Goal: Task Accomplishment & Management: Complete application form

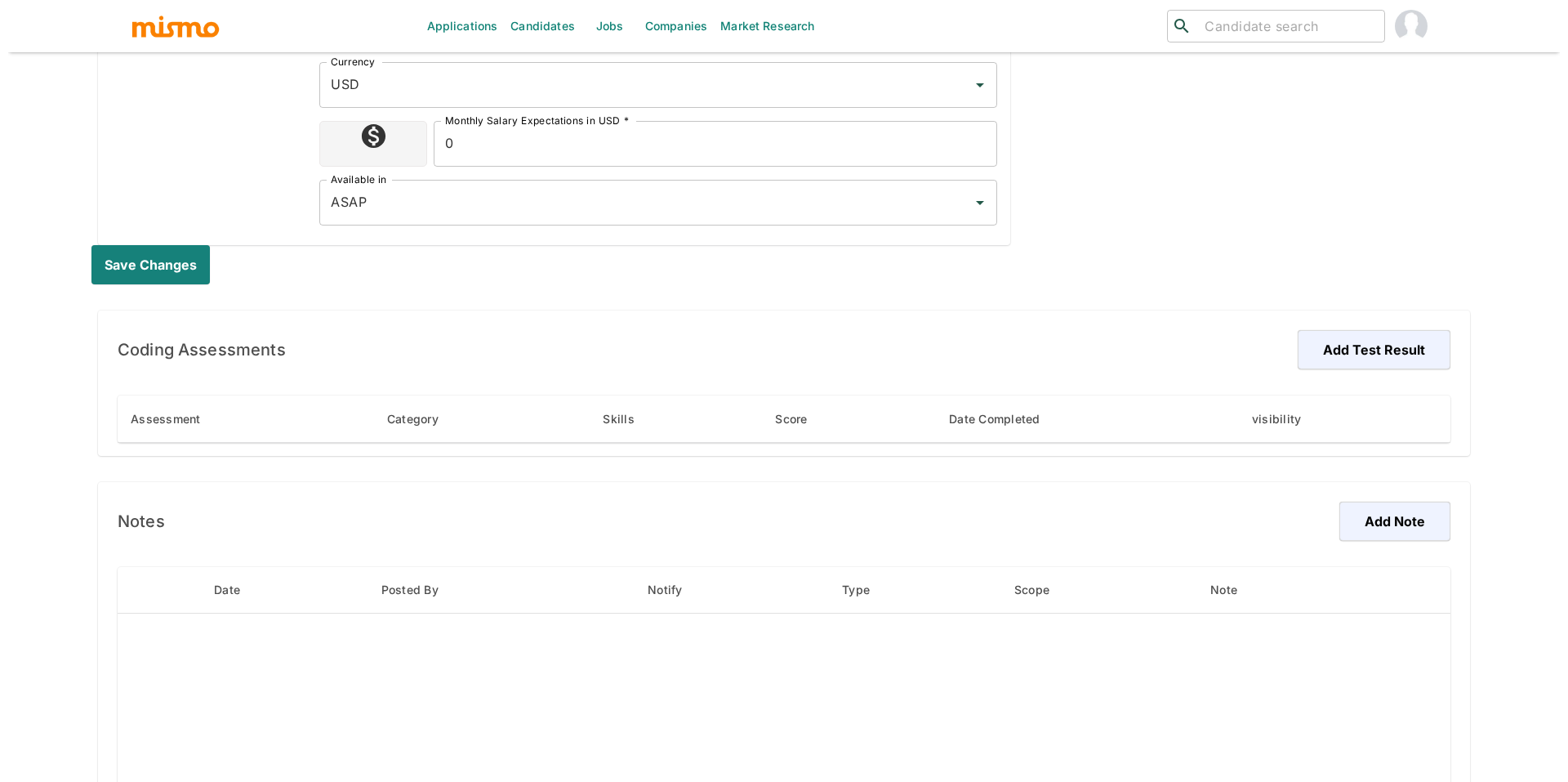
scroll to position [848, 0]
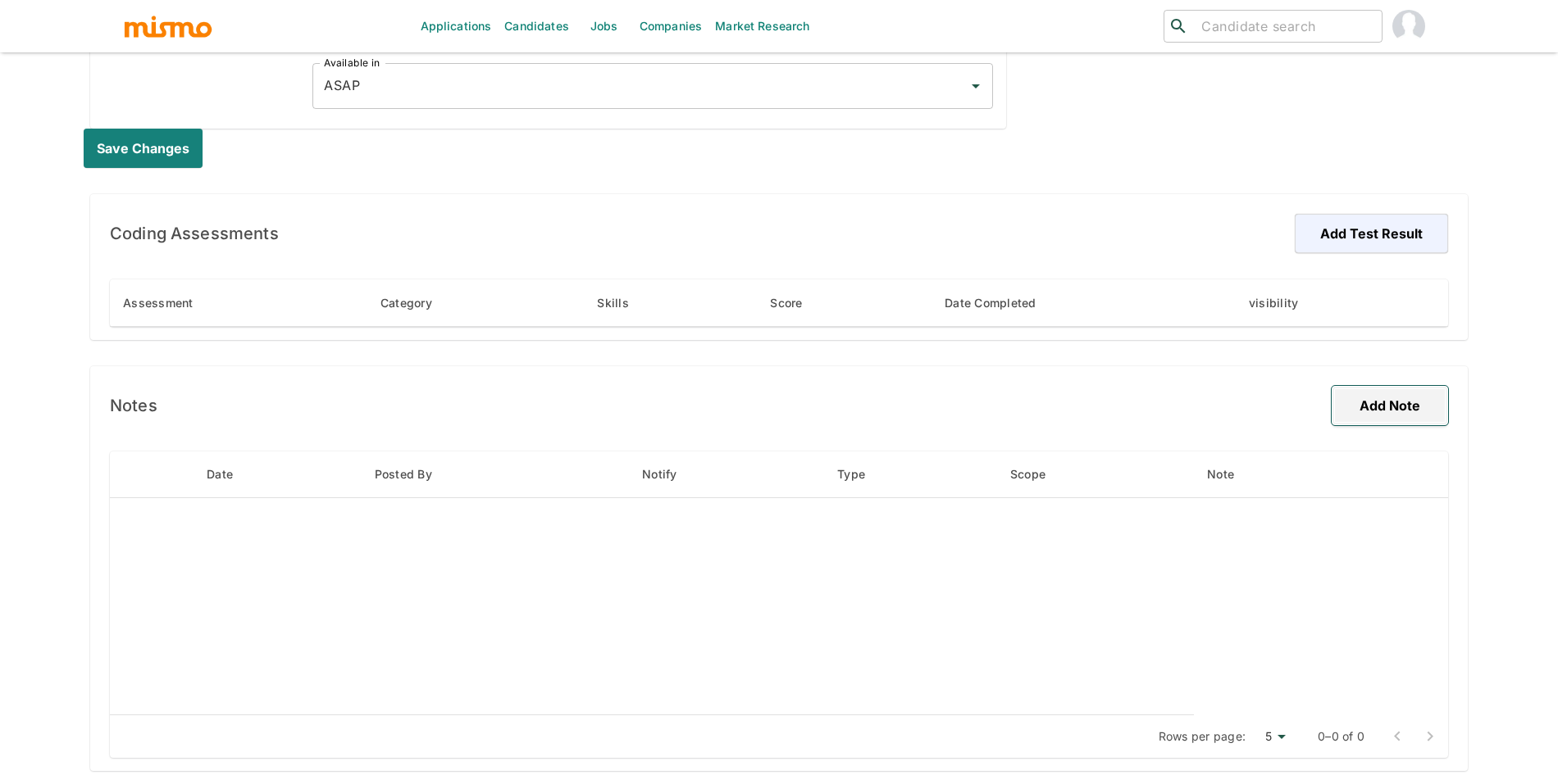
click at [1381, 386] on button "Add Note" at bounding box center [1389, 406] width 116 height 39
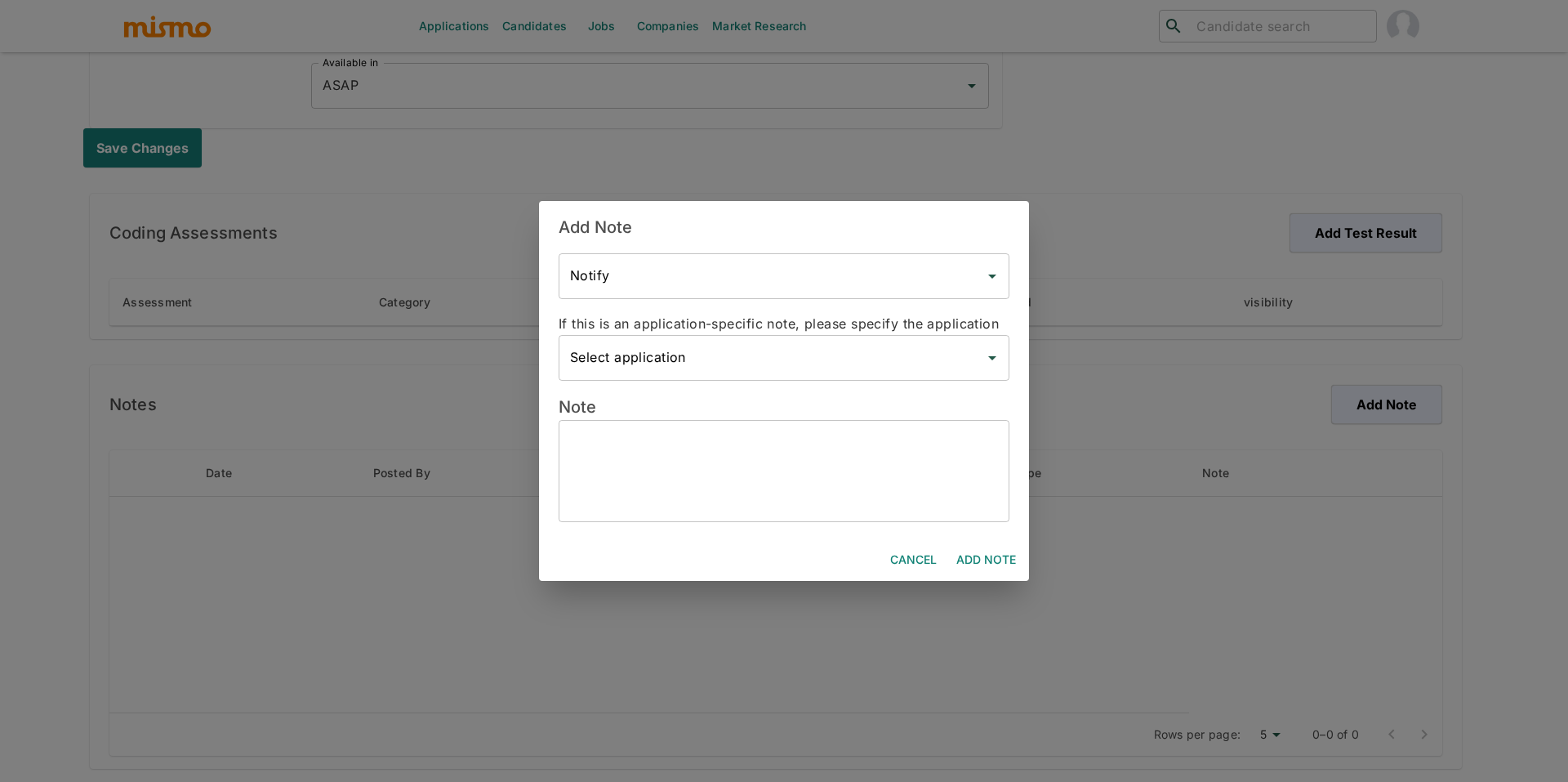
click at [878, 483] on textarea at bounding box center [784, 471] width 428 height 76
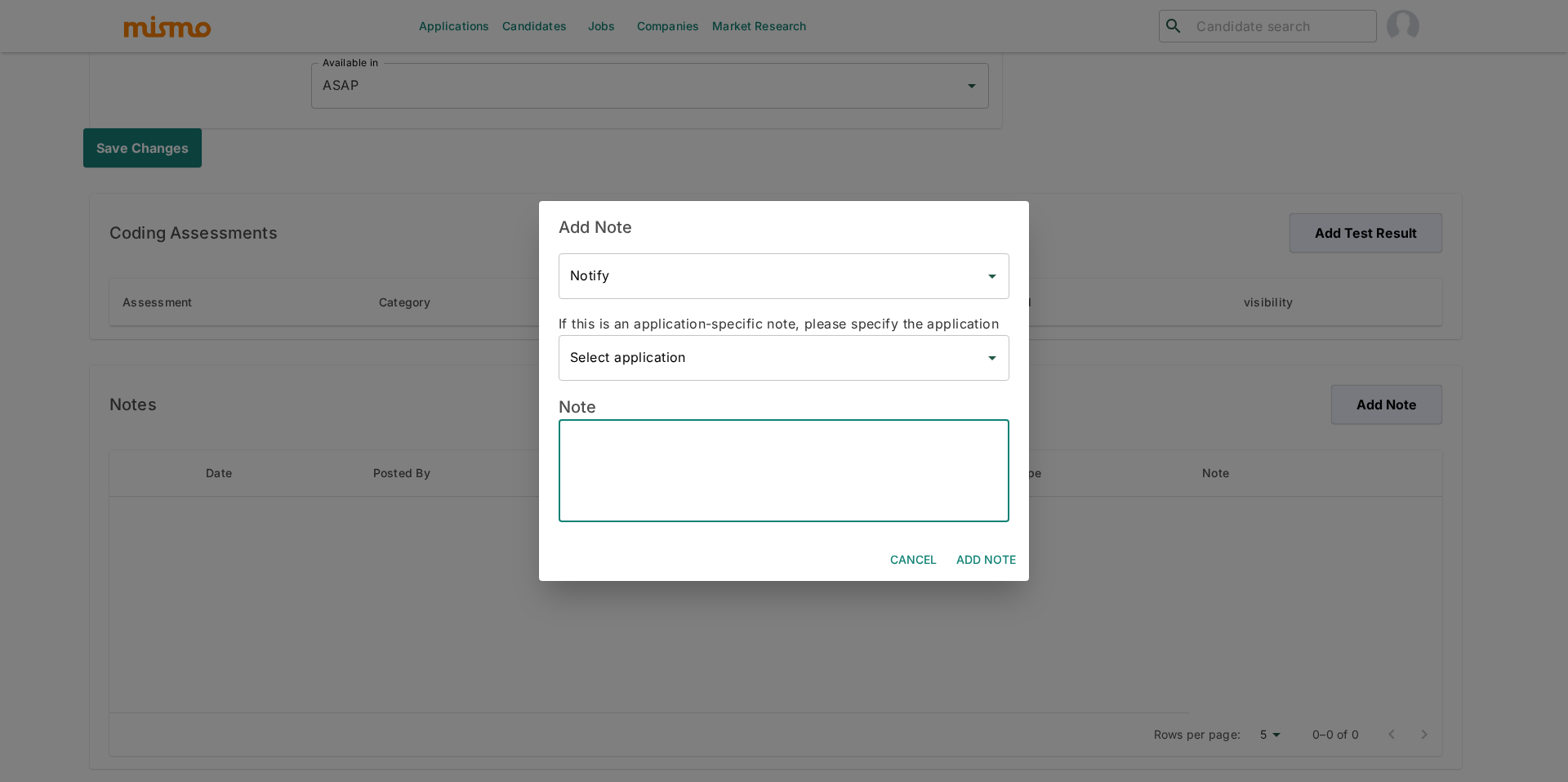
paste textarea "Loremipsum & Dolorsita Consec * Adip-Elits Doeiusmo temp 07+ incid ut laboreetd…"
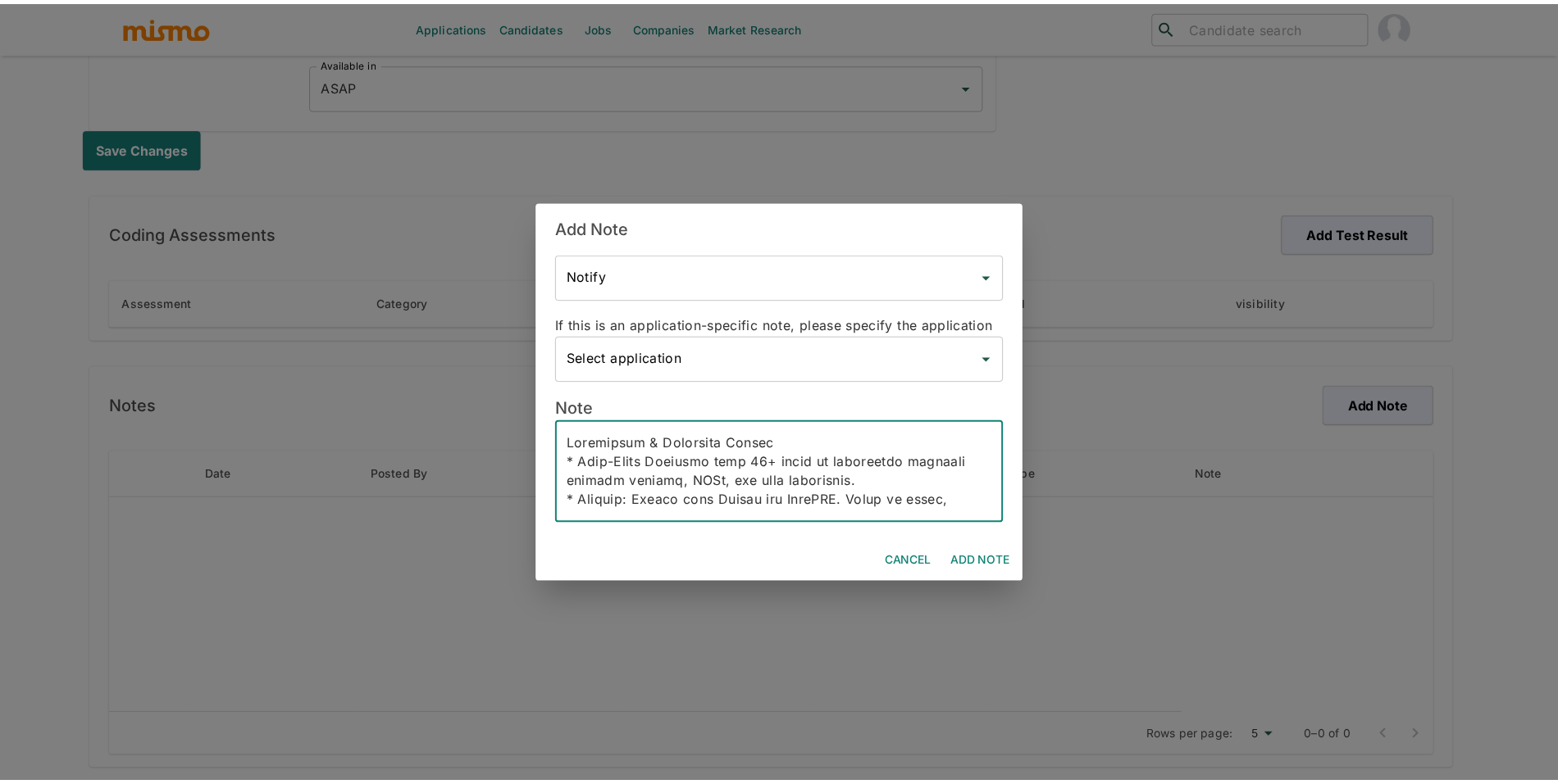
scroll to position [508, 0]
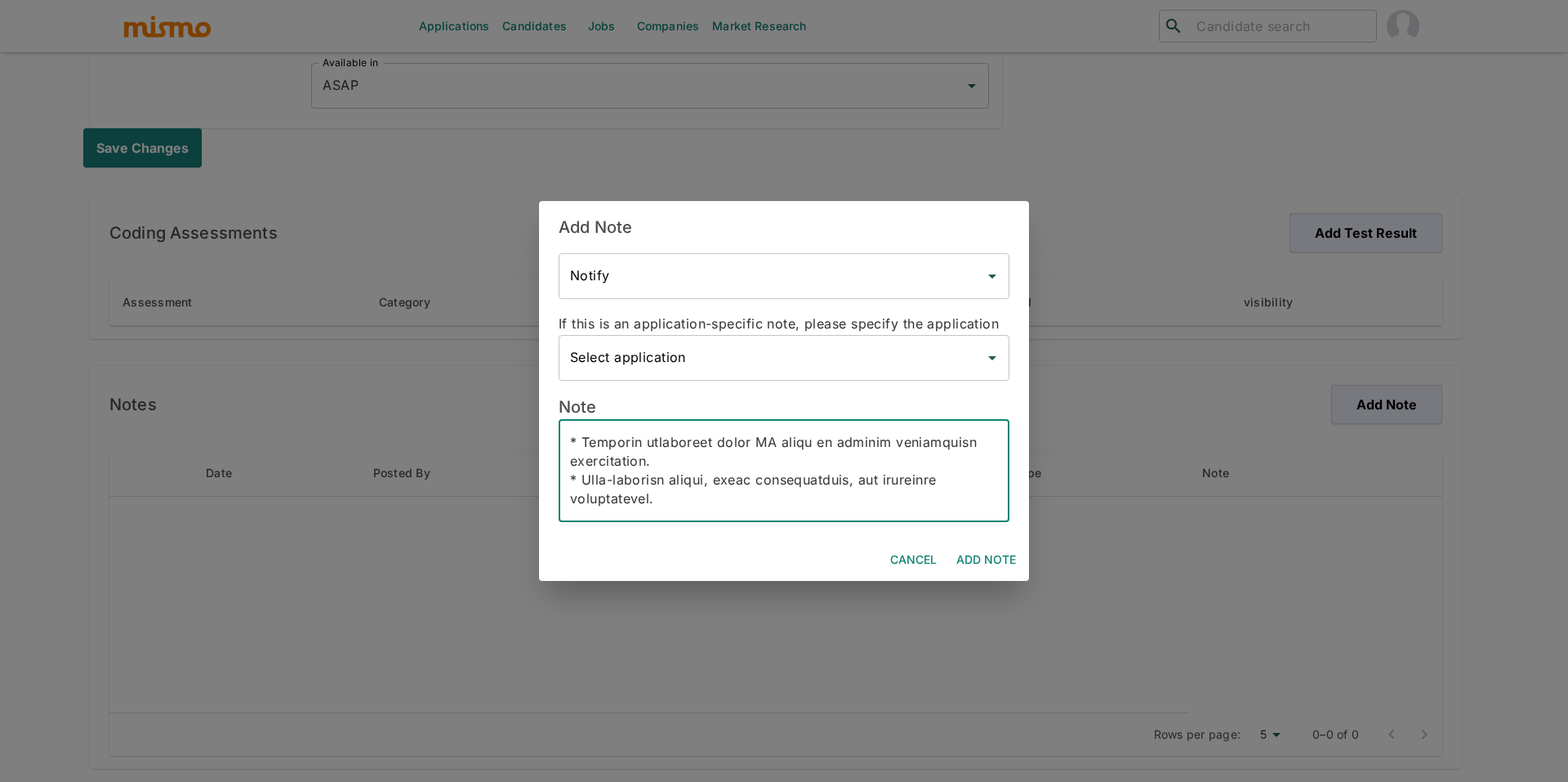
type textarea "Loremipsum & Dolorsita Consec * Adip-Elits Doeiusmo temp 07+ incid ut laboreetd…"
click at [1018, 565] on button "Add Note" at bounding box center [987, 560] width 73 height 30
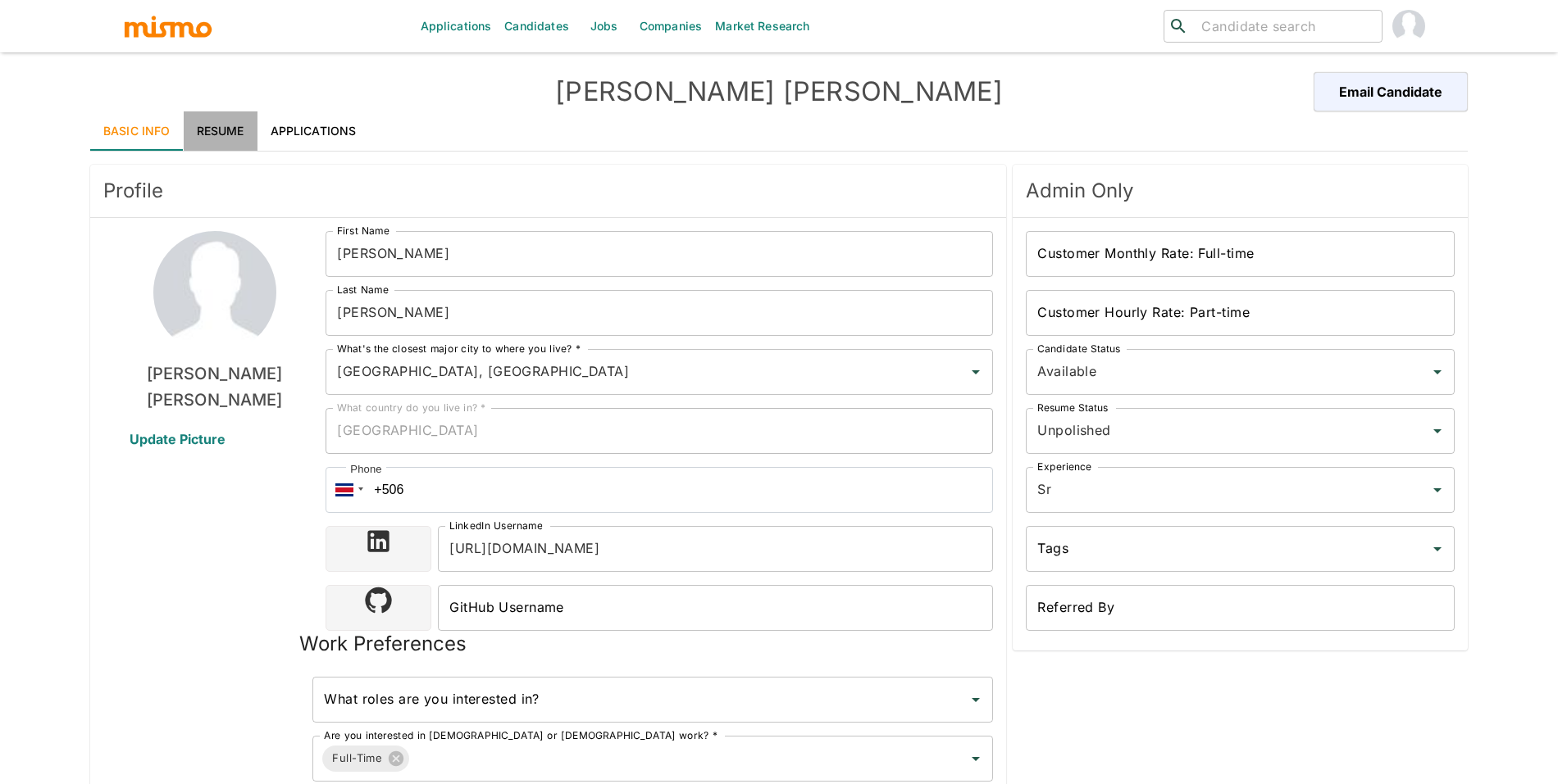
click at [227, 134] on link "Resume" at bounding box center [220, 131] width 74 height 39
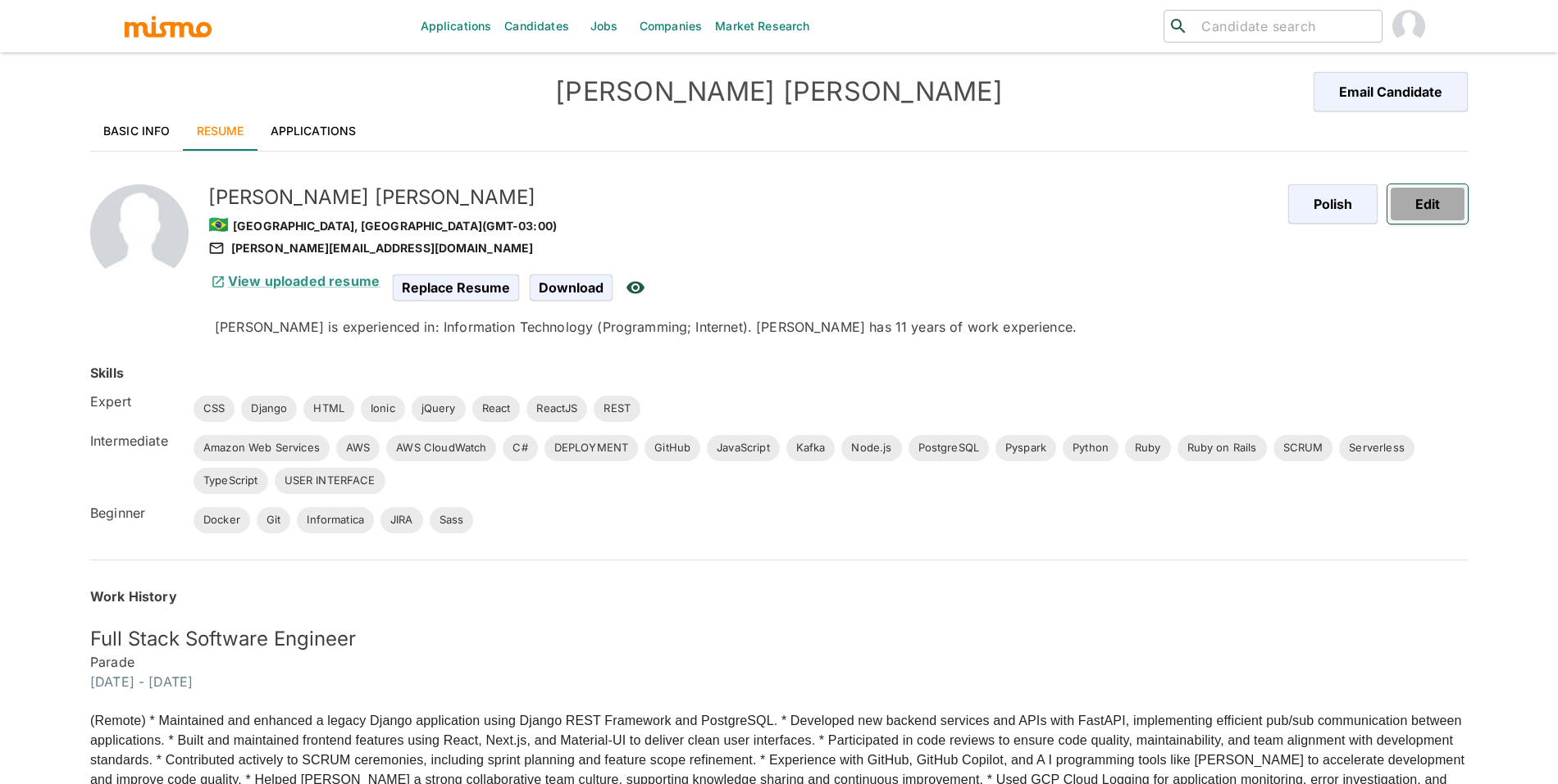
click at [1462, 185] on button "Edit" at bounding box center [1428, 204] width 81 height 39
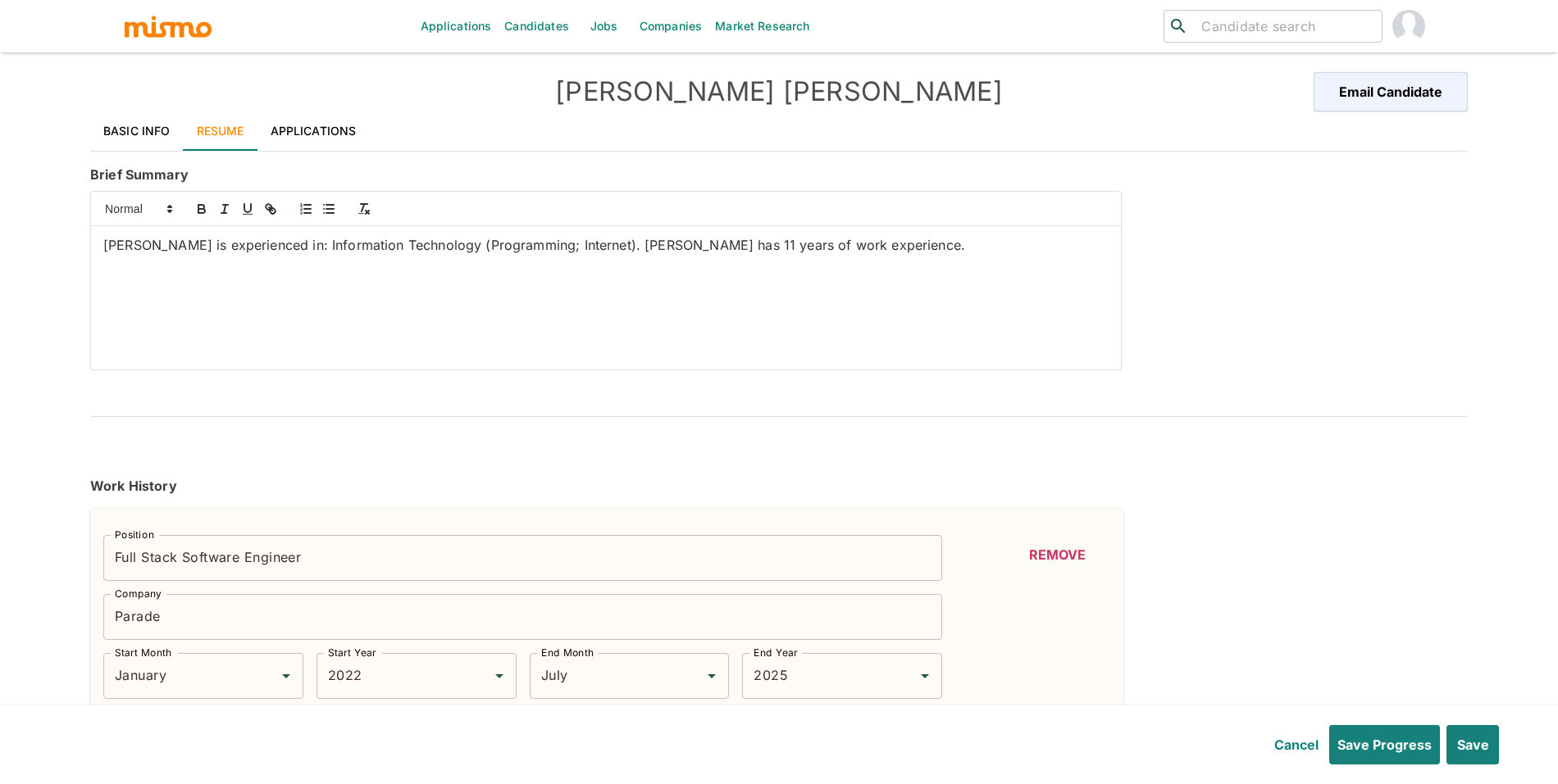
type input "January"
type input "2022"
type input "July"
type input "2025"
type input "January"
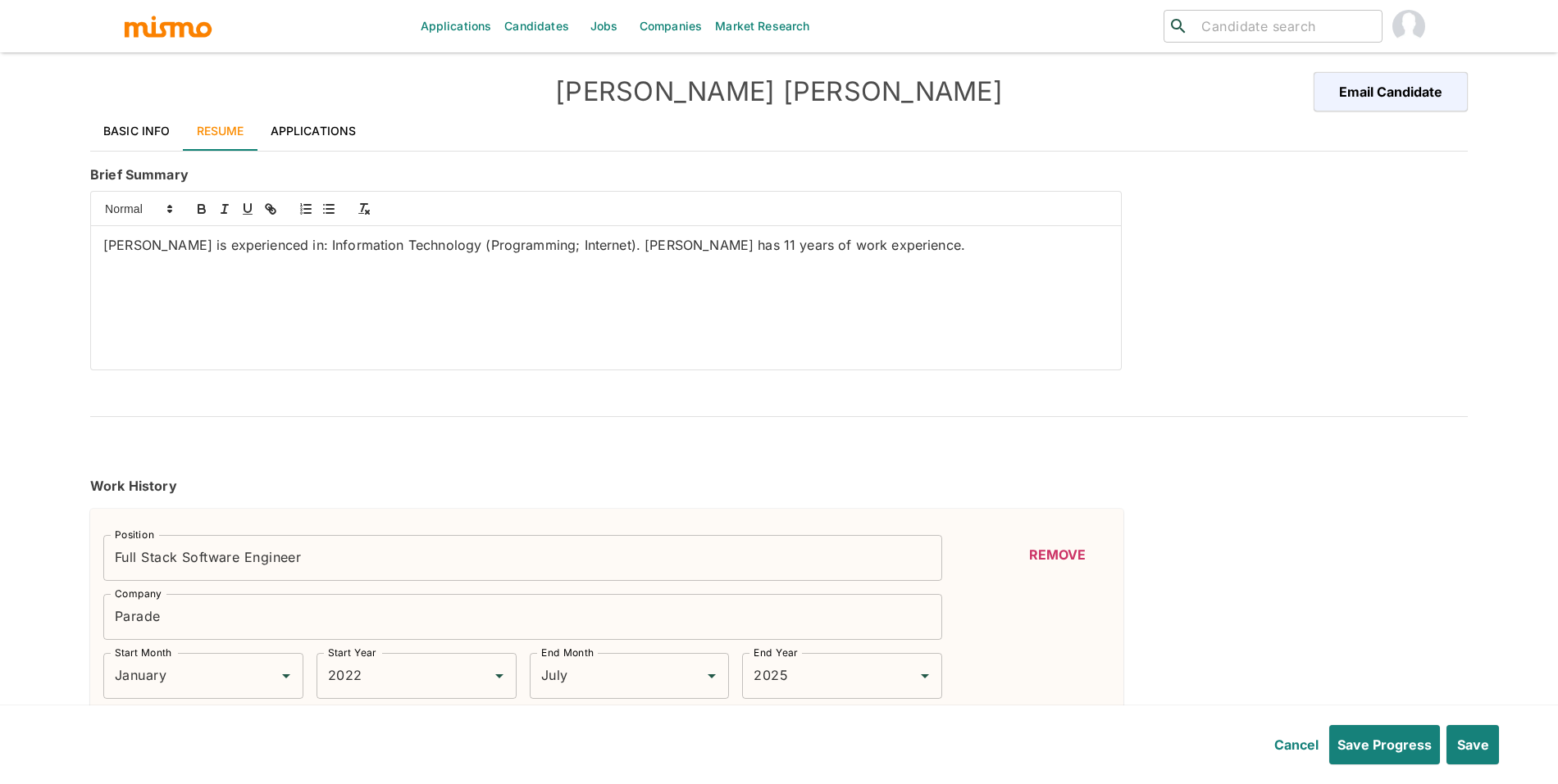
type input "2021"
type input "December"
type input "2022"
type input "December"
type input "2018"
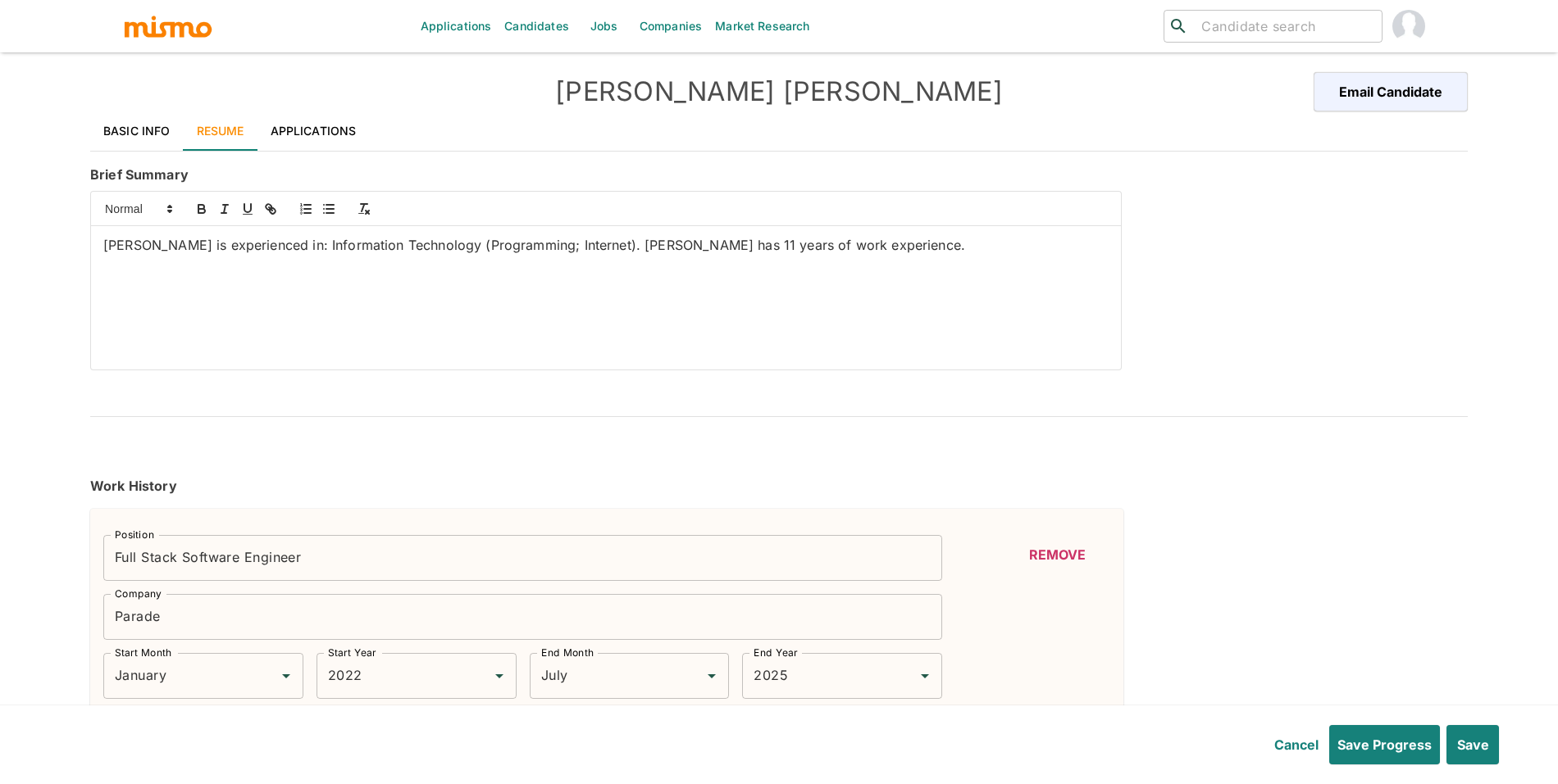
type input "December"
type input "2021"
type input "June"
type input "2014"
type input "December"
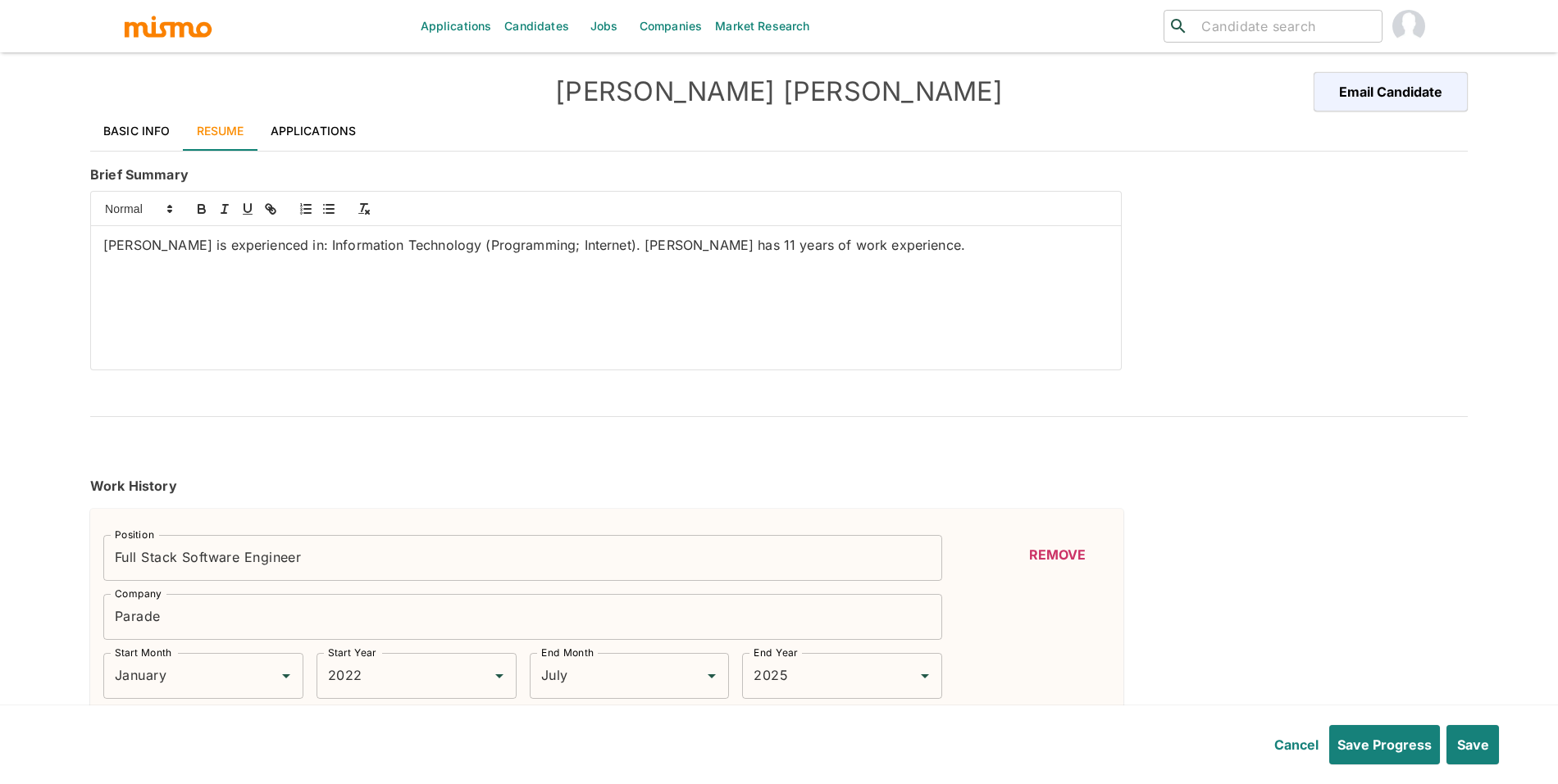
type input "2018"
type input "Django"
type input "Expert"
type input "10+"
type input "CSS"
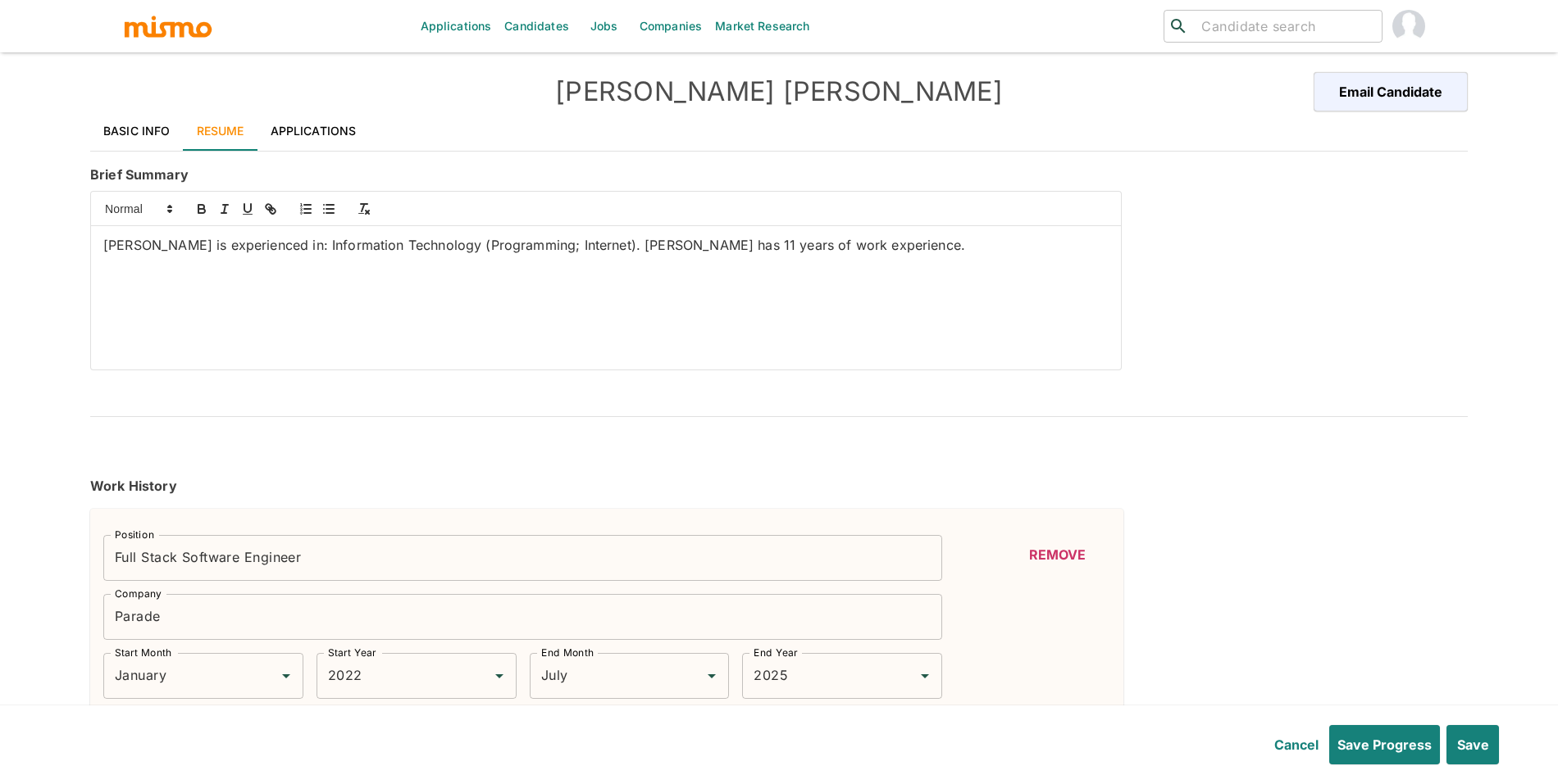
type input "Expert"
type input "7"
type input "HTML"
type input "Expert"
type input "7"
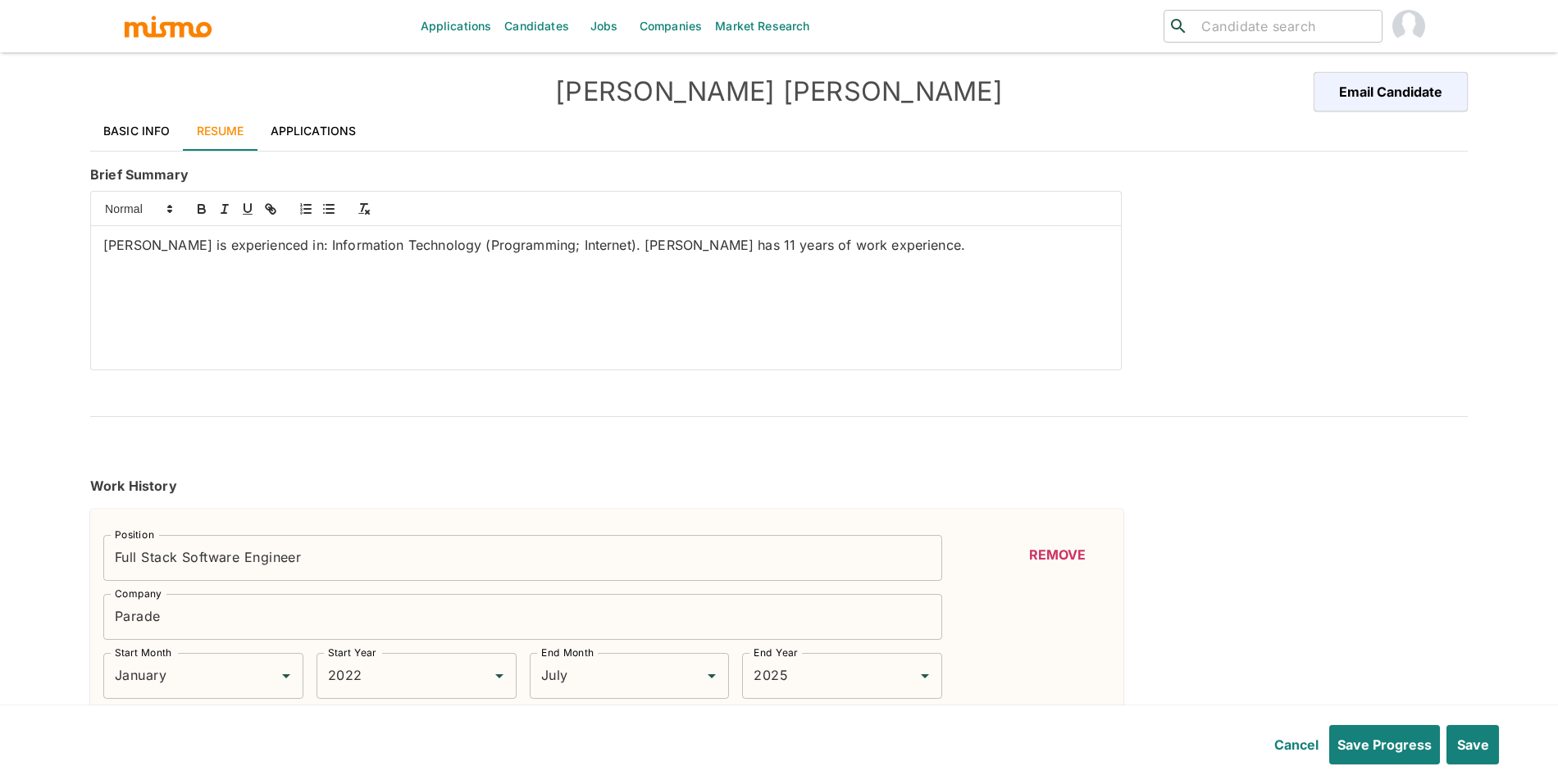
type input "ReactJS"
type input "Expert"
type input "6"
type input "React"
type input "Expert"
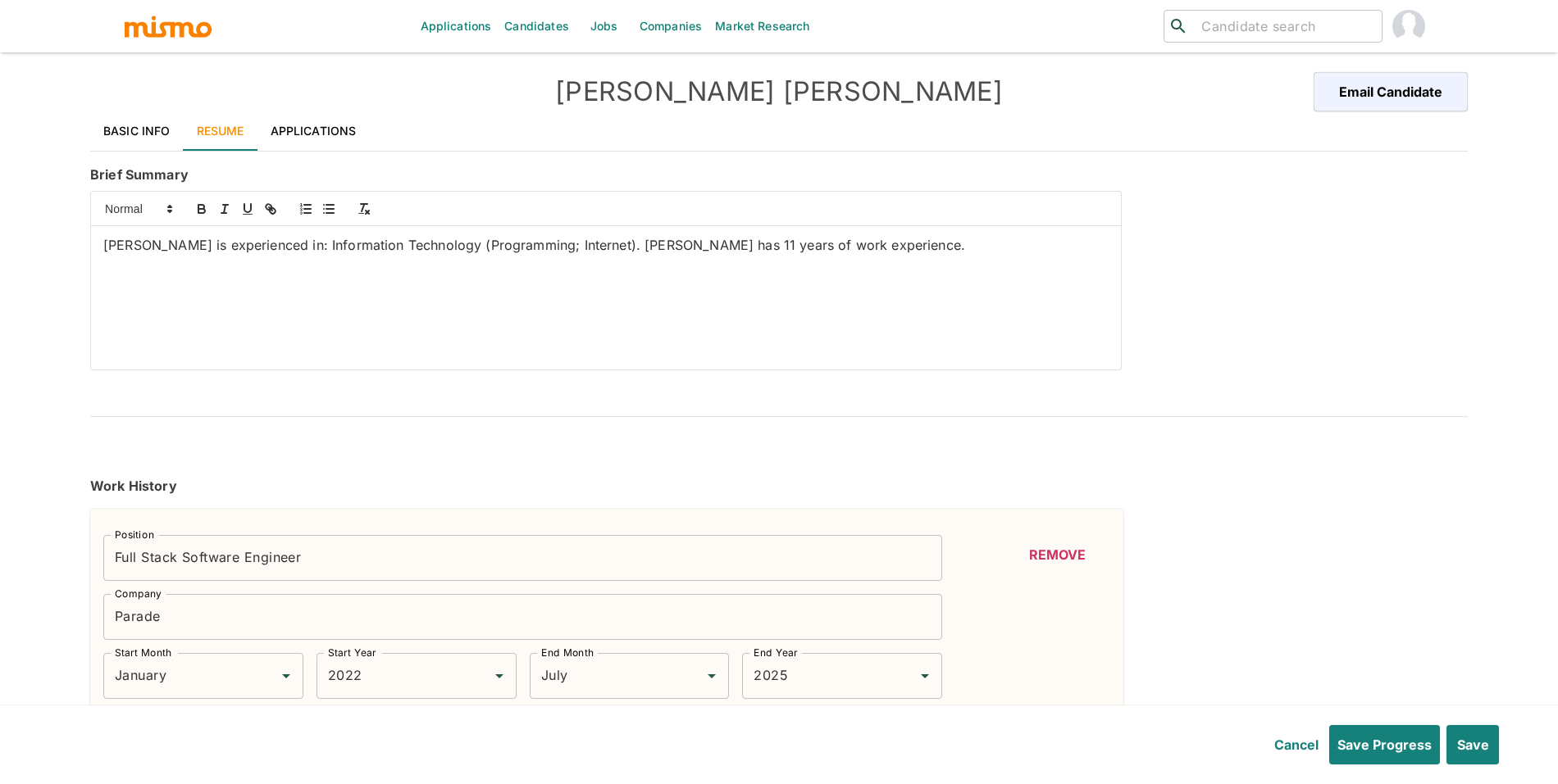
type input "6"
type input "REST"
type input "Expert"
type input "6"
type input "Ionic"
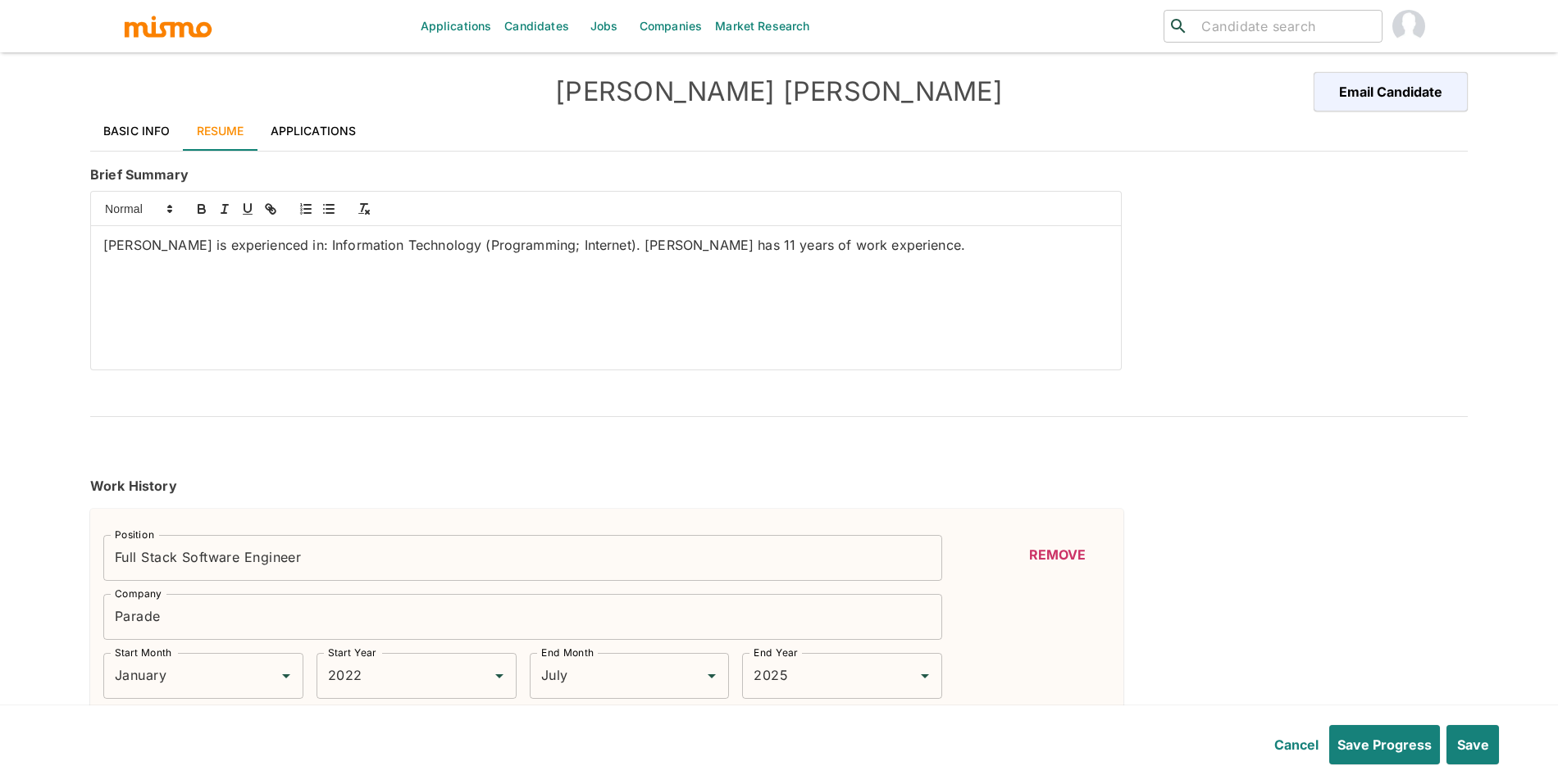
type input "Expert"
type input "4"
type input "jQuery"
type input "Expert"
type input "4"
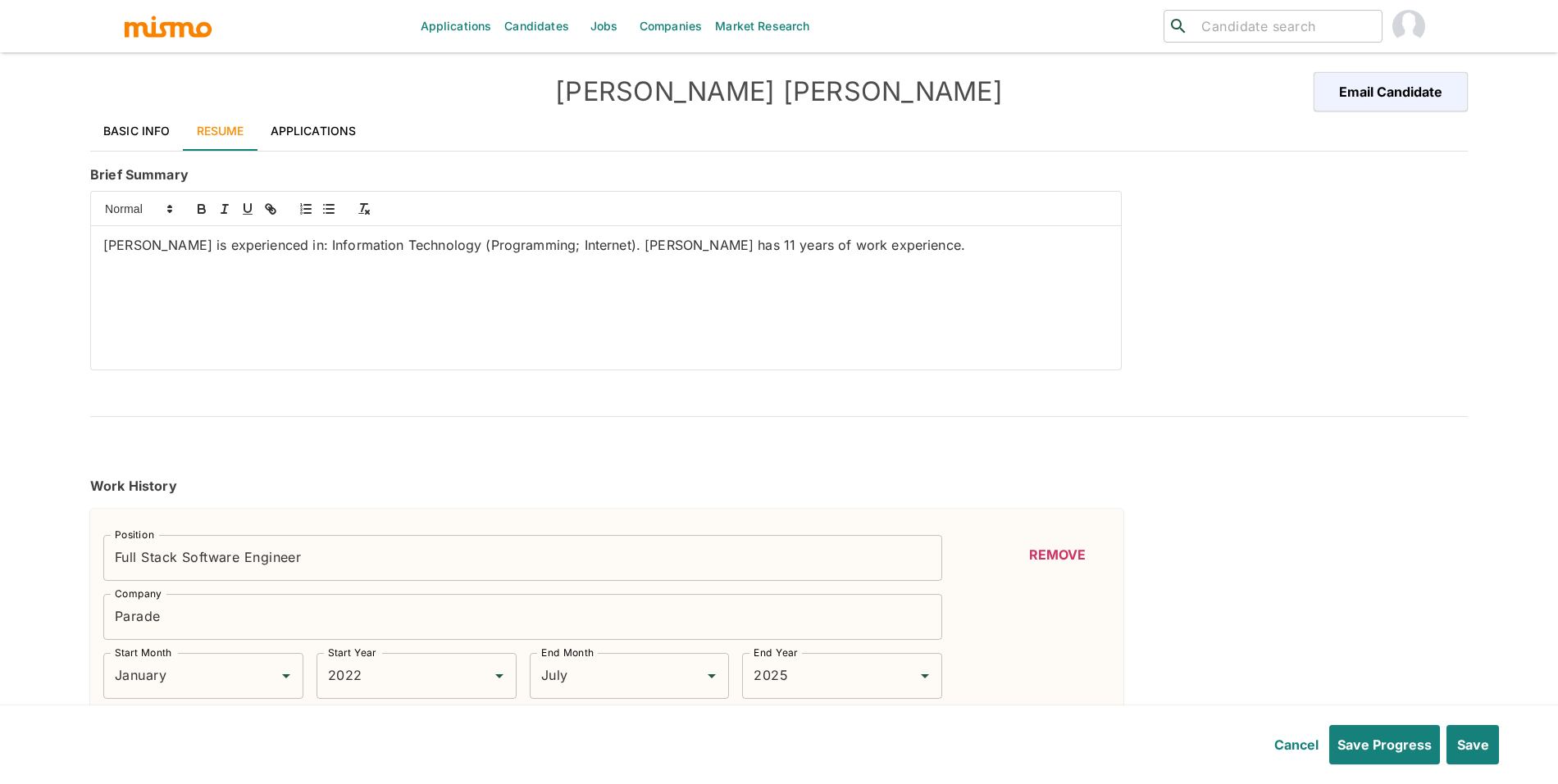
type input "DEPLOYMENT"
type input "Intermediate"
type input "3"
type input "GitHub"
type input "Intermediate"
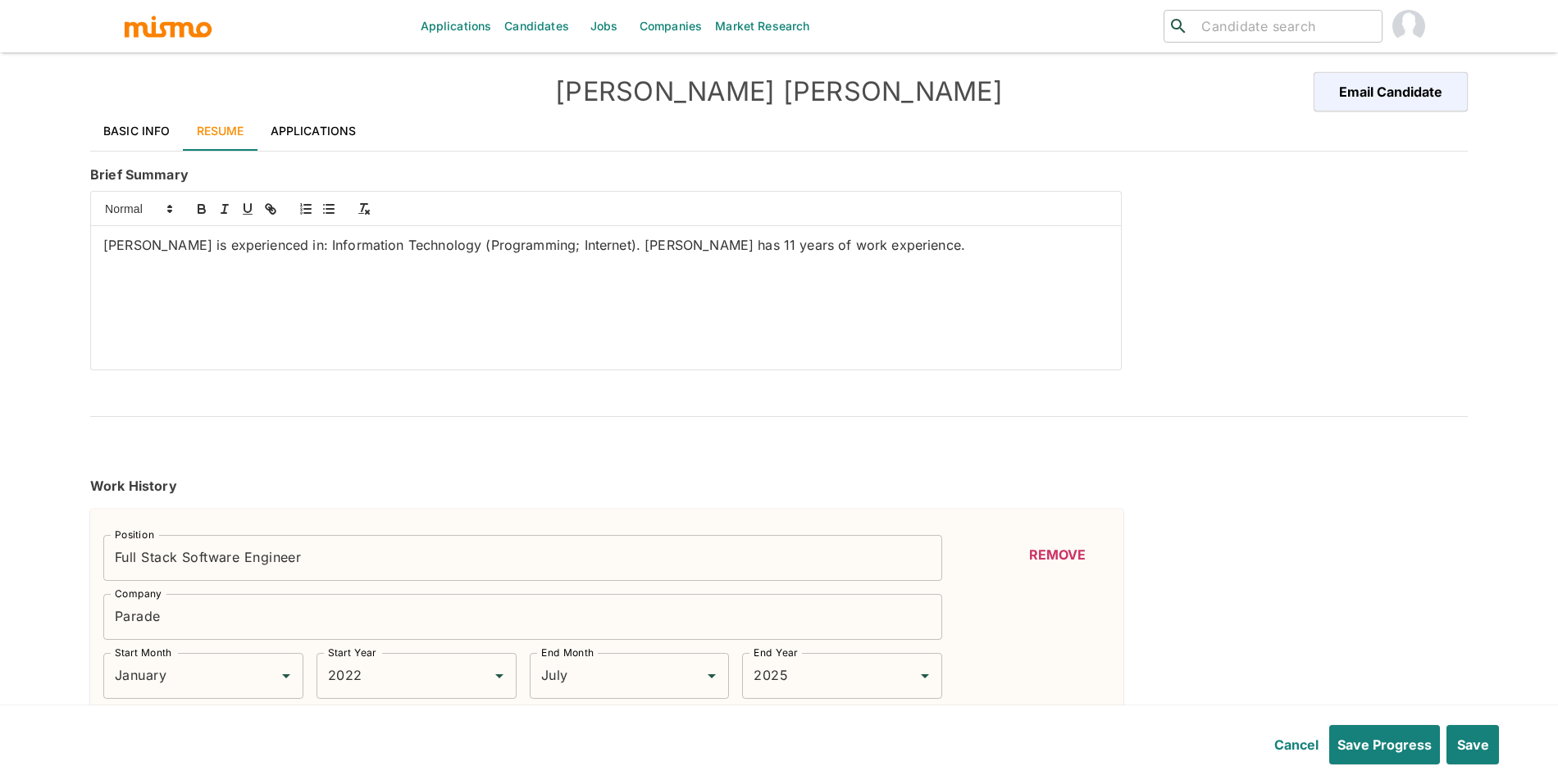
type input "3"
type input "USER INTERFACE"
type input "Intermediate"
type input "3"
type input "SCRUM"
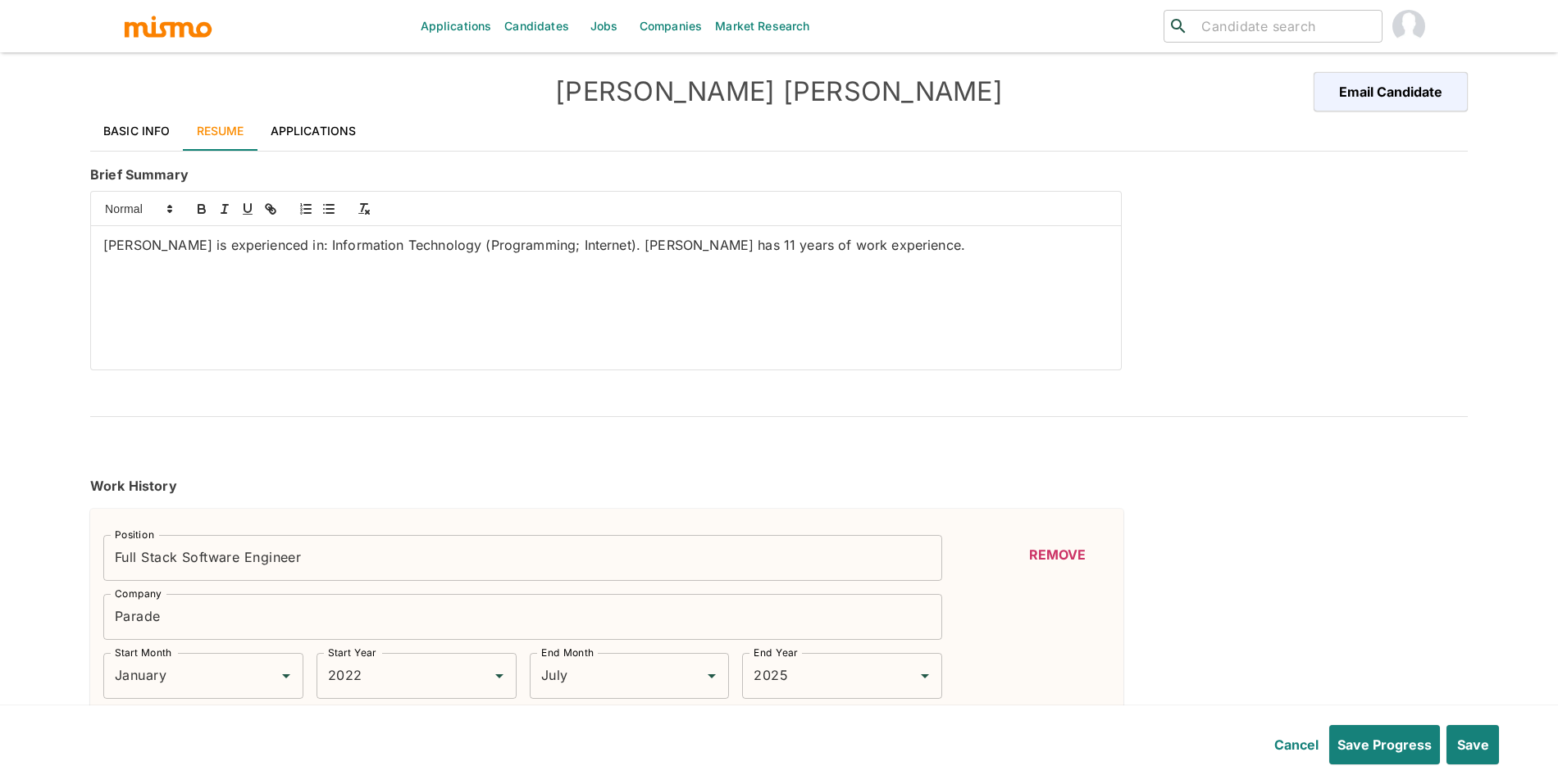
type input "Intermediate"
type input "3"
type input "PostgreSQL"
type input "Intermediate"
type input "3"
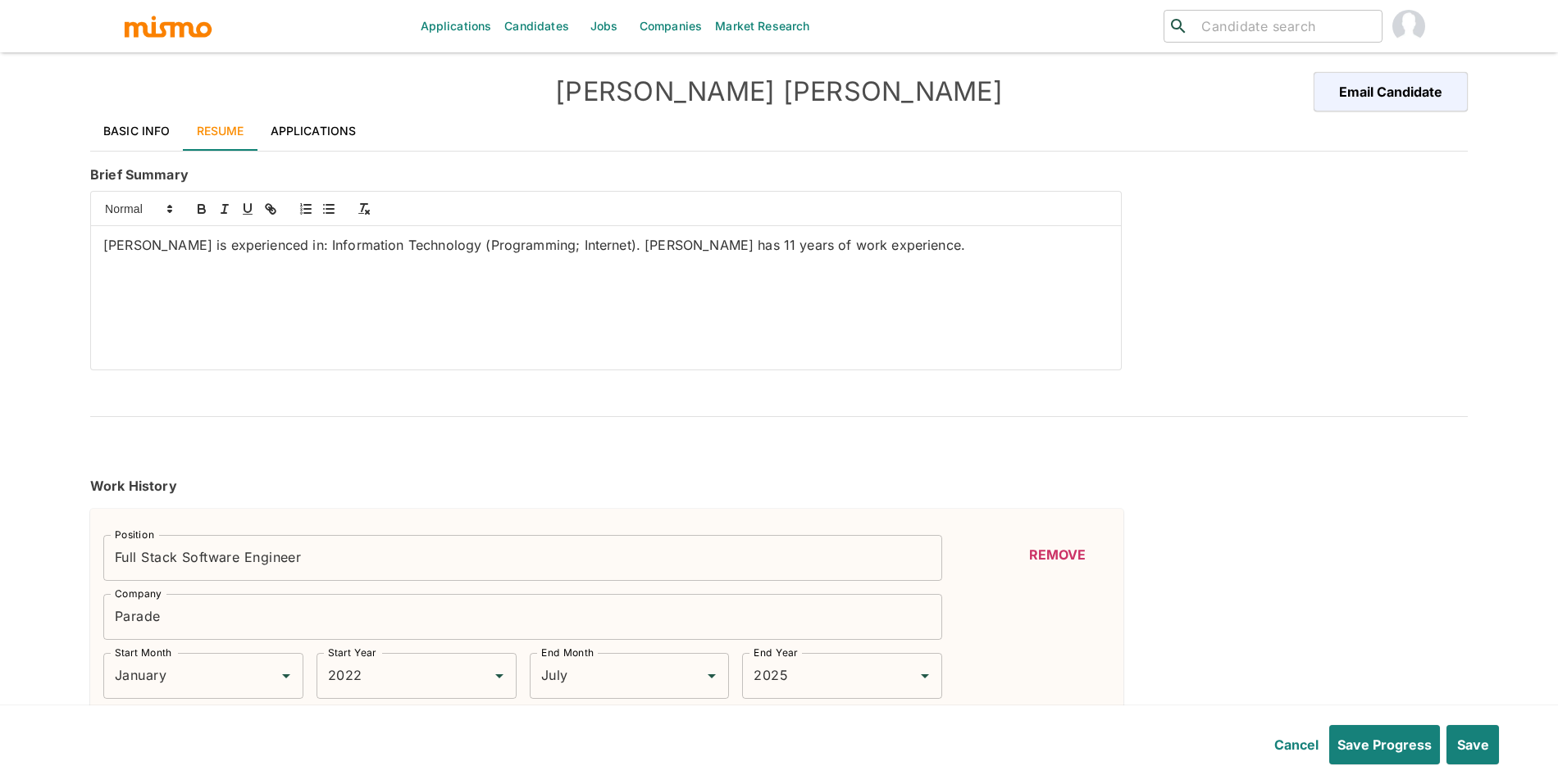
type input "Serverless"
type input "Intermediate"
type input "3"
type input "AWS"
type input "Intermediate"
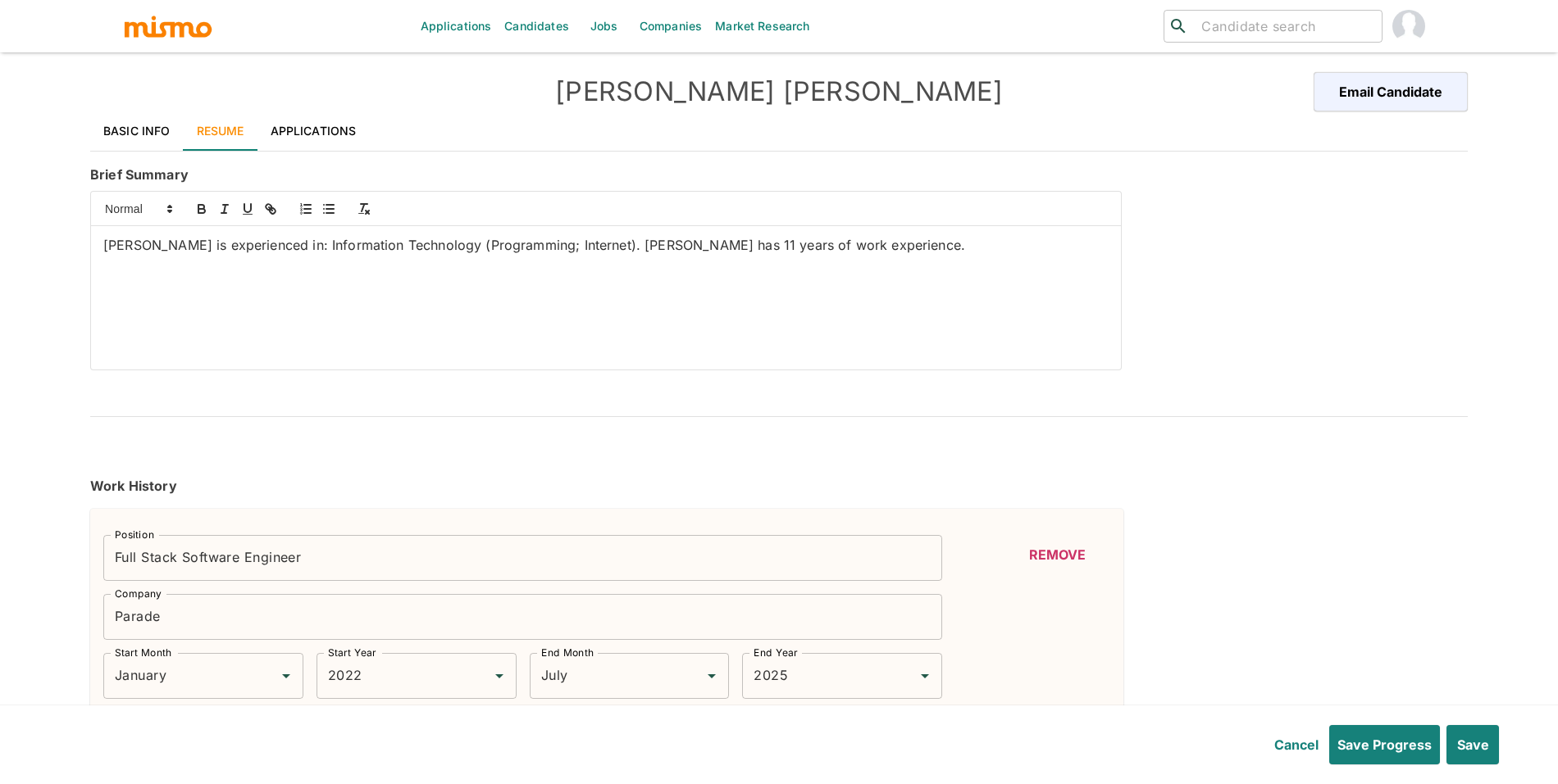
type input "3"
type input "Amazon Web Services"
type input "Intermediate"
type input "3"
type input "TypeScript"
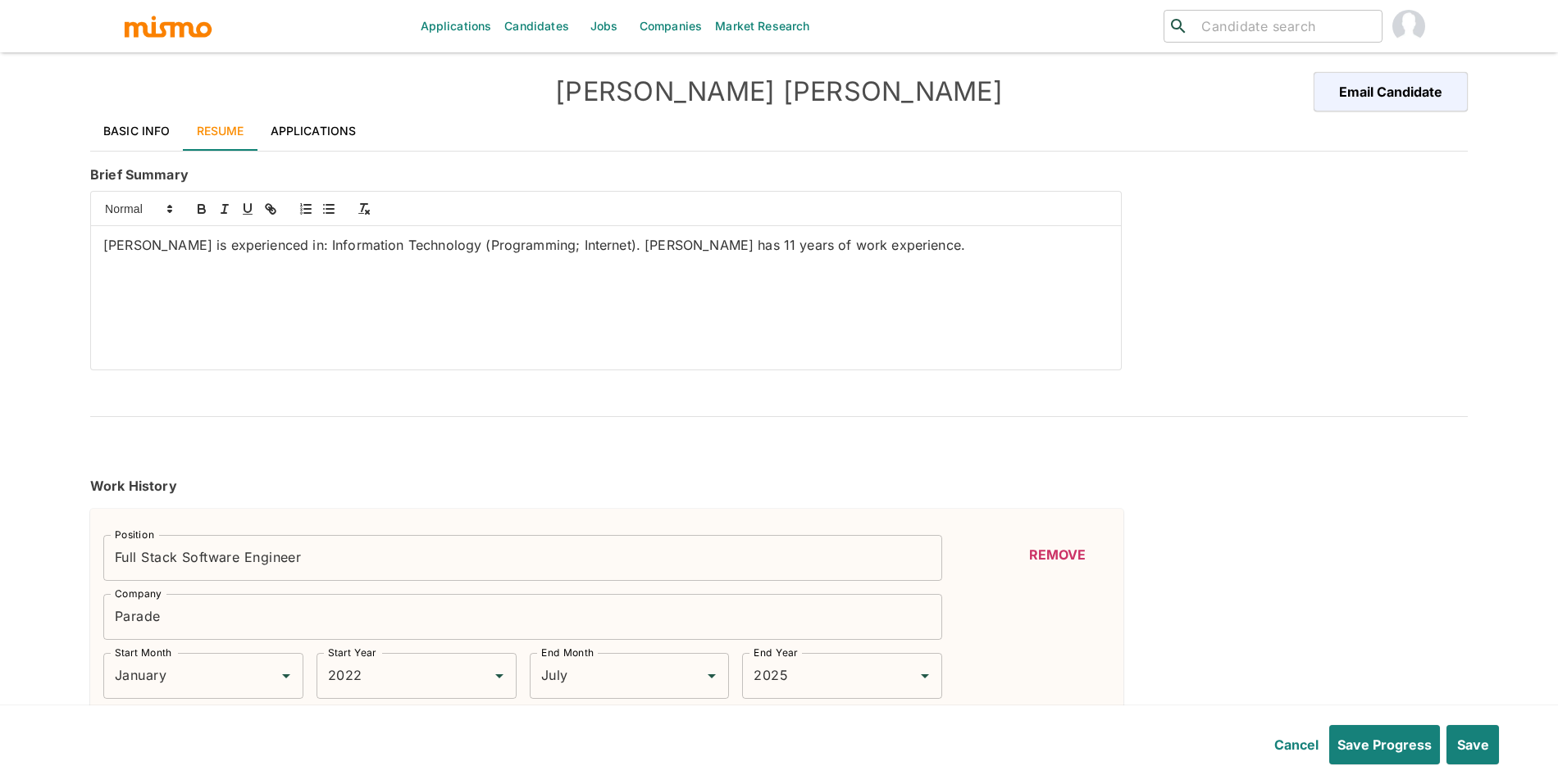
type input "Intermediate"
type input "3"
type input "Ruby on Rails"
type input "Intermediate"
type input "3"
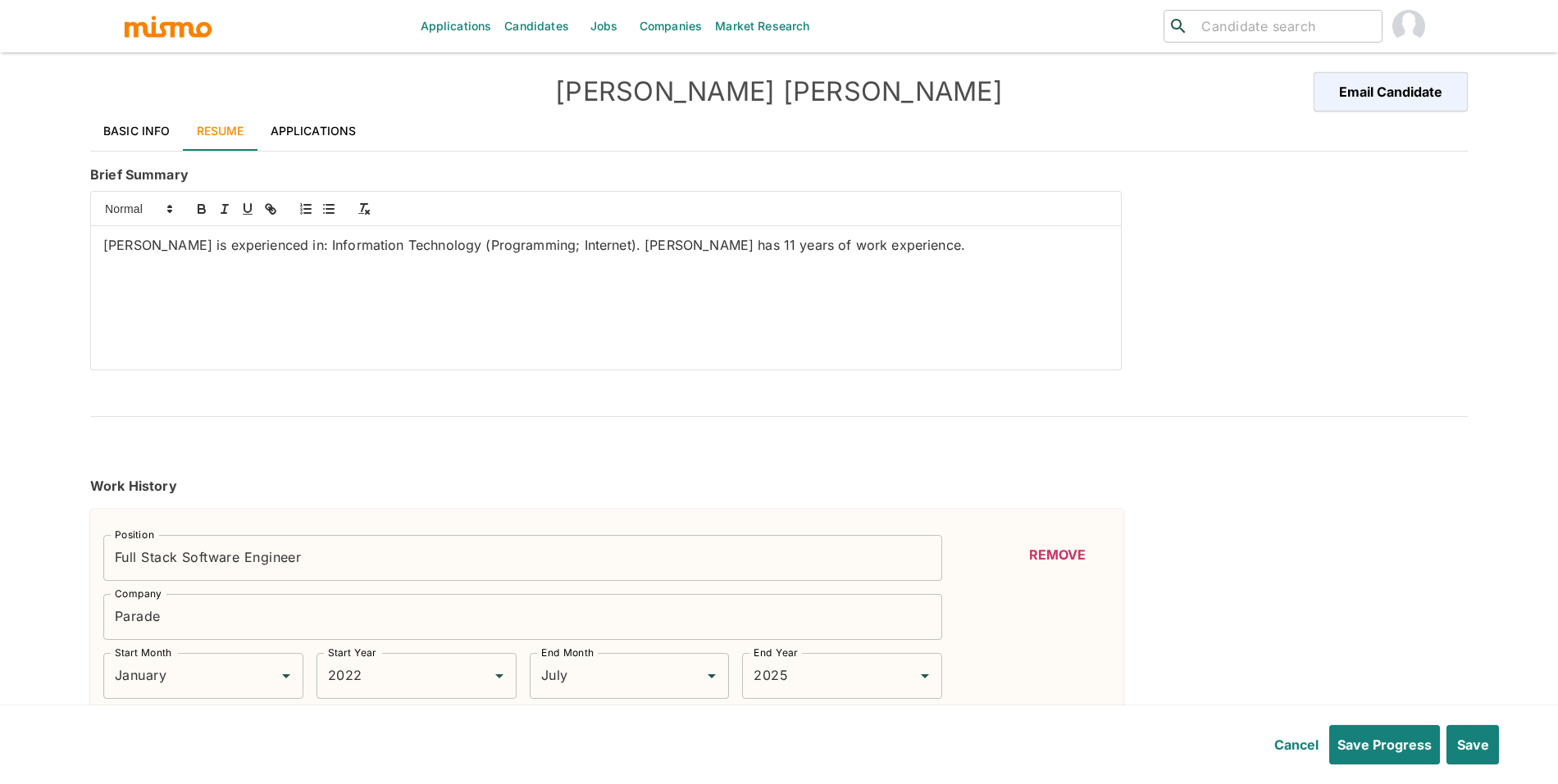
type input "Ruby"
type input "Intermediate"
type input "3"
type input "Node.js"
type input "Intermediate"
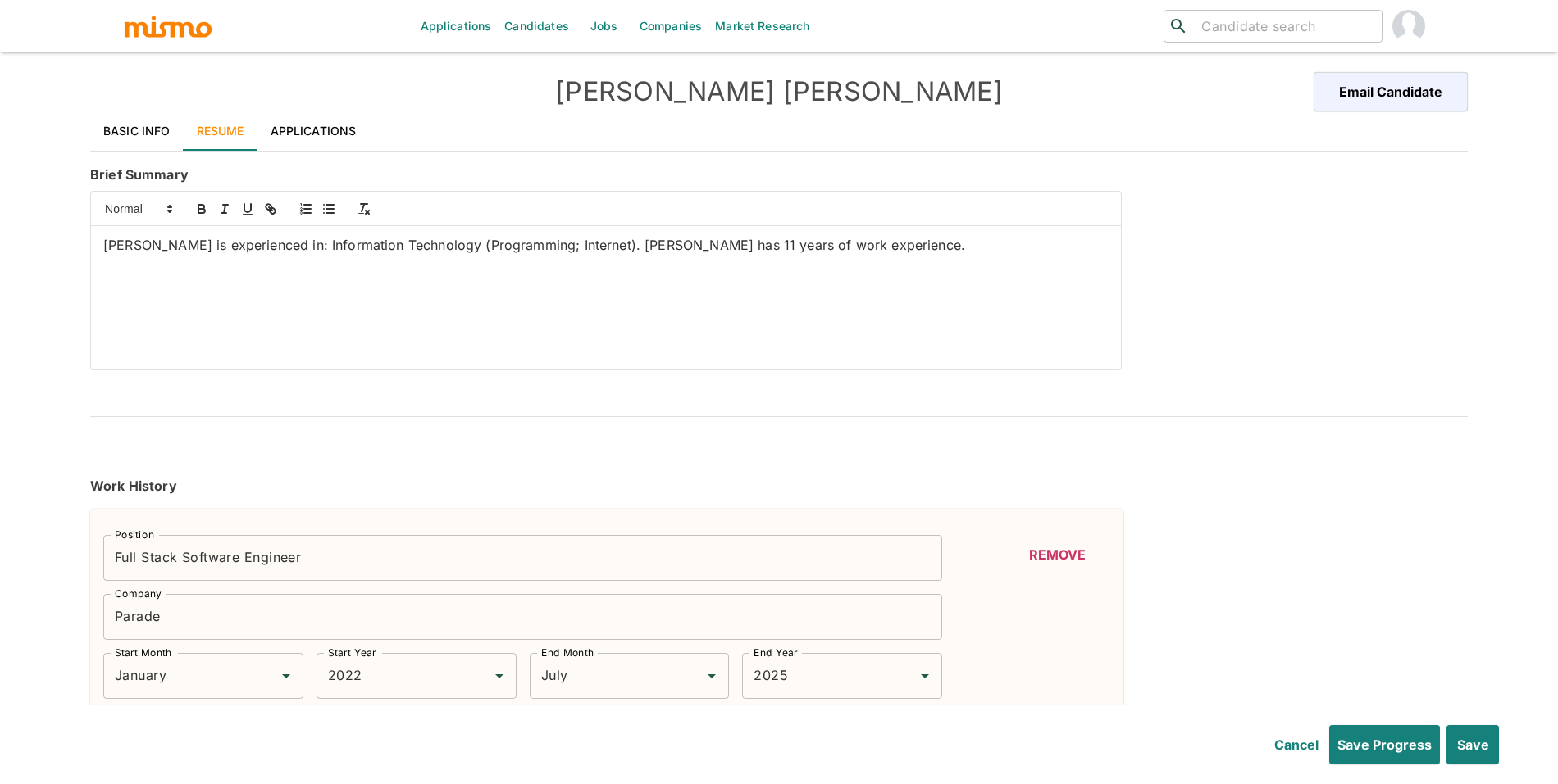
type input "3"
type input "JavaScript"
type input "Intermediate"
type input "3"
type input "AWS CloudWatch"
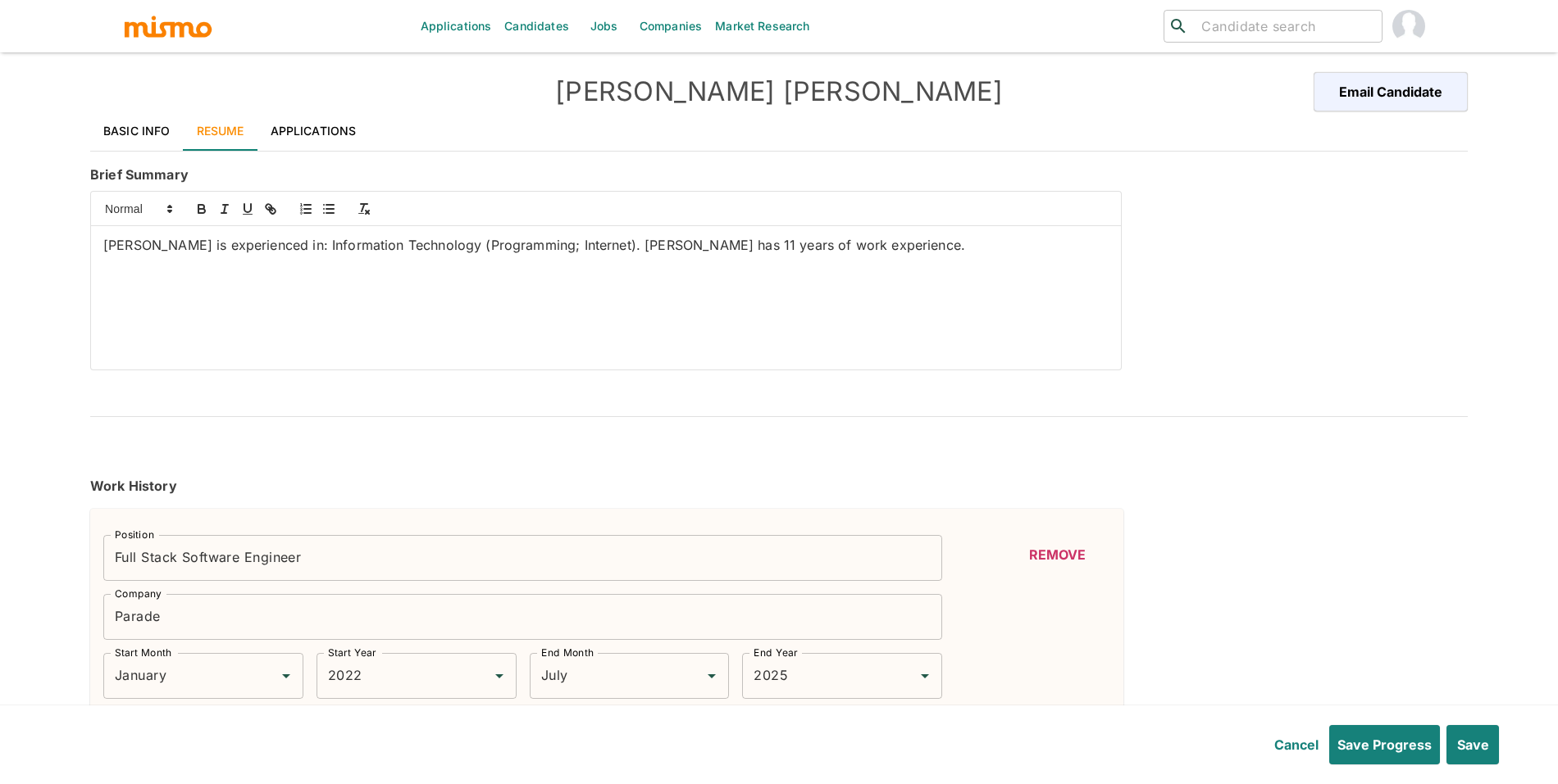
type input "Intermediate"
type input "2"
type input "Pyspark"
type input "Intermediate"
type input "2"
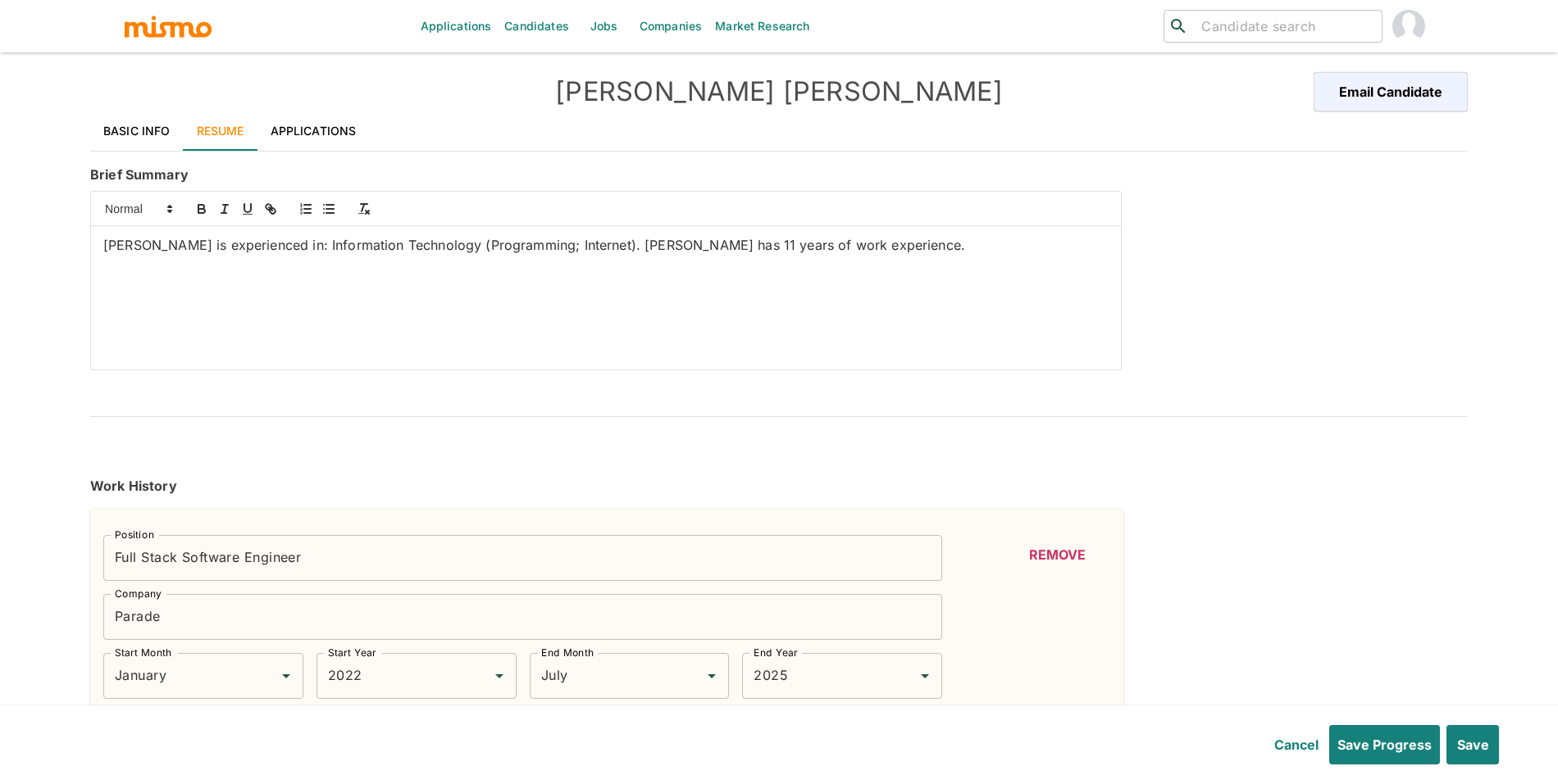
type input "Python"
type input "Intermediate"
type input "2"
type input "Kafka"
type input "Intermediate"
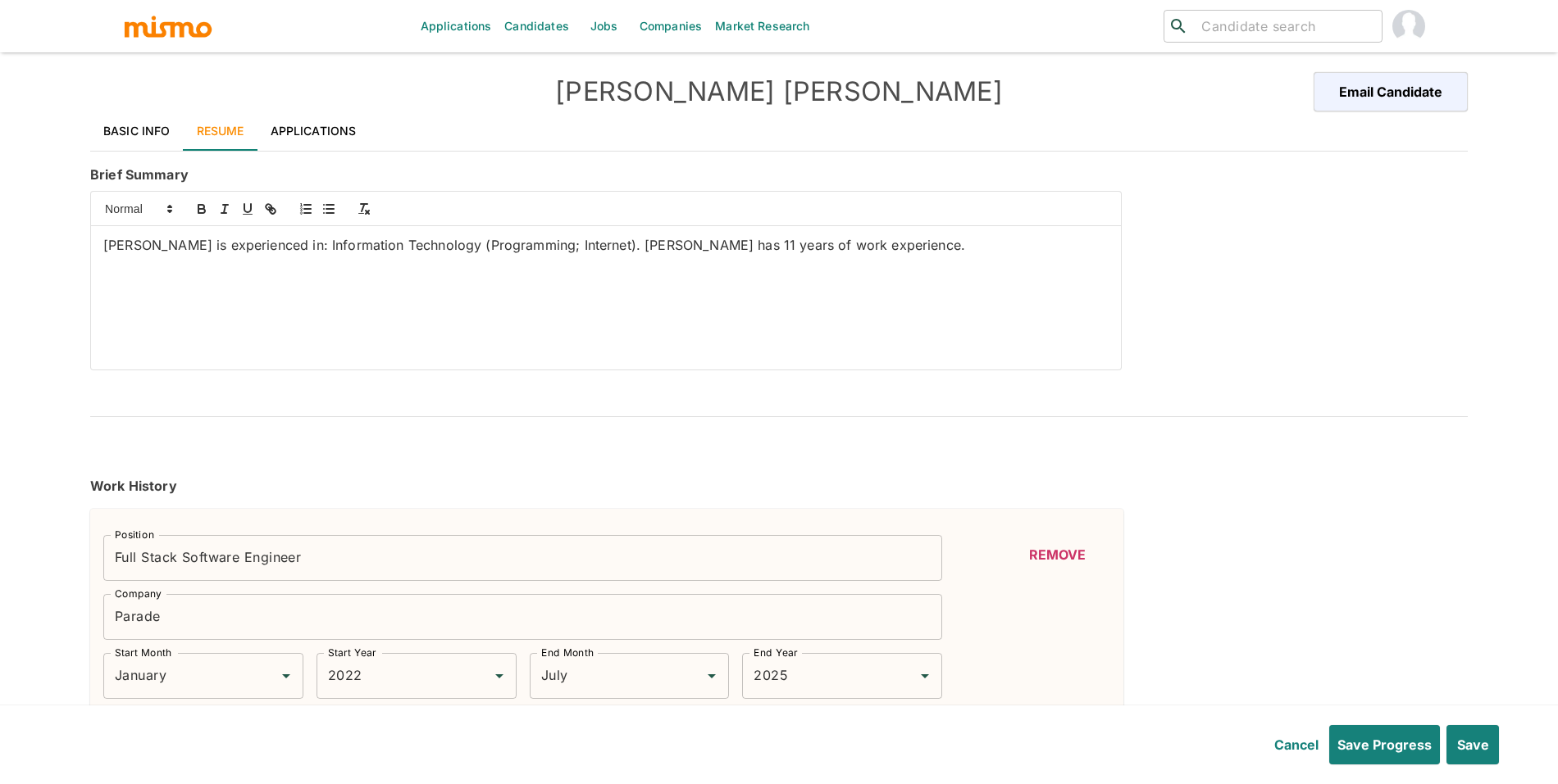
type input "2"
type input "C#"
type input "Intermediate"
type input "2"
type input "Sass"
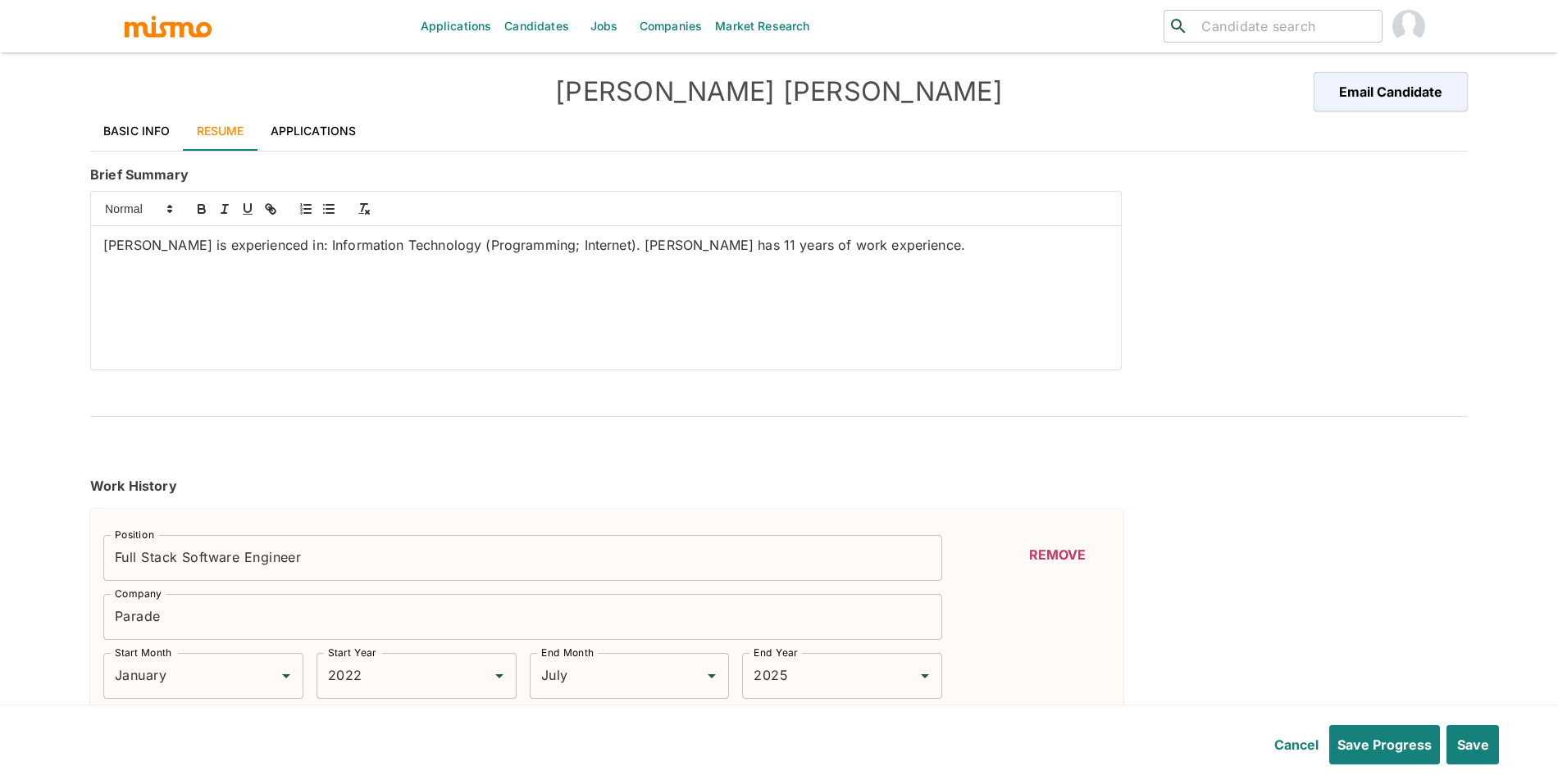
type input "Beginner"
type input "1"
type input "Docker"
type input "Beginner"
type input "1"
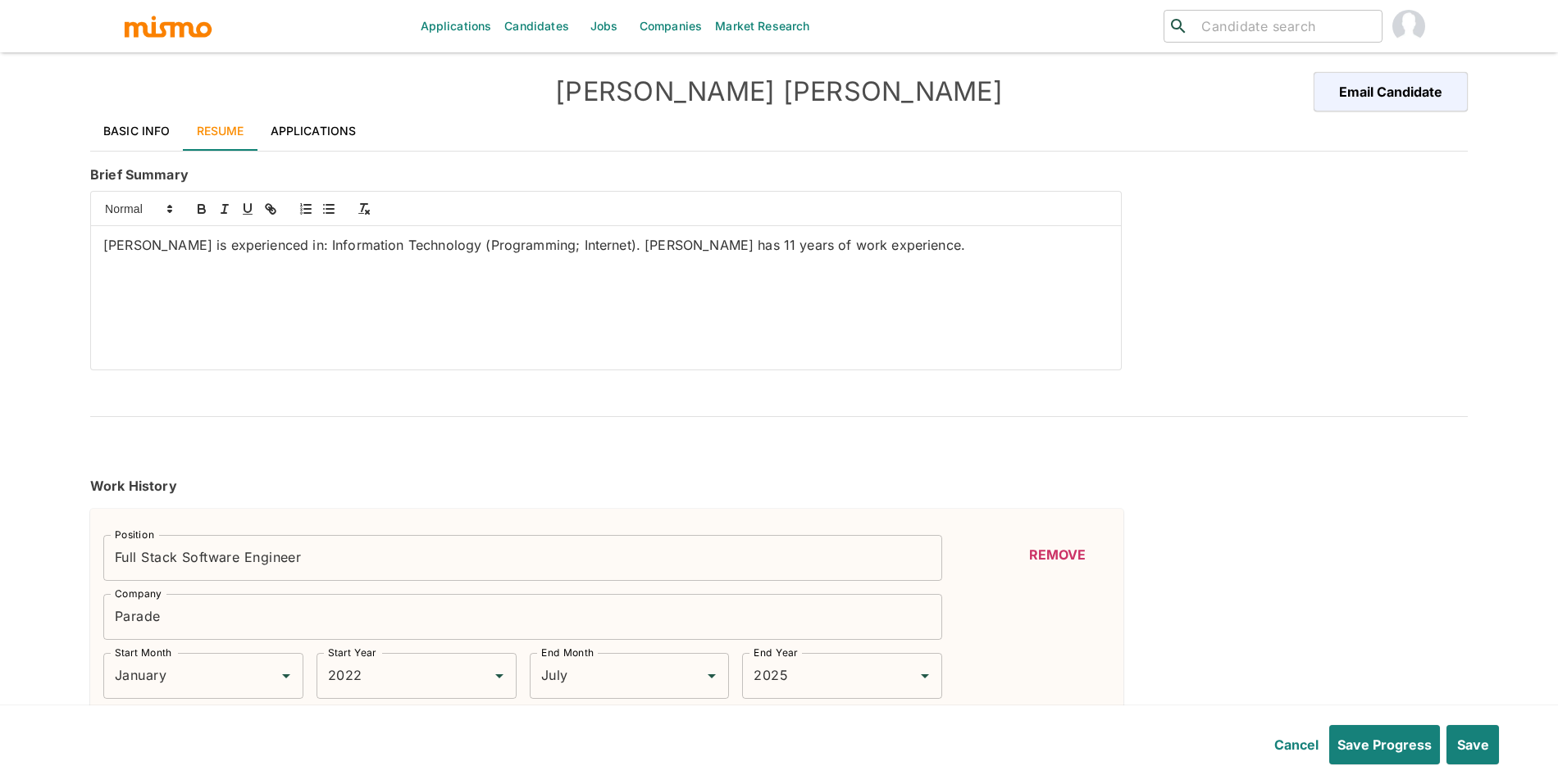
type input "Informatica"
type input "Beginner"
type input "1"
type input "JIRA"
type input "Beginner"
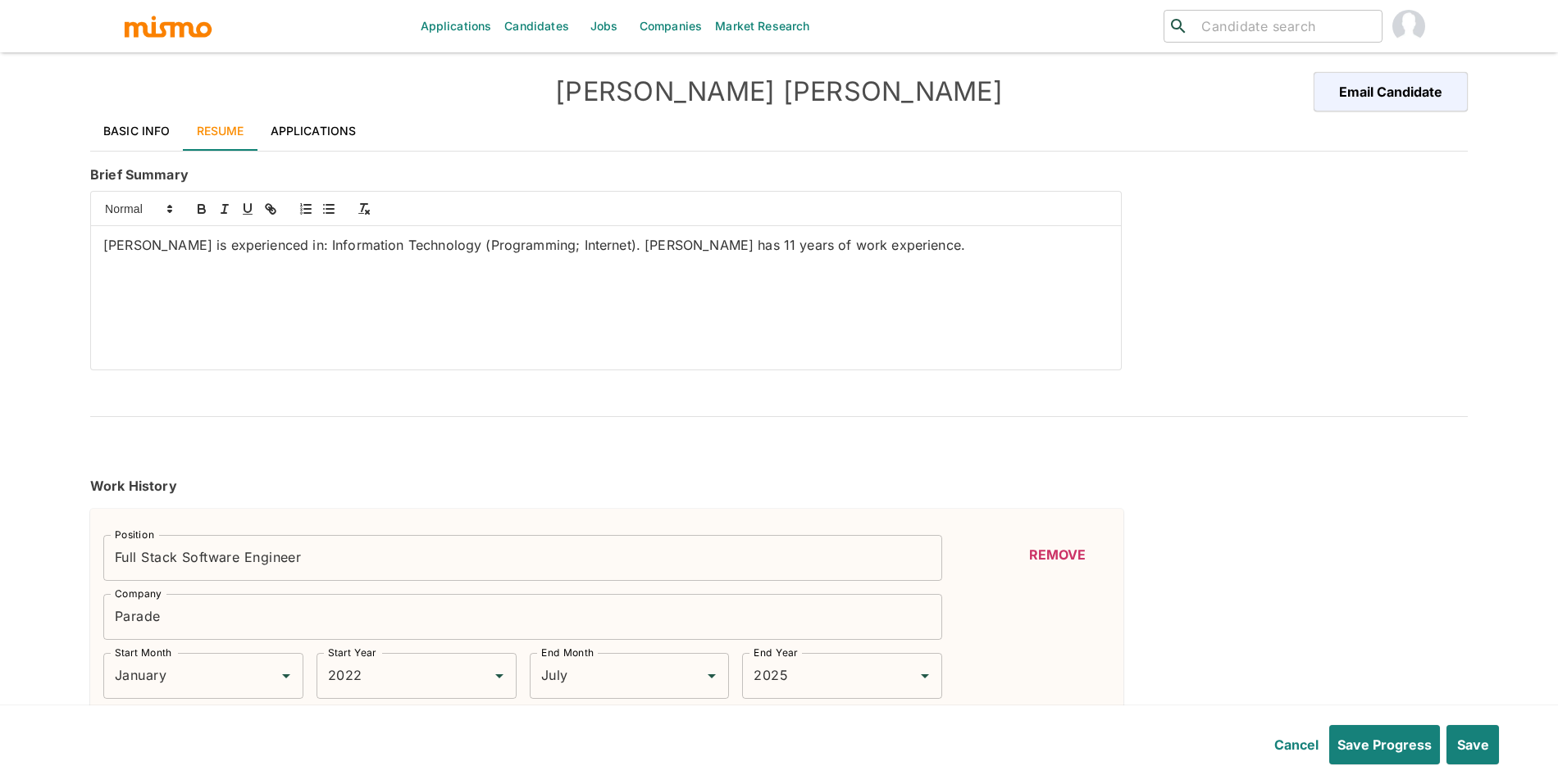
type input "1"
type input "Git"
type input "Beginner"
type input "1"
type input "January"
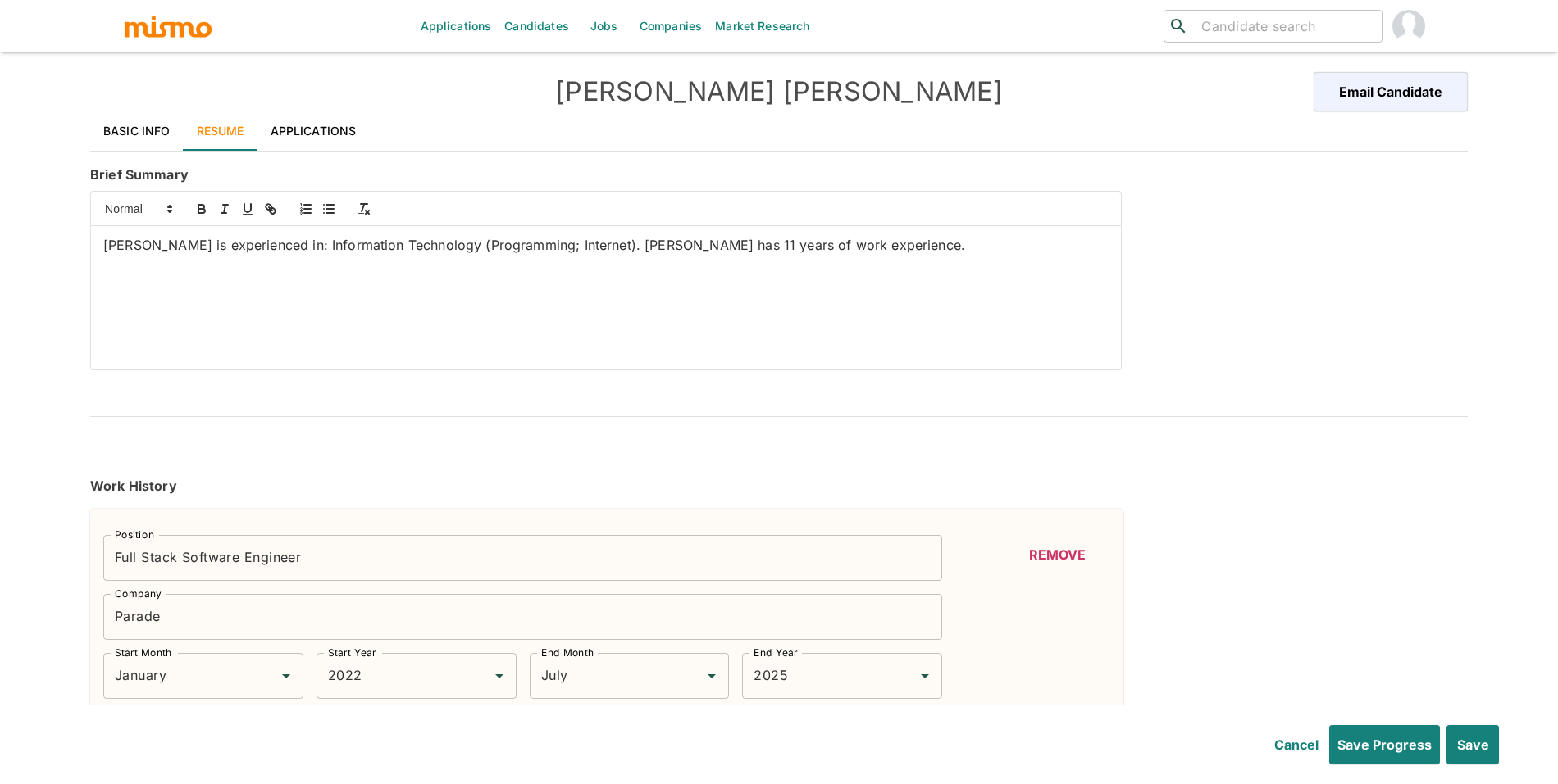
type input "2010"
type input "December"
type input "2014"
drag, startPoint x: 517, startPoint y: 337, endPoint x: 96, endPoint y: 246, distance: 430.7
click at [94, 247] on div "Rebecca de Oliveira is experienced in: Information Technology (Programming; Int…" at bounding box center [605, 298] width 1030 height 144
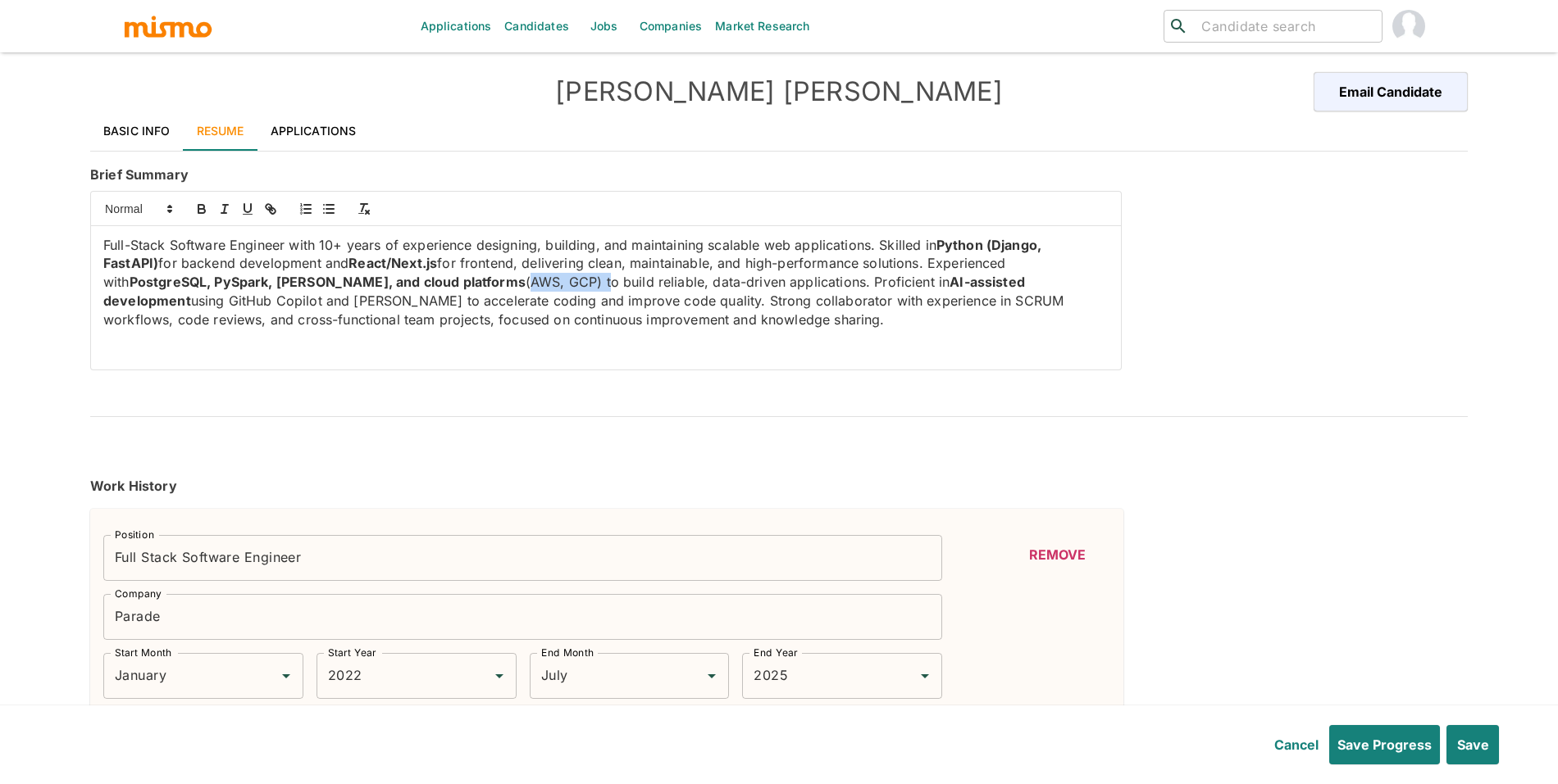
drag, startPoint x: 424, startPoint y: 278, endPoint x: 343, endPoint y: 276, distance: 81.0
click at [343, 276] on p "Full-Stack Software Engineer with 10+ years of experience designing, building, …" at bounding box center [606, 283] width 1005 height 94
click at [204, 212] on icon "button" at bounding box center [201, 211] width 7 height 4
click at [649, 334] on div "Full-Stack Software Engineer with 10+ years of experience designing, building, …" at bounding box center [605, 298] width 1030 height 144
drag, startPoint x: 1065, startPoint y: 279, endPoint x: 976, endPoint y: 280, distance: 89.0
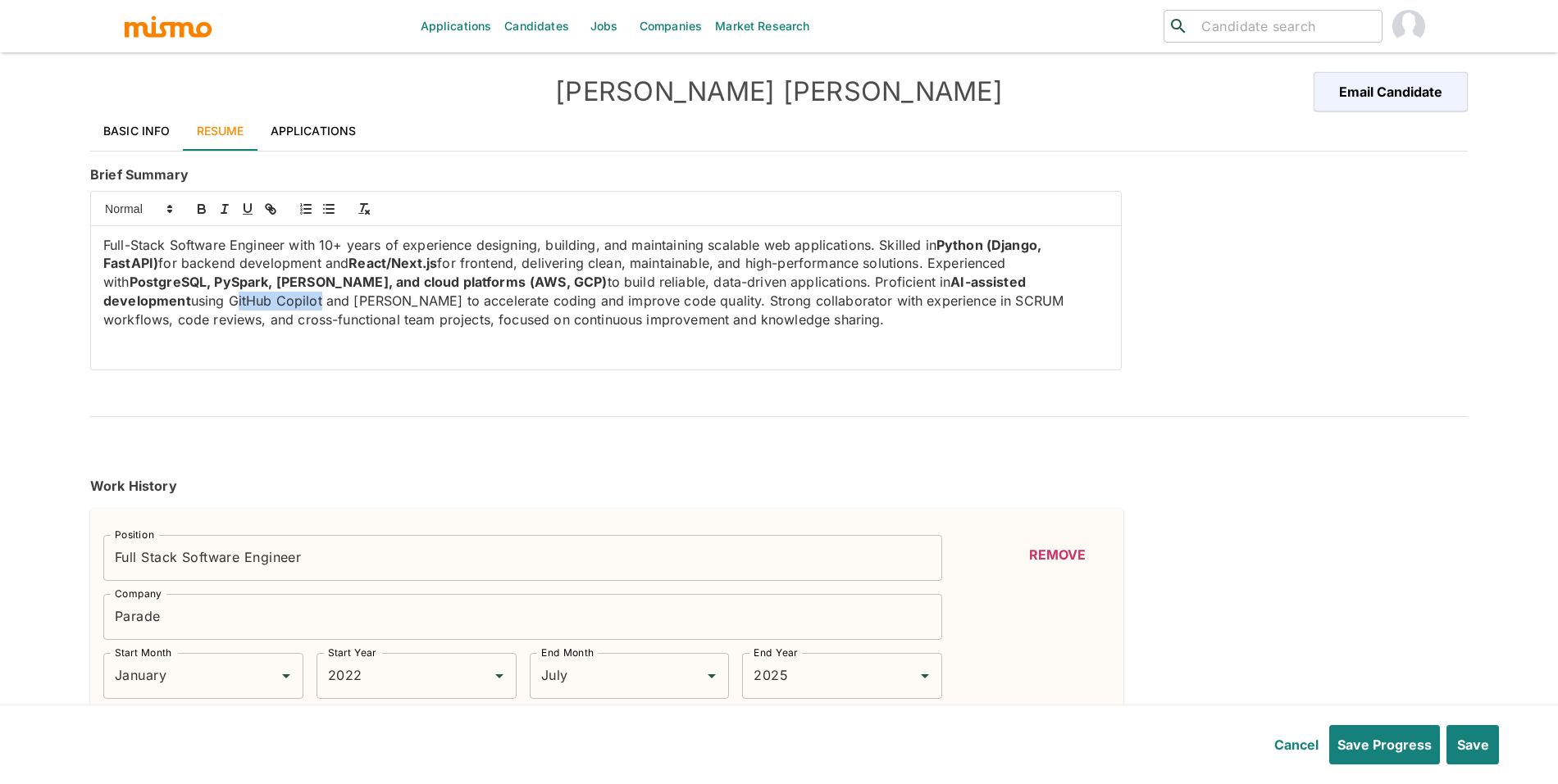
click at [976, 280] on p "Full-Stack Software Engineer with 10+ years of experience designing, building, …" at bounding box center [606, 283] width 1005 height 94
drag, startPoint x: 1070, startPoint y: 286, endPoint x: 977, endPoint y: 284, distance: 93.0
click at [977, 284] on p "Full-Stack Software Engineer with 10+ years of experience designing, building, …" at bounding box center [606, 283] width 1005 height 94
click at [193, 207] on button "button" at bounding box center [201, 209] width 23 height 20
click at [140, 305] on p "Full-Stack Software Engineer with 10+ years of experience designing, building, …" at bounding box center [606, 283] width 1005 height 94
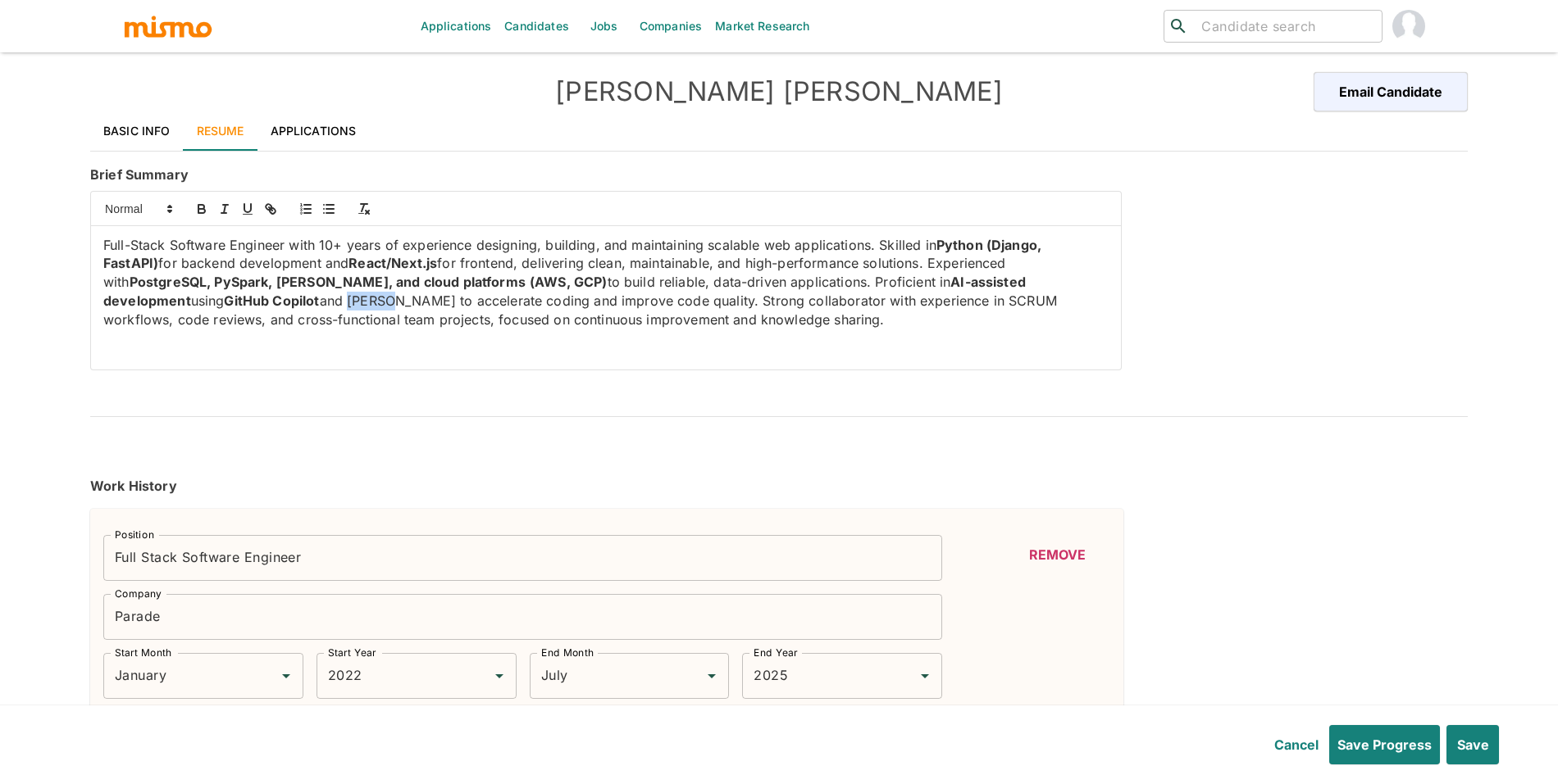
drag, startPoint x: 144, startPoint y: 305, endPoint x: 104, endPoint y: 301, distance: 40.2
click at [104, 301] on p "Full-Stack Software Engineer with 10+ years of experience designing, building, …" at bounding box center [606, 283] width 1005 height 94
click at [201, 204] on icon "button" at bounding box center [201, 209] width 15 height 15
click at [747, 352] on div "Full-Stack Software Engineer with 10+ years of experience designing, building, …" at bounding box center [605, 298] width 1030 height 144
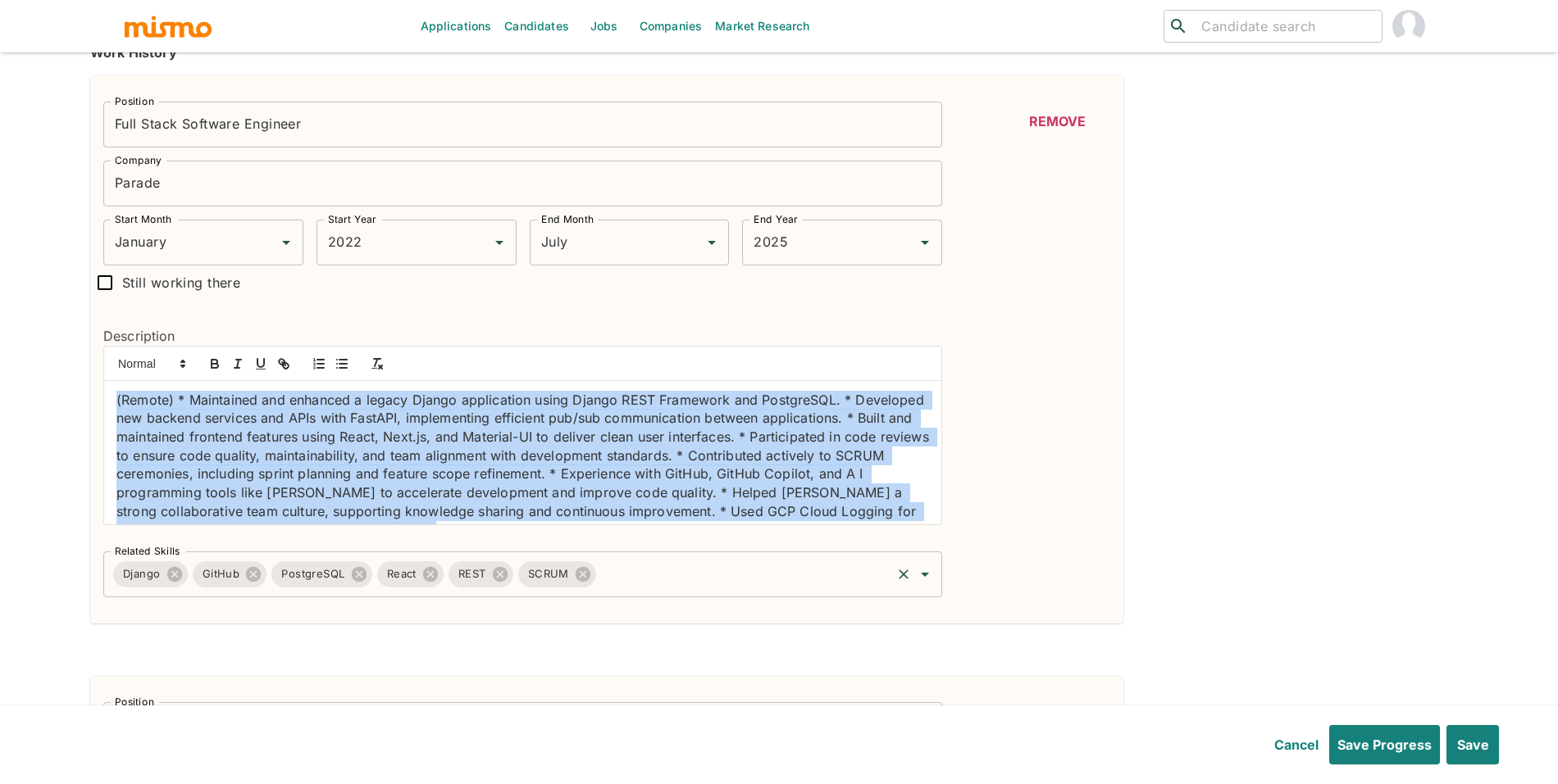
scroll to position [25, 0]
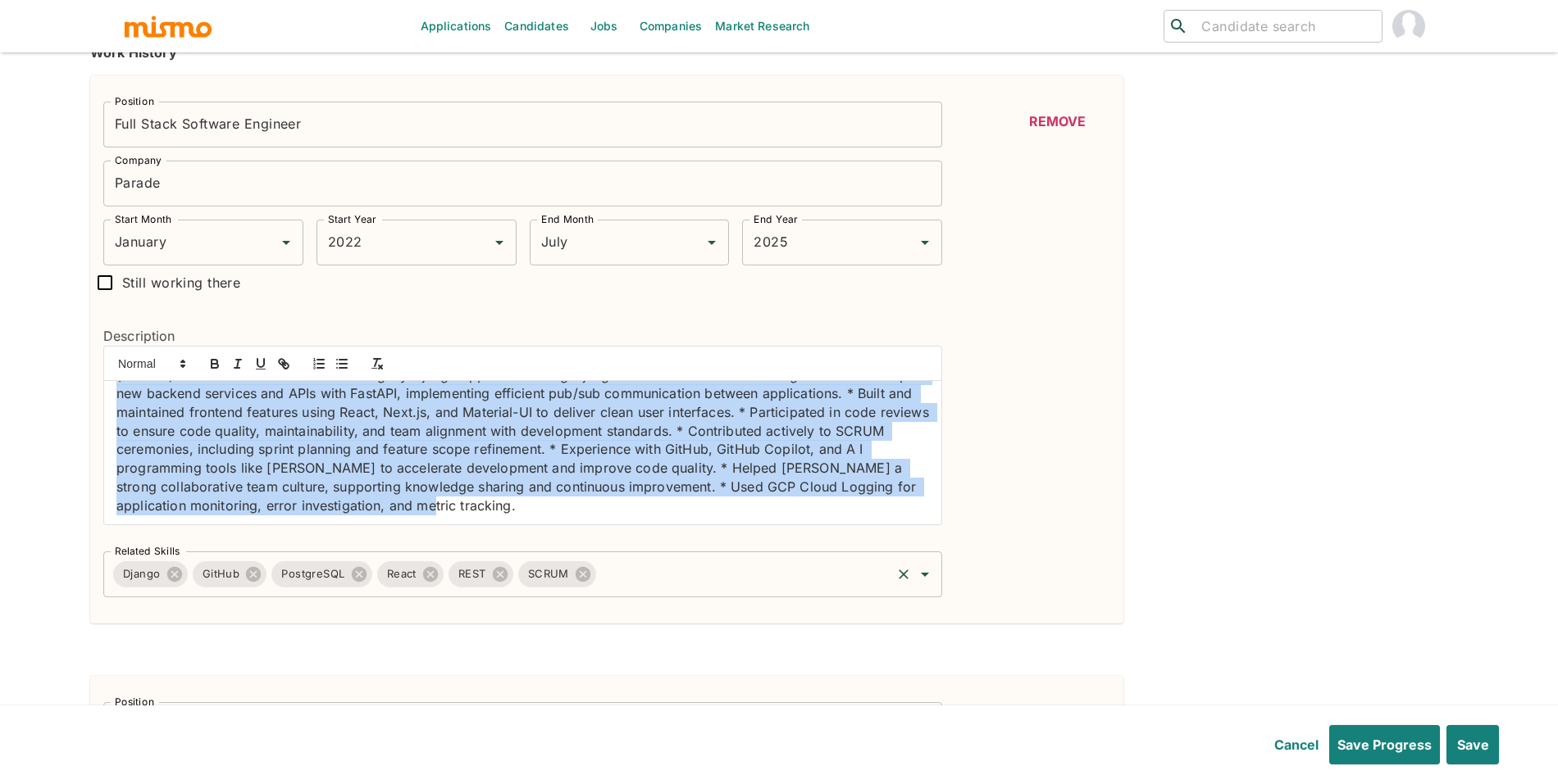
drag, startPoint x: 115, startPoint y: 402, endPoint x: 456, endPoint y: 583, distance: 386.1
click at [456, 583] on div "Position Full Stack Software Engineer Position Company Parade Company Start Mon…" at bounding box center [516, 343] width 851 height 509
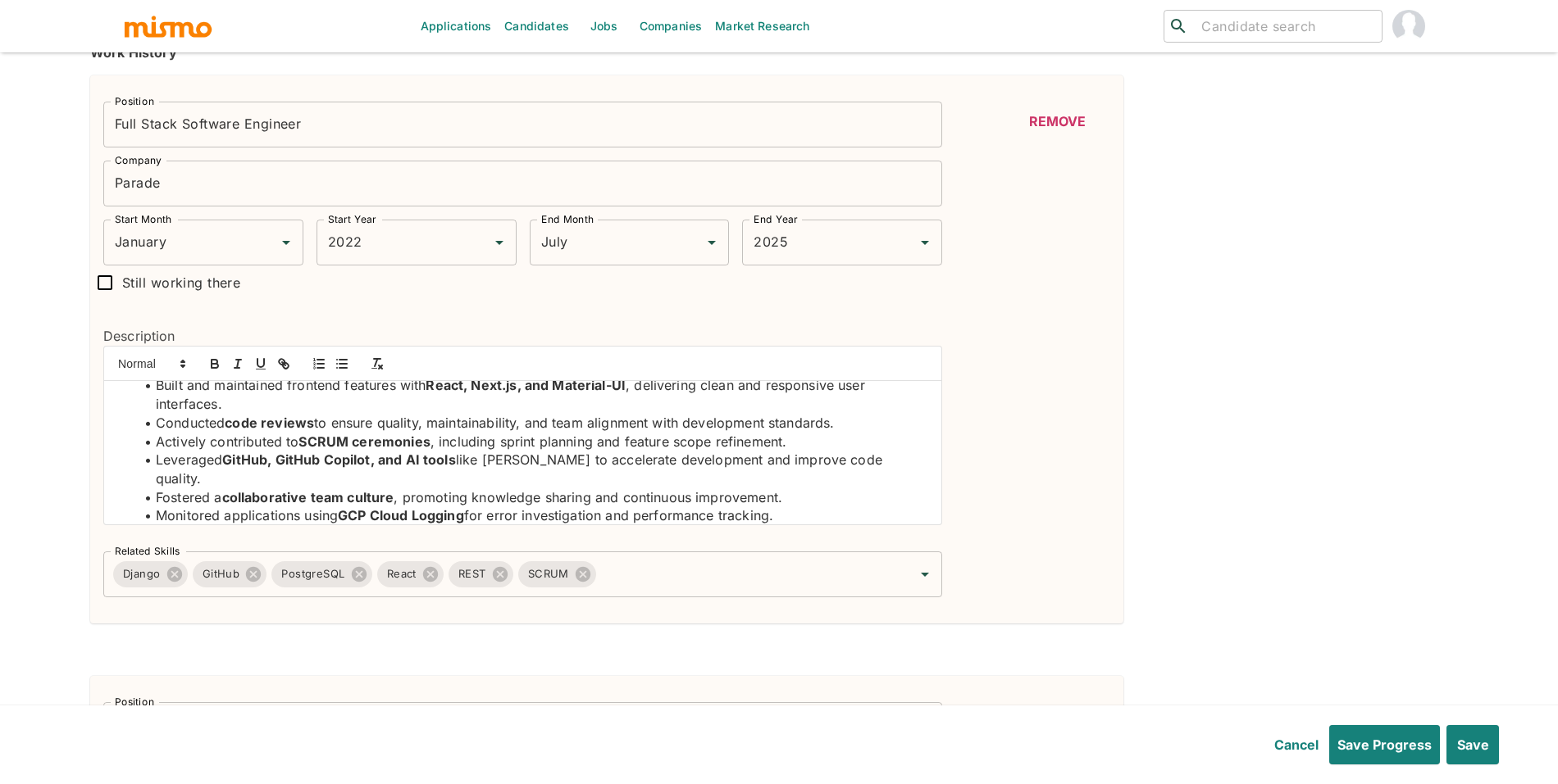
scroll to position [99, 0]
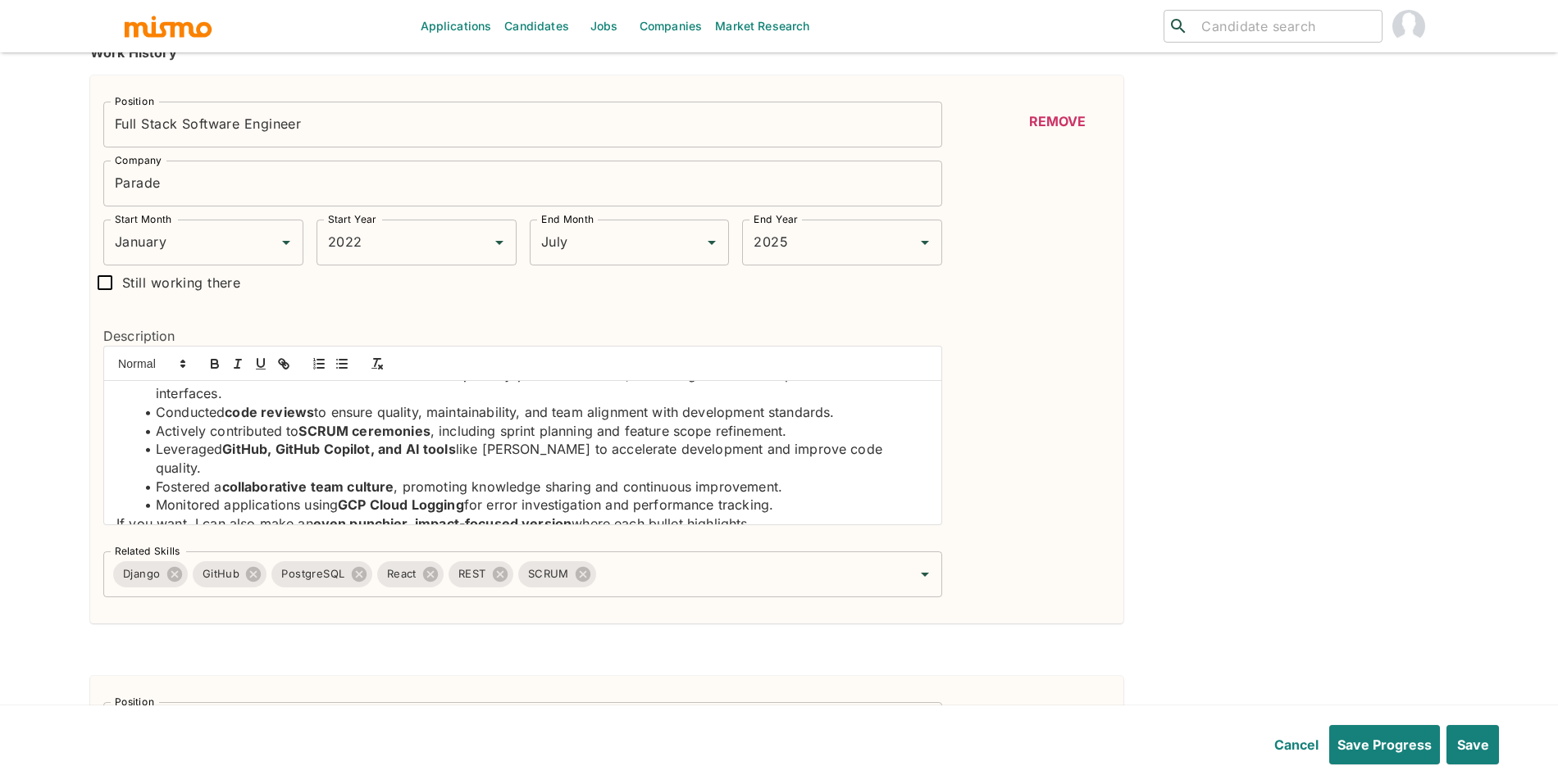
drag, startPoint x: 823, startPoint y: 512, endPoint x: 90, endPoint y: 509, distance: 733.0
click at [91, 509] on div "Description Enhanced and maintained a legacy Django application using Django RE…" at bounding box center [516, 420] width 851 height 238
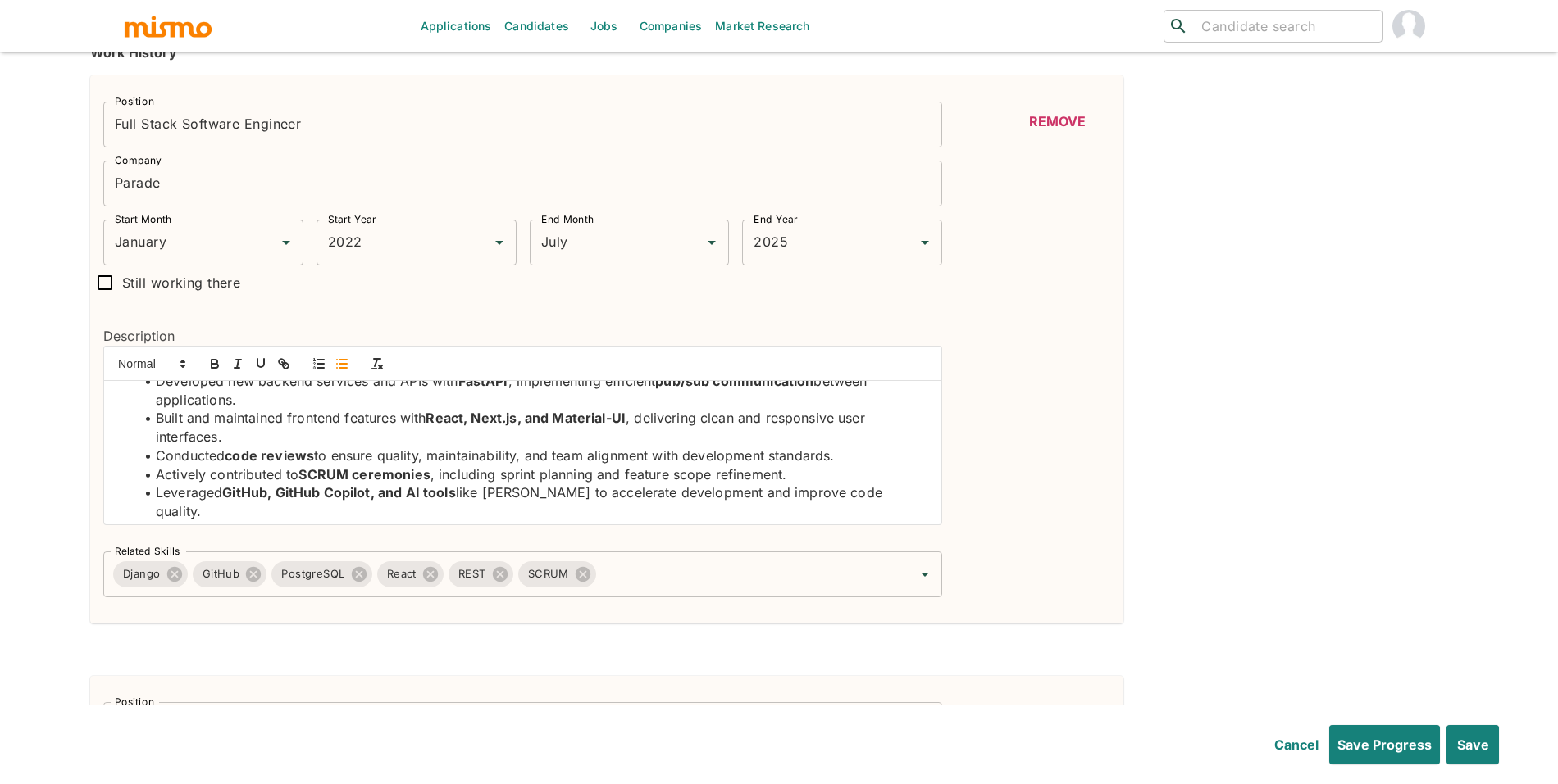
drag, startPoint x: 940, startPoint y: 512, endPoint x: 936, endPoint y: 495, distance: 17.5
click at [936, 495] on div "Enhanced and maintained a legacy Django application using Django REST Framework…" at bounding box center [522, 453] width 837 height 144
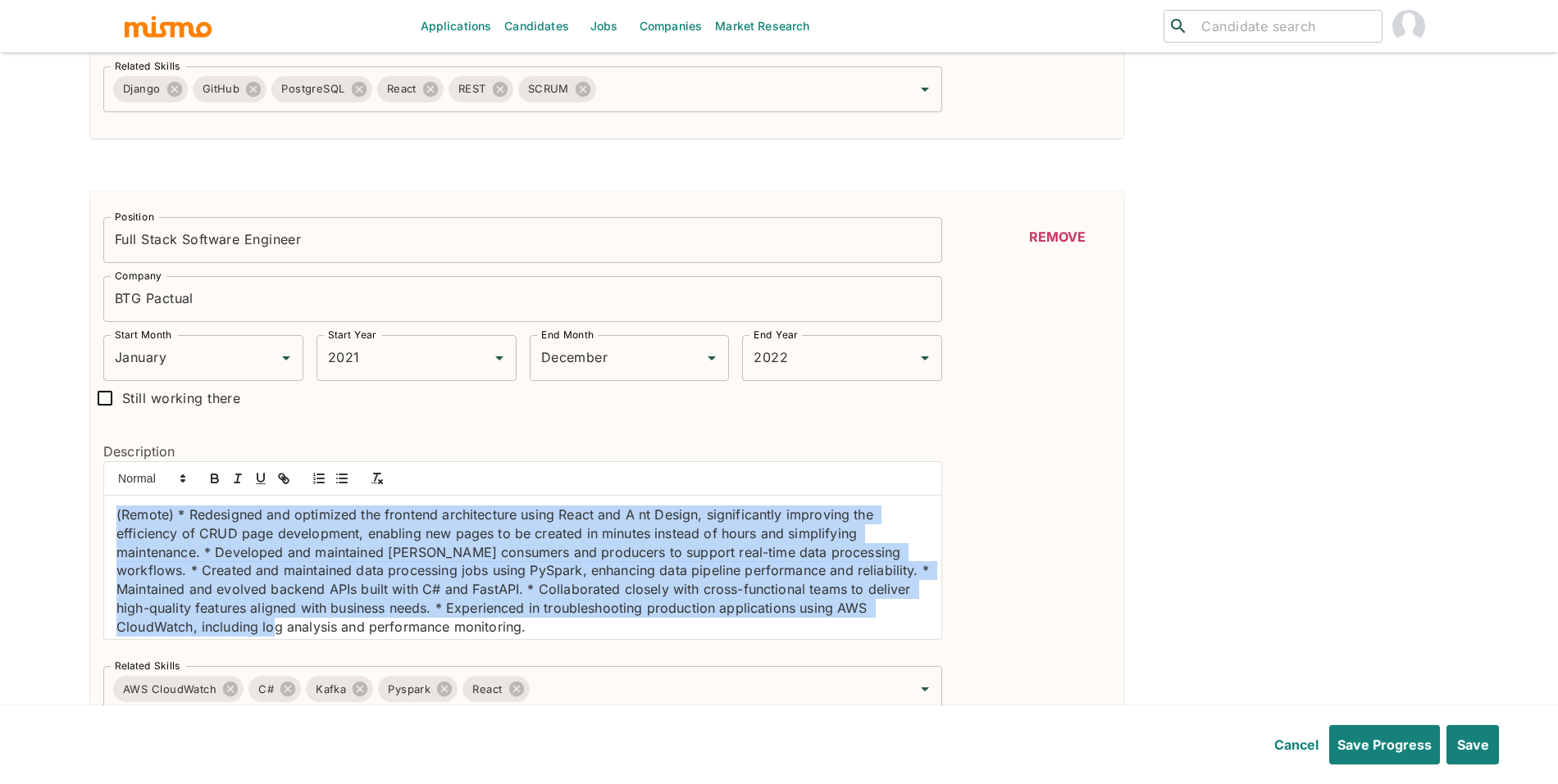
scroll to position [7, 0]
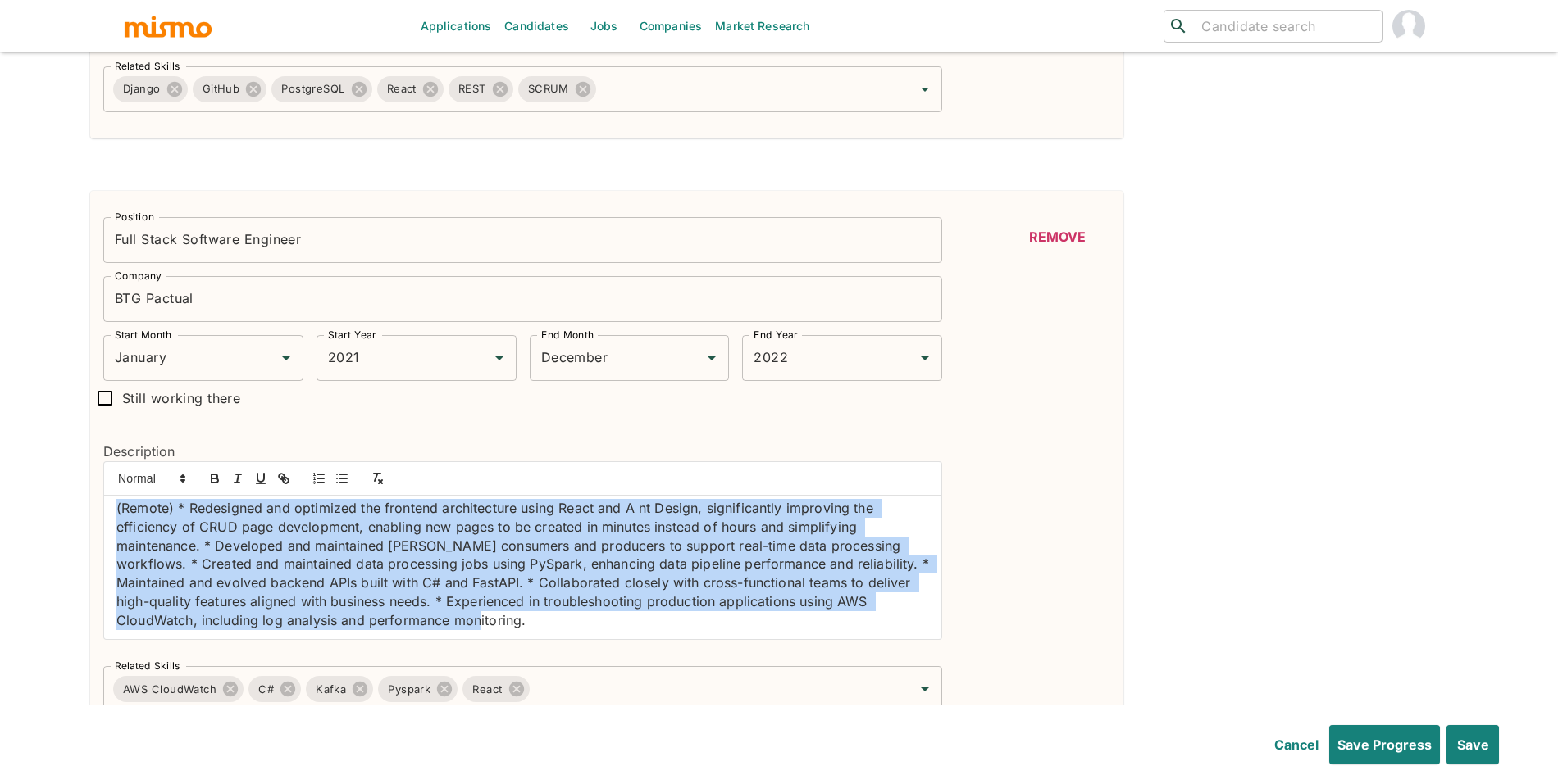
drag, startPoint x: 117, startPoint y: 521, endPoint x: 426, endPoint y: 656, distance: 337.2
click at [423, 654] on div "Description (Remote) * Redesigned and optimized the frontend architecture using…" at bounding box center [516, 535] width 851 height 238
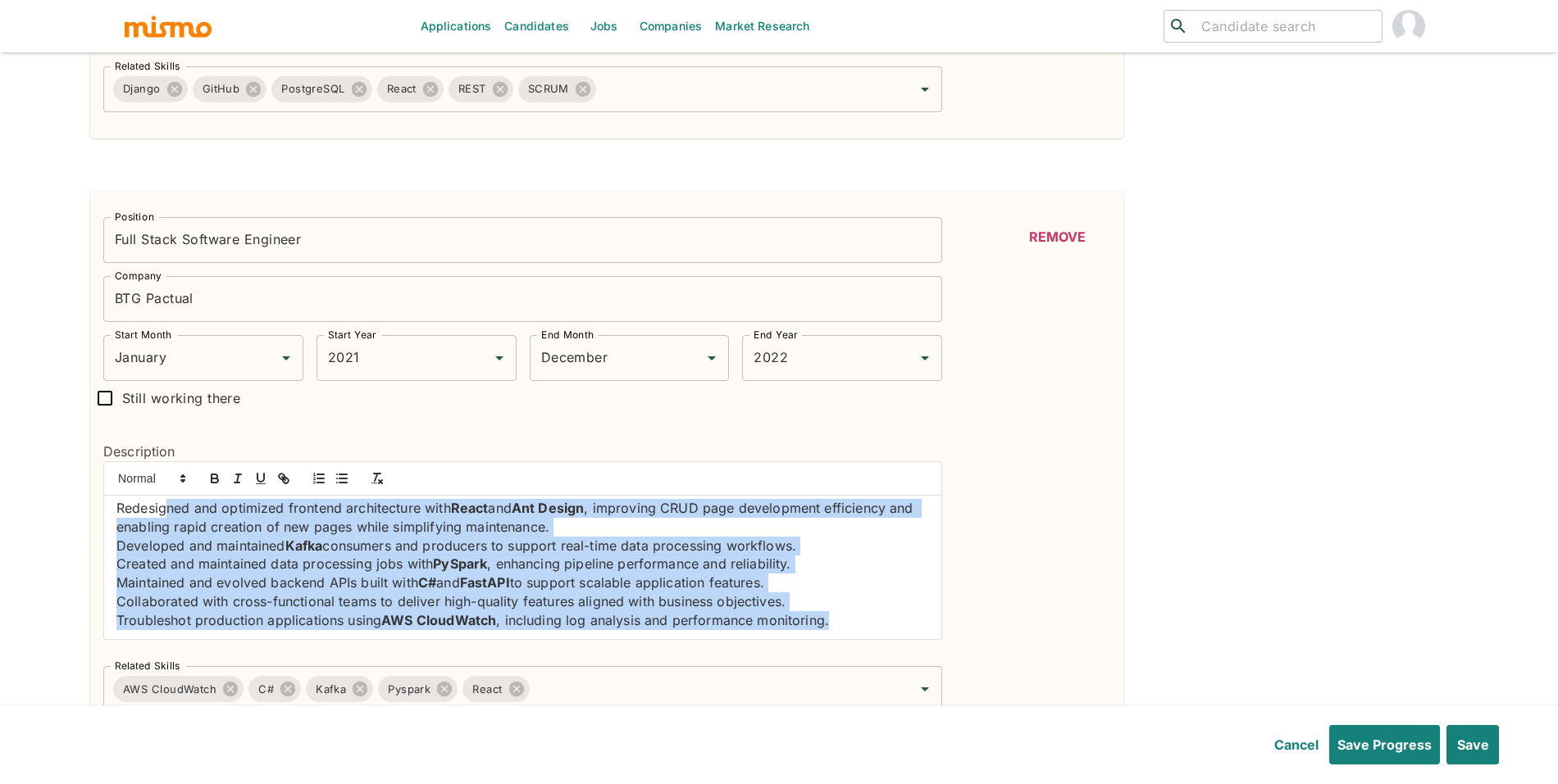
scroll to position [0, 0]
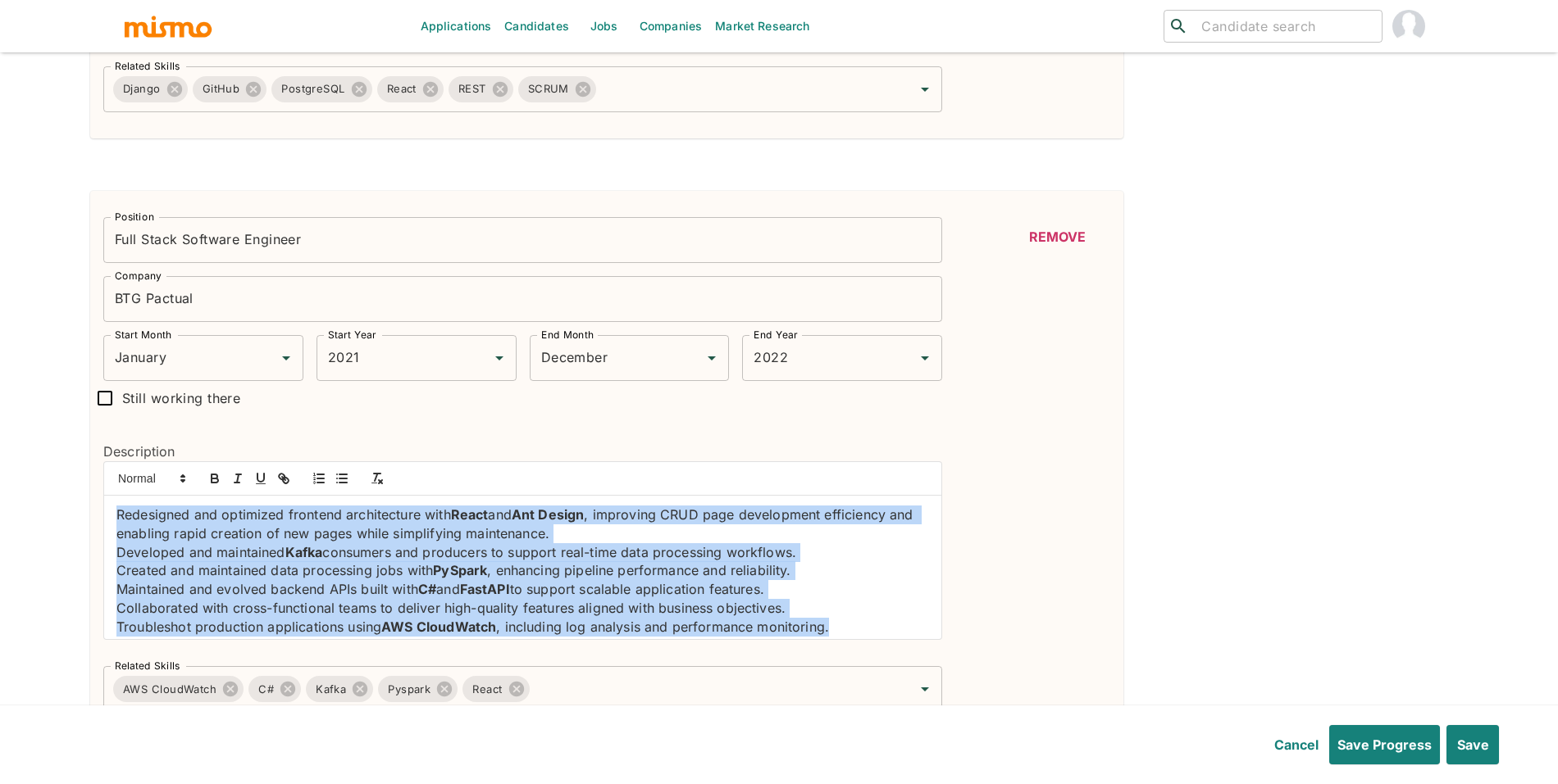
drag, startPoint x: 903, startPoint y: 627, endPoint x: 11, endPoint y: 422, distance: 915.3
click at [345, 489] on button "button" at bounding box center [341, 479] width 23 height 20
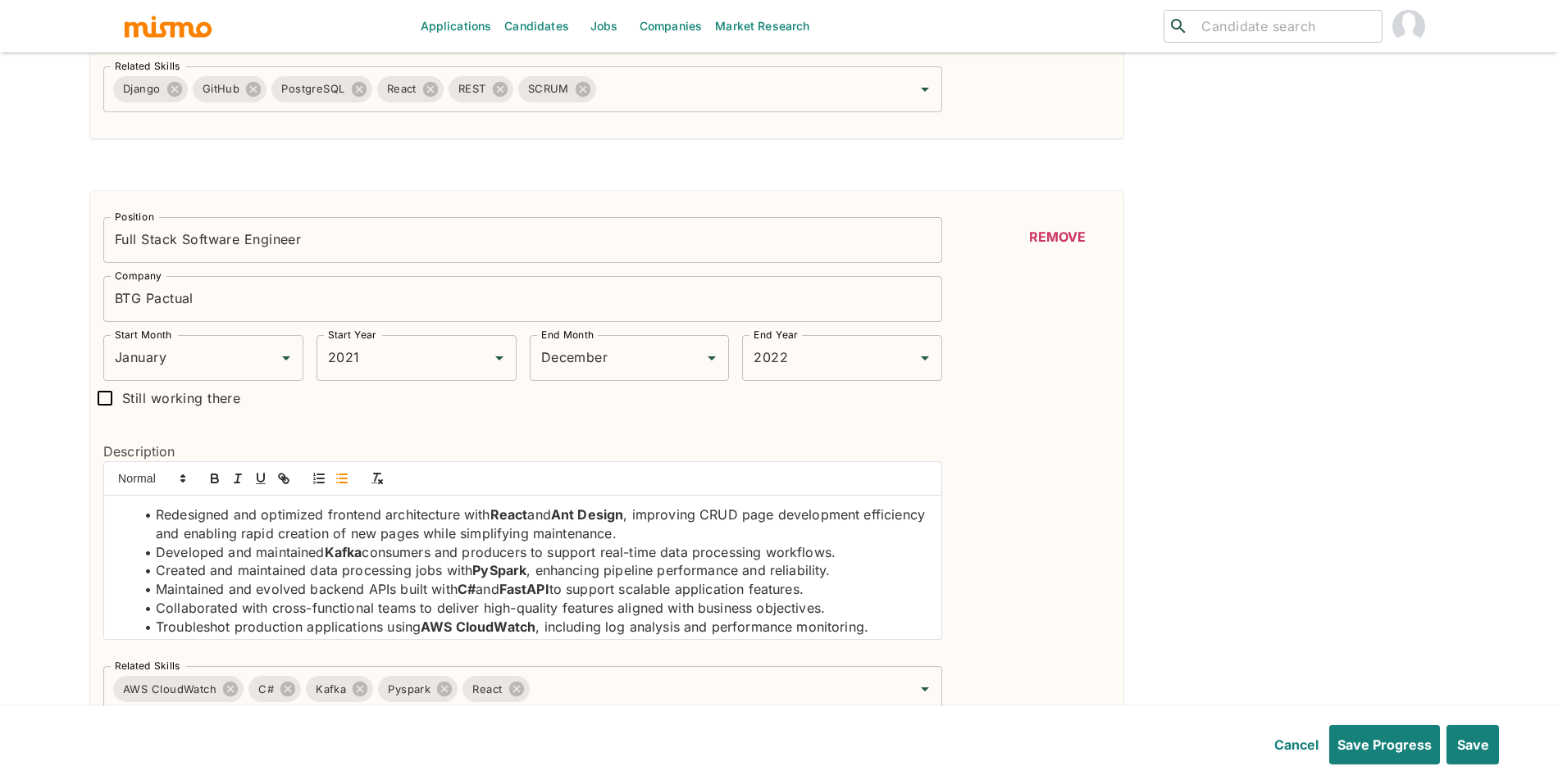
click at [578, 592] on li "Maintained and evolved backend APIs built with C# and FastAPI to support scalab…" at bounding box center [532, 589] width 793 height 19
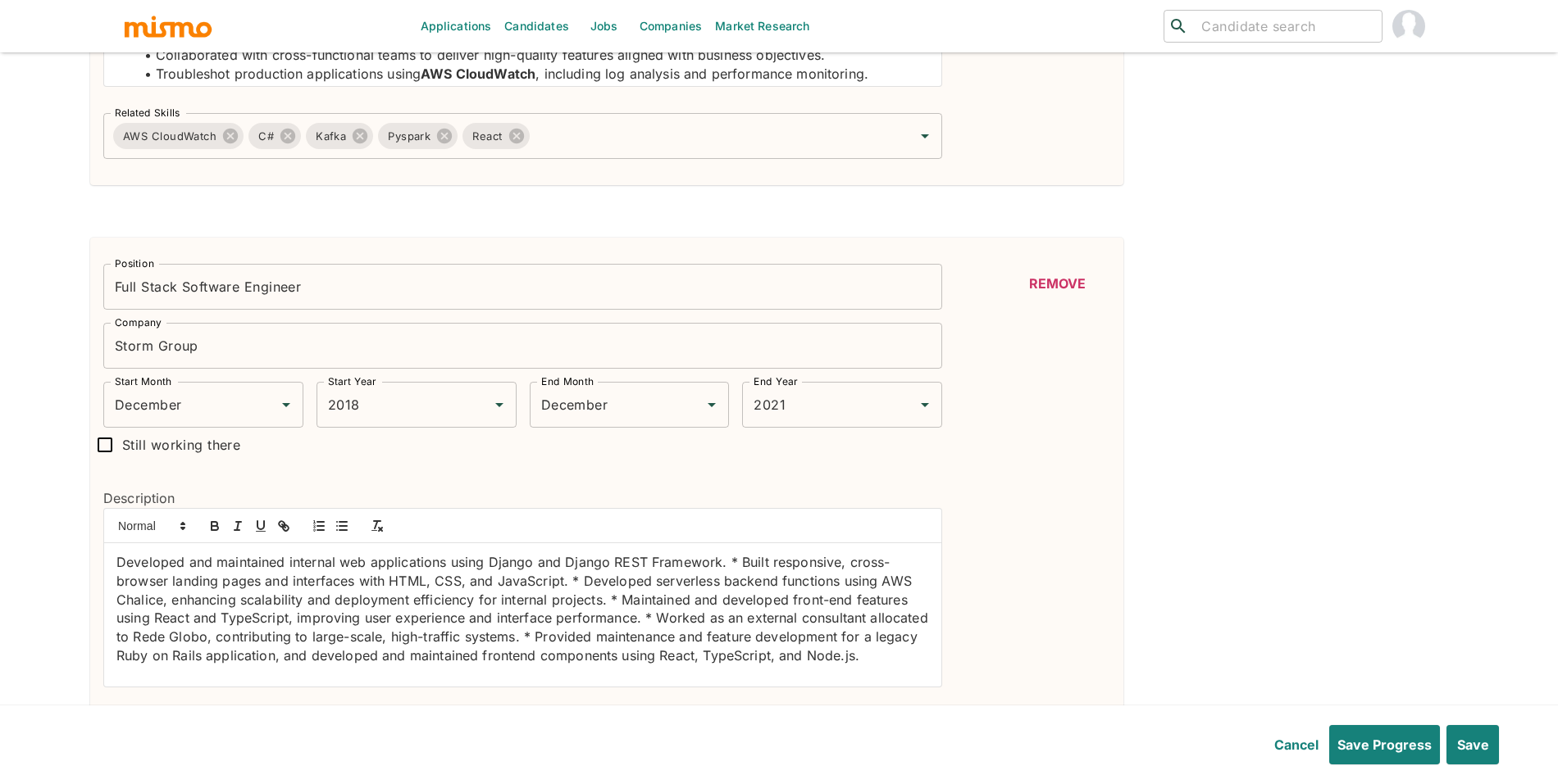
scroll to position [1495, 0]
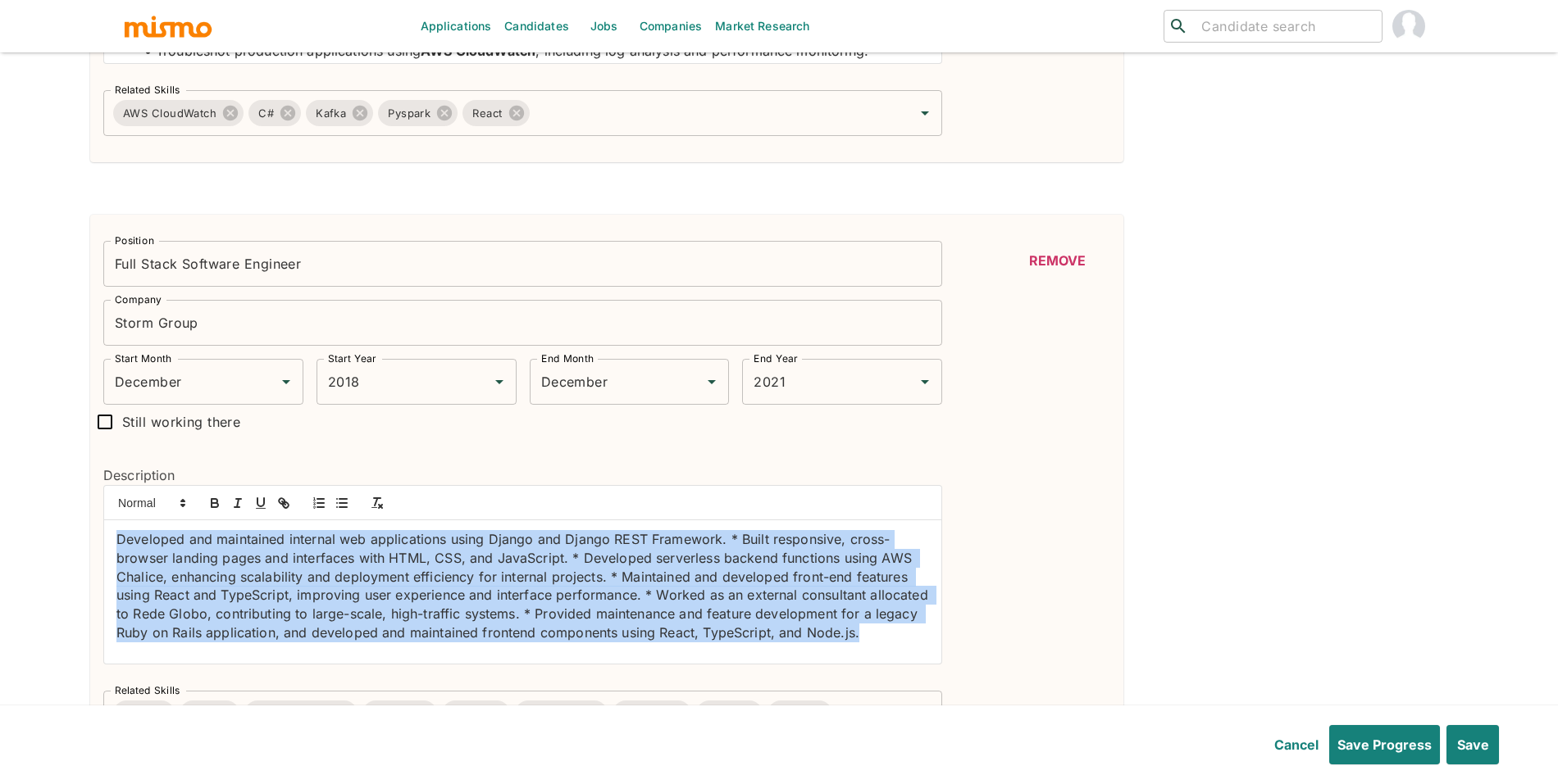
drag, startPoint x: 119, startPoint y: 544, endPoint x: 429, endPoint y: 676, distance: 336.9
click at [429, 676] on div "Description Developed and maintained internal web applications using Django and…" at bounding box center [516, 558] width 851 height 238
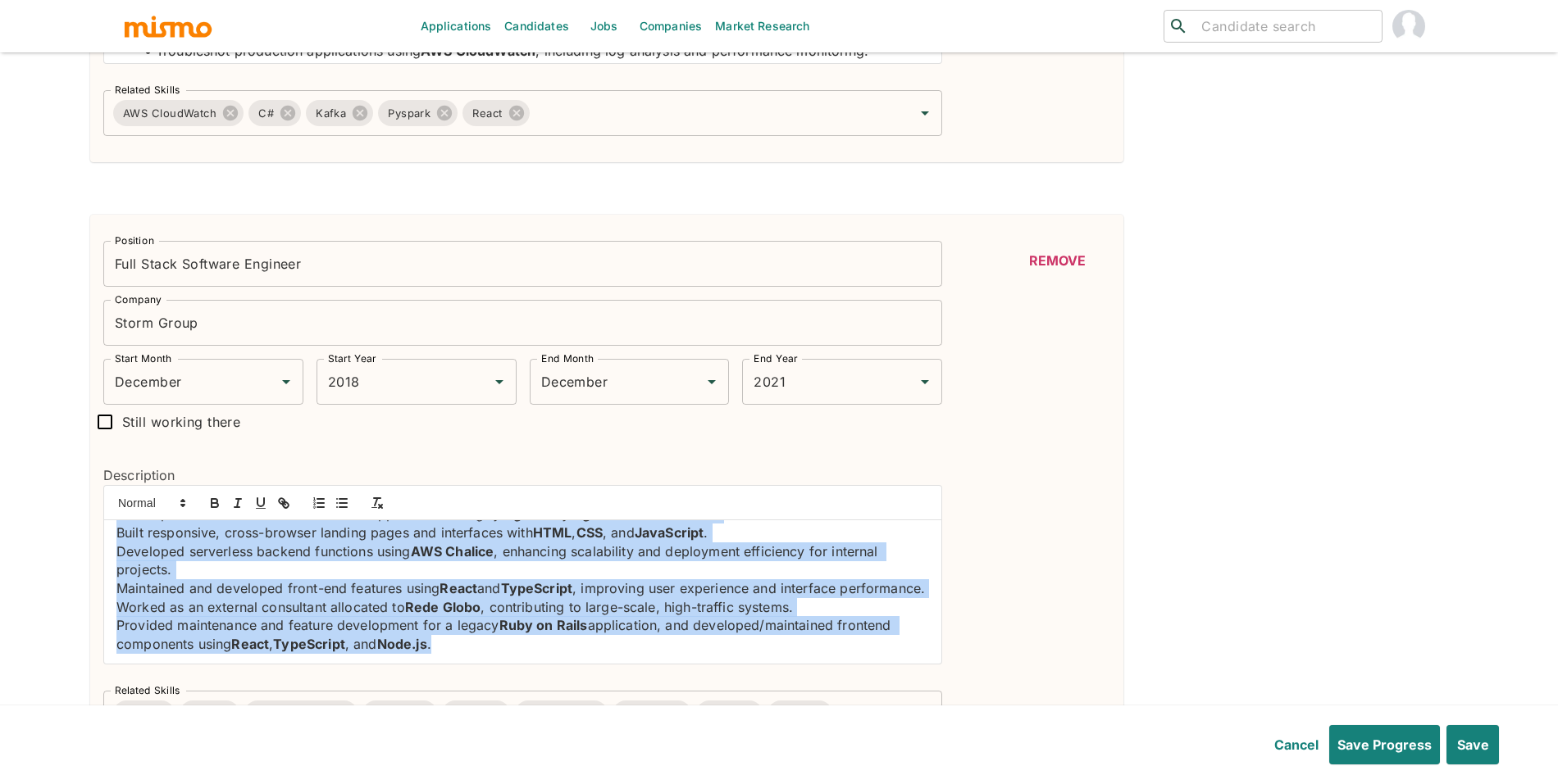
scroll to position [0, 0]
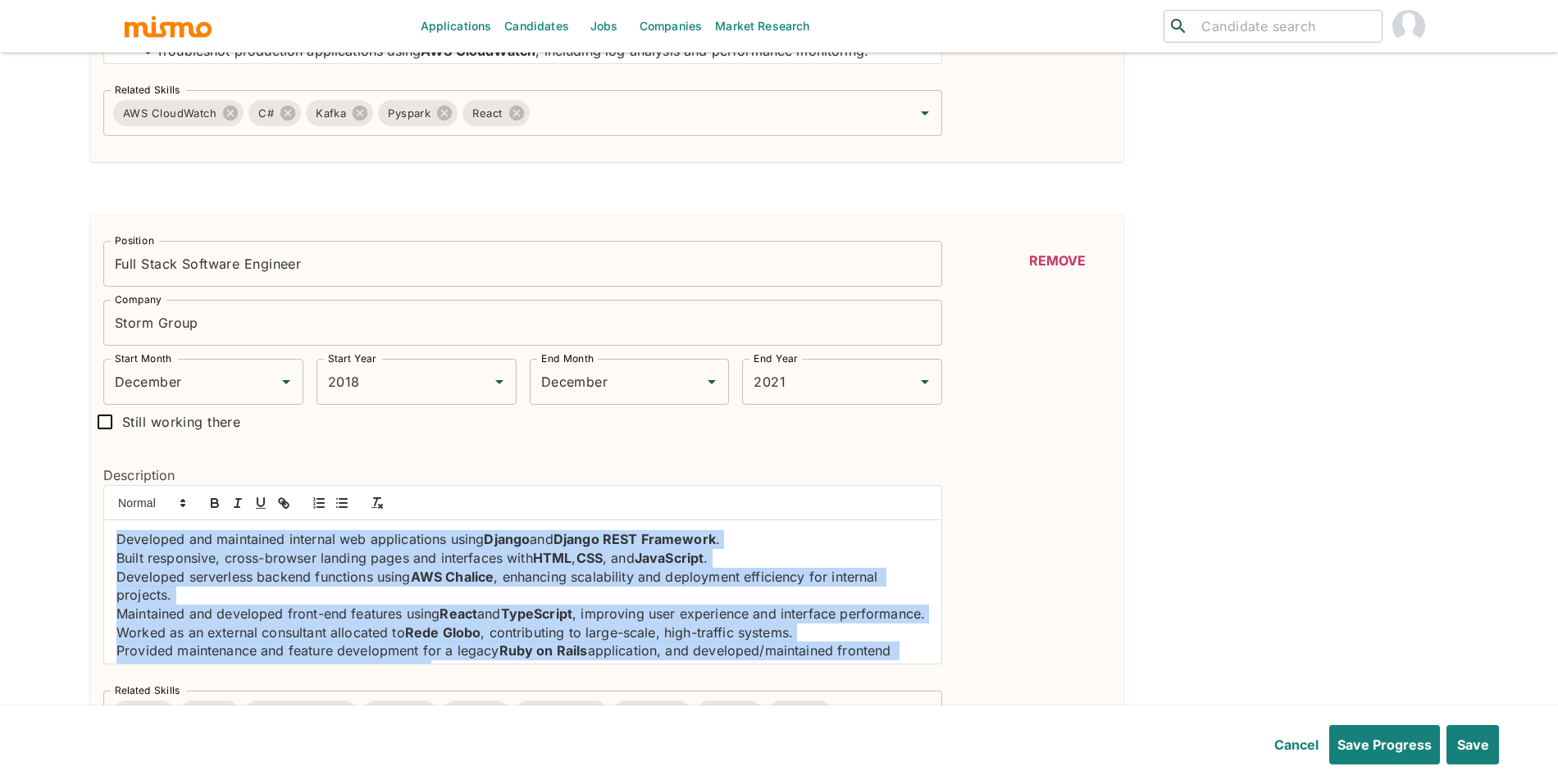
drag, startPoint x: 358, startPoint y: 642, endPoint x: 27, endPoint y: 509, distance: 356.7
click at [345, 507] on line "button" at bounding box center [342, 507] width 7 height 0
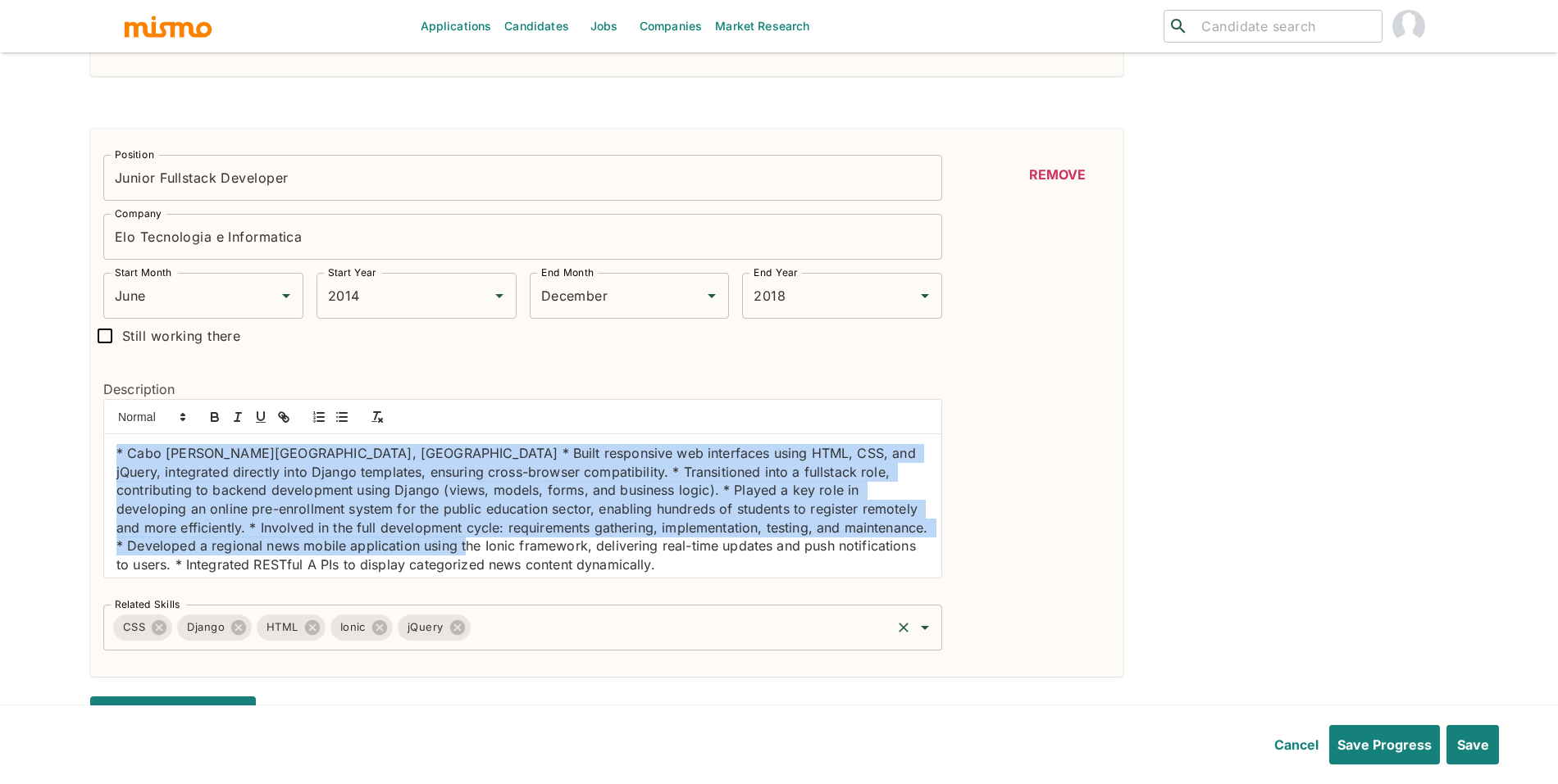
scroll to position [7, 0]
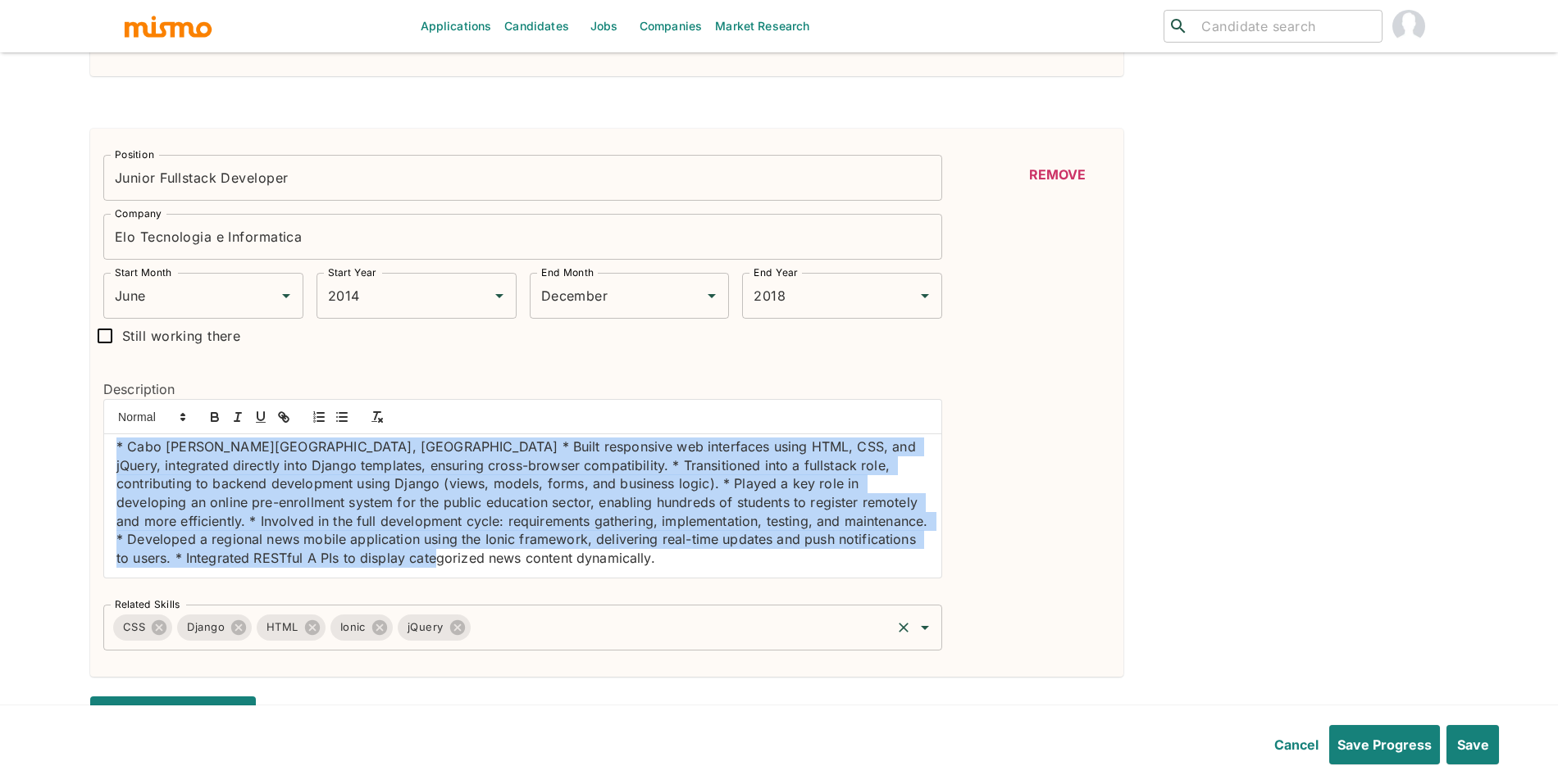
drag, startPoint x: 116, startPoint y: 461, endPoint x: 603, endPoint y: 610, distance: 509.3
click at [603, 610] on div "Position Junior Fullstack Developer Position Company Elo Tecnologia e Informati…" at bounding box center [516, 396] width 851 height 509
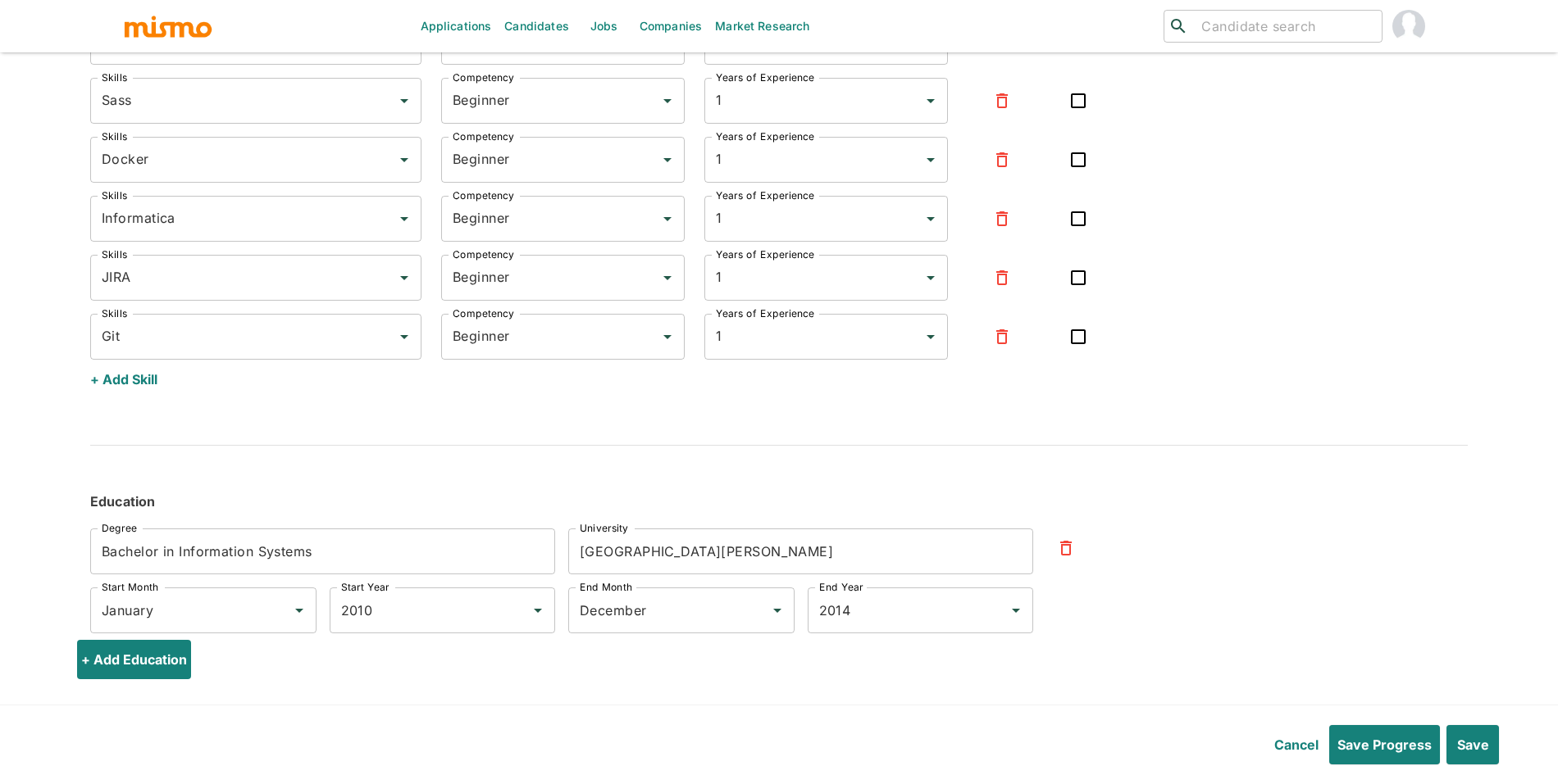
scroll to position [4556, 0]
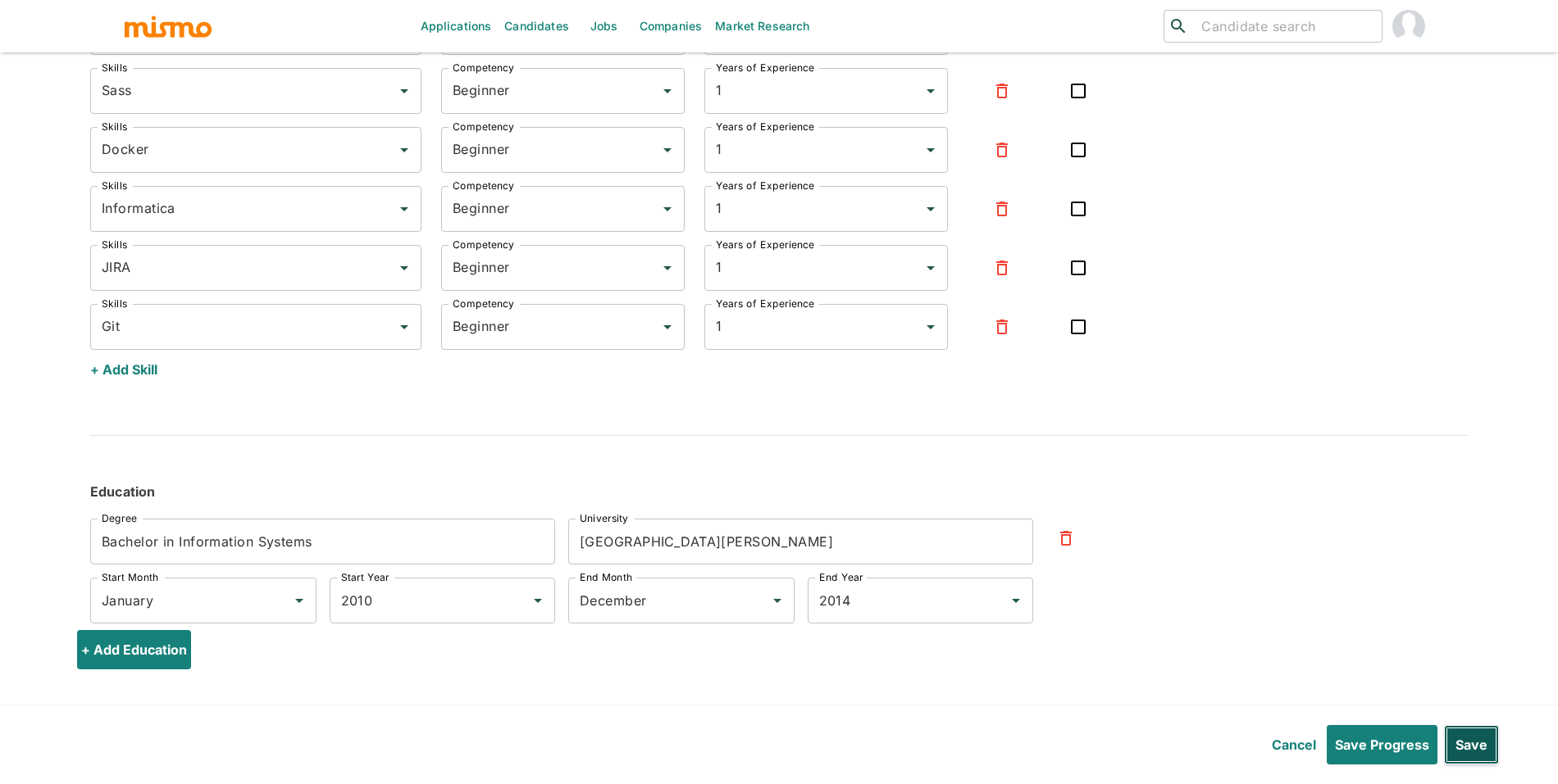
click at [1481, 762] on button "Save" at bounding box center [1471, 745] width 55 height 39
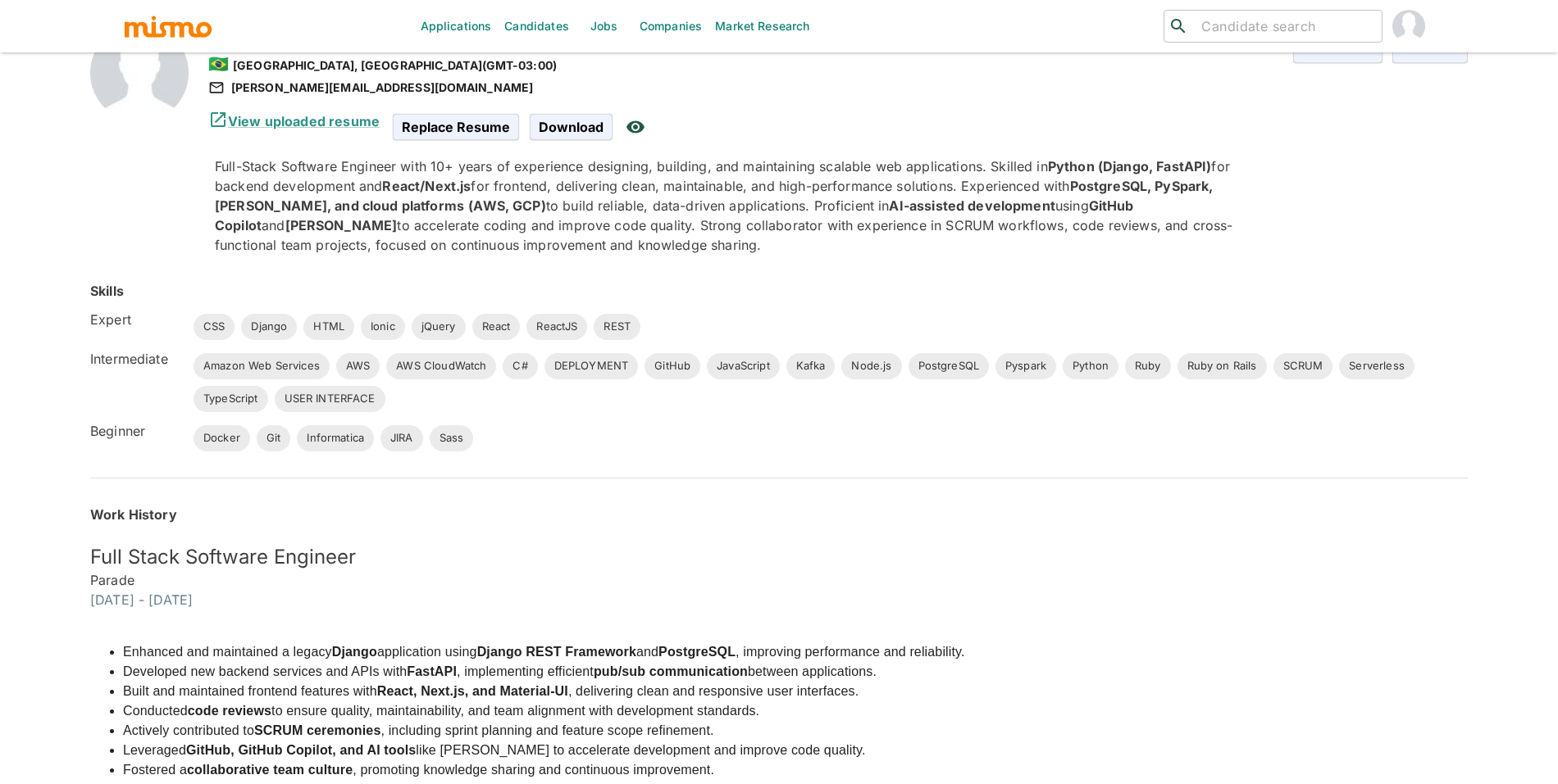
scroll to position [0, 0]
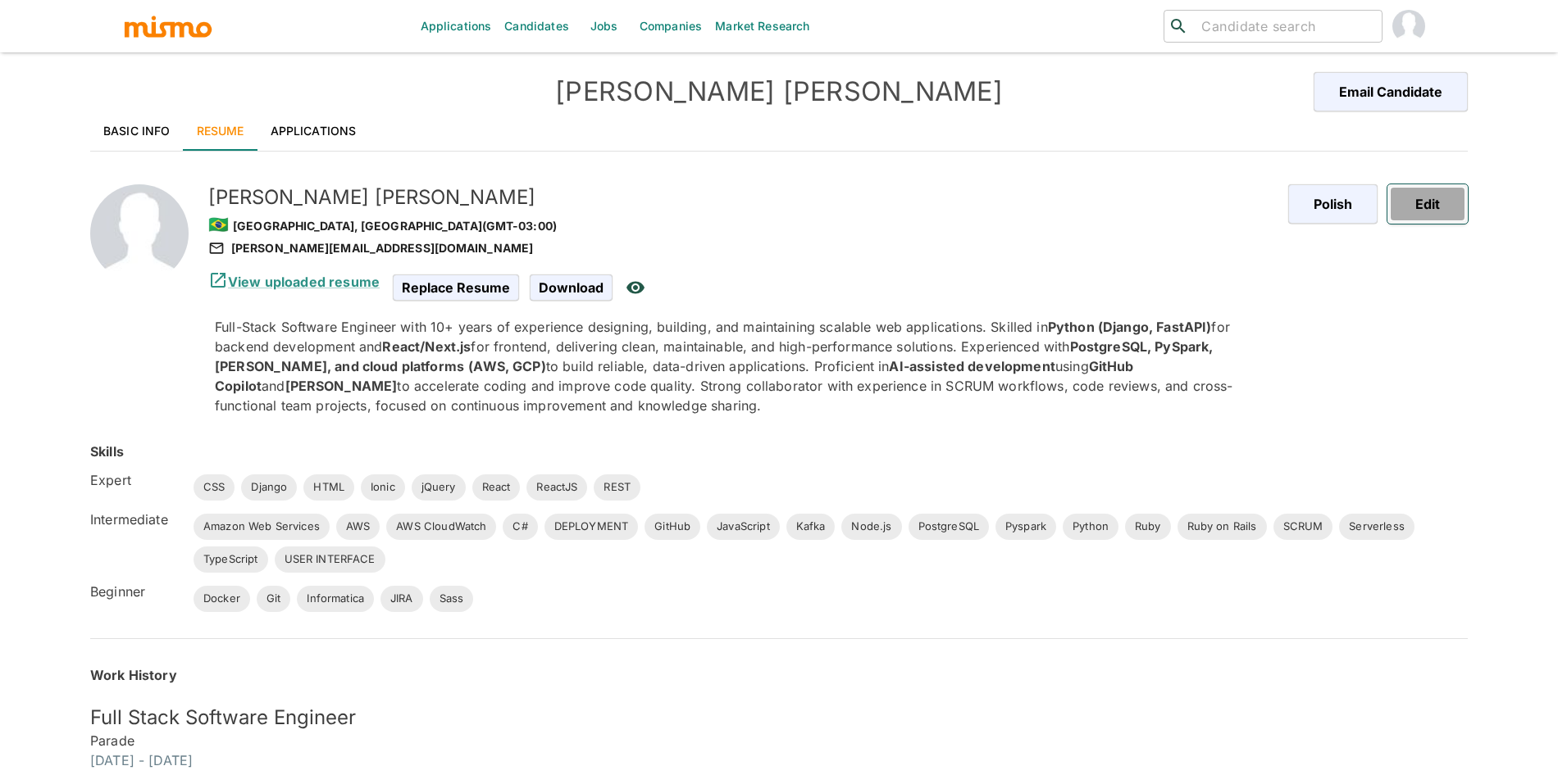
click at [1447, 212] on button "Edit" at bounding box center [1428, 204] width 81 height 39
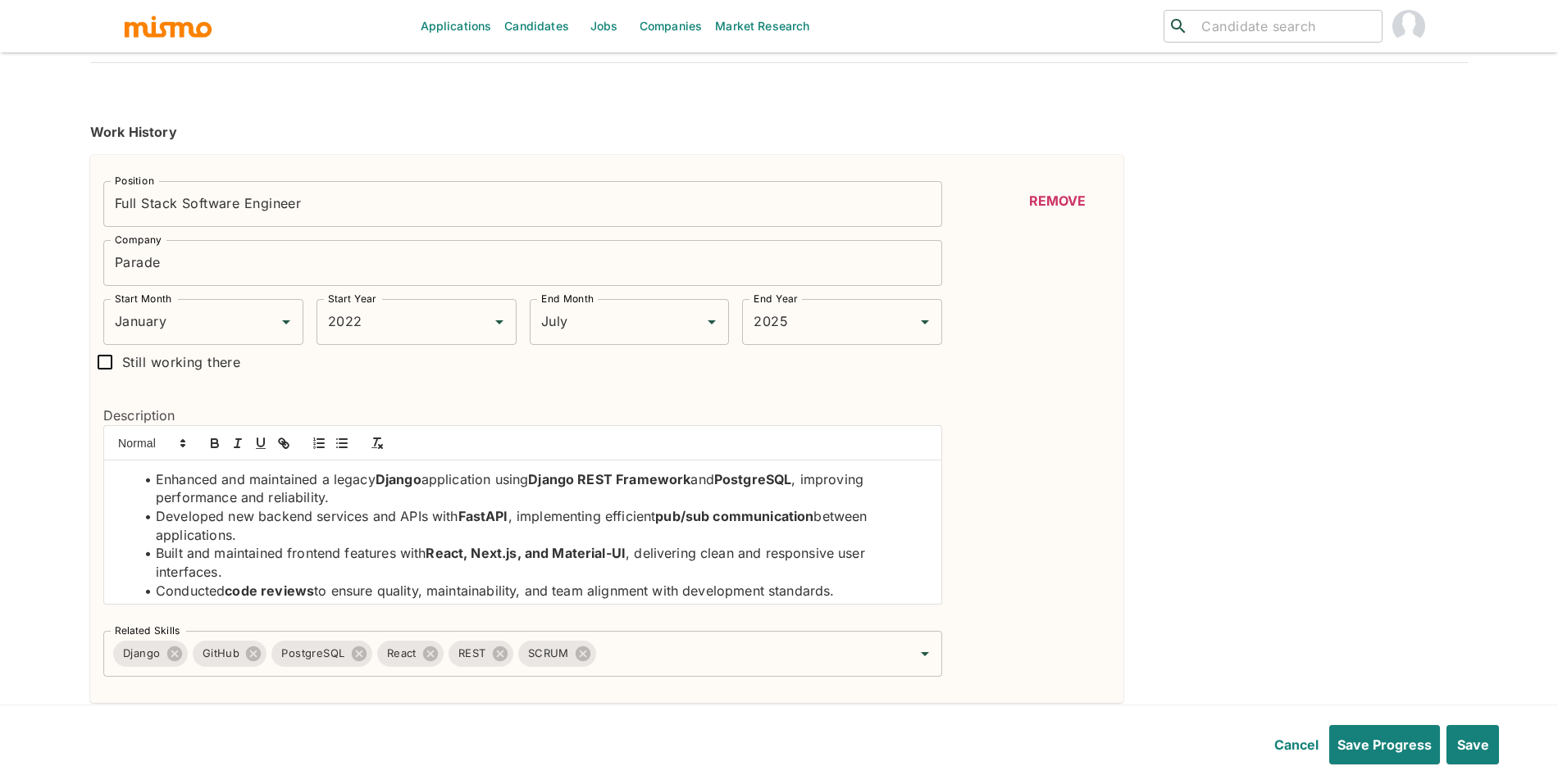
scroll to position [383, 0]
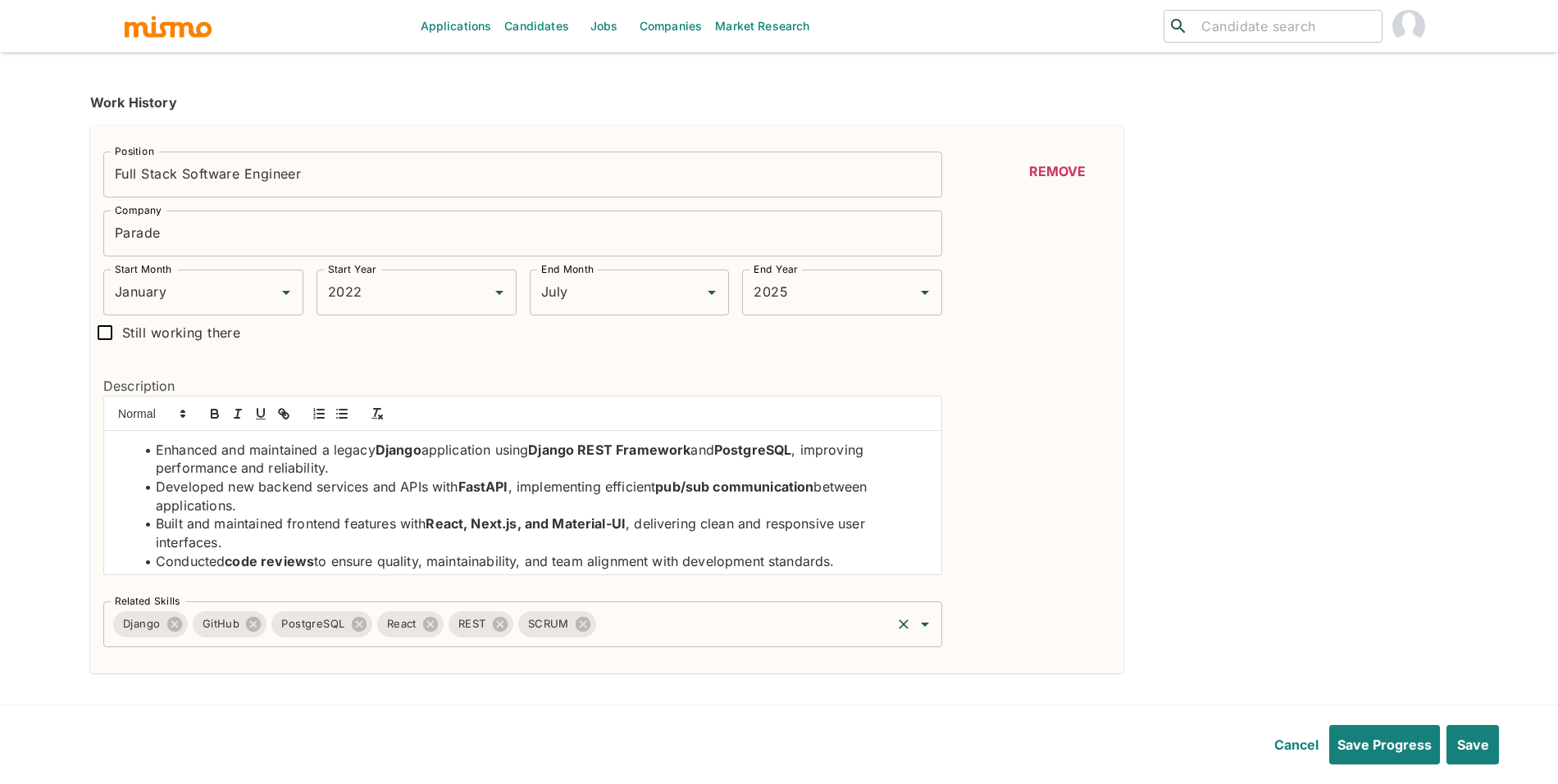
click at [708, 635] on input "Related Skills" at bounding box center [743, 624] width 291 height 32
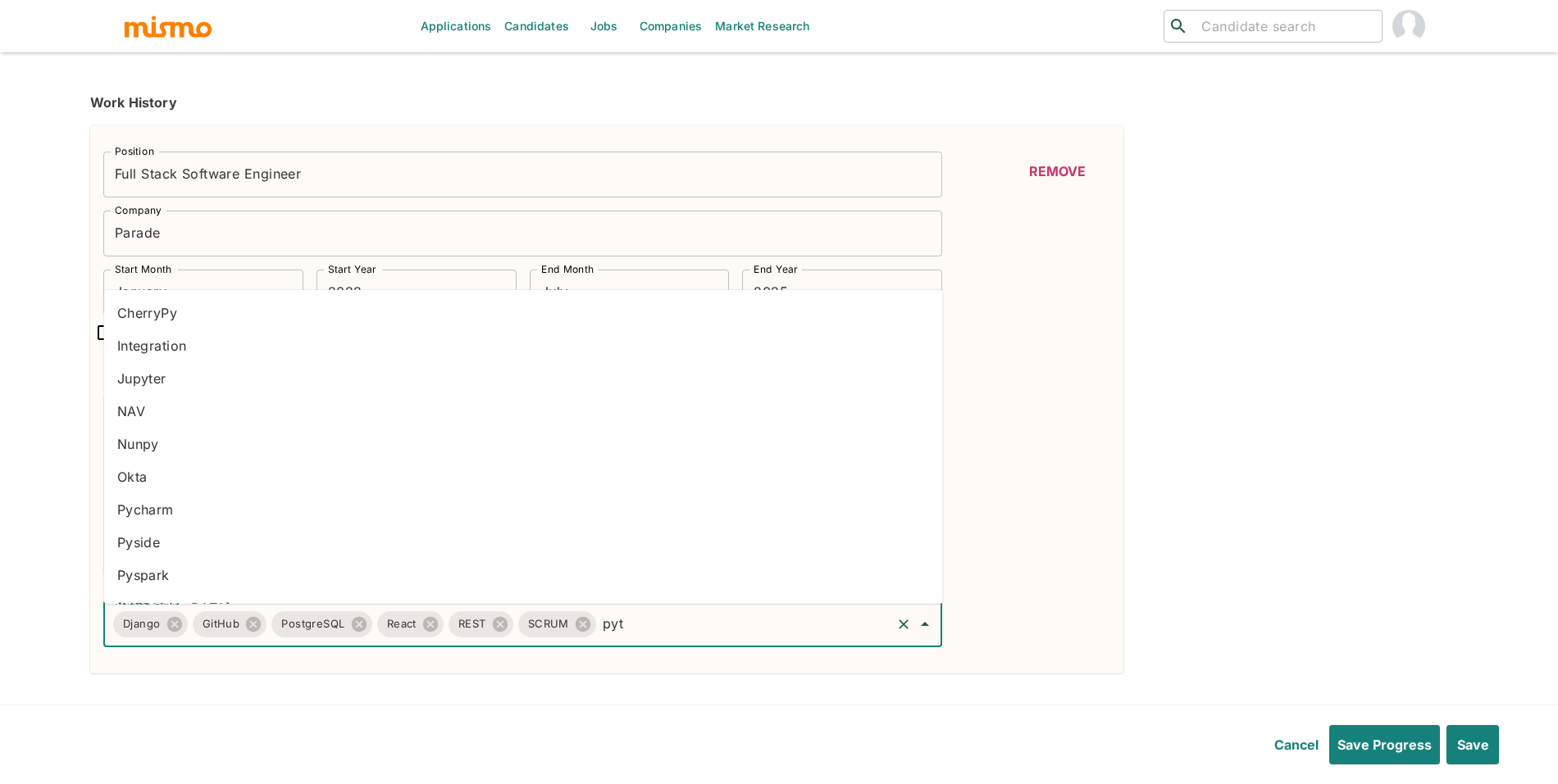
type input "pyth"
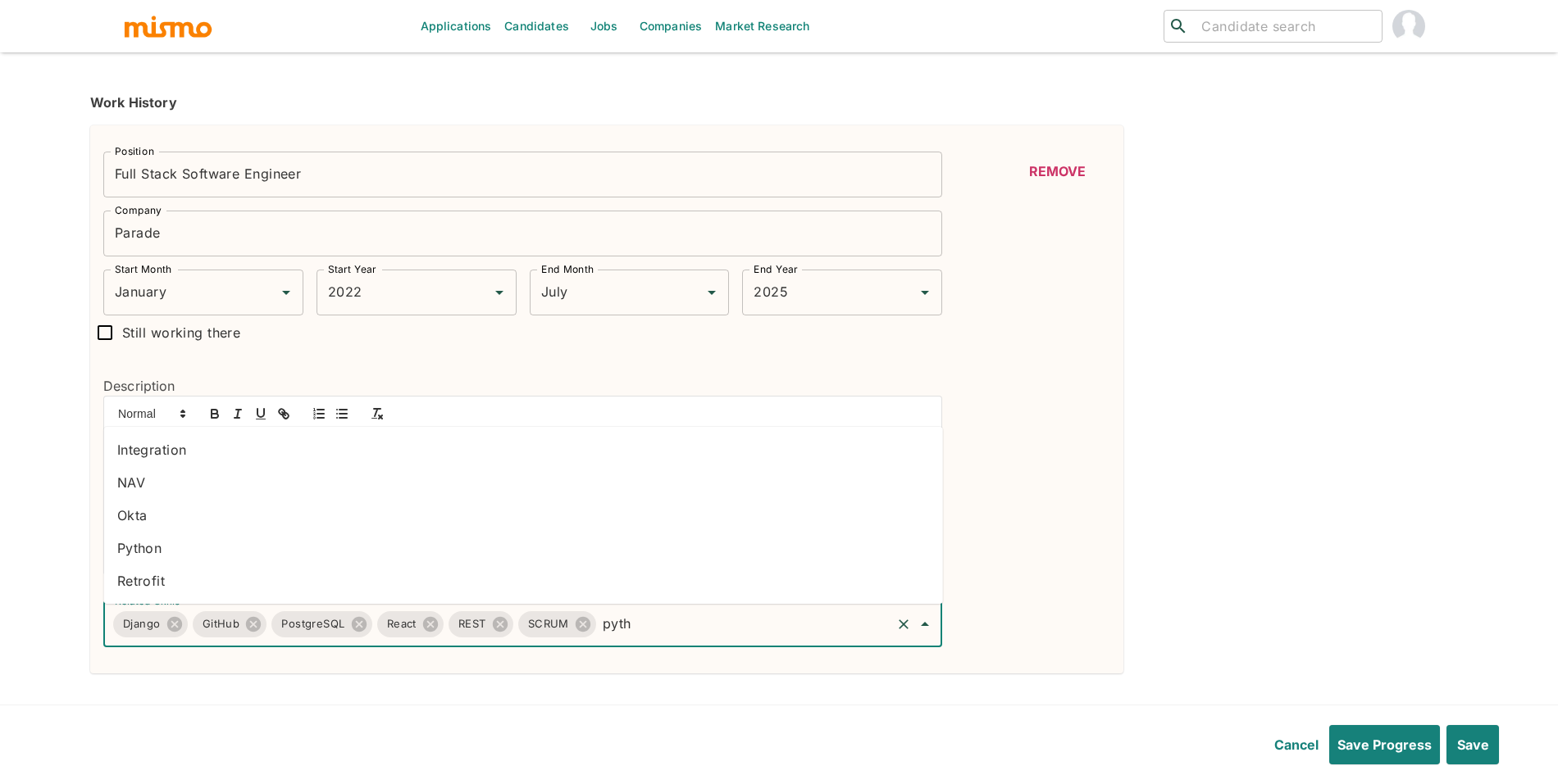
click at [255, 554] on li "Python" at bounding box center [523, 548] width 839 height 33
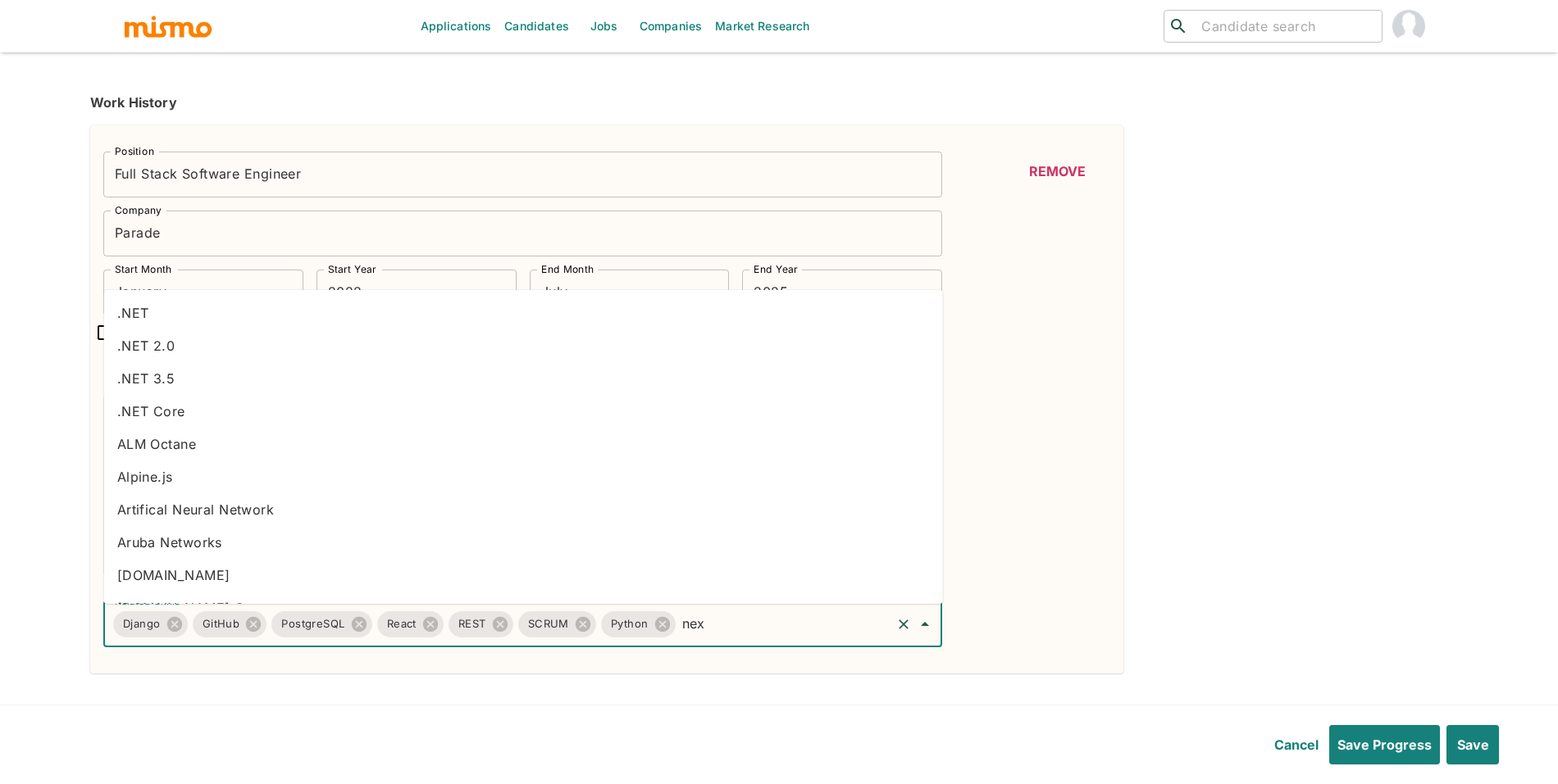
type input "next"
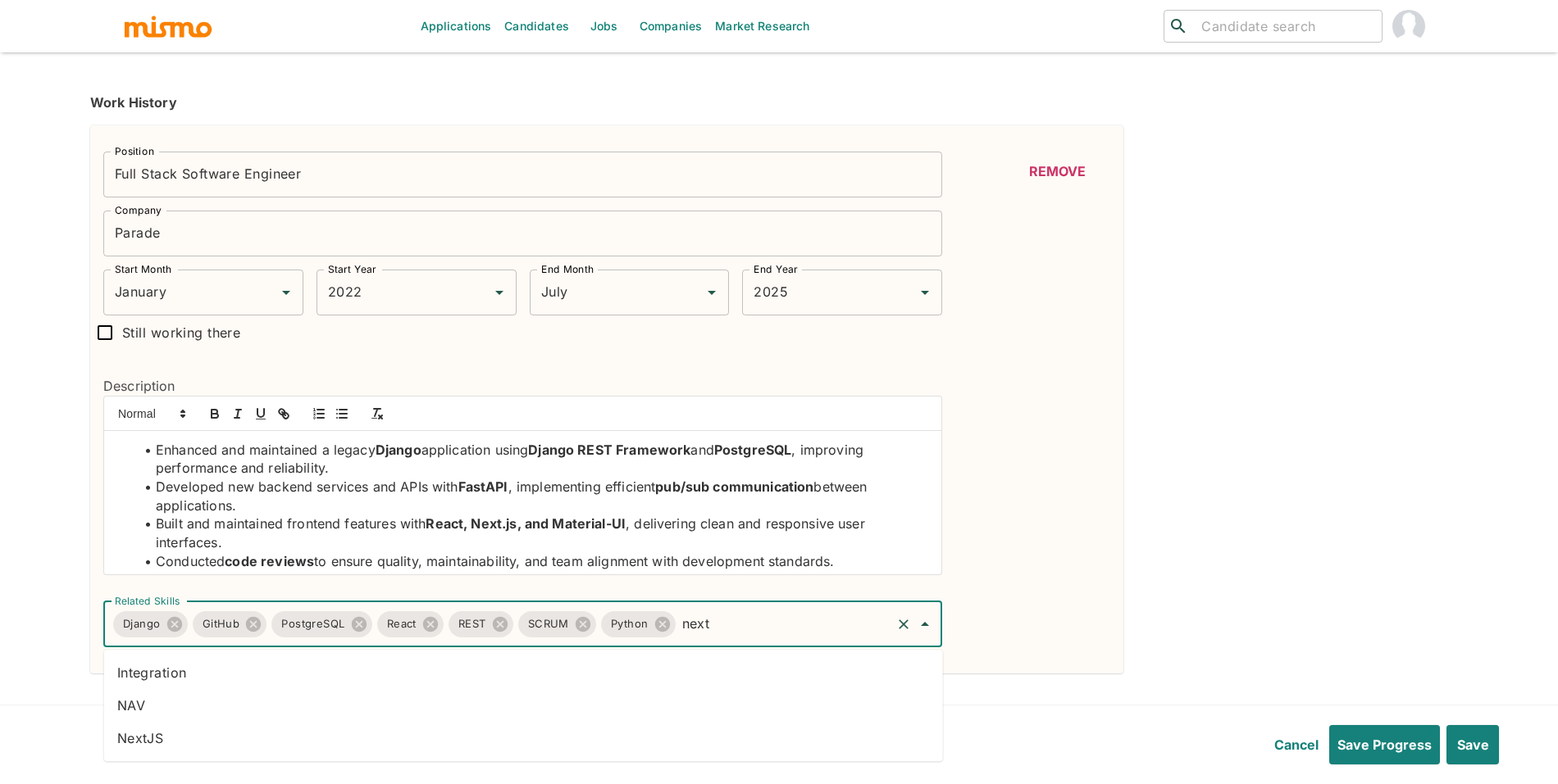
click at [486, 739] on li "NextJS" at bounding box center [523, 738] width 839 height 33
type input "fasta"
click at [476, 671] on li "FastAPI" at bounding box center [523, 672] width 839 height 33
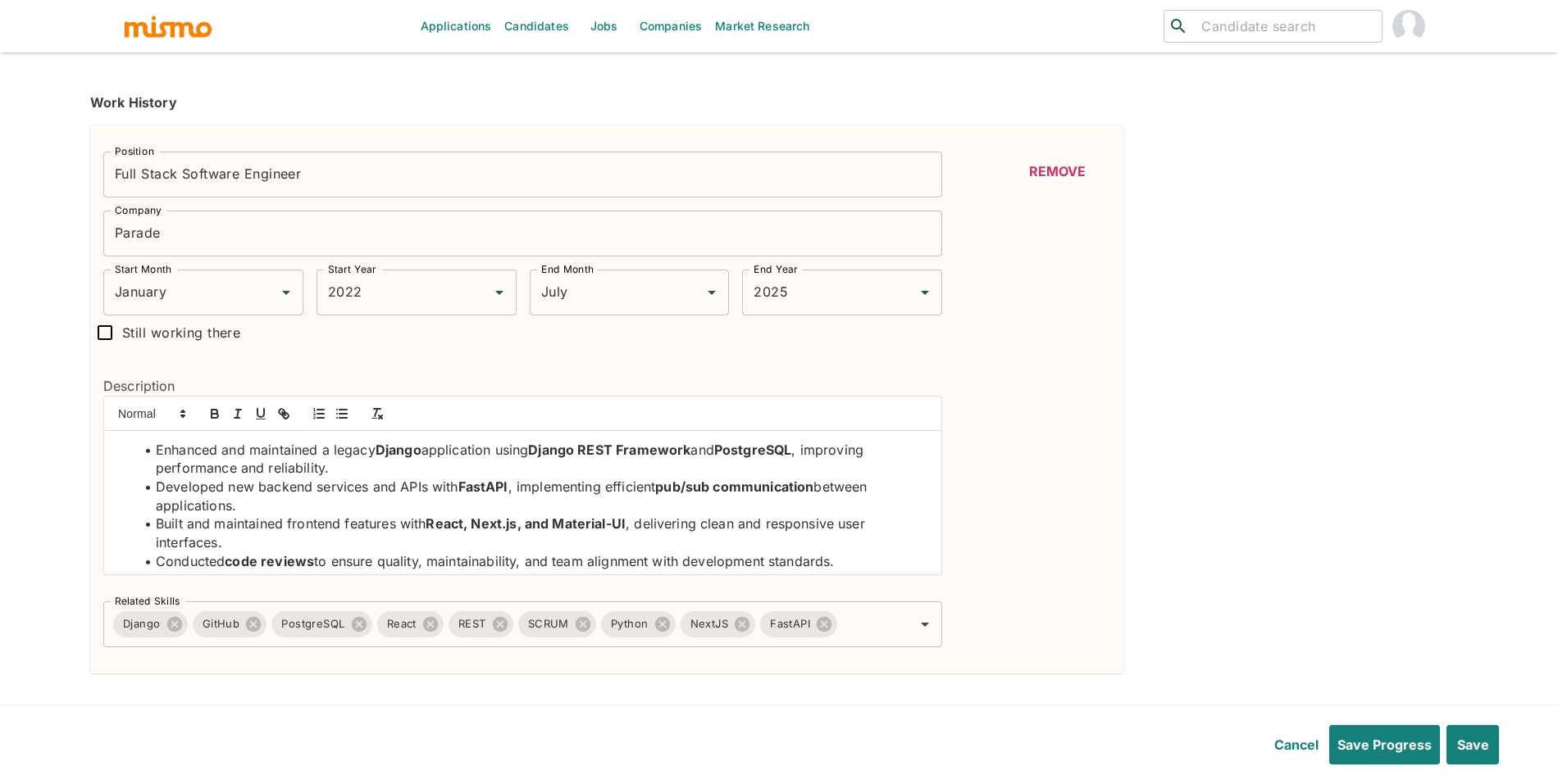
scroll to position [81, 0]
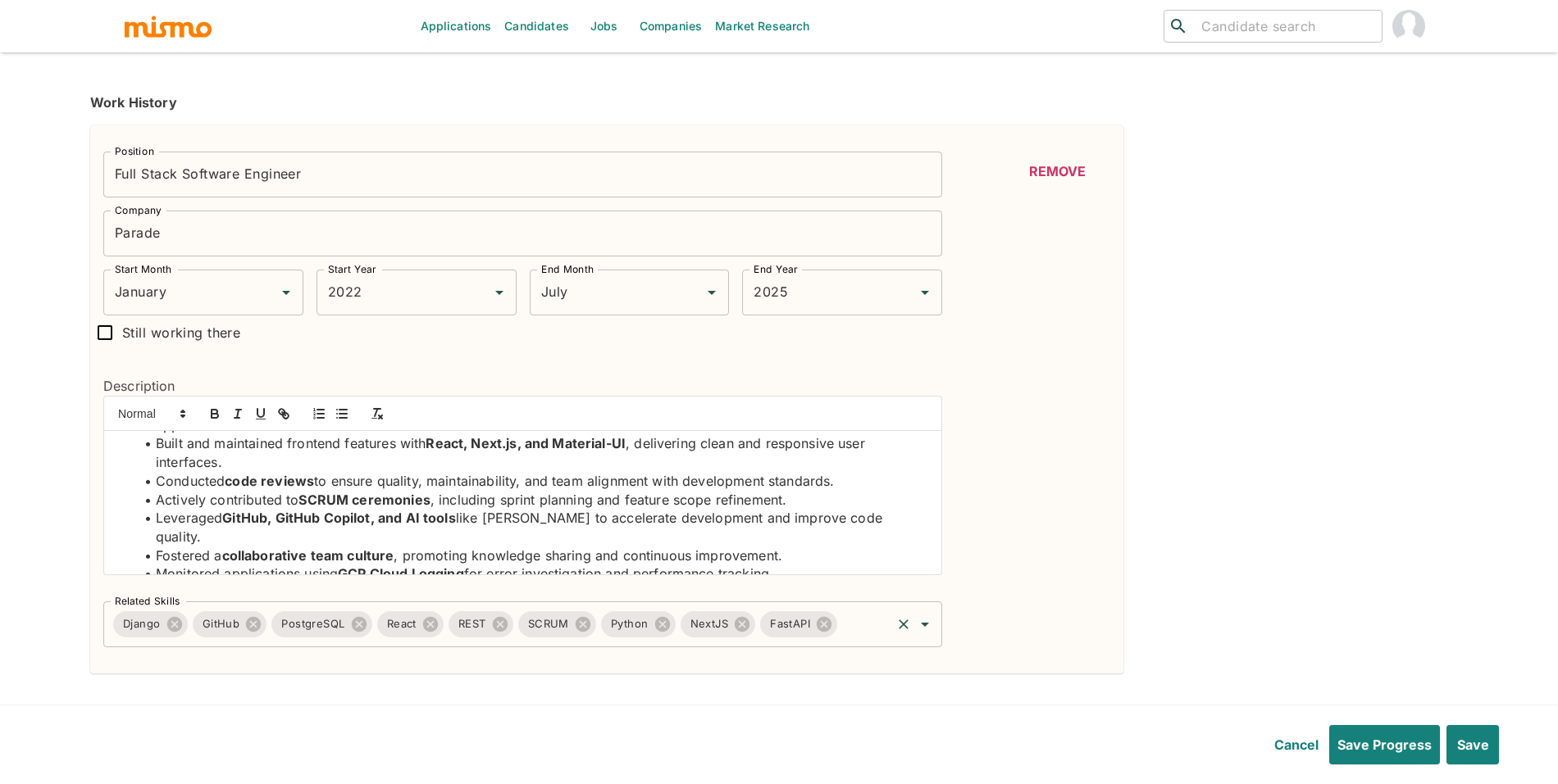
click at [867, 643] on div "Django GitHub PostgreSQL React REST SCRUM Python NextJS FastAPI Related Skills" at bounding box center [522, 624] width 839 height 46
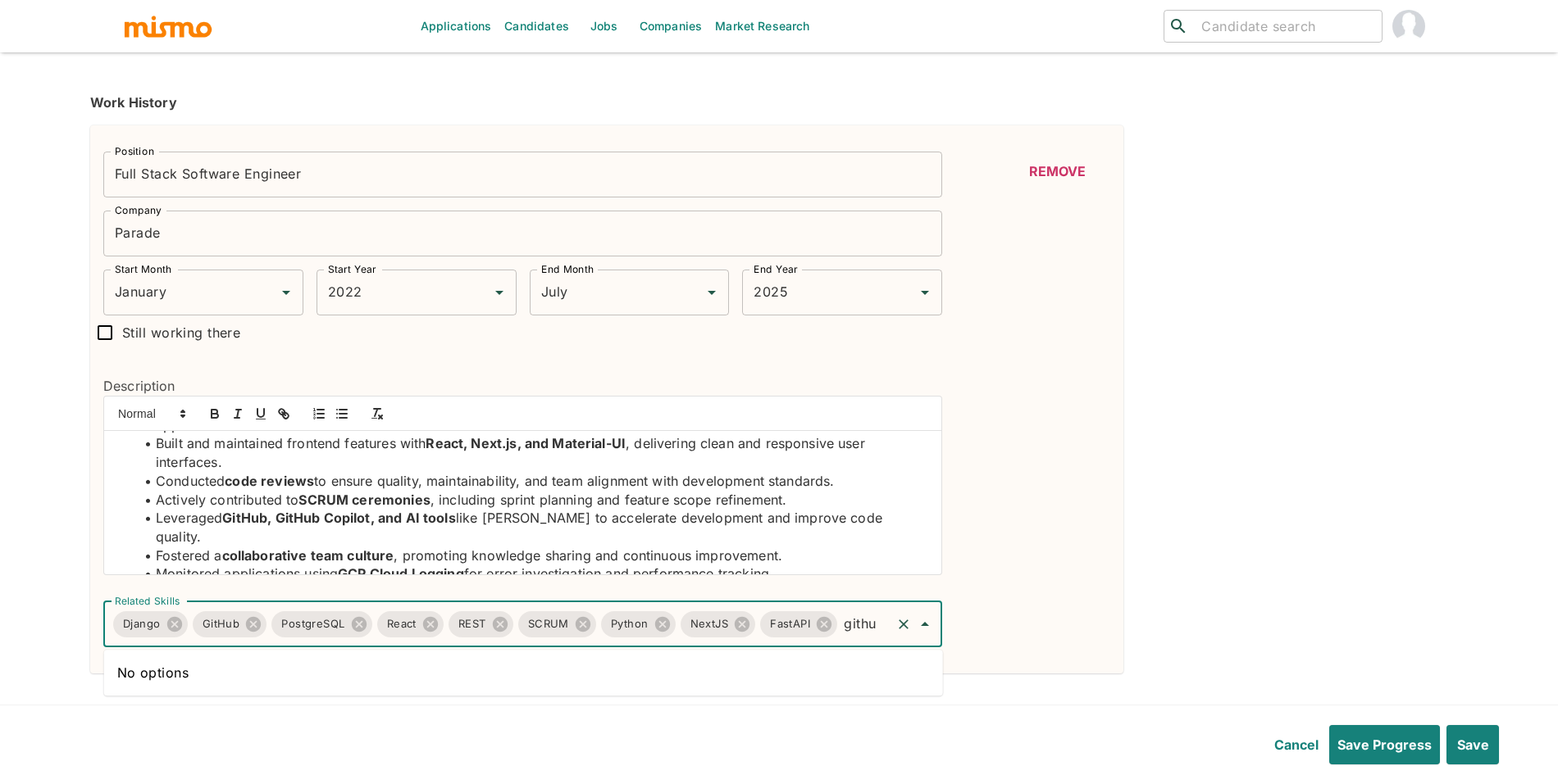
click at [860, 636] on input "githu" at bounding box center [864, 624] width 49 height 32
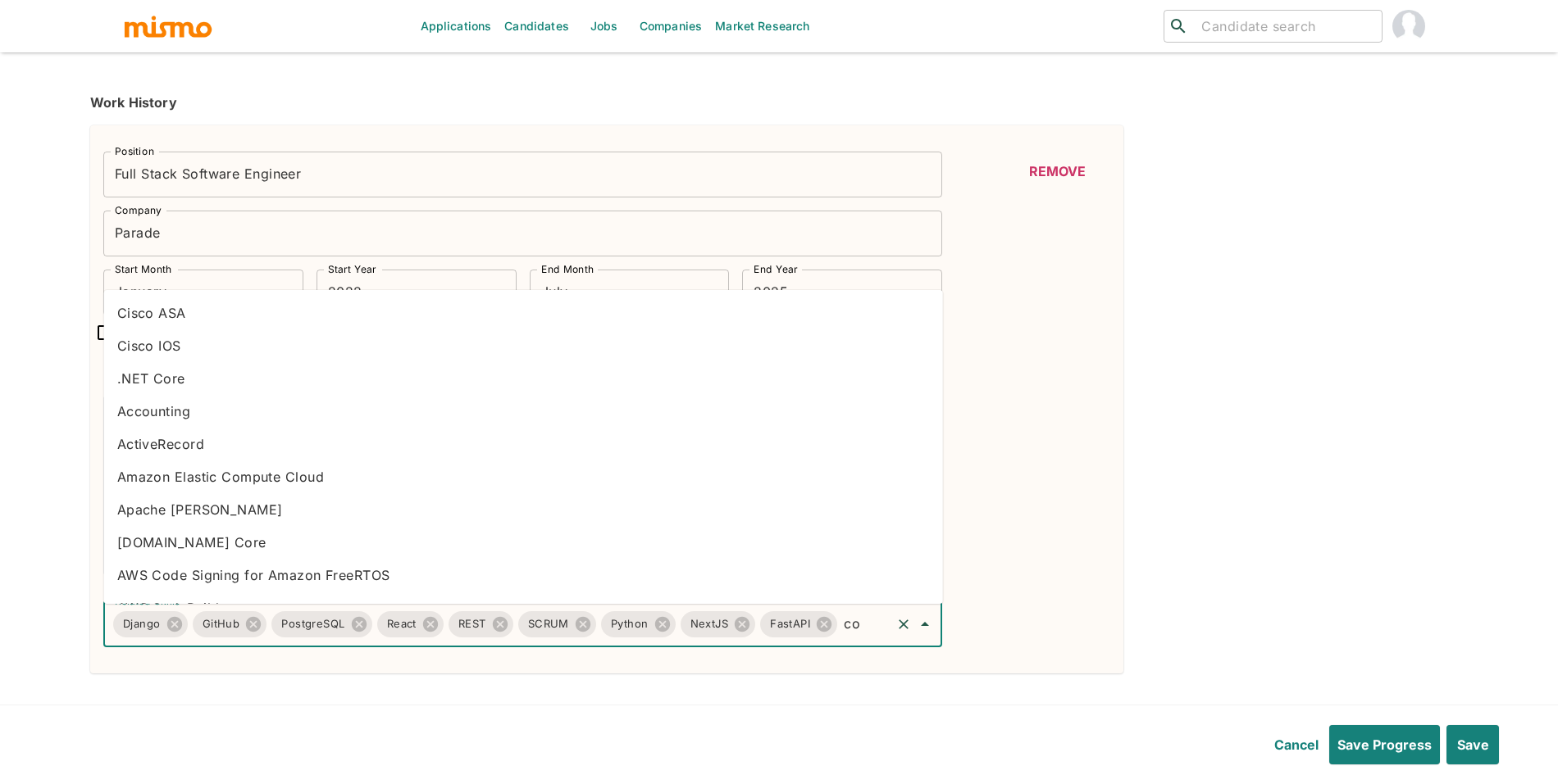
type input "c"
type input "ai"
click at [276, 302] on li "AI" at bounding box center [523, 312] width 839 height 33
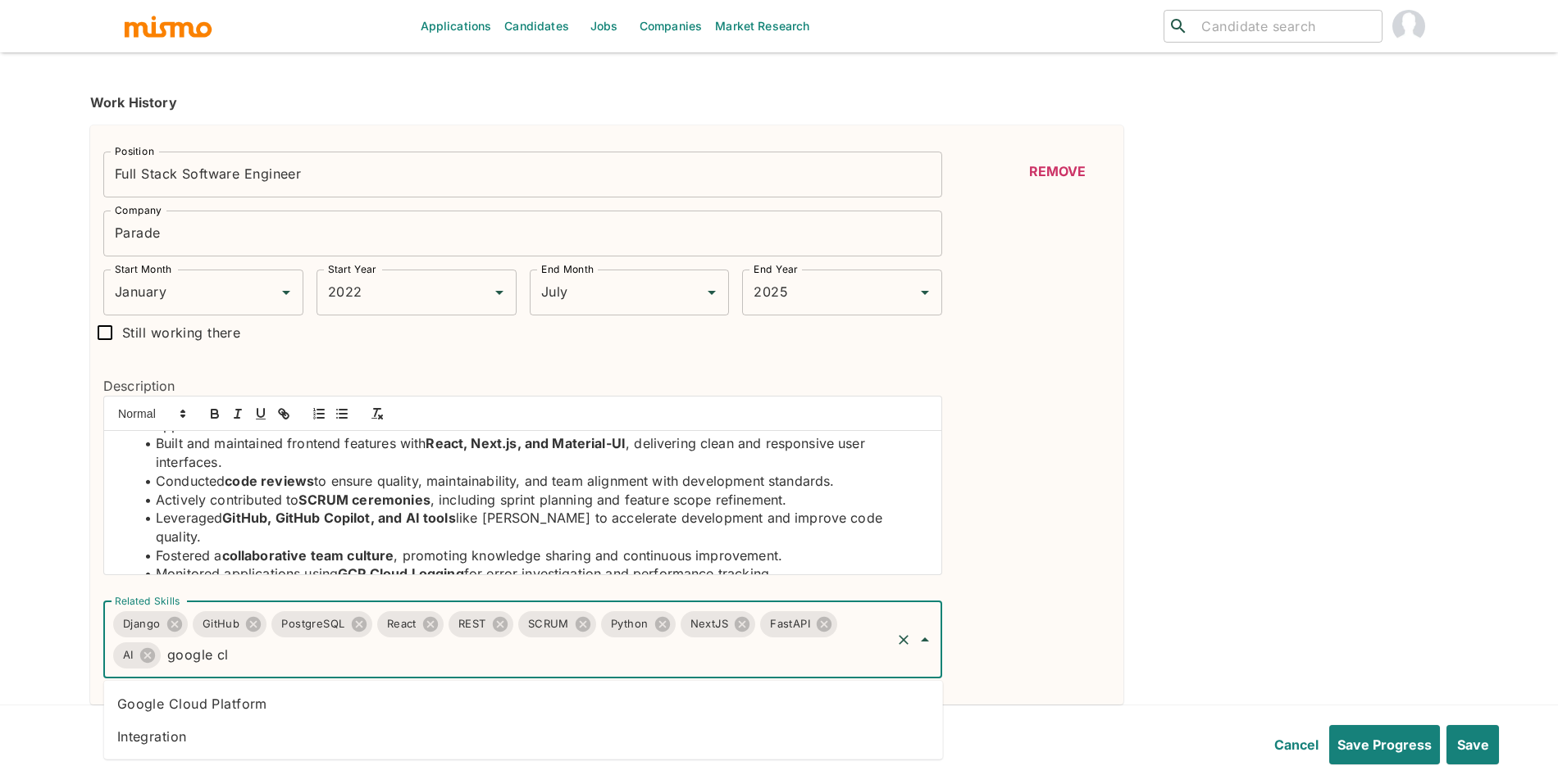
type input "google clo"
click at [544, 707] on li "Google Cloud Platform" at bounding box center [523, 703] width 839 height 33
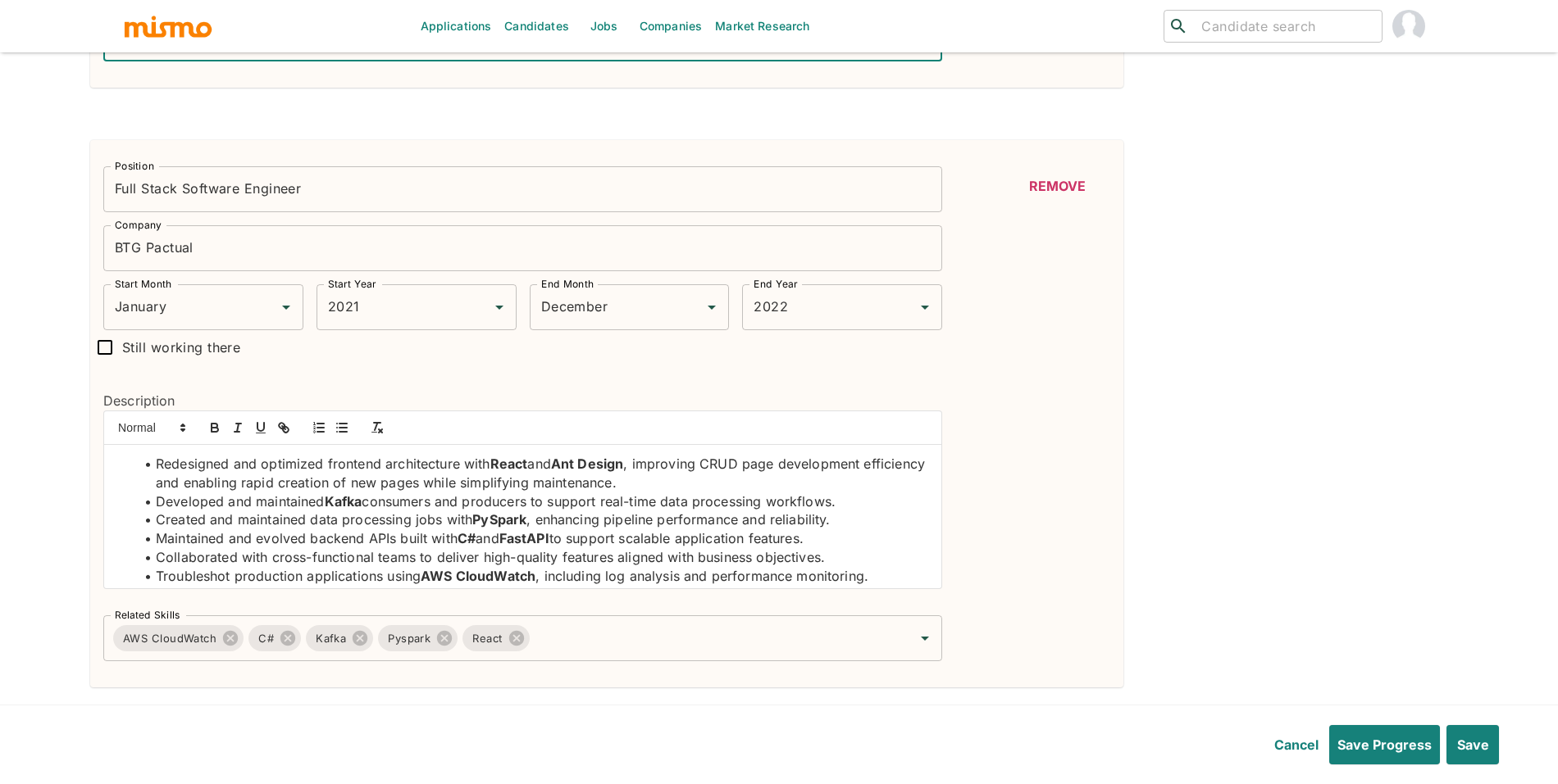
scroll to position [1076, 0]
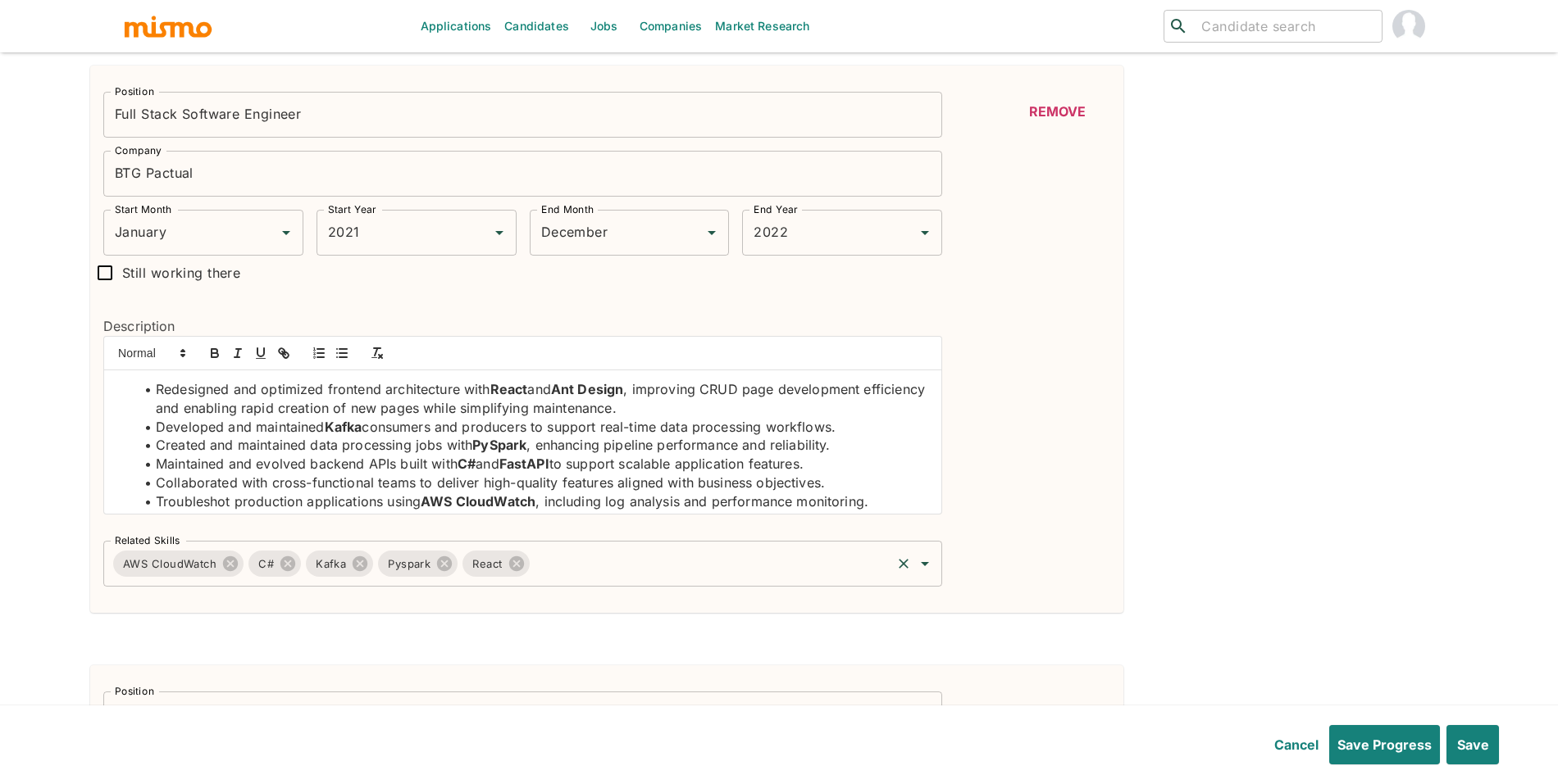
click at [637, 570] on input "Related Skills" at bounding box center [711, 564] width 358 height 32
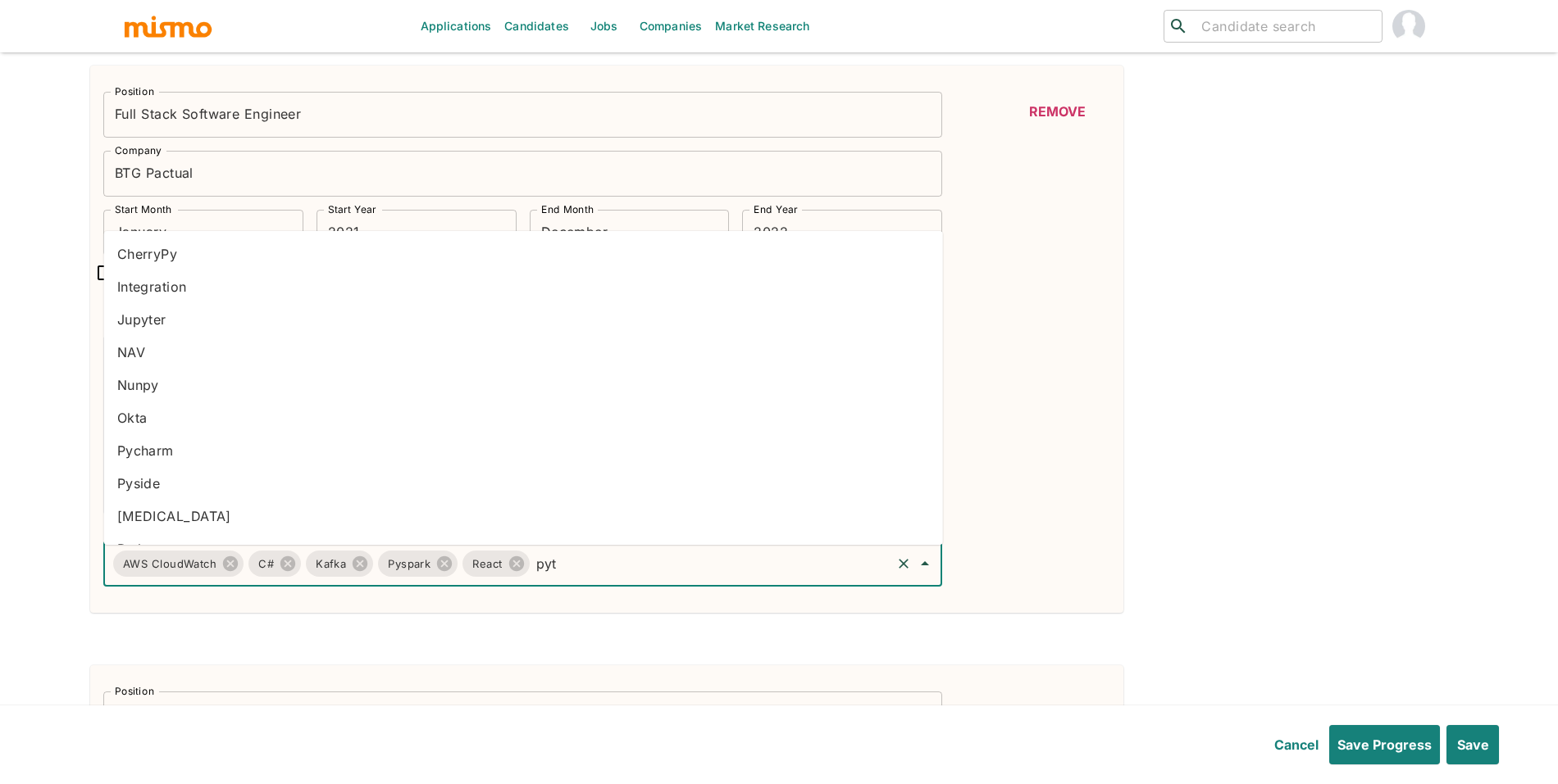
type input "pyth"
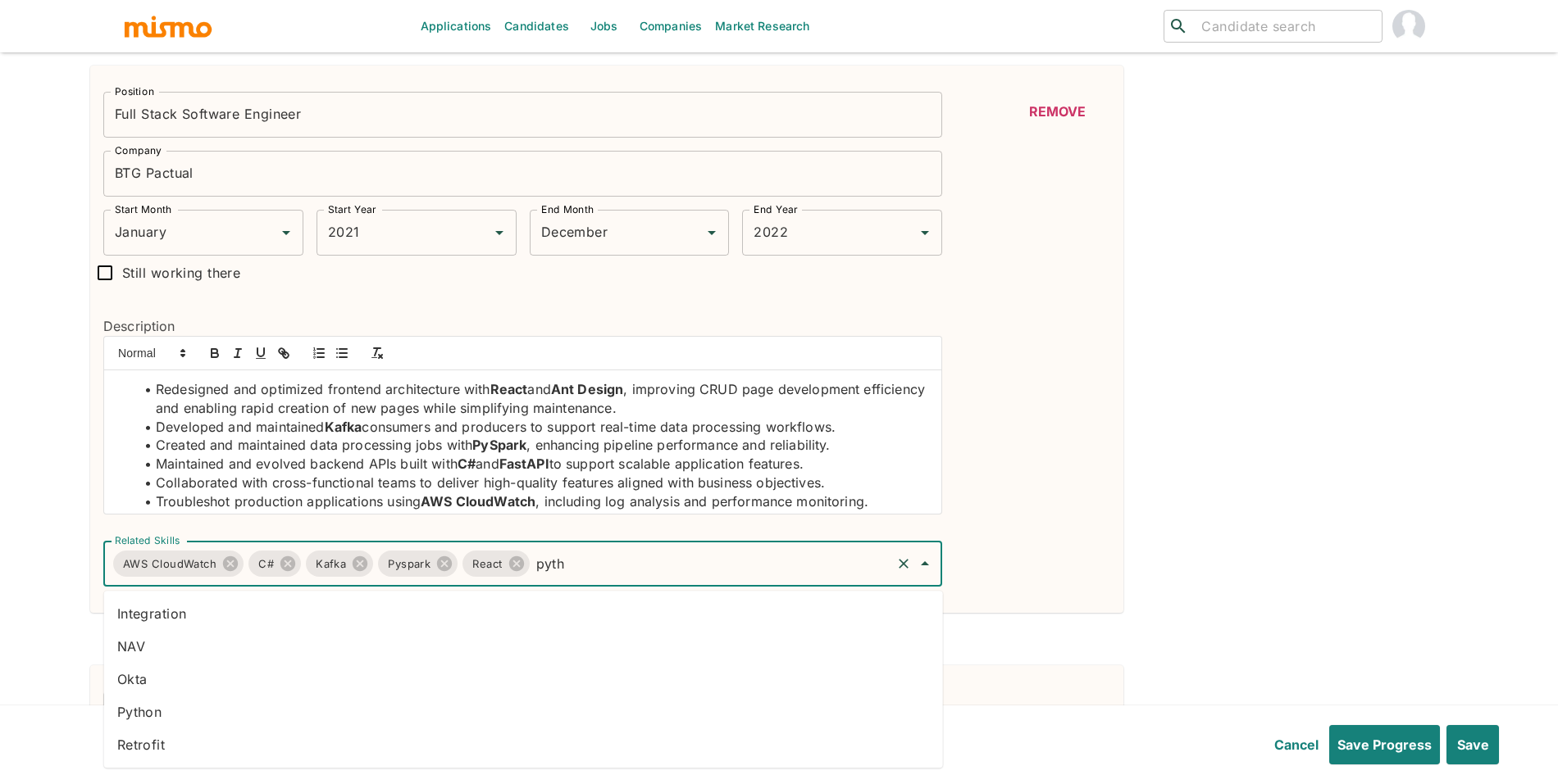
click at [137, 710] on li "Python" at bounding box center [523, 711] width 839 height 33
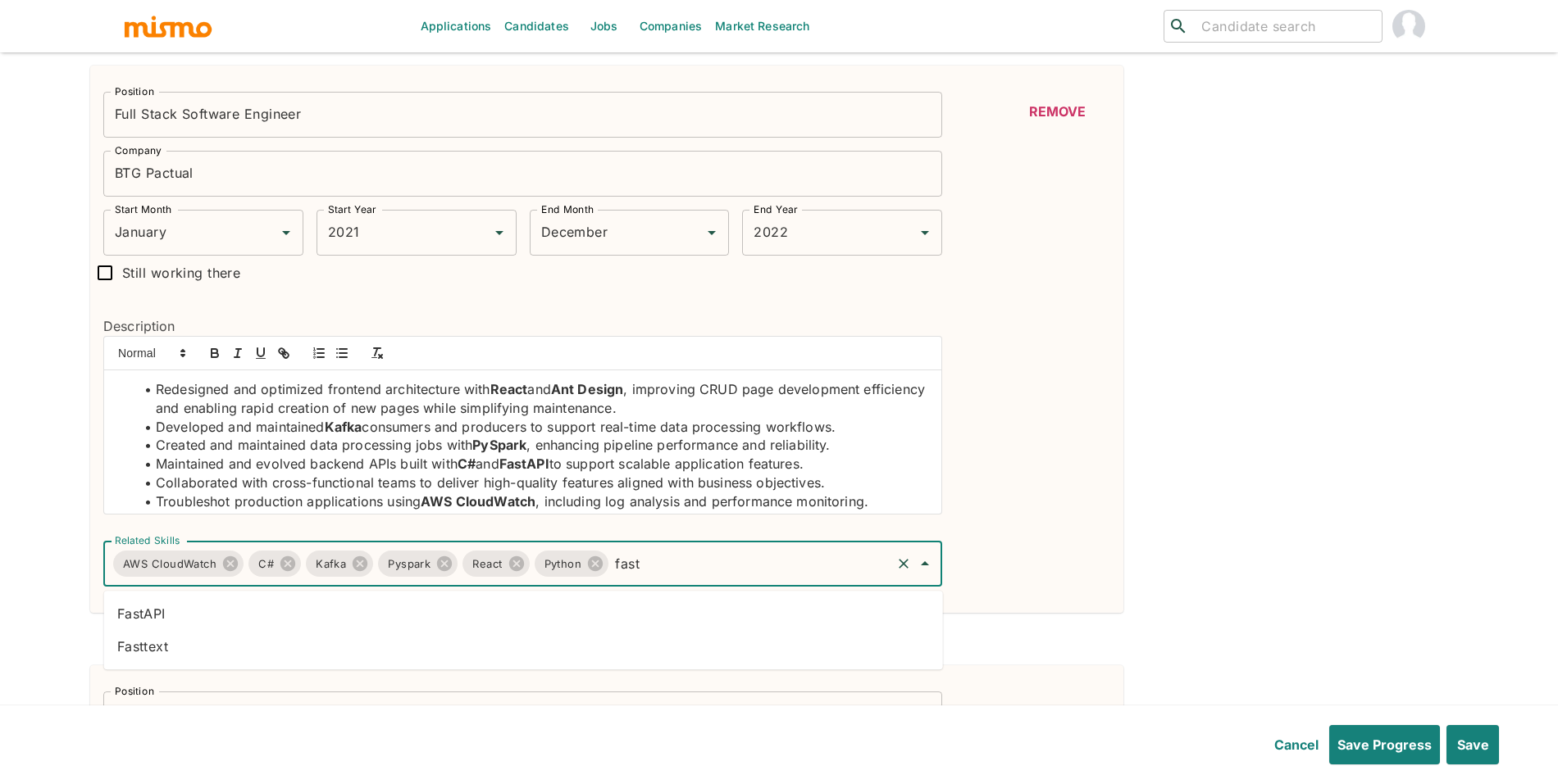
type input "fasta"
click at [758, 621] on li "FastAPI" at bounding box center [523, 614] width 839 height 33
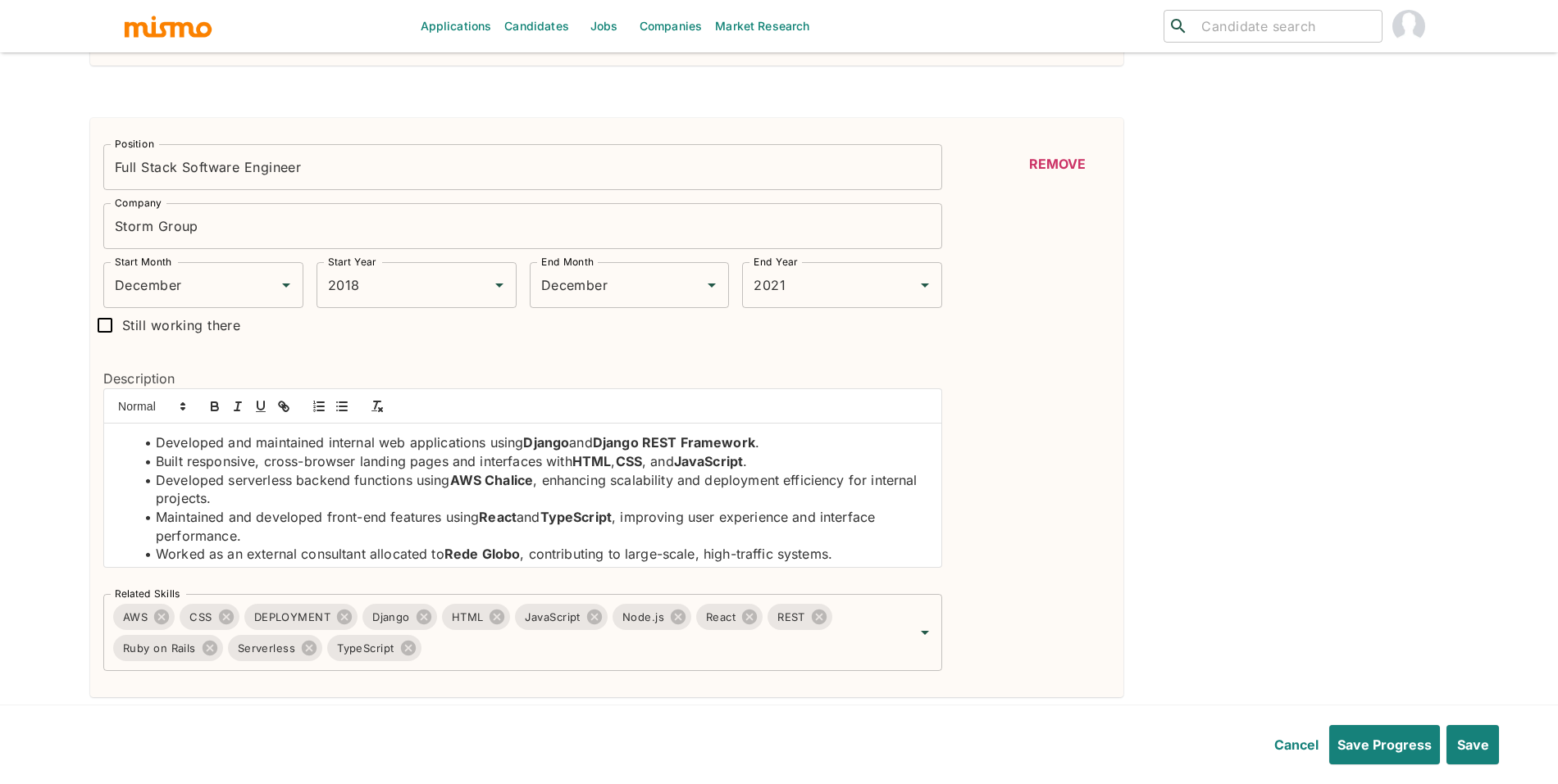
scroll to position [1644, 0]
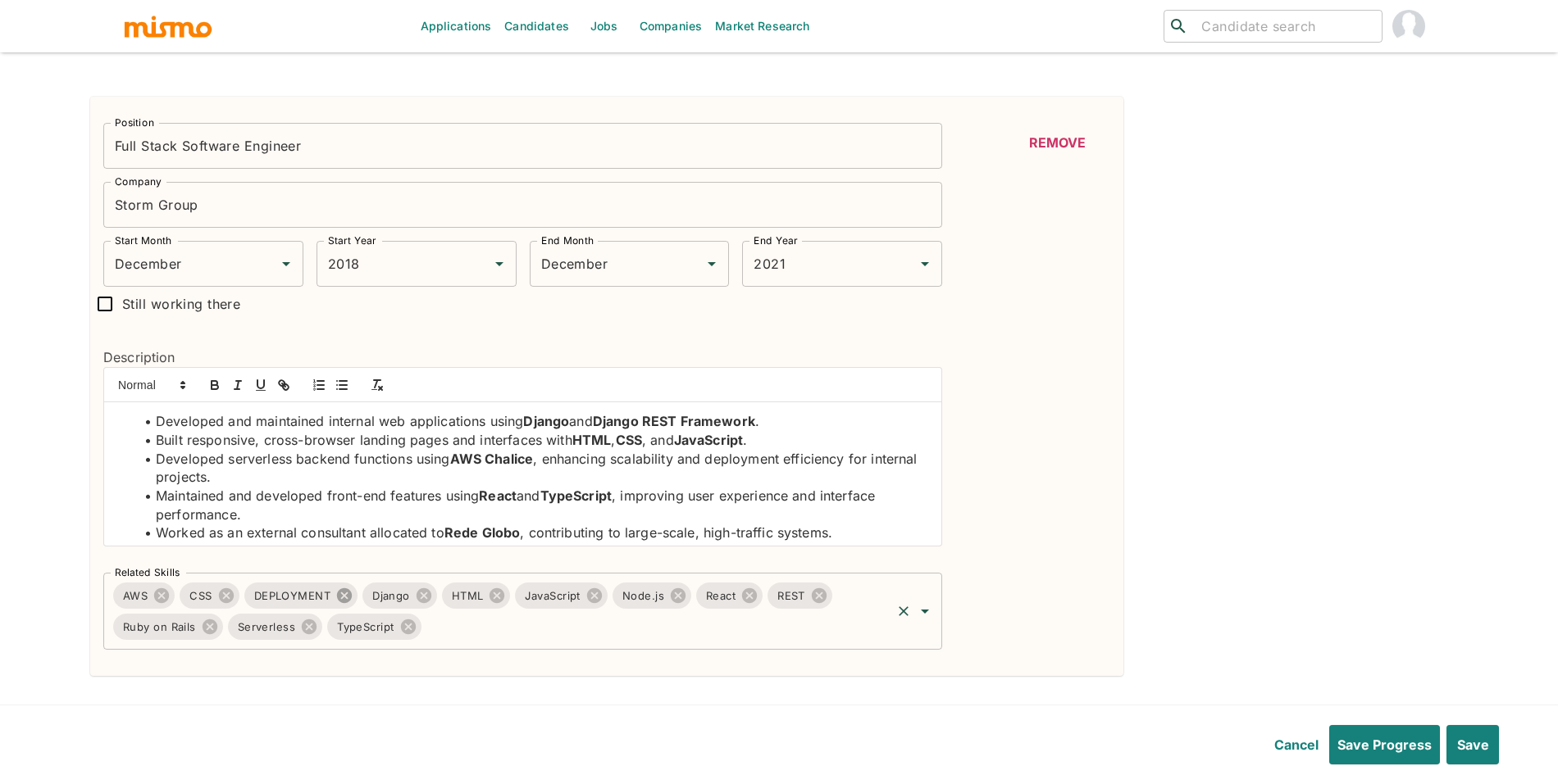
click at [340, 603] on icon at bounding box center [344, 595] width 15 height 15
click at [498, 642] on input "Related Skills" at bounding box center [599, 627] width 580 height 32
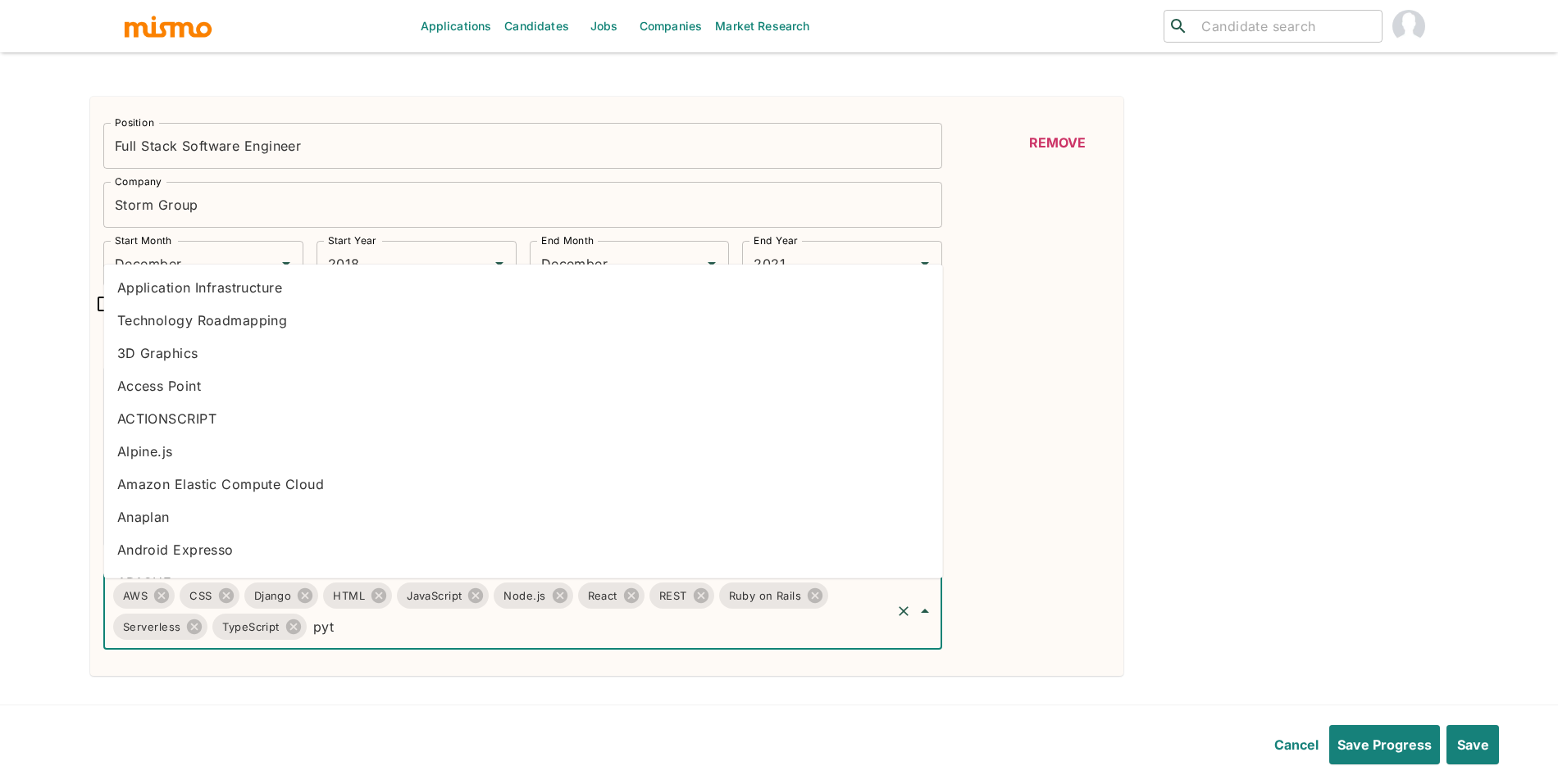
type input "pyth"
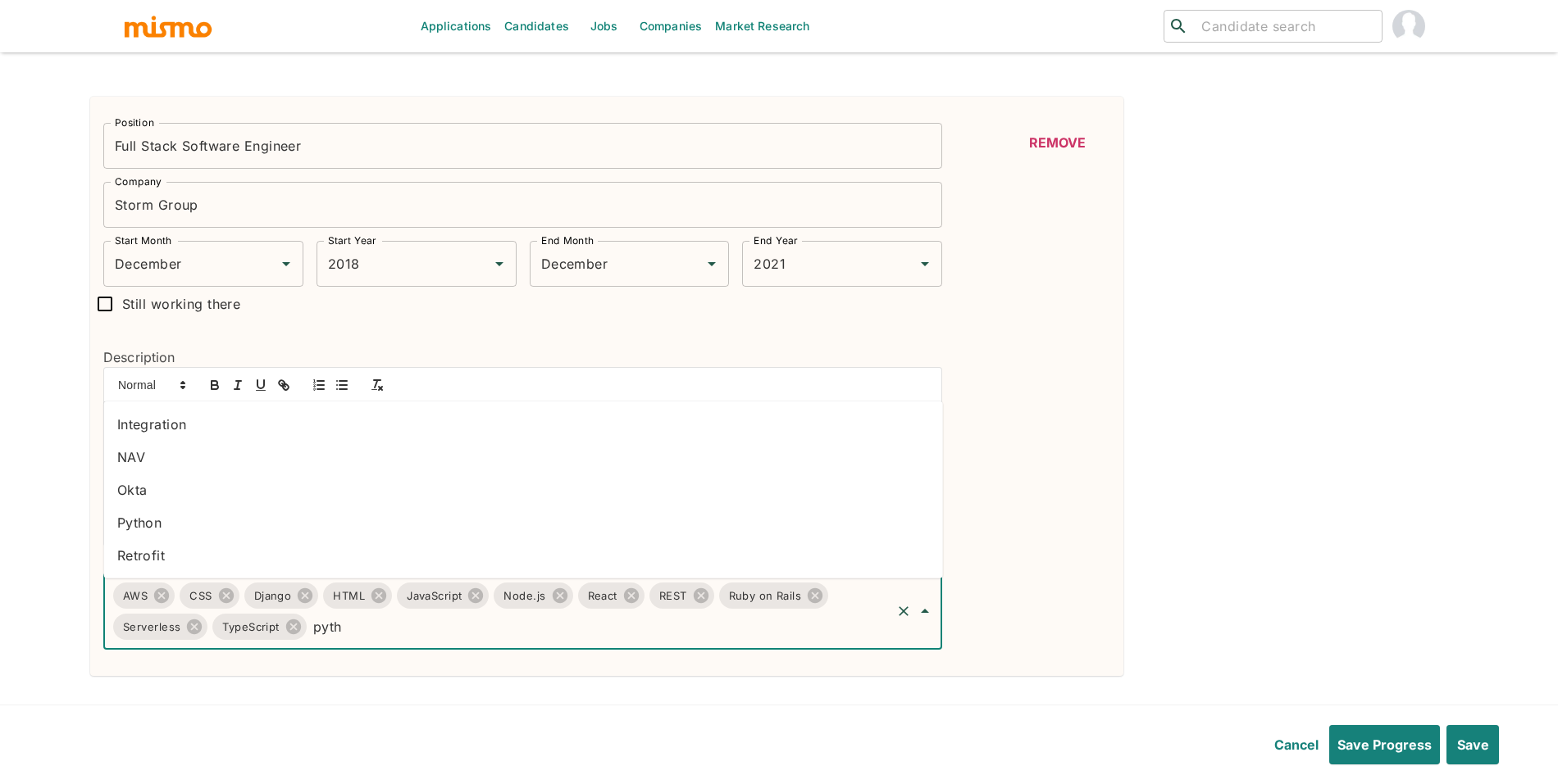
click at [126, 528] on li "Python" at bounding box center [523, 522] width 839 height 33
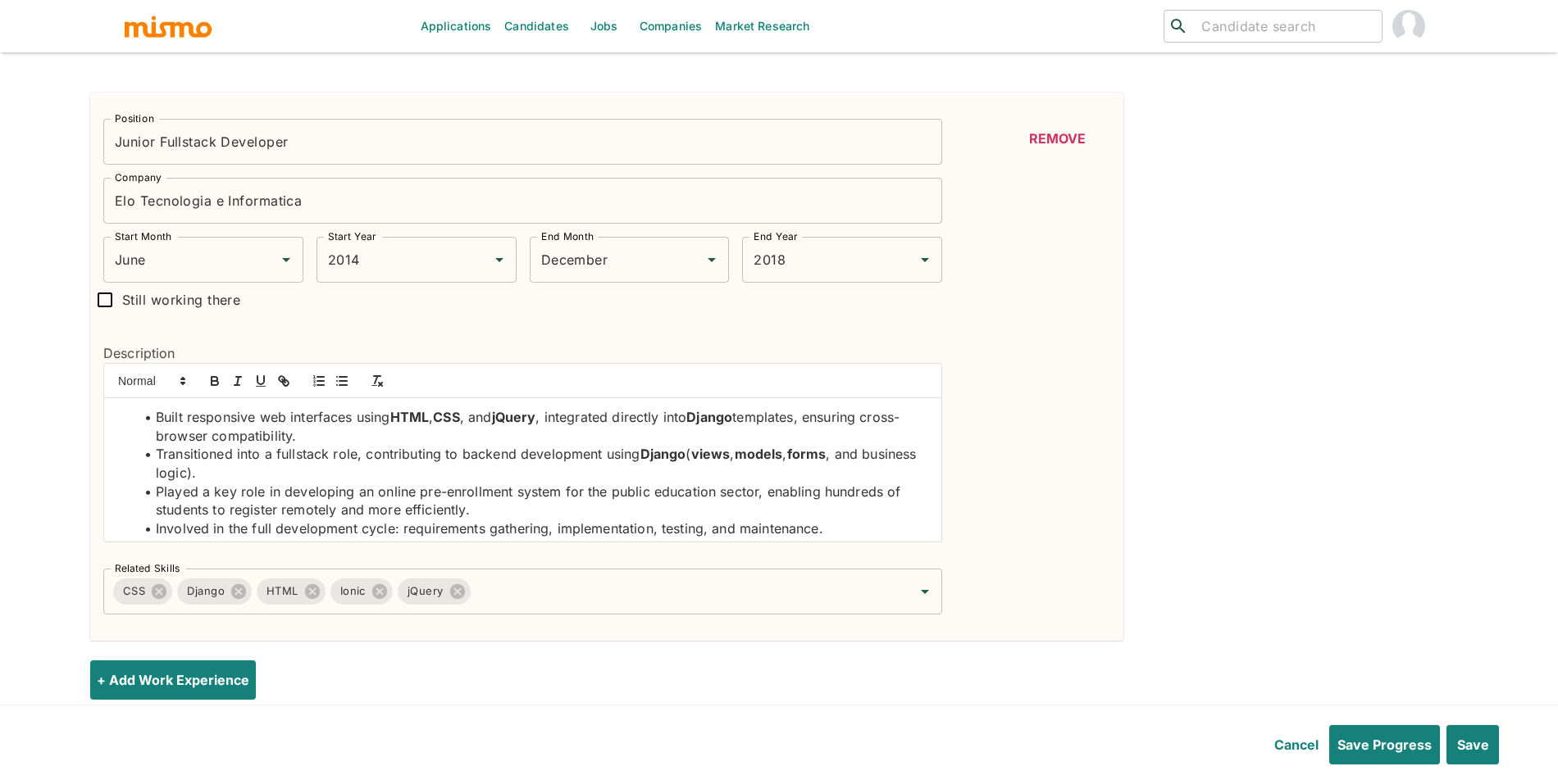
scroll to position [62, 0]
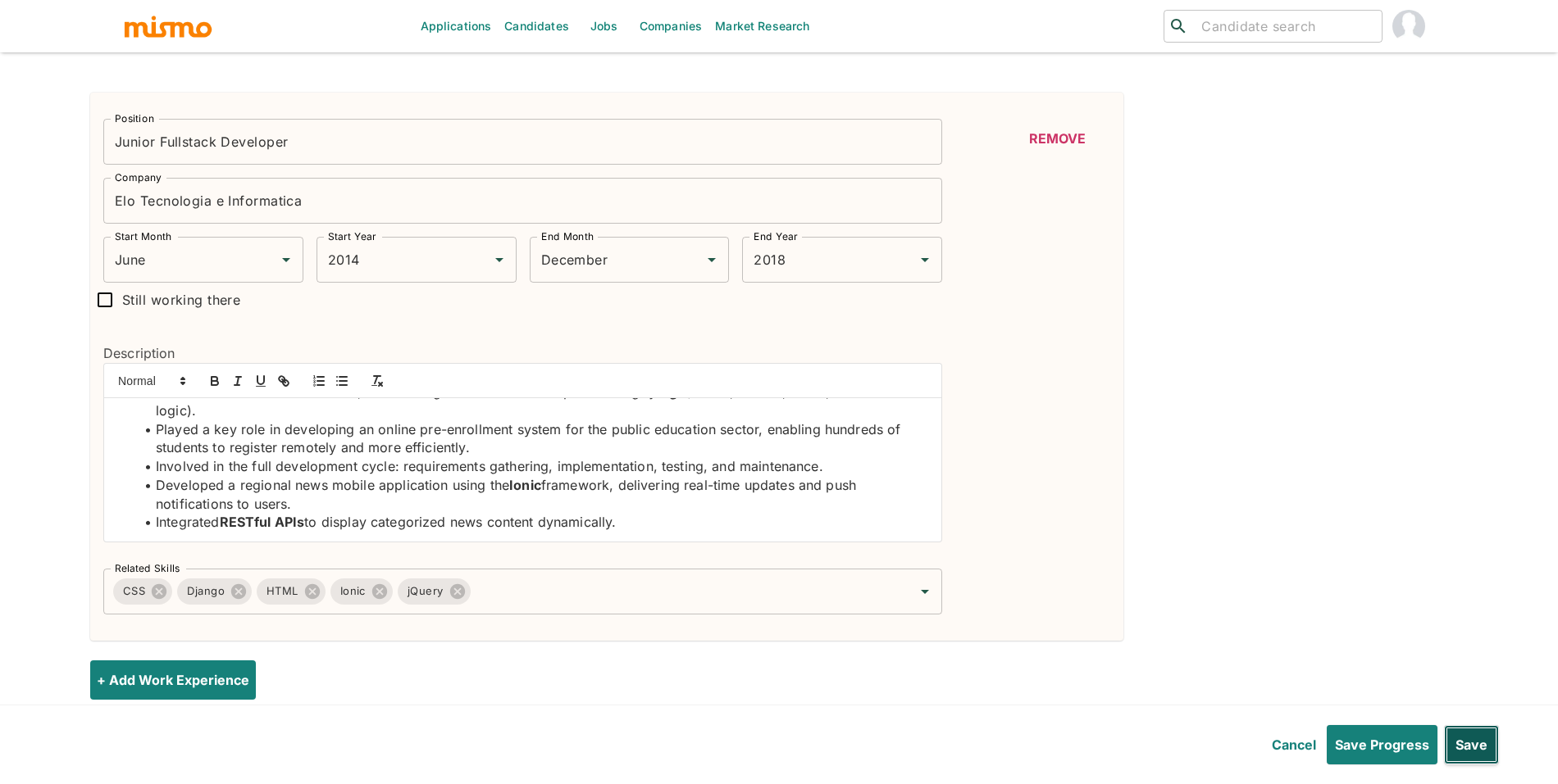
click at [1466, 732] on button "Save" at bounding box center [1471, 745] width 55 height 39
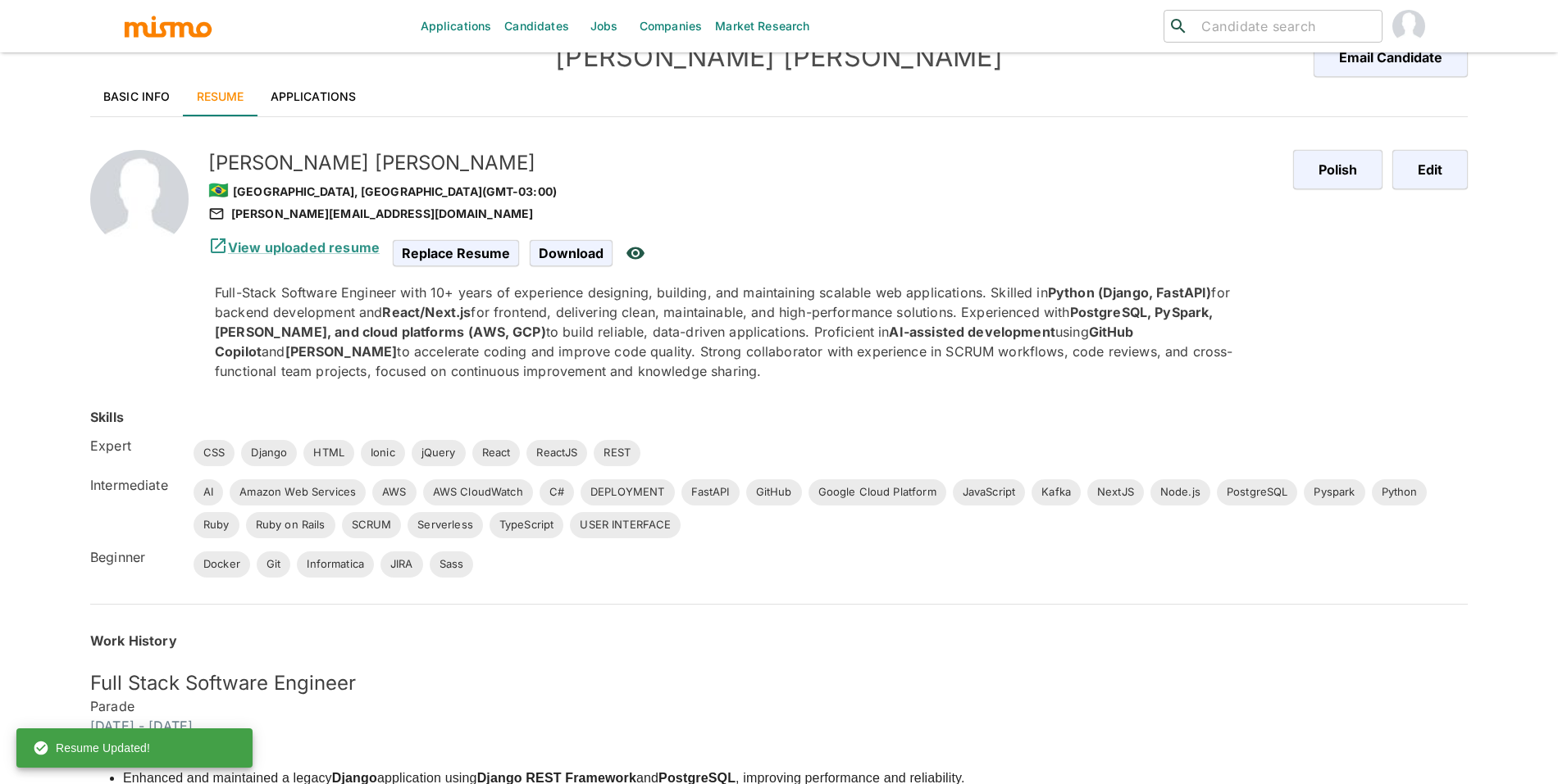
scroll to position [0, 0]
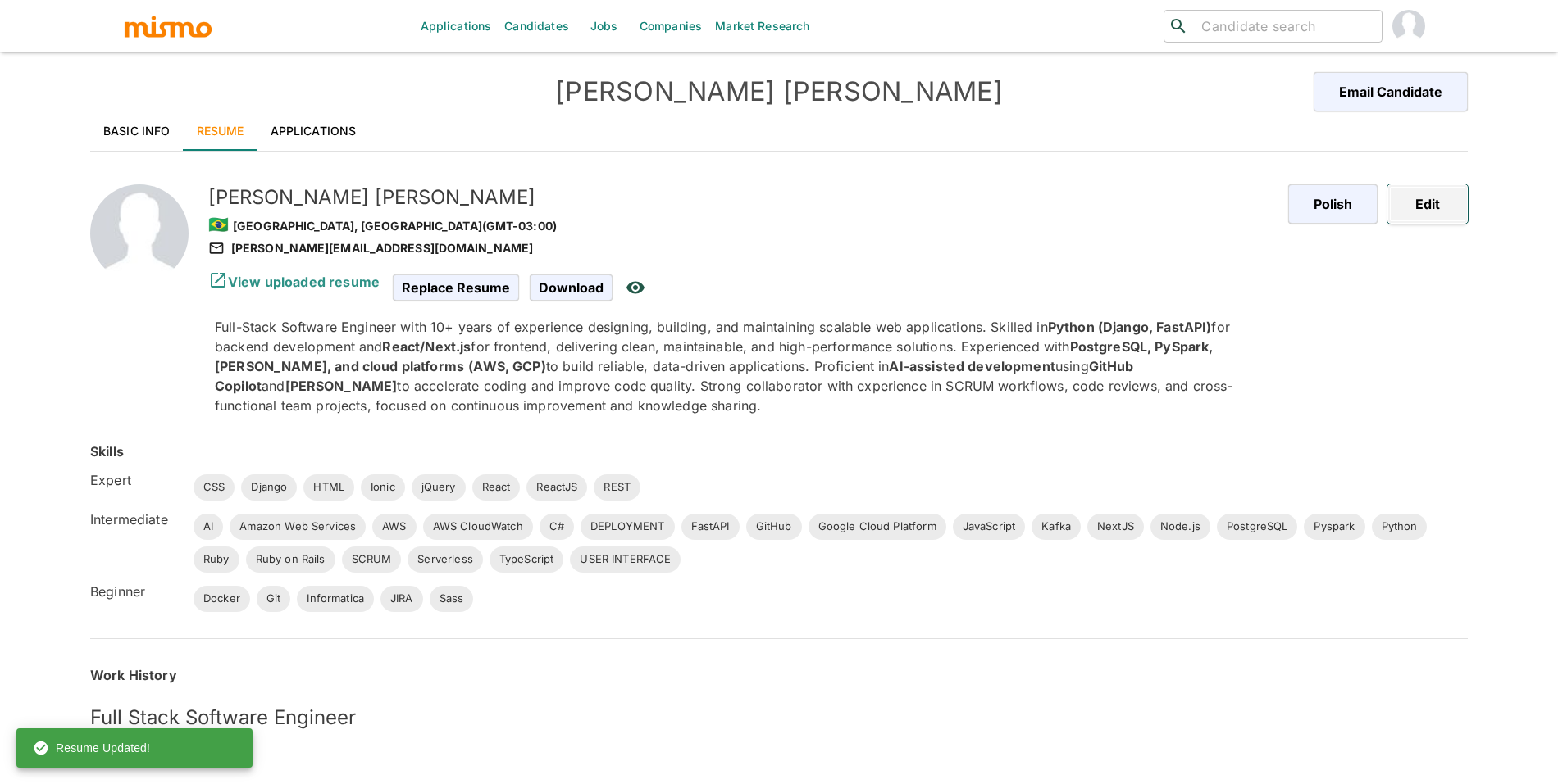
click at [1422, 202] on button "Edit" at bounding box center [1428, 204] width 81 height 39
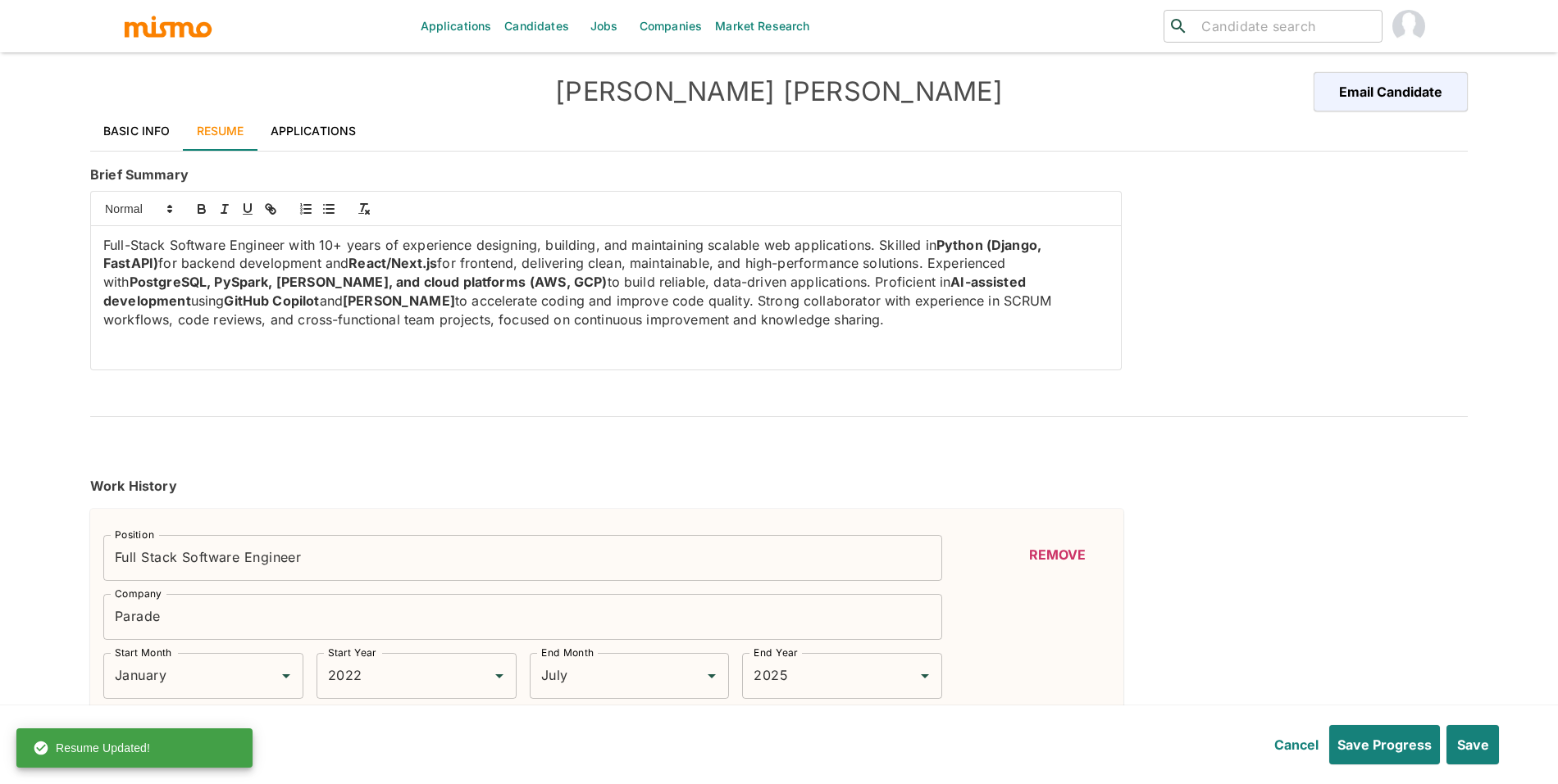
type input "January"
type input "2022"
type input "July"
type input "2025"
type input "January"
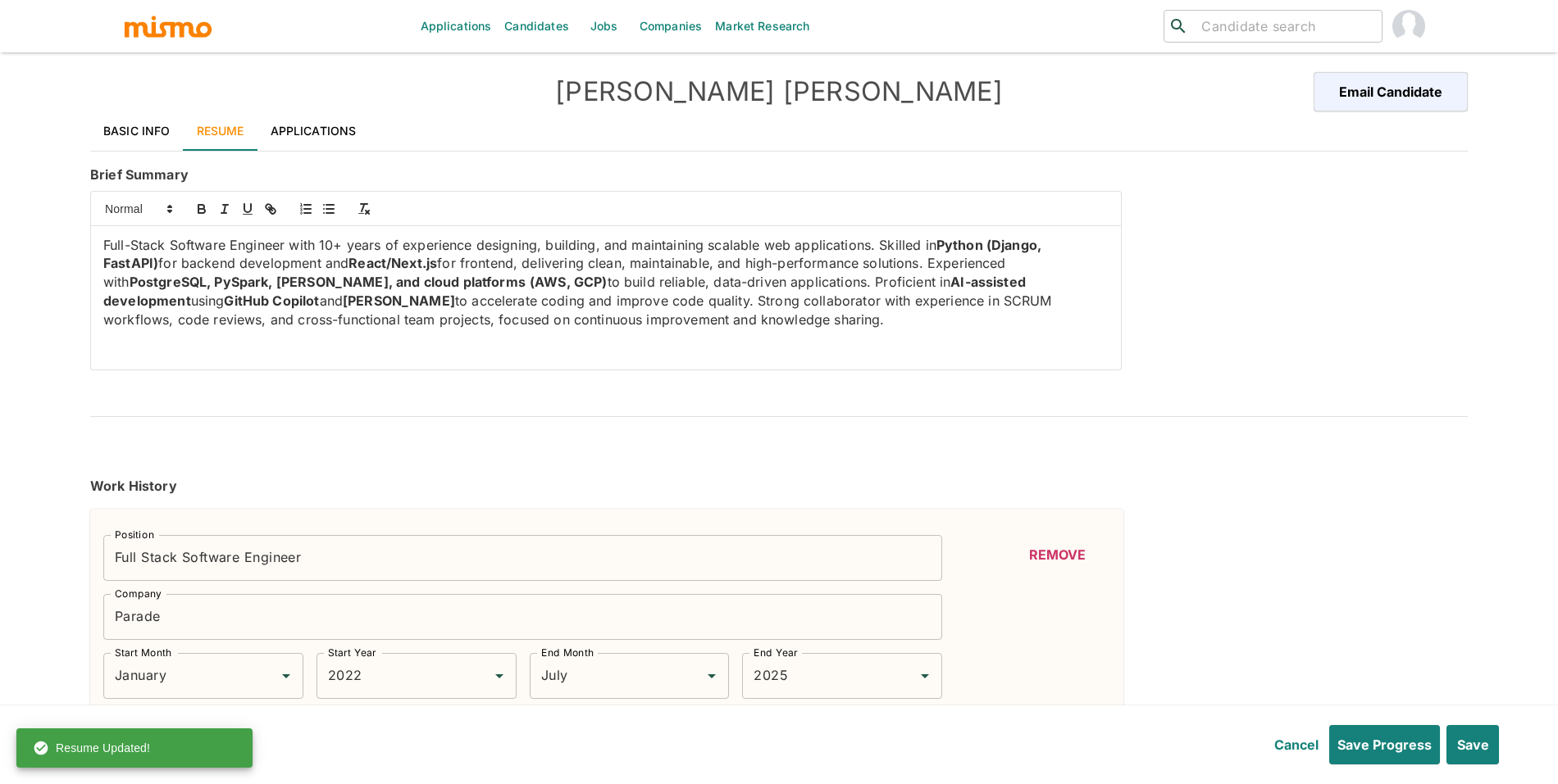
type input "2021"
type input "December"
type input "2022"
type input "December"
type input "2018"
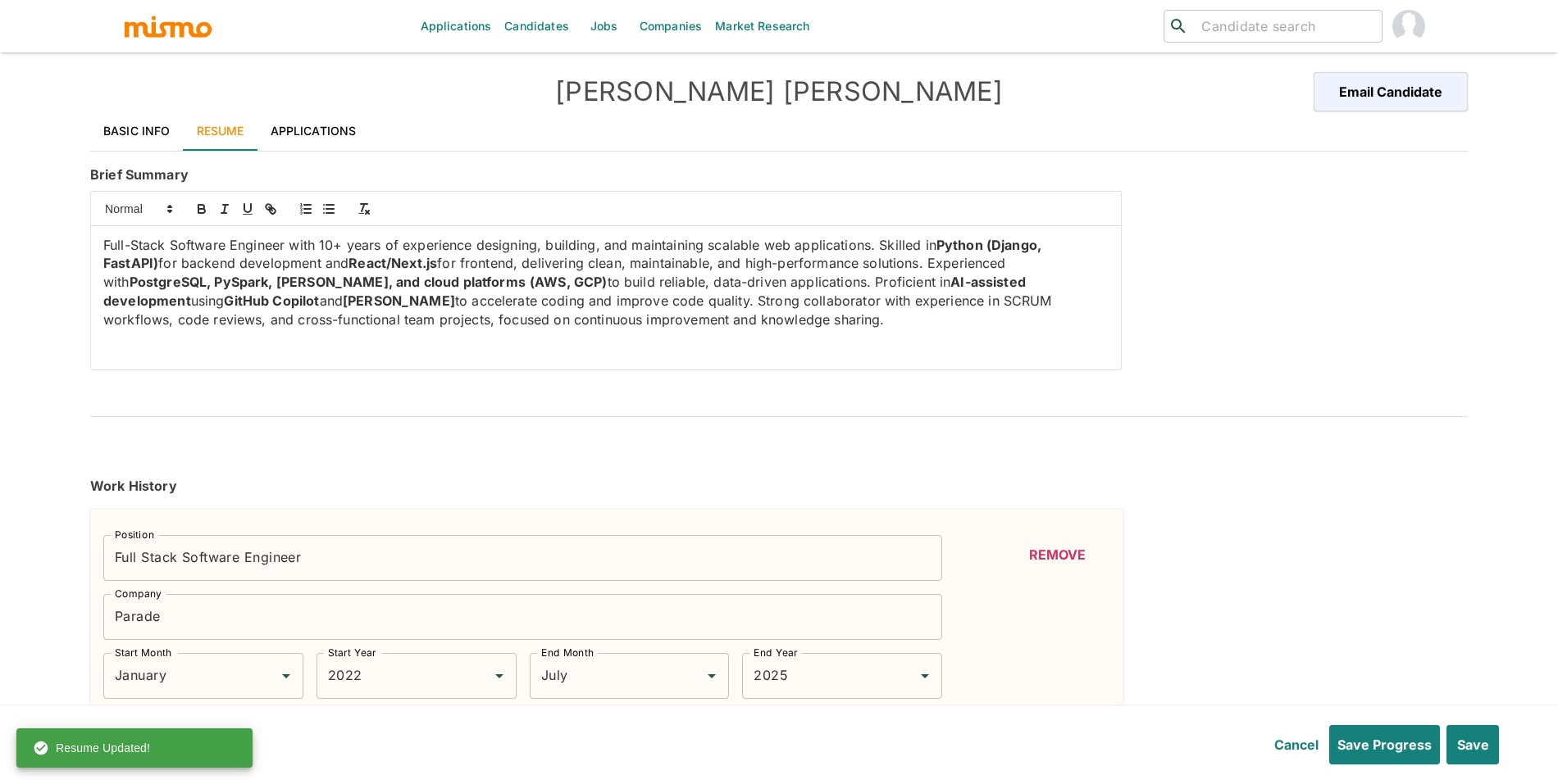
type input "December"
type input "2021"
type input "June"
type input "2014"
type input "December"
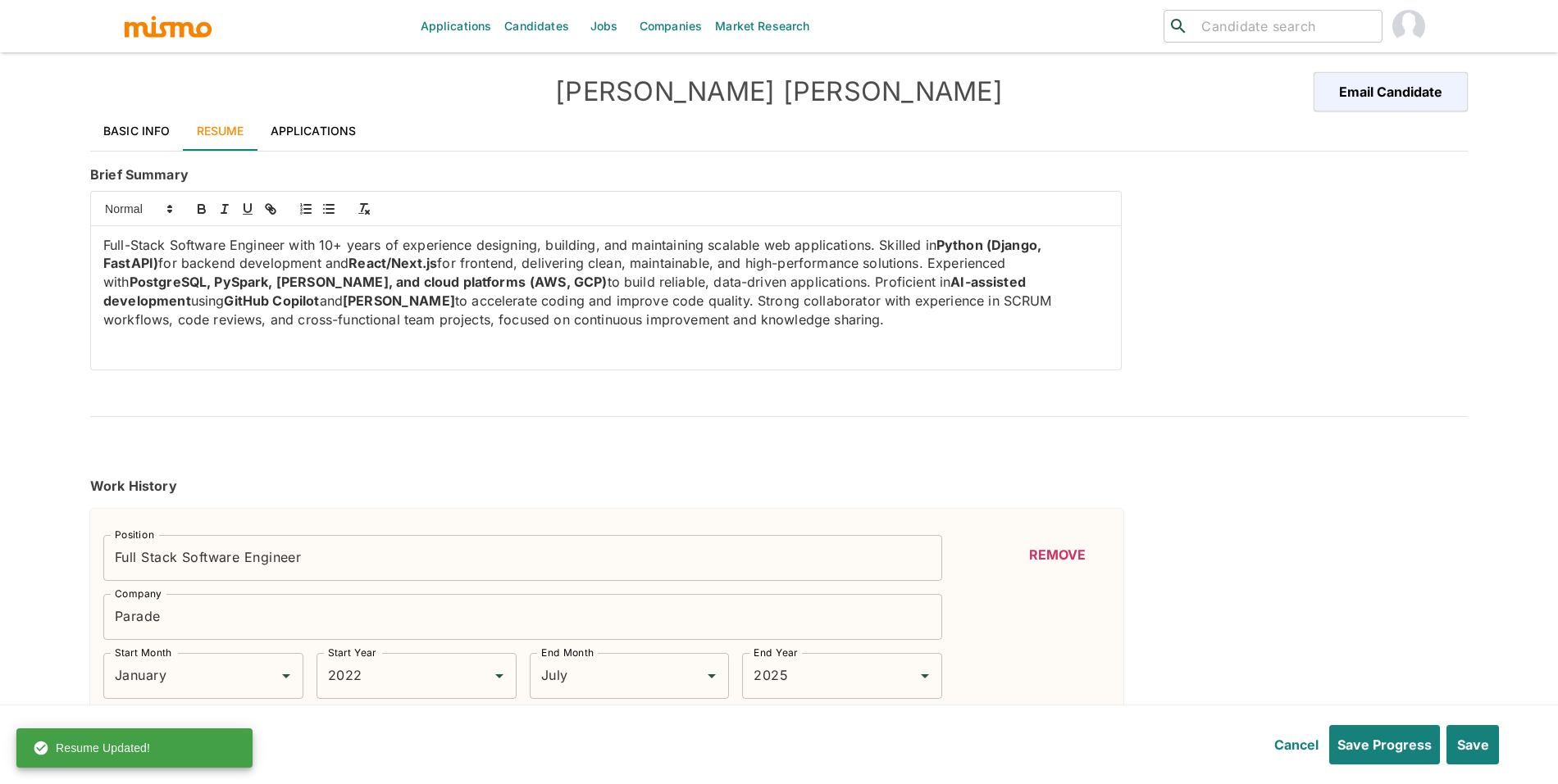
type input "2018"
type input "Django"
type input "Expert"
type input "10+"
type input "CSS"
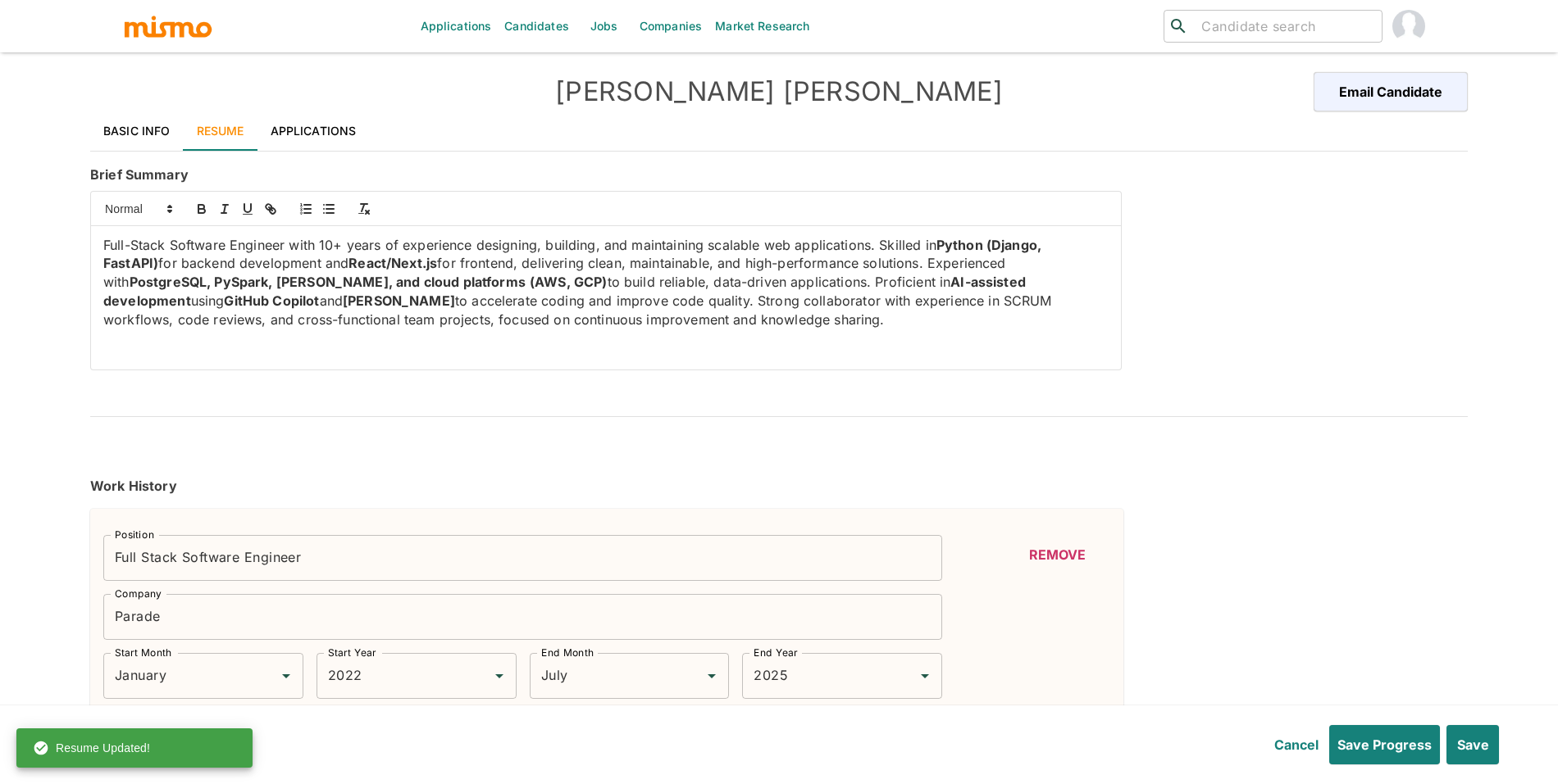
type input "Expert"
type input "7"
type input "HTML"
type input "Expert"
type input "7"
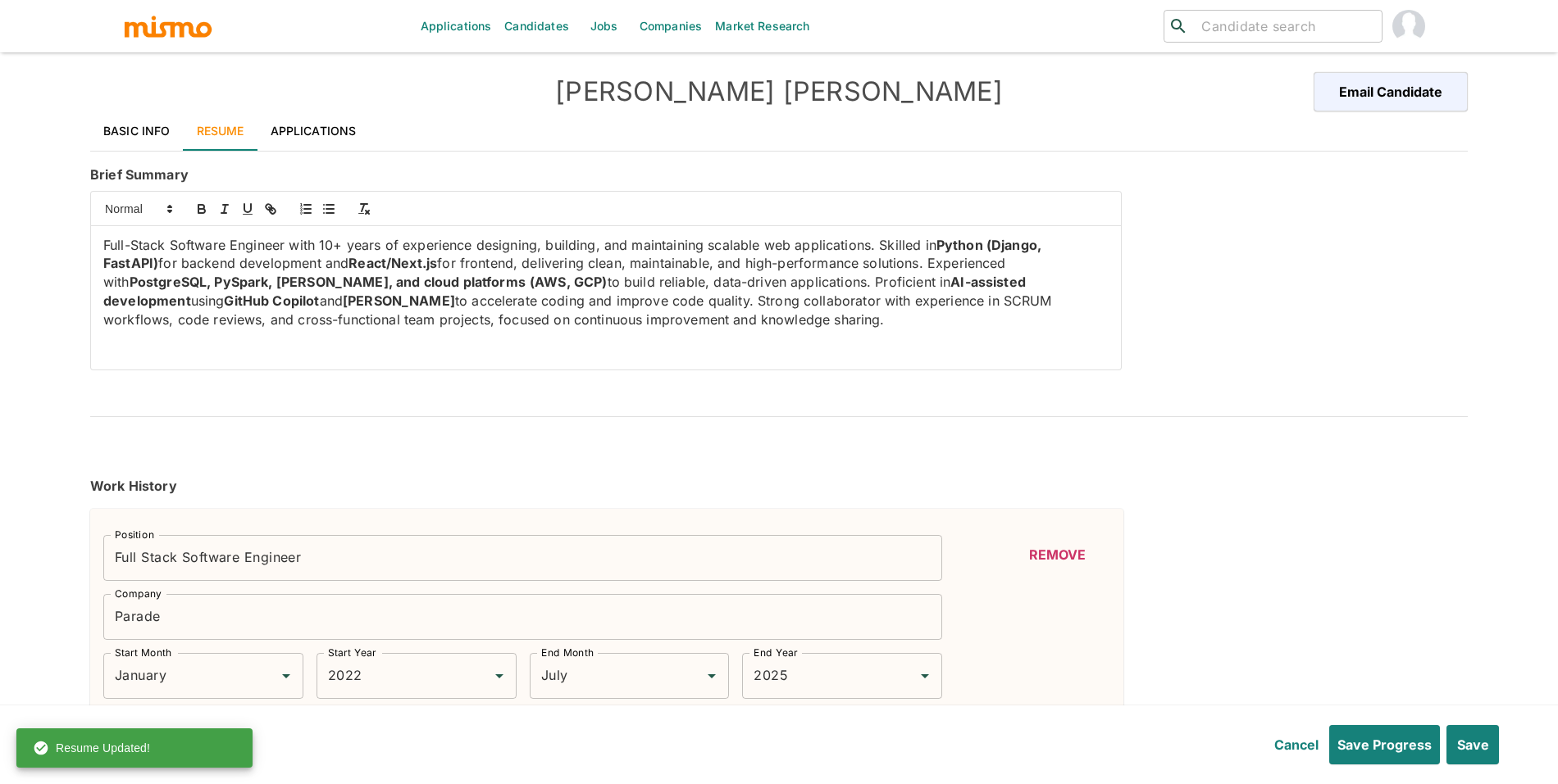
type input "ReactJS"
type input "Expert"
type input "6"
type input "React"
type input "Expert"
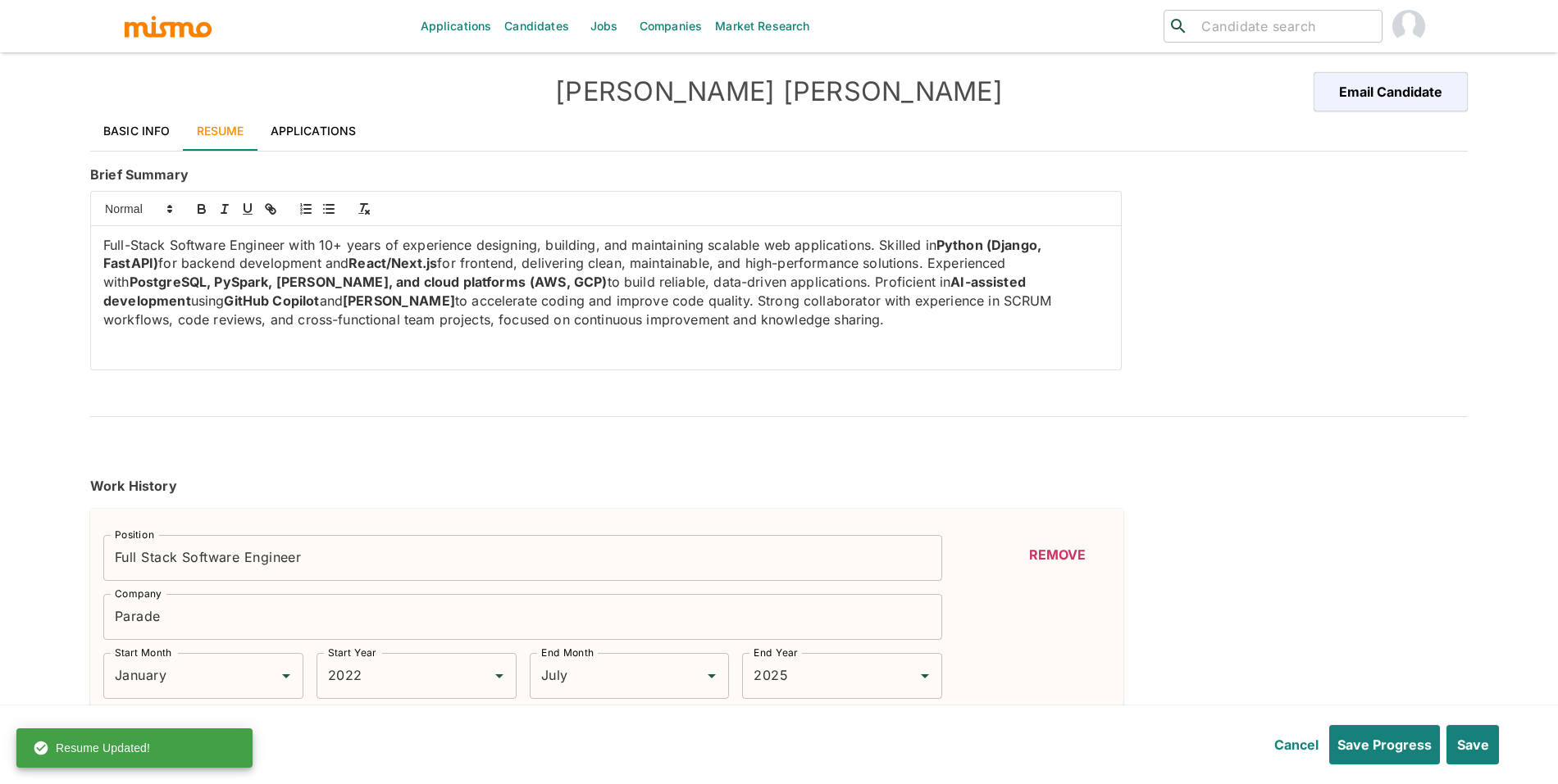
type input "6"
type input "REST"
type input "Expert"
type input "6"
type input "Ionic"
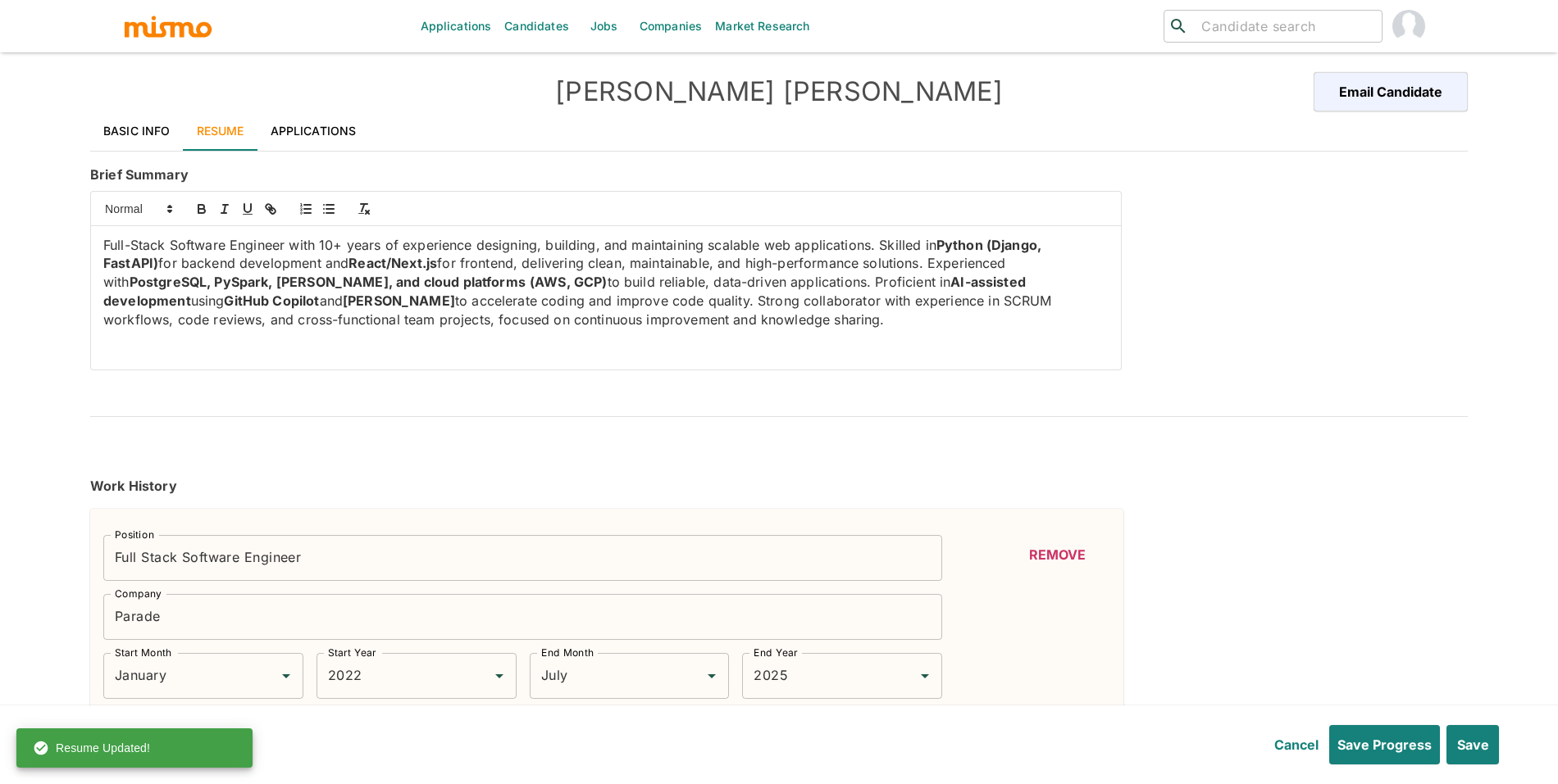
type input "Expert"
type input "4"
type input "jQuery"
type input "Expert"
type input "4"
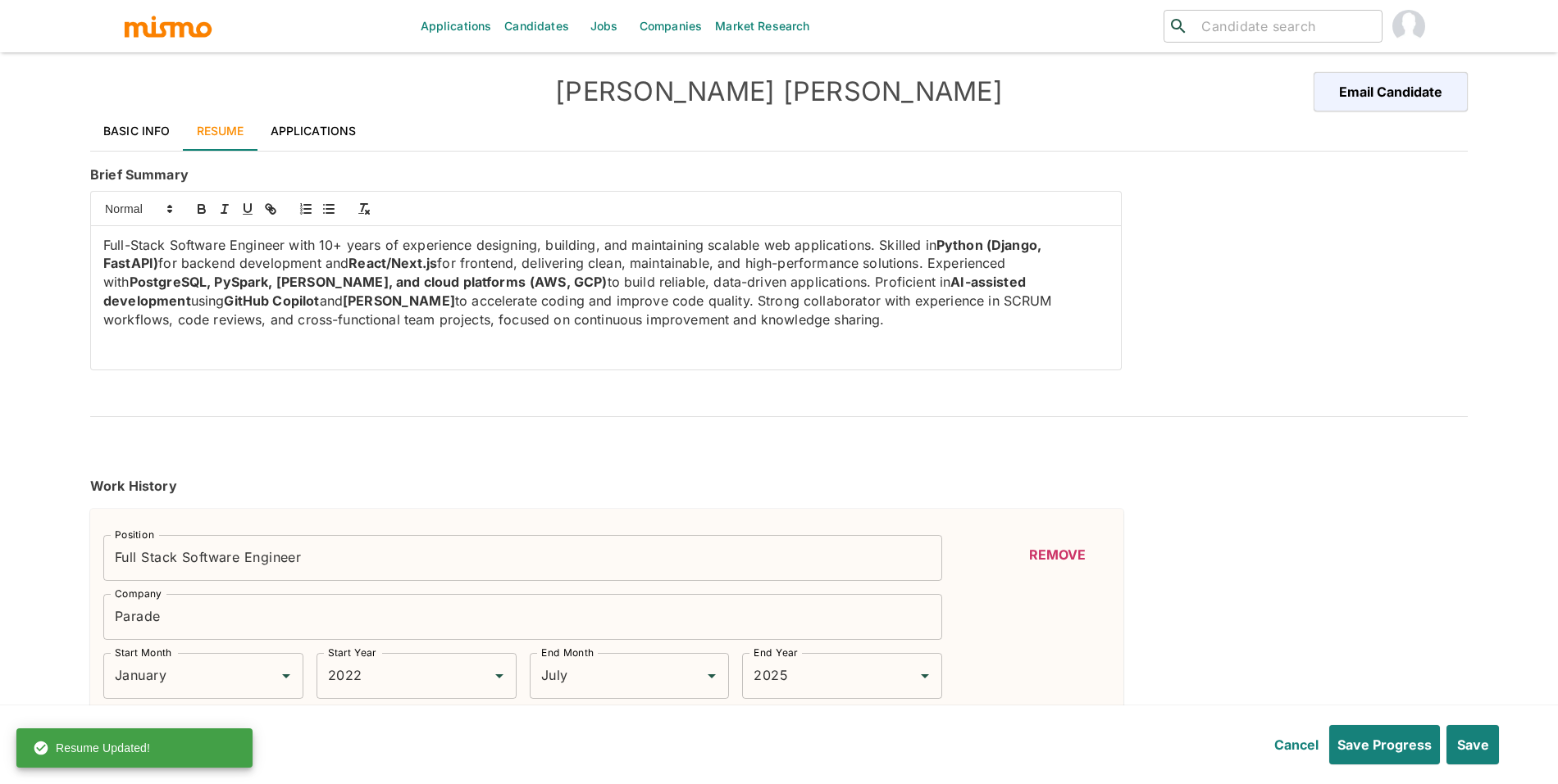
type input "DEPLOYMENT"
type input "Intermediate"
type input "3"
type input "GitHub"
type input "Intermediate"
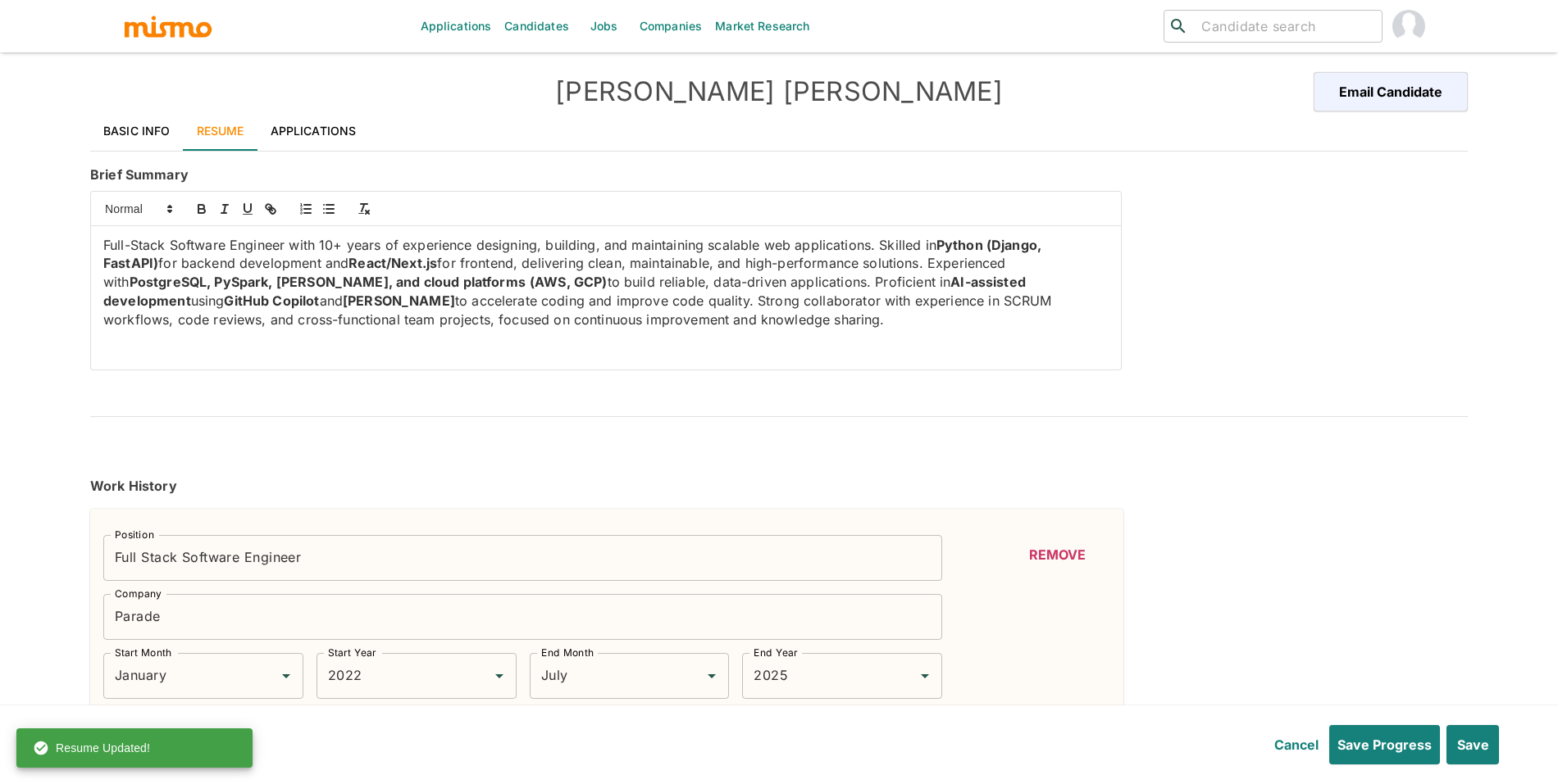
type input "3"
type input "USER INTERFACE"
type input "Intermediate"
type input "3"
type input "SCRUM"
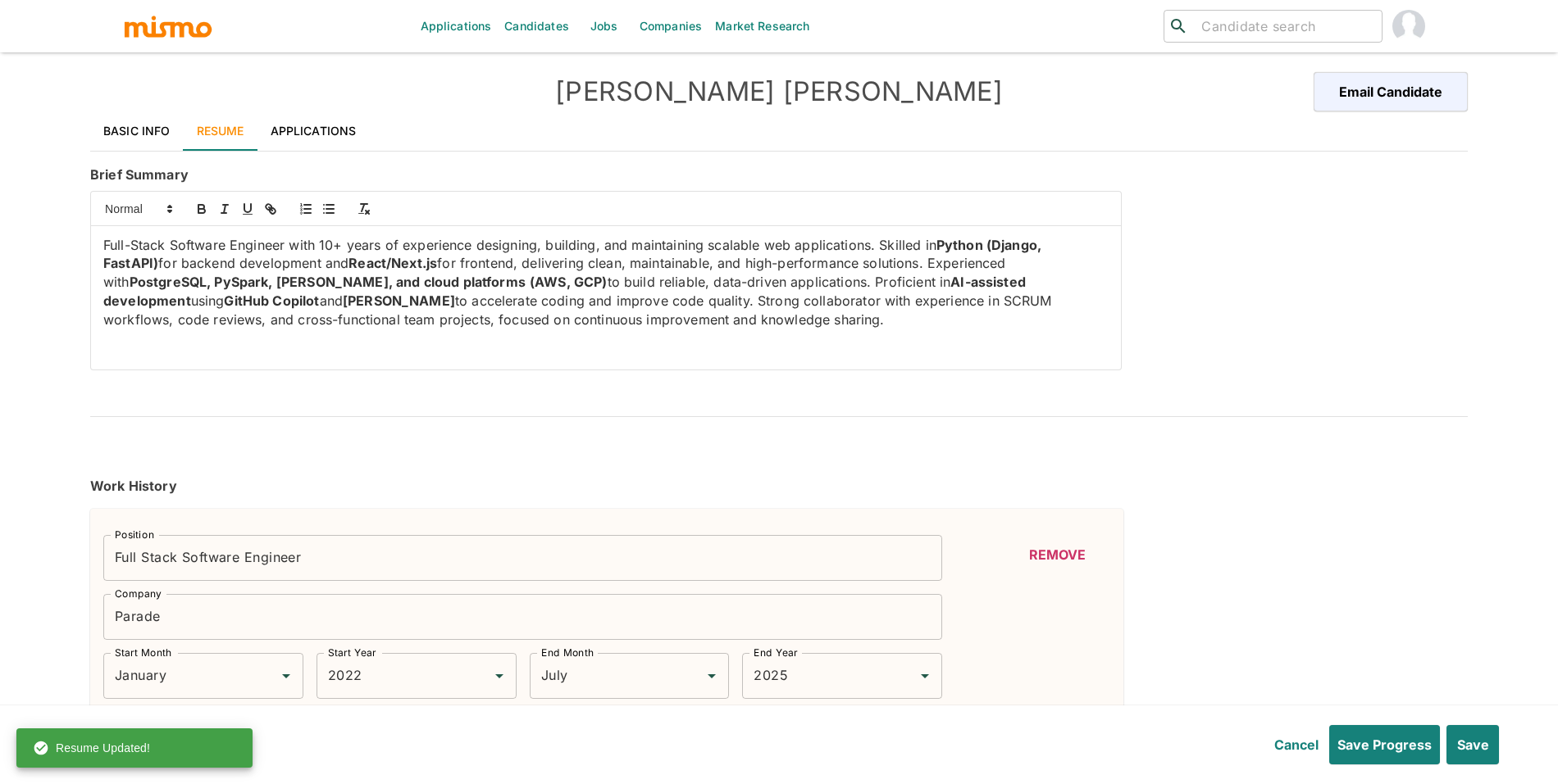
type input "Intermediate"
type input "3"
type input "PostgreSQL"
type input "Intermediate"
type input "3"
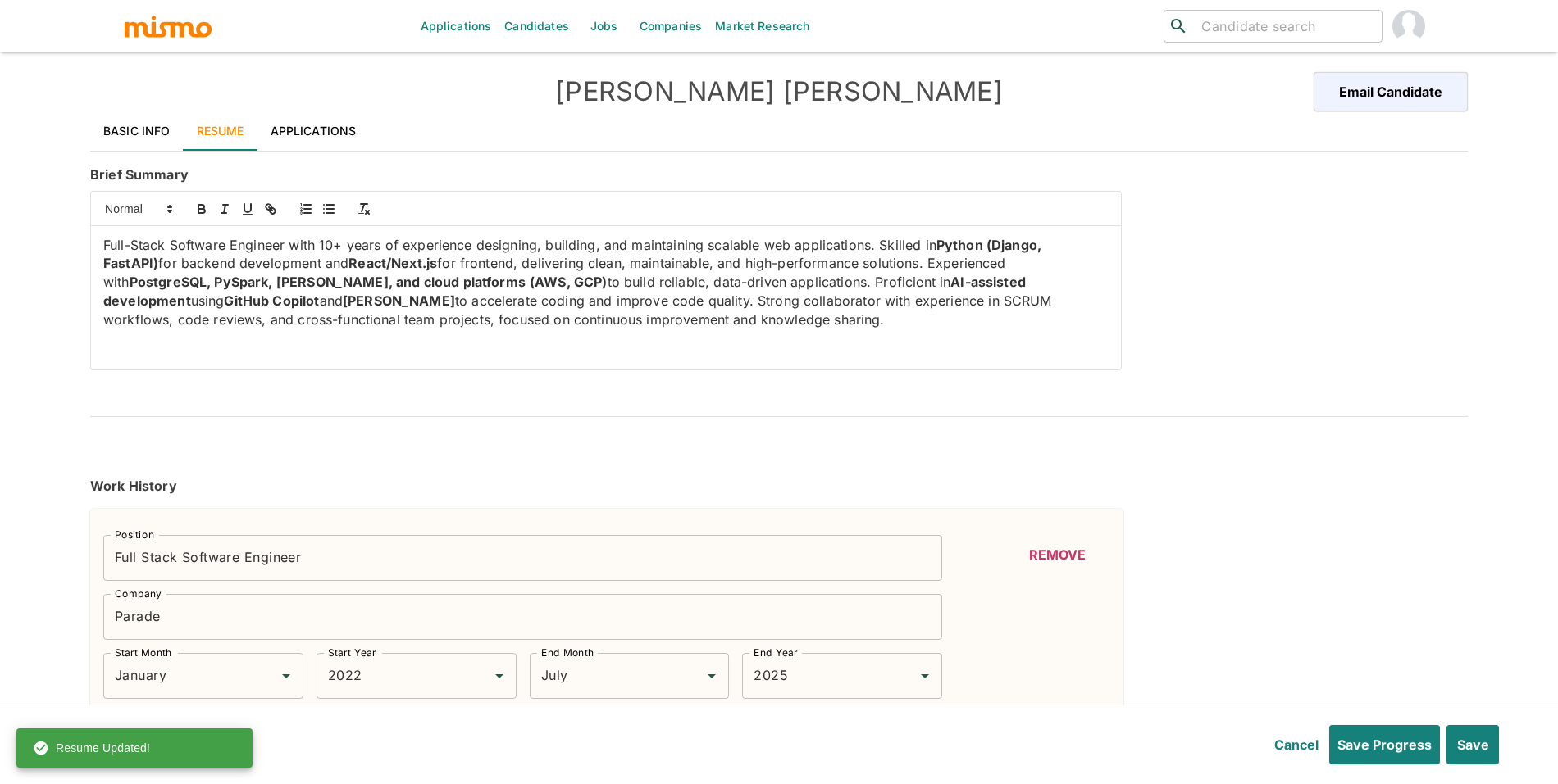
type input "Serverless"
type input "Intermediate"
type input "3"
type input "AWS"
type input "Intermediate"
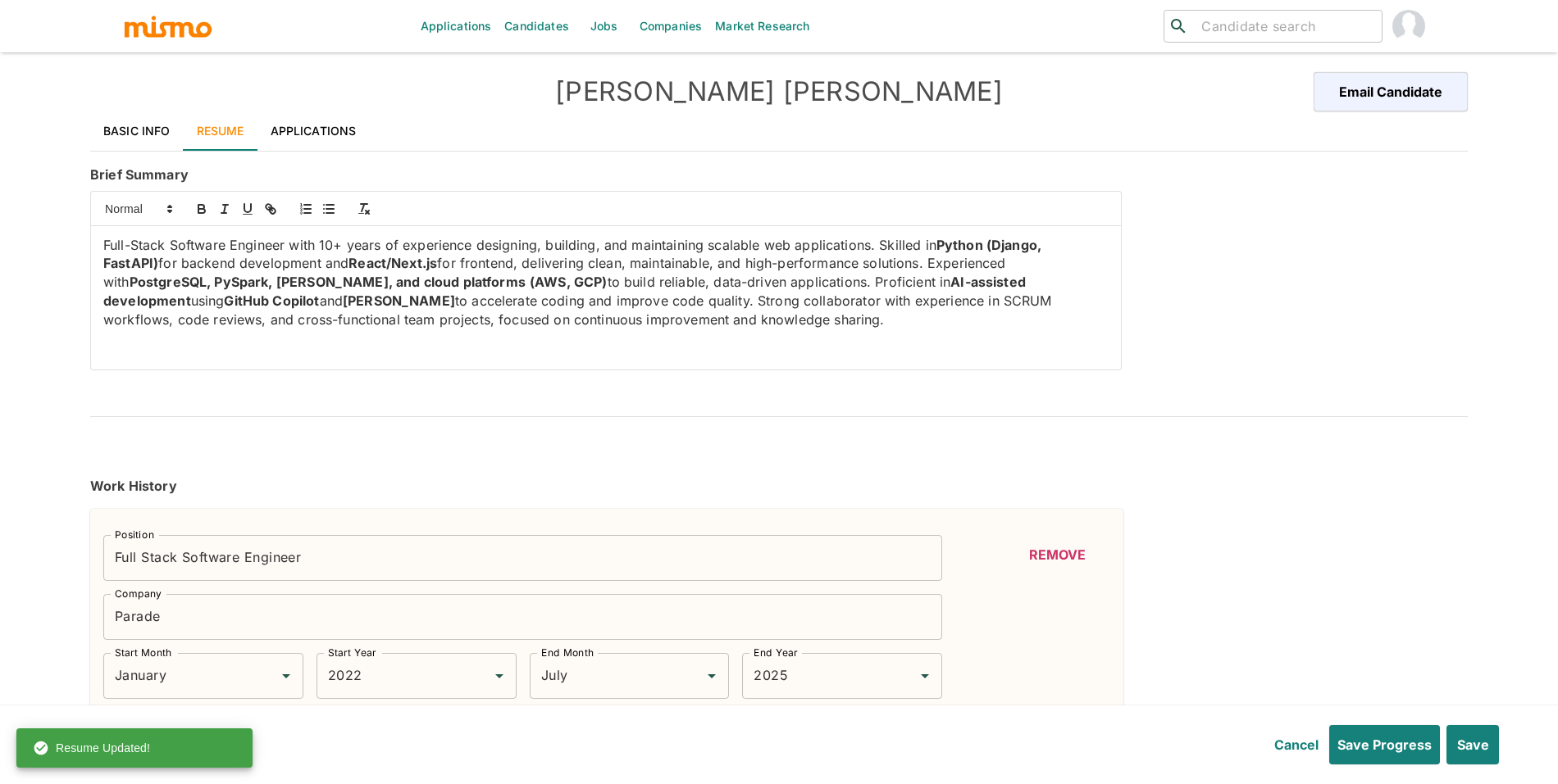
type input "3"
type input "Amazon Web Services"
type input "Intermediate"
type input "3"
type input "TypeScript"
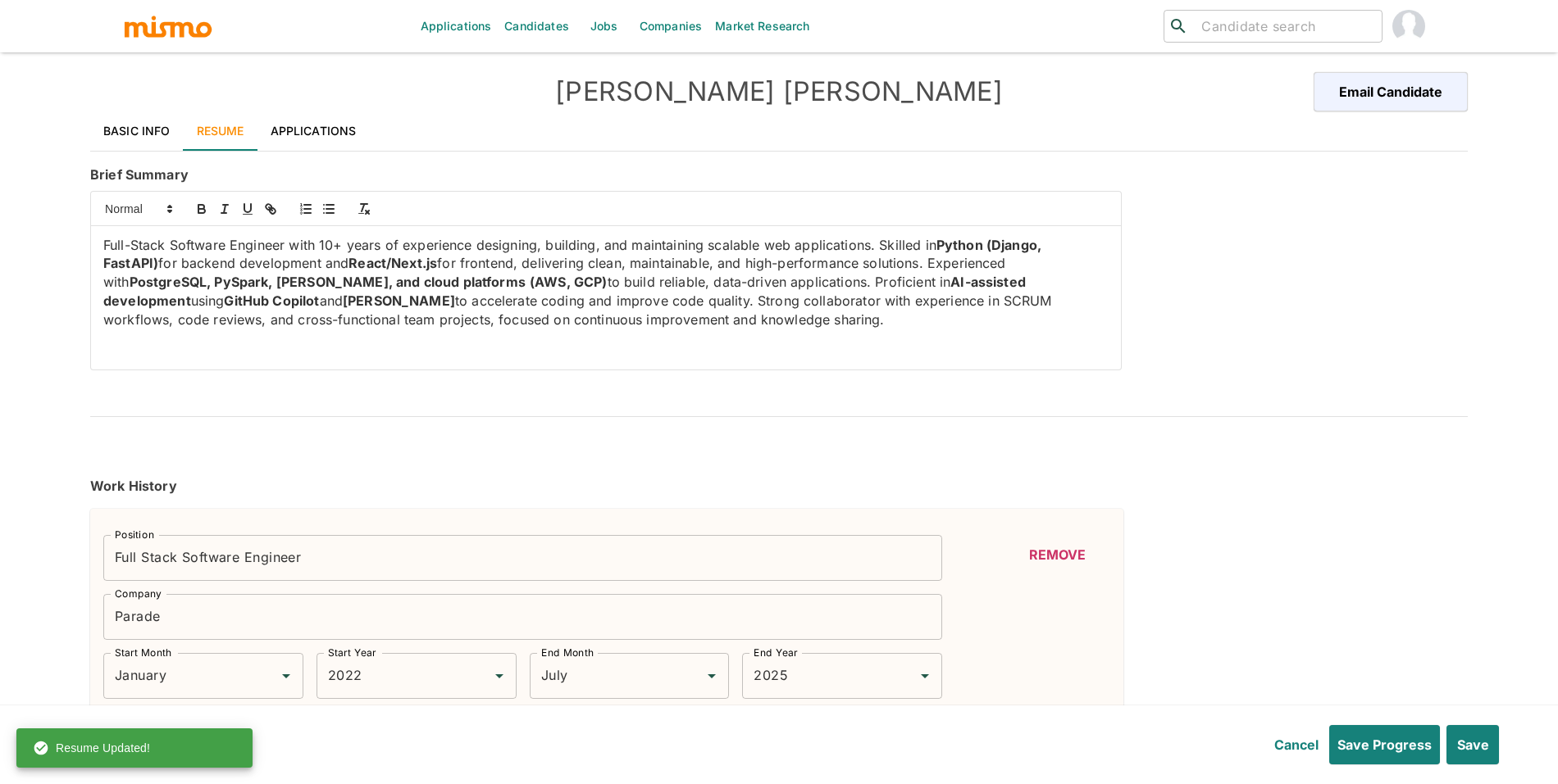
type input "Intermediate"
type input "3"
type input "Ruby on Rails"
type input "Intermediate"
type input "3"
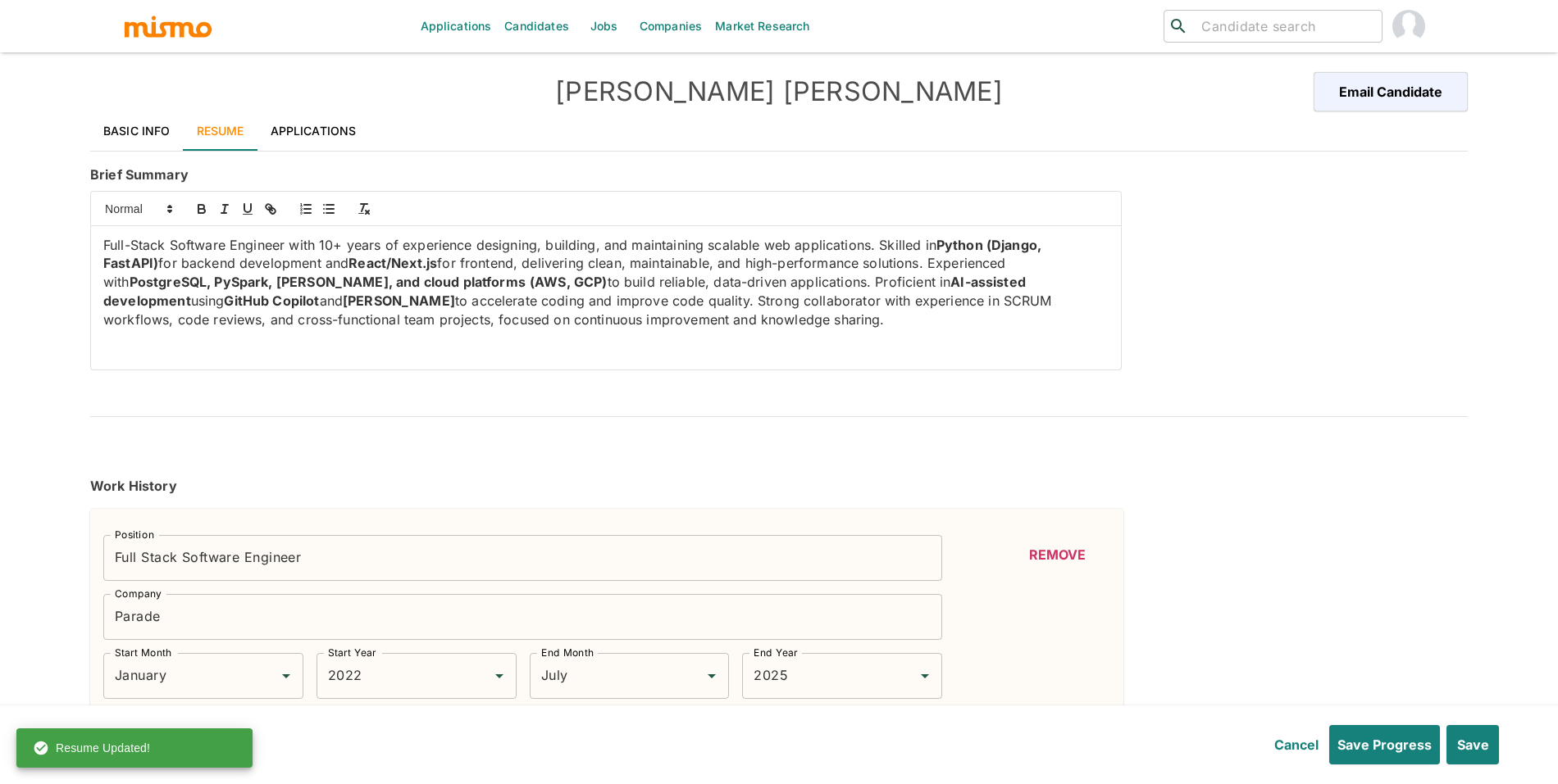
type input "Ruby"
type input "Intermediate"
type input "3"
type input "Node.js"
type input "Intermediate"
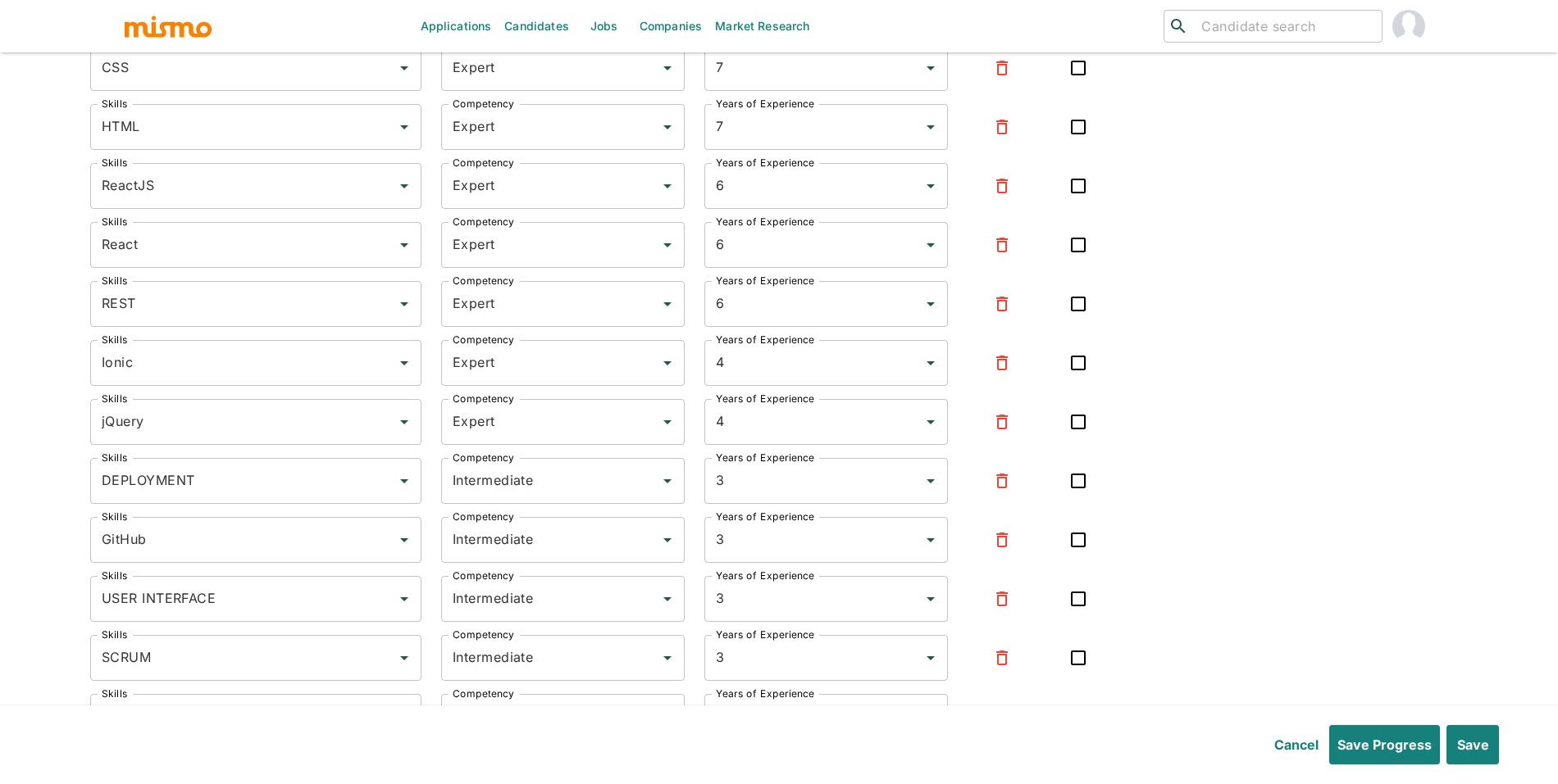
scroll to position [3144, 0]
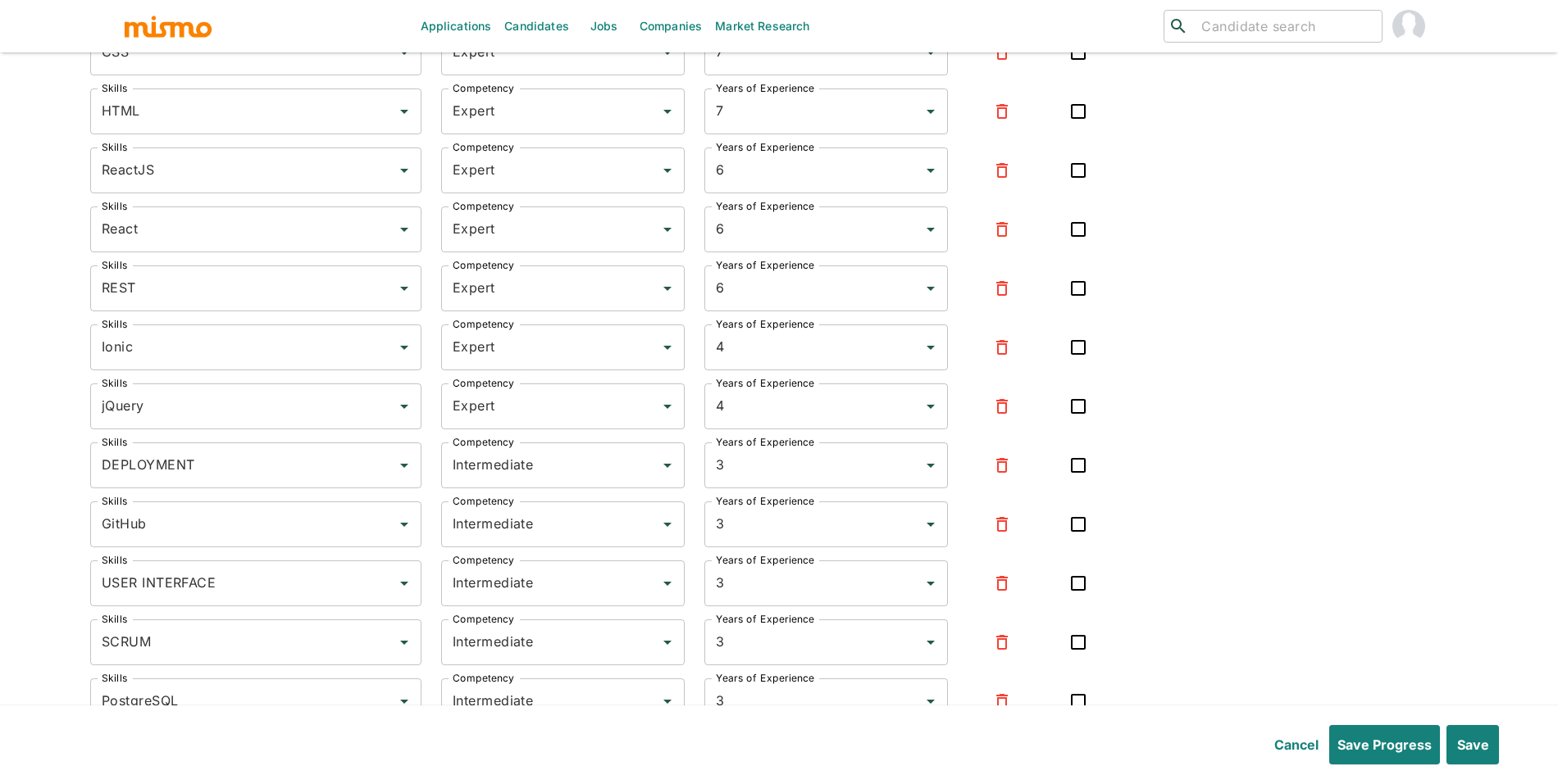
click at [1018, 190] on div at bounding box center [1001, 170] width 68 height 39
click at [1017, 183] on button "button" at bounding box center [1002, 170] width 39 height 39
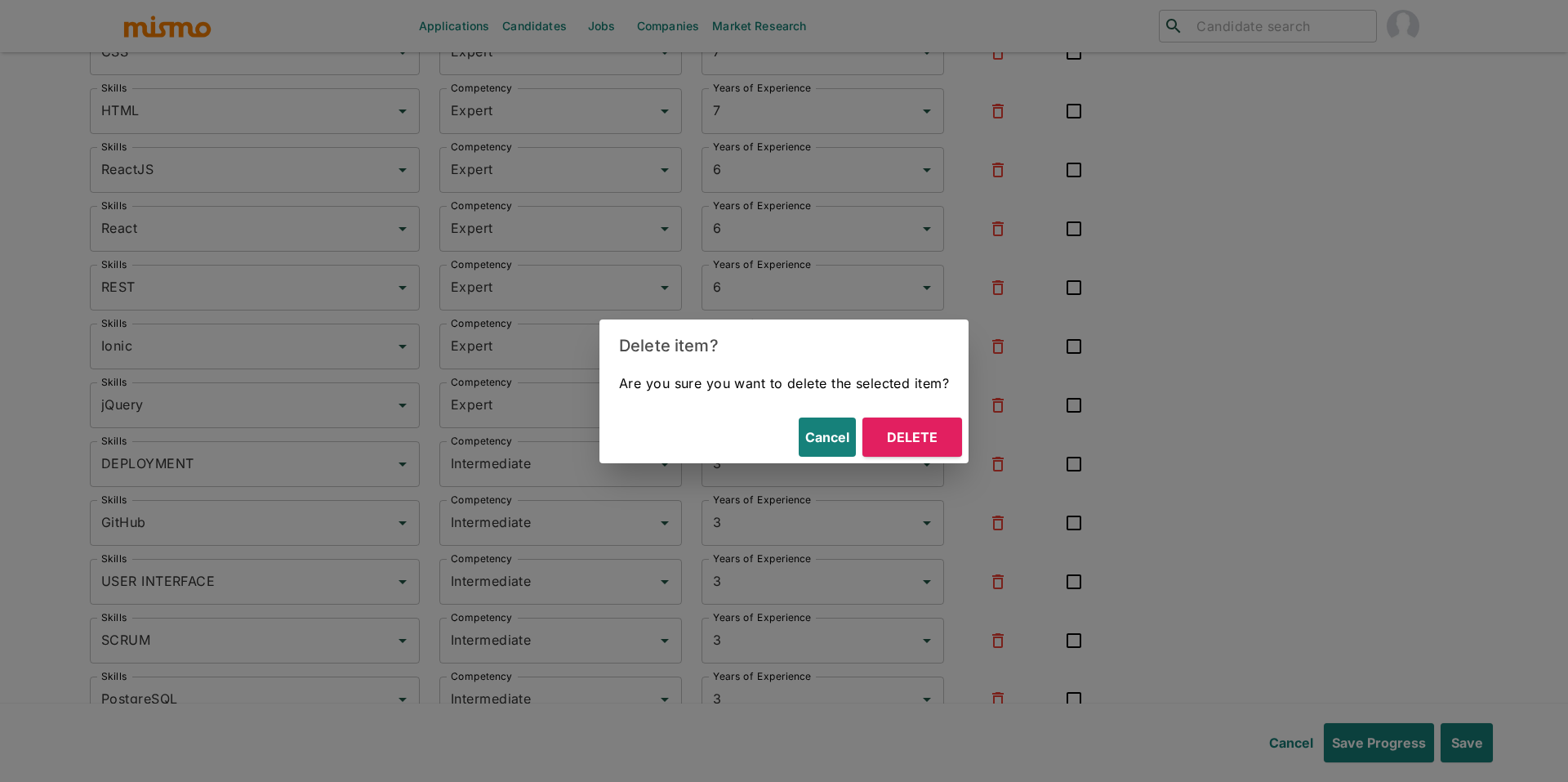
click at [951, 435] on button "Delete" at bounding box center [913, 437] width 100 height 39
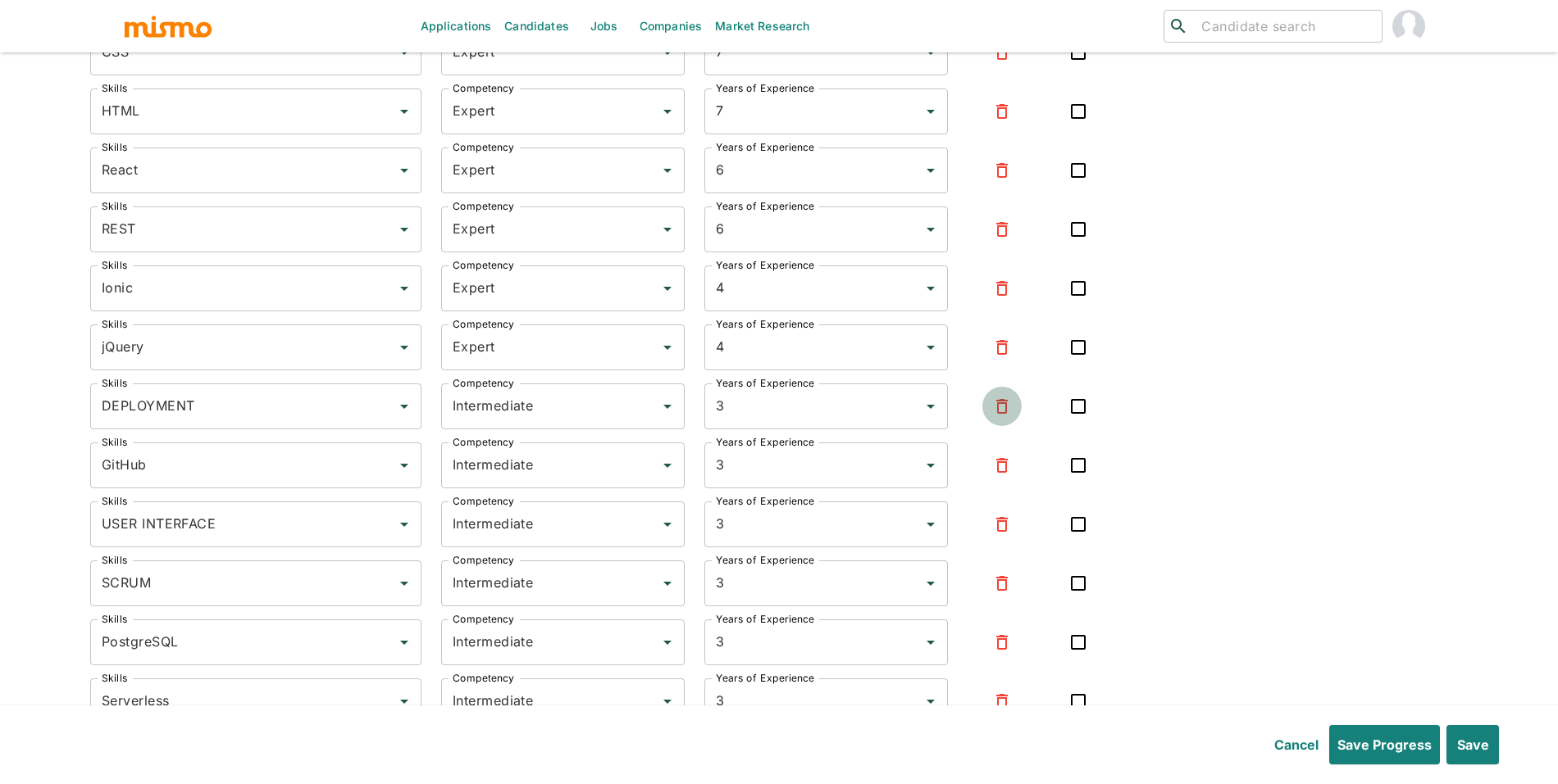
click at [998, 412] on icon "button" at bounding box center [1002, 407] width 20 height 20
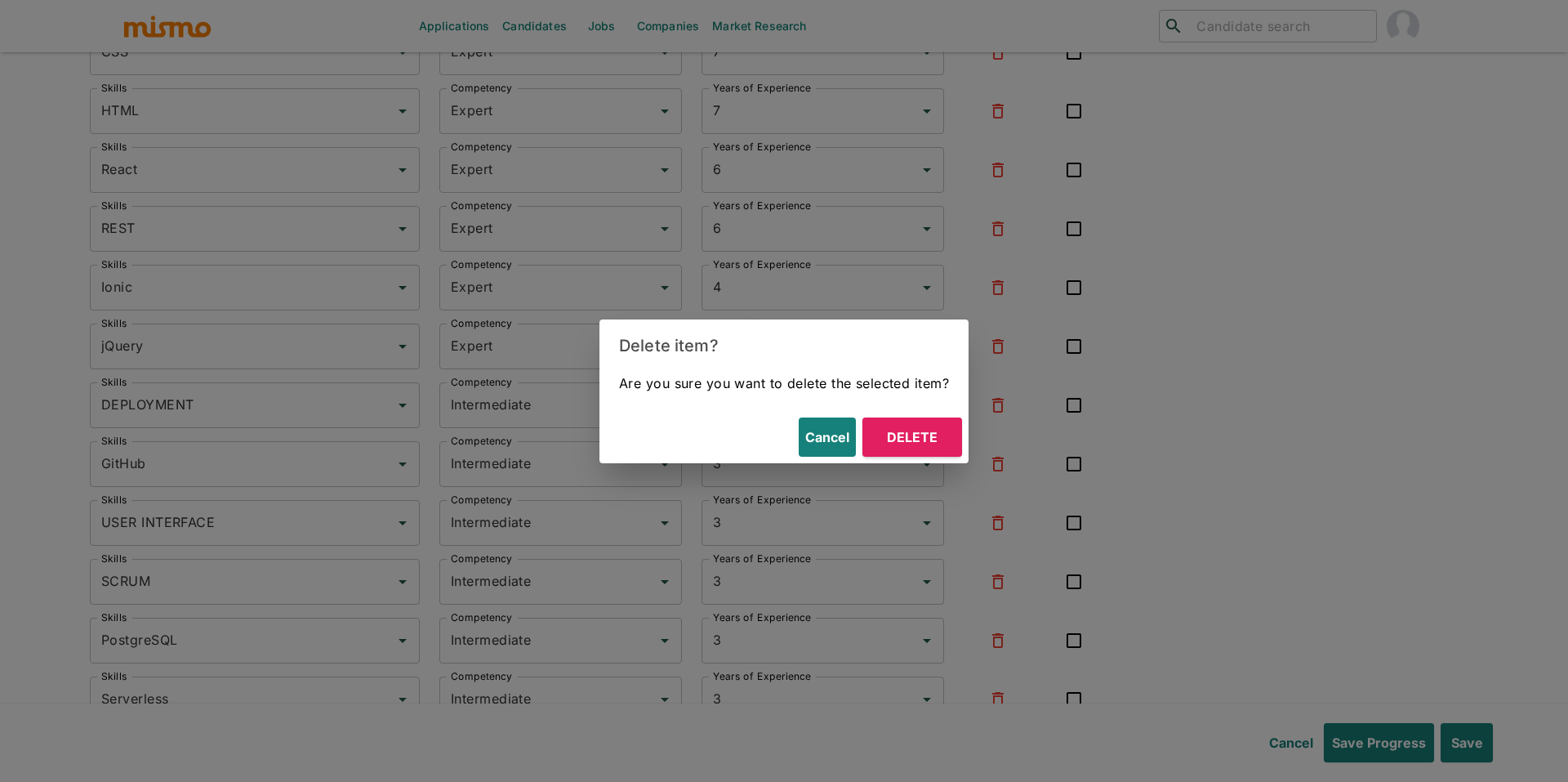
click at [943, 436] on button "Delete" at bounding box center [913, 437] width 100 height 39
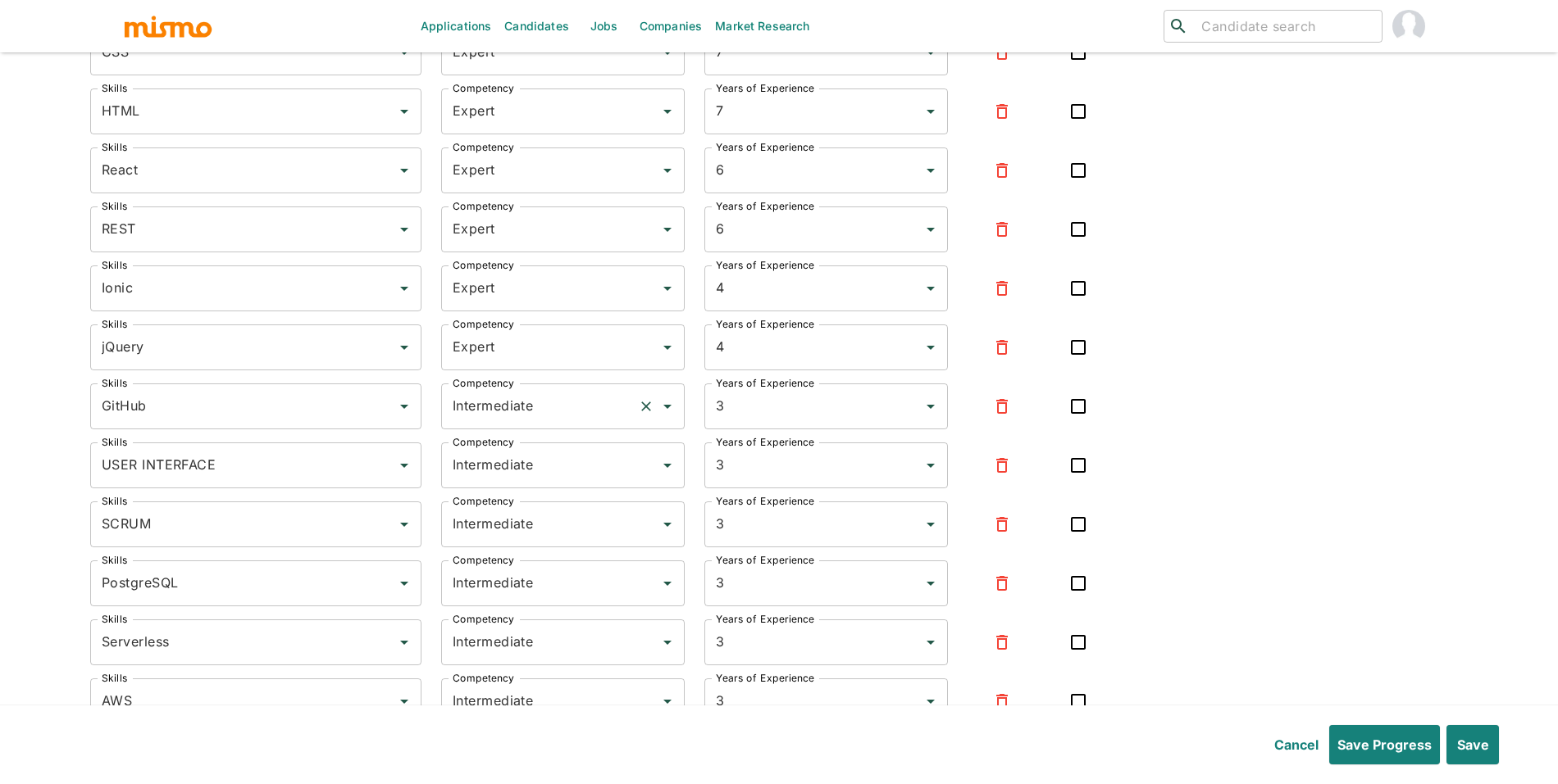
click at [605, 405] on input "Intermediate" at bounding box center [540, 407] width 183 height 32
click at [571, 495] on li "Expert" at bounding box center [562, 491] width 243 height 33
click at [1027, 473] on div at bounding box center [1001, 466] width 68 height 39
click at [1005, 473] on icon "button" at bounding box center [1002, 465] width 12 height 15
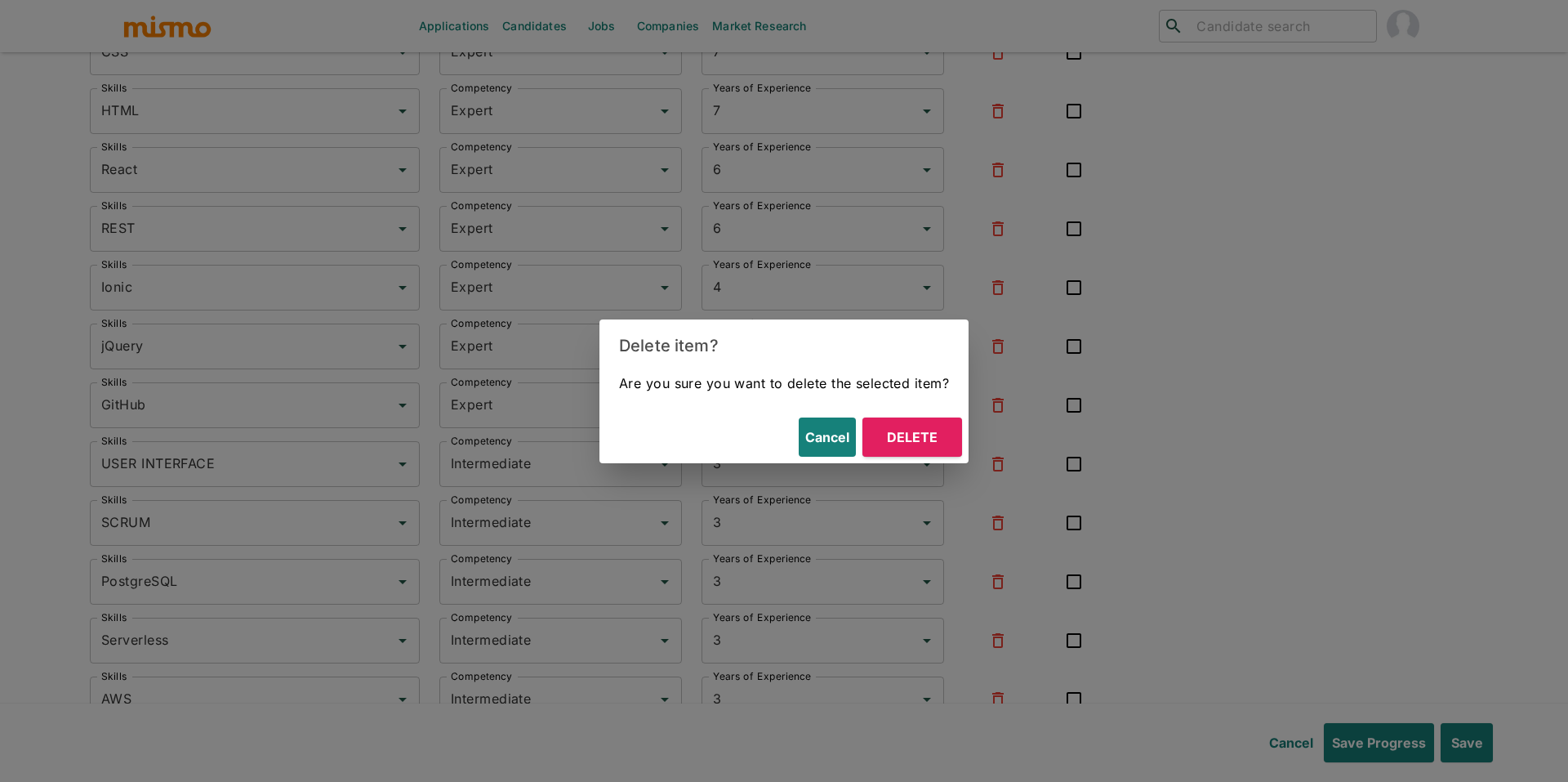
click at [950, 449] on button "Delete" at bounding box center [913, 437] width 100 height 39
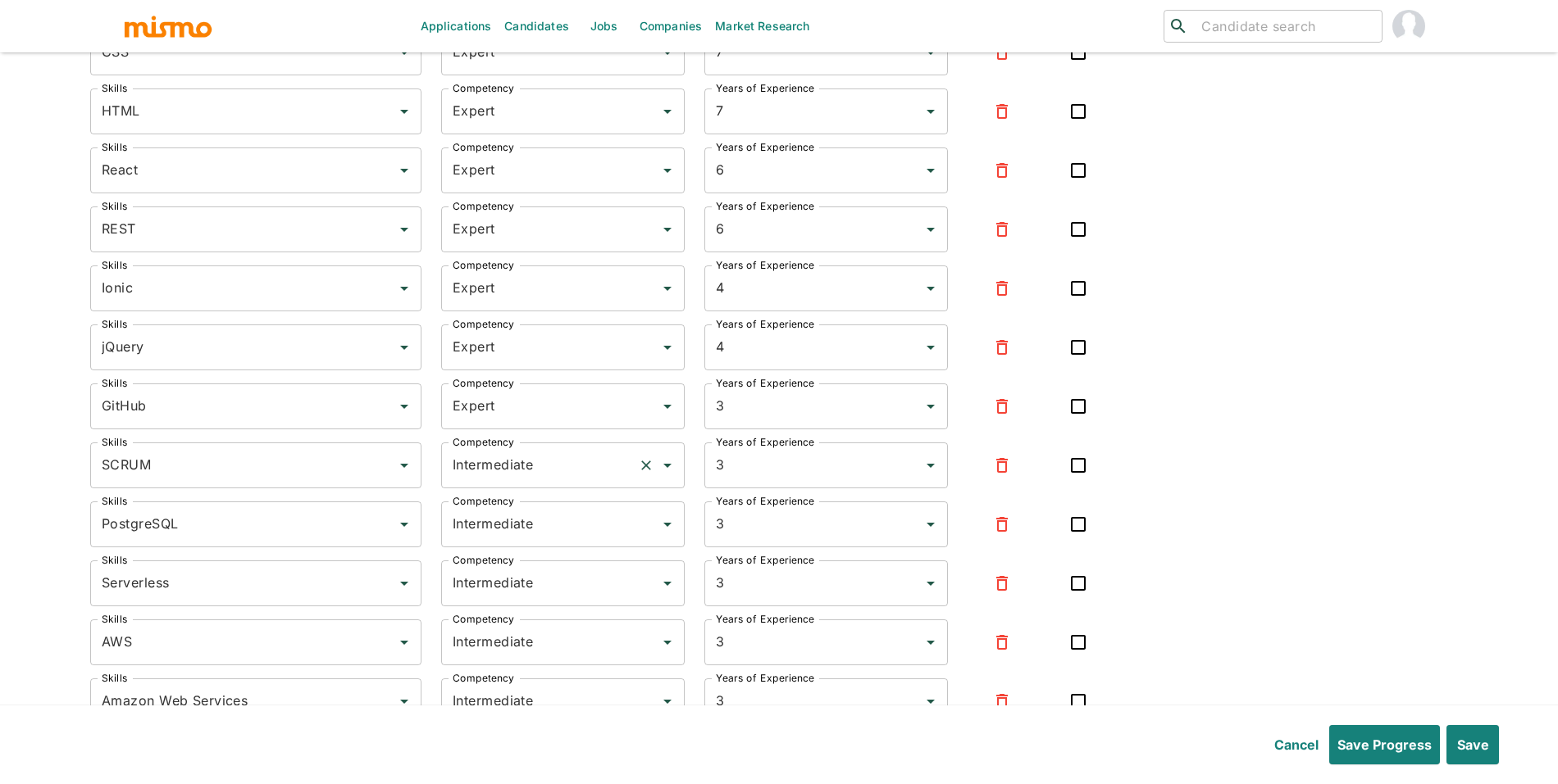
click at [486, 471] on input "Intermediate" at bounding box center [540, 466] width 183 height 32
click at [505, 558] on li "Expert" at bounding box center [562, 550] width 243 height 33
click at [520, 540] on input "Intermediate" at bounding box center [540, 525] width 183 height 32
click at [515, 595] on li "Expert" at bounding box center [562, 609] width 243 height 33
click at [525, 596] on input "Intermediate" at bounding box center [540, 584] width 183 height 32
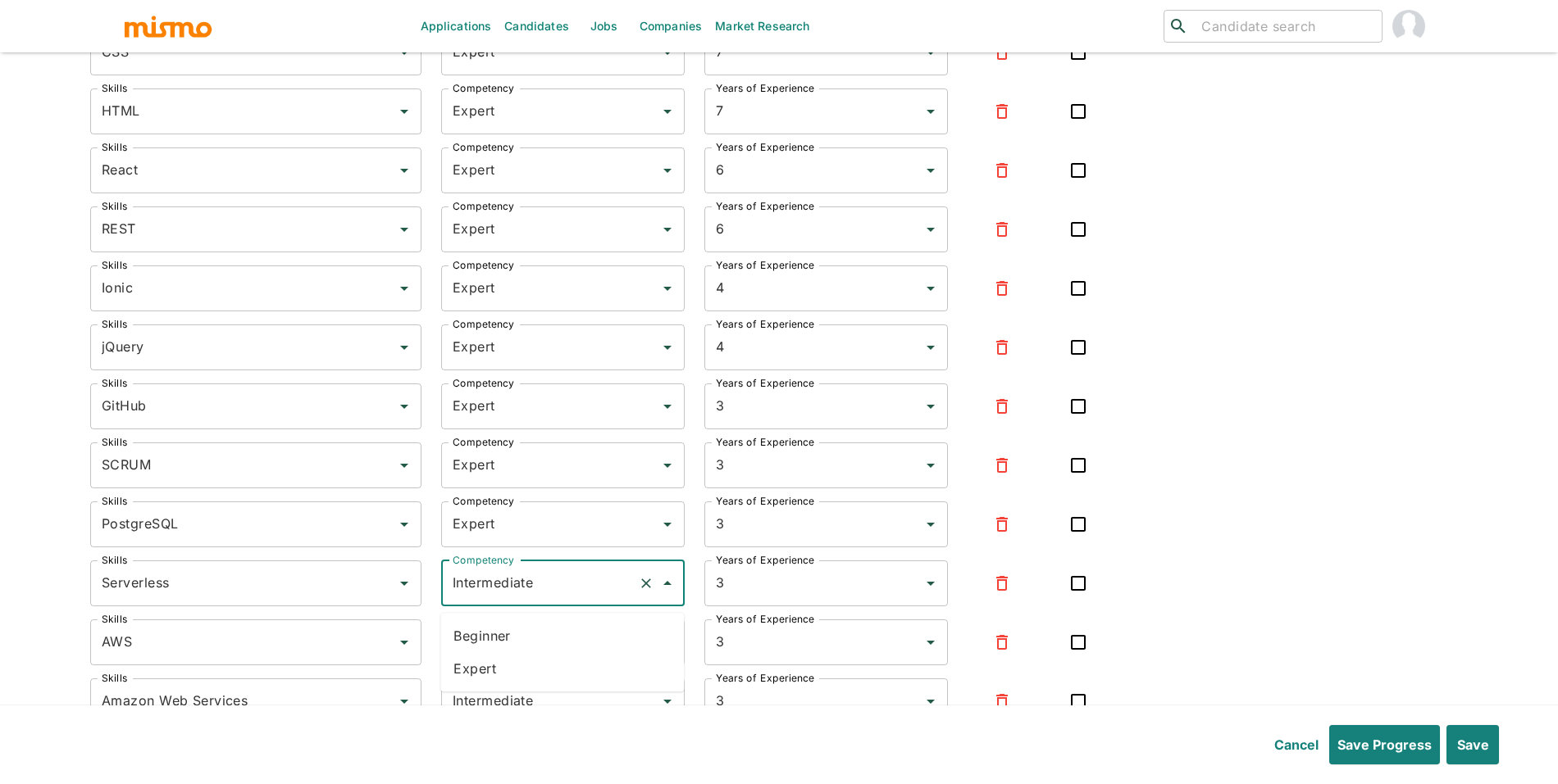
click at [530, 686] on ul "Beginner Expert" at bounding box center [562, 652] width 243 height 79
click at [536, 669] on li "Expert" at bounding box center [562, 668] width 243 height 33
click at [539, 658] on input "Intermediate" at bounding box center [540, 642] width 183 height 32
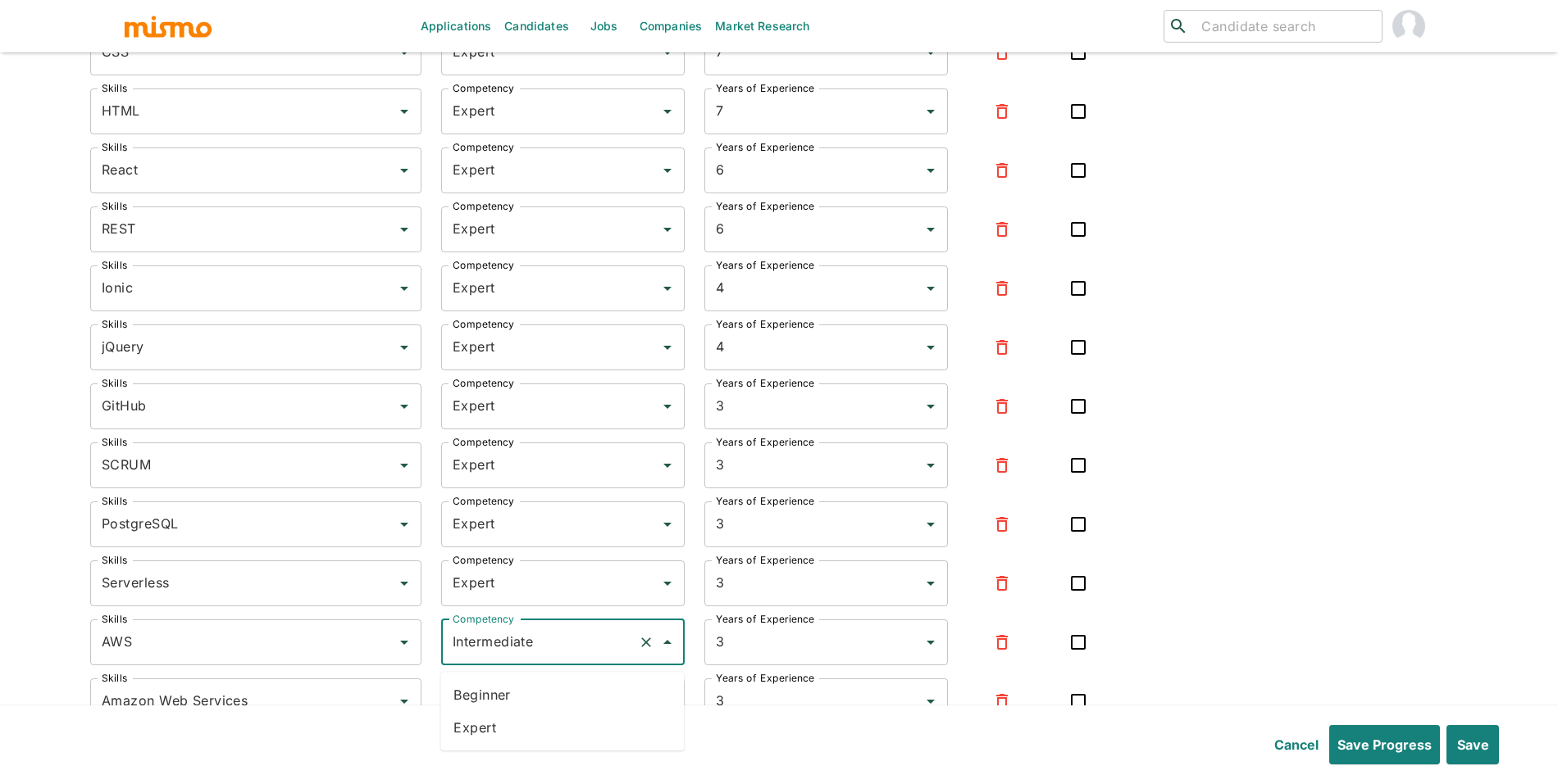
click at [527, 726] on li "Expert" at bounding box center [562, 727] width 243 height 33
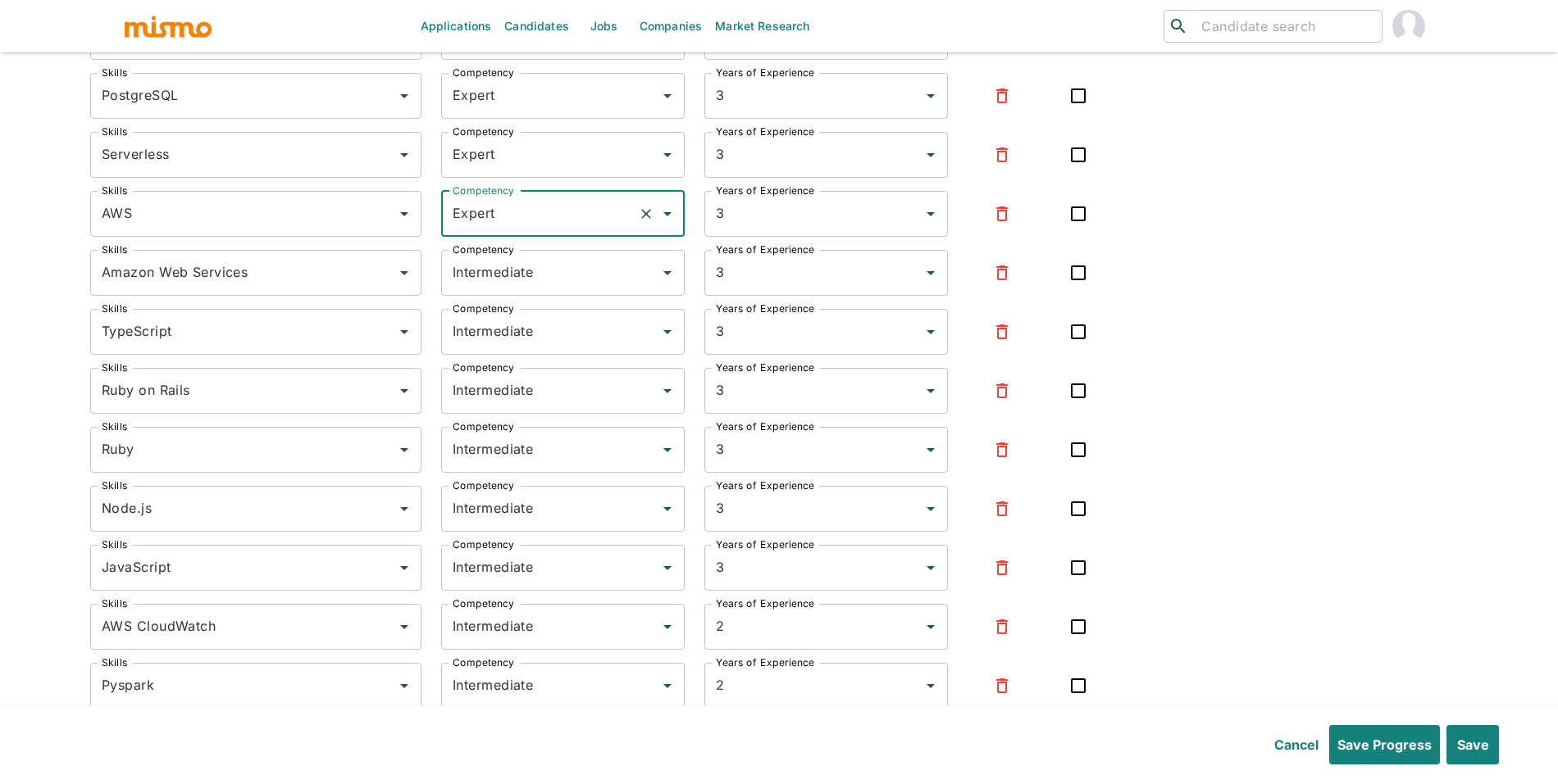
scroll to position [3626, 0]
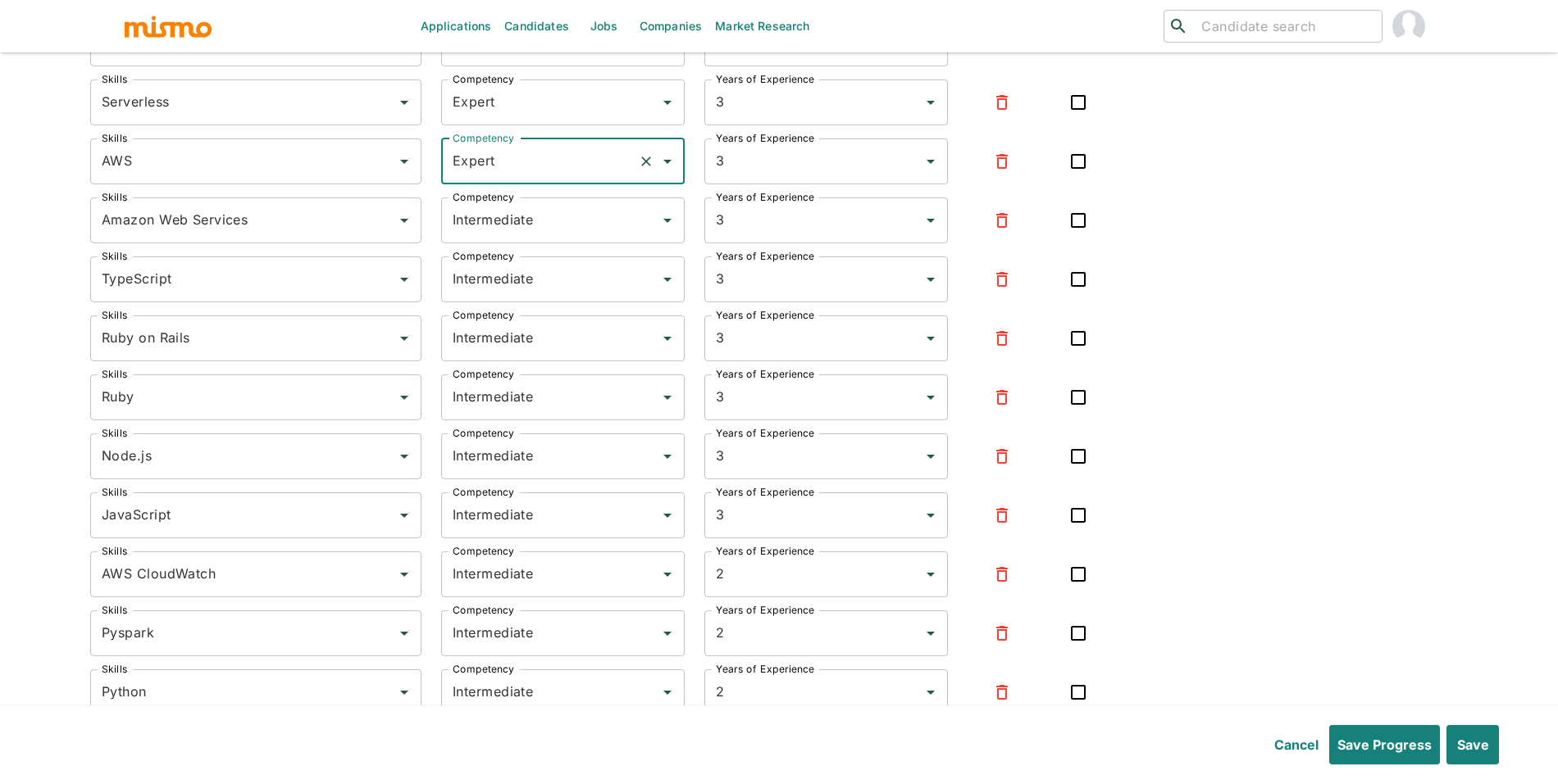
click at [997, 228] on icon "button" at bounding box center [1002, 220] width 12 height 15
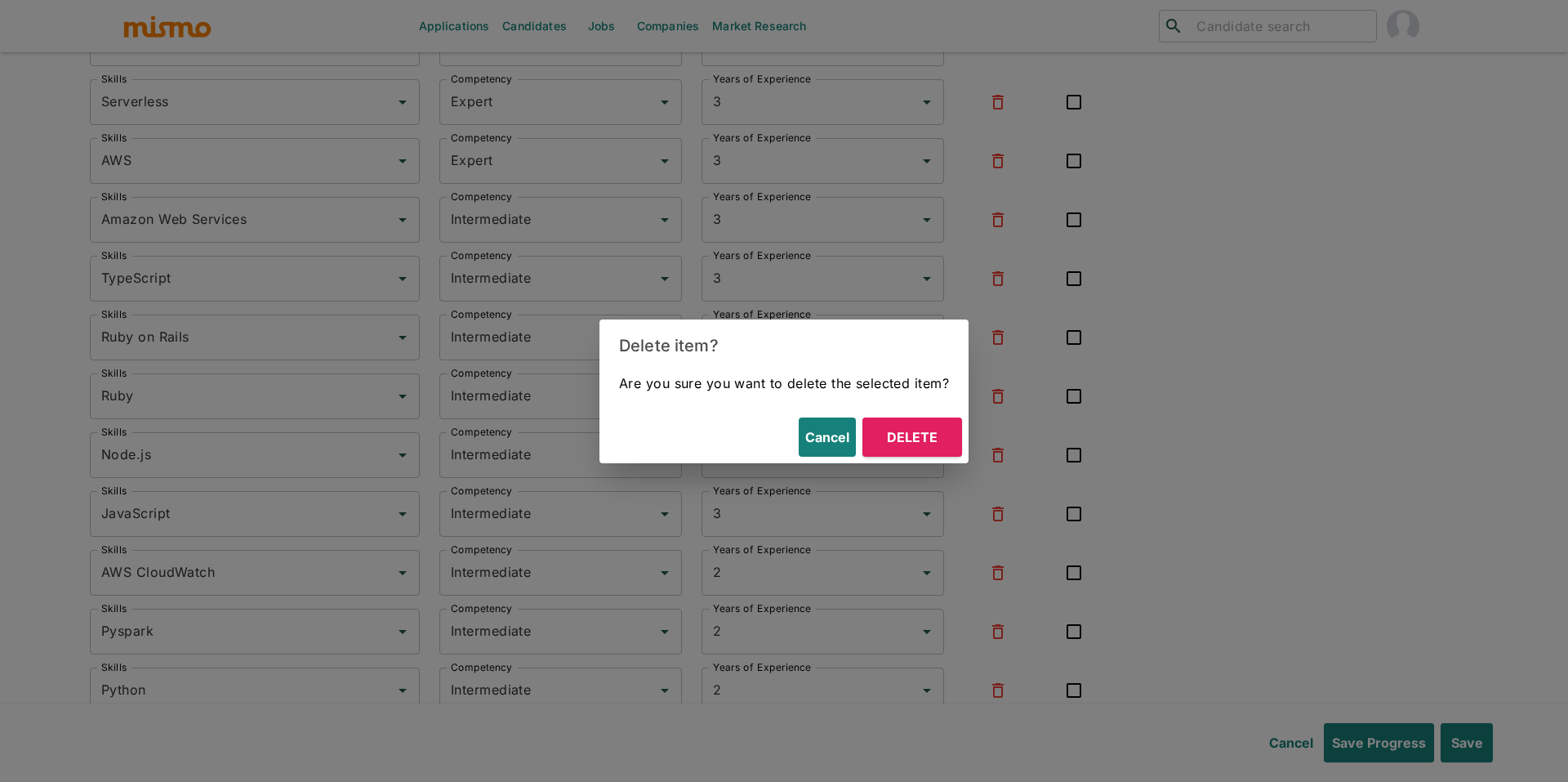
click at [939, 446] on button "Delete" at bounding box center [913, 437] width 100 height 39
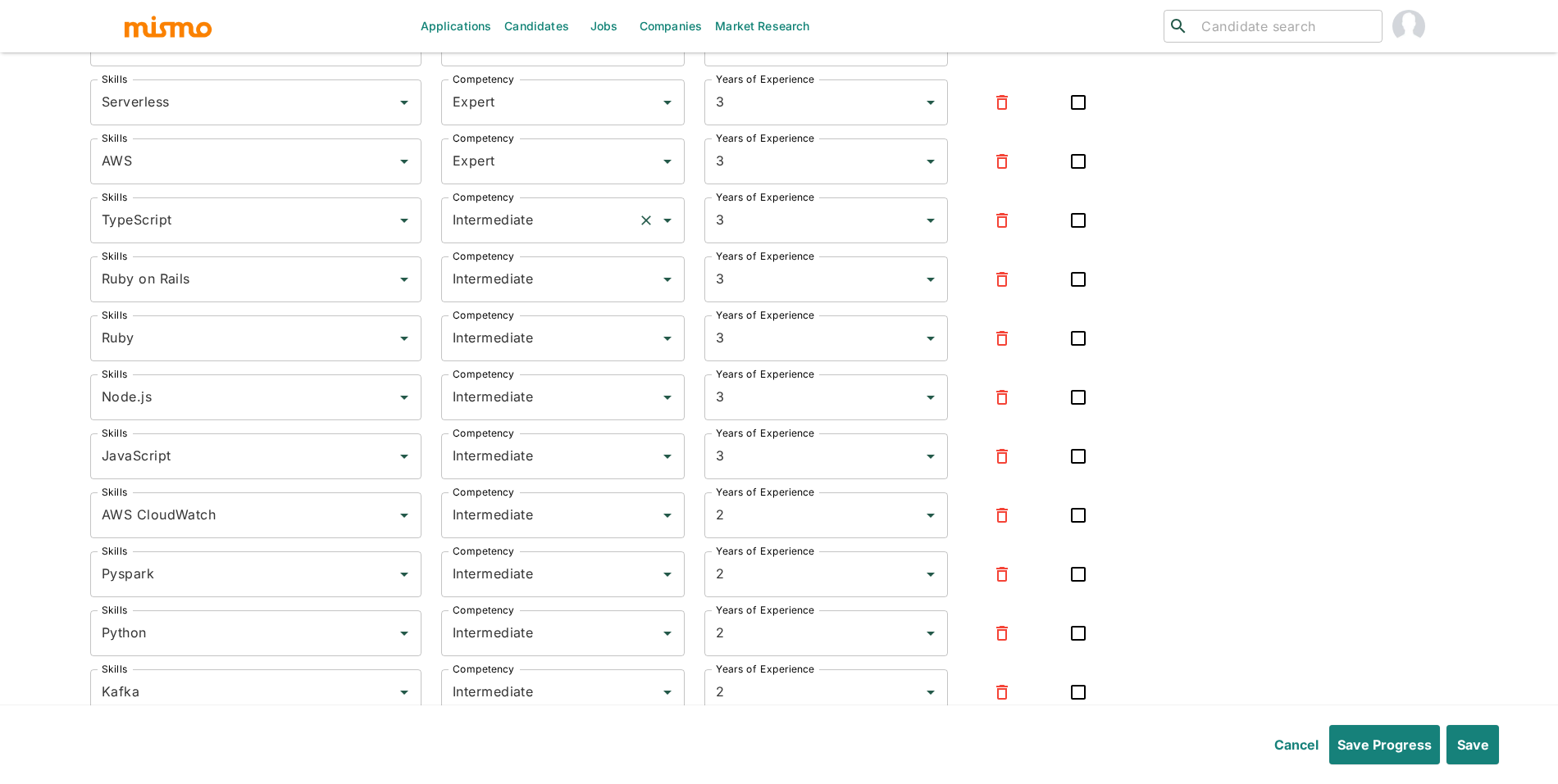
click at [559, 232] on input "Intermediate" at bounding box center [540, 221] width 183 height 32
click at [533, 312] on li "Expert" at bounding box center [562, 305] width 243 height 33
click at [556, 295] on input "Intermediate" at bounding box center [540, 280] width 183 height 32
click at [519, 380] on li "Expert" at bounding box center [562, 364] width 243 height 33
click at [537, 354] on input "Intermediate" at bounding box center [540, 339] width 183 height 32
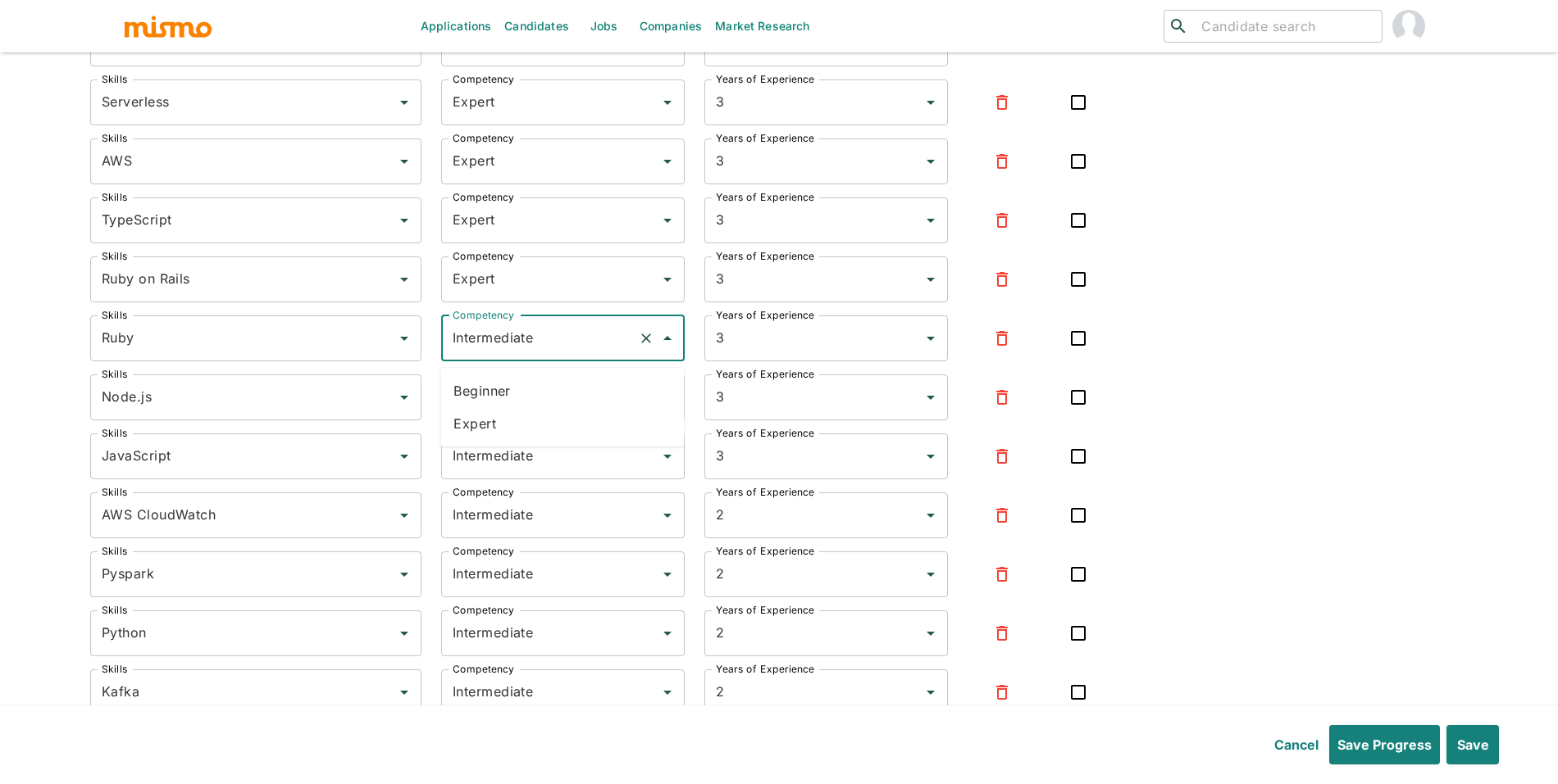
click at [519, 424] on li "Expert" at bounding box center [562, 423] width 243 height 33
click at [544, 420] on div "Intermediate Competency" at bounding box center [563, 397] width 243 height 46
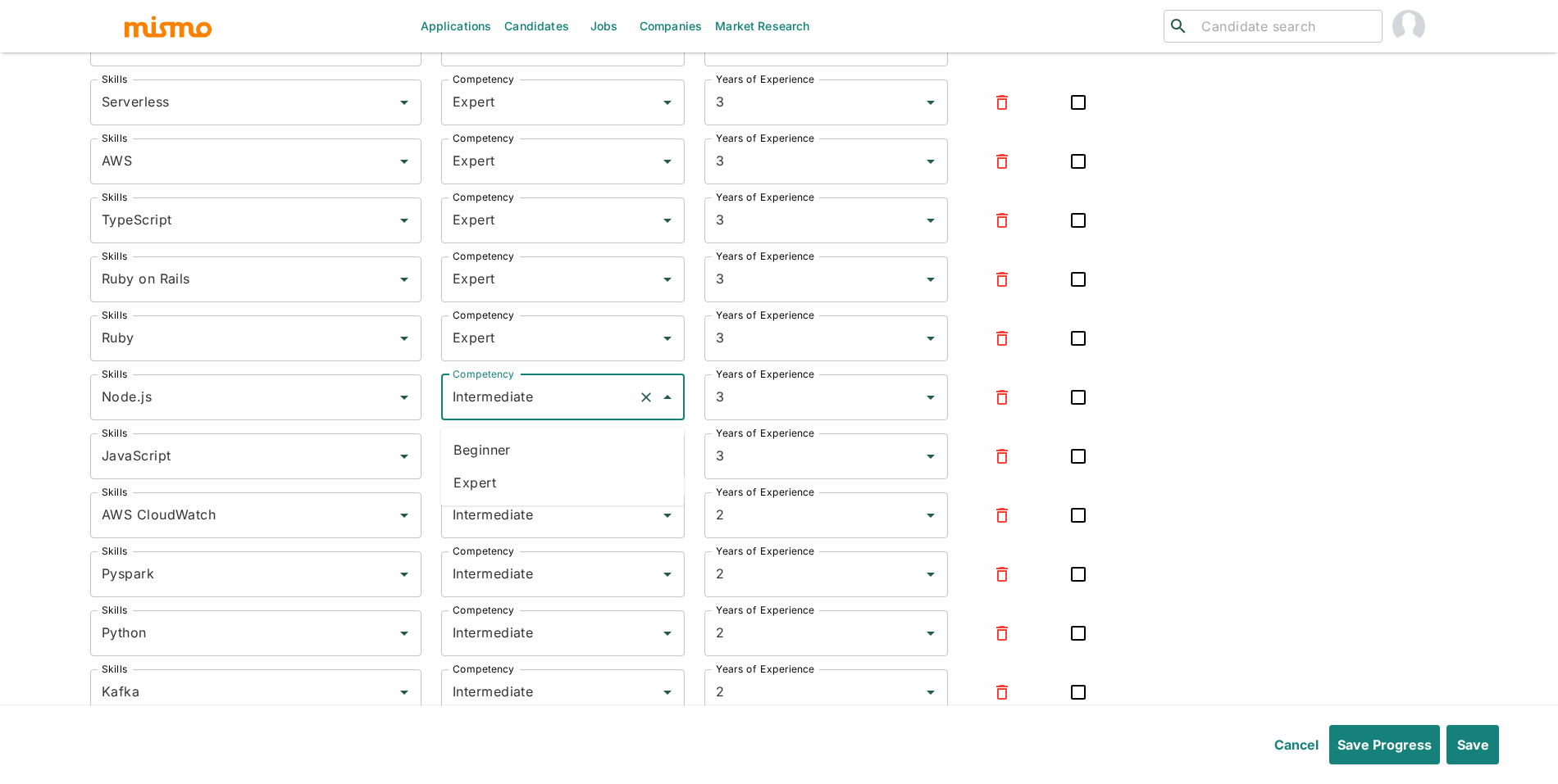
drag, startPoint x: 514, startPoint y: 504, endPoint x: 519, endPoint y: 493, distance: 12.1
click at [514, 503] on ul "Beginner Expert" at bounding box center [562, 466] width 243 height 79
click at [522, 486] on li "Expert" at bounding box center [562, 482] width 243 height 33
click at [537, 466] on input "Intermediate" at bounding box center [540, 457] width 183 height 32
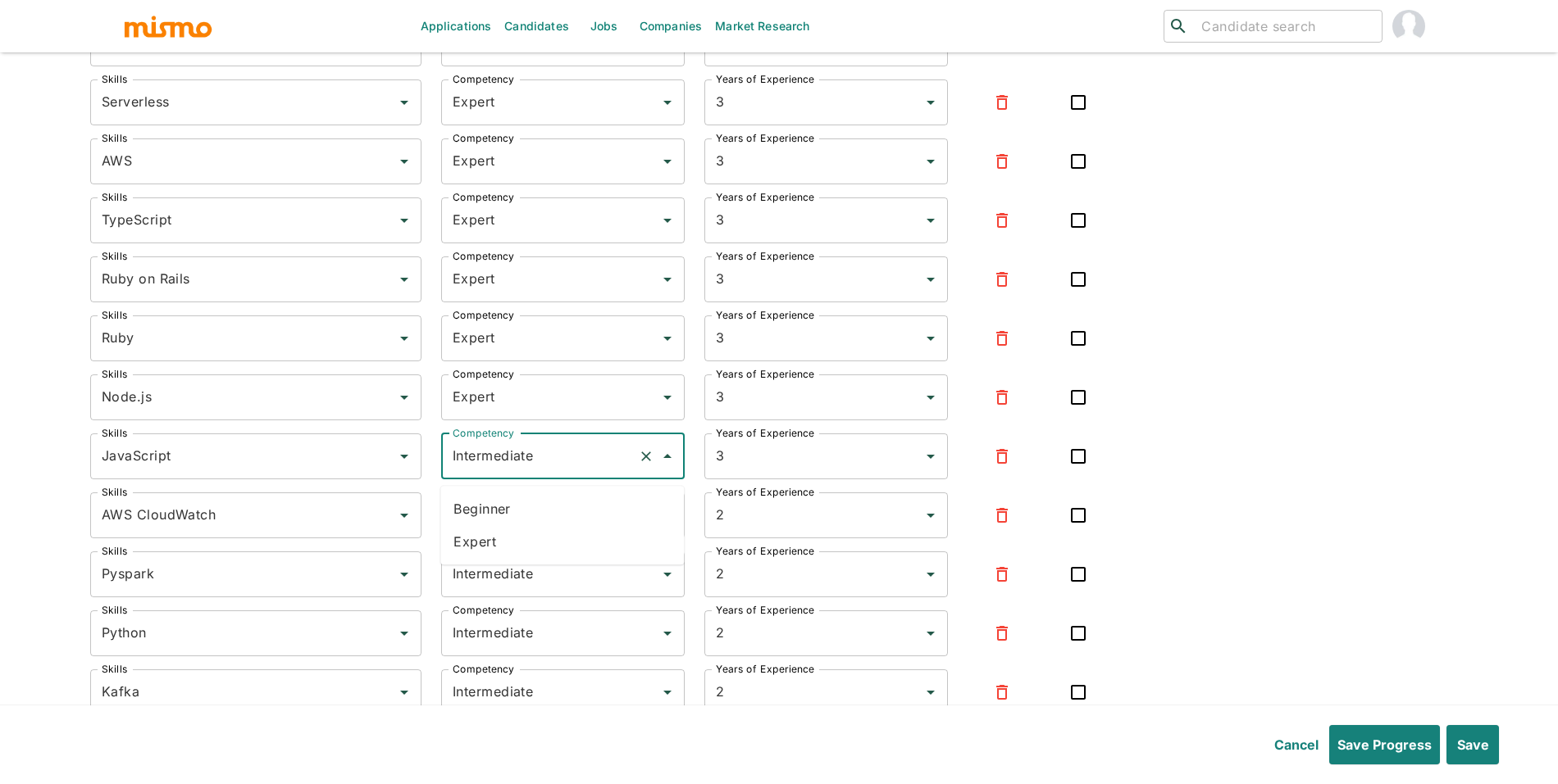
click at [522, 533] on li "Expert" at bounding box center [562, 541] width 243 height 33
click at [554, 520] on input "Intermediate" at bounding box center [540, 516] width 183 height 32
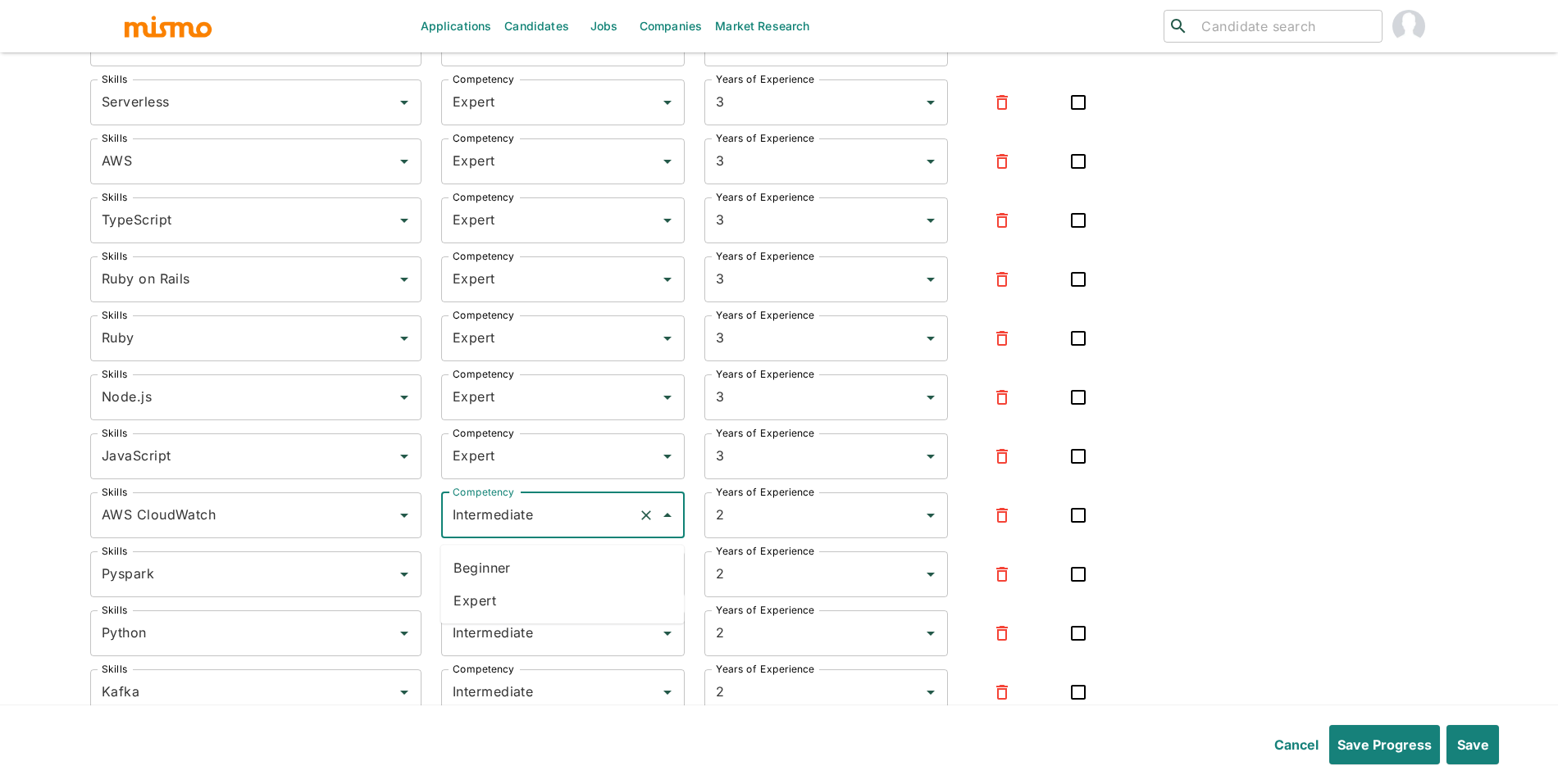
click at [531, 600] on li "Expert" at bounding box center [562, 600] width 243 height 33
click at [558, 582] on input "Intermediate" at bounding box center [540, 574] width 183 height 32
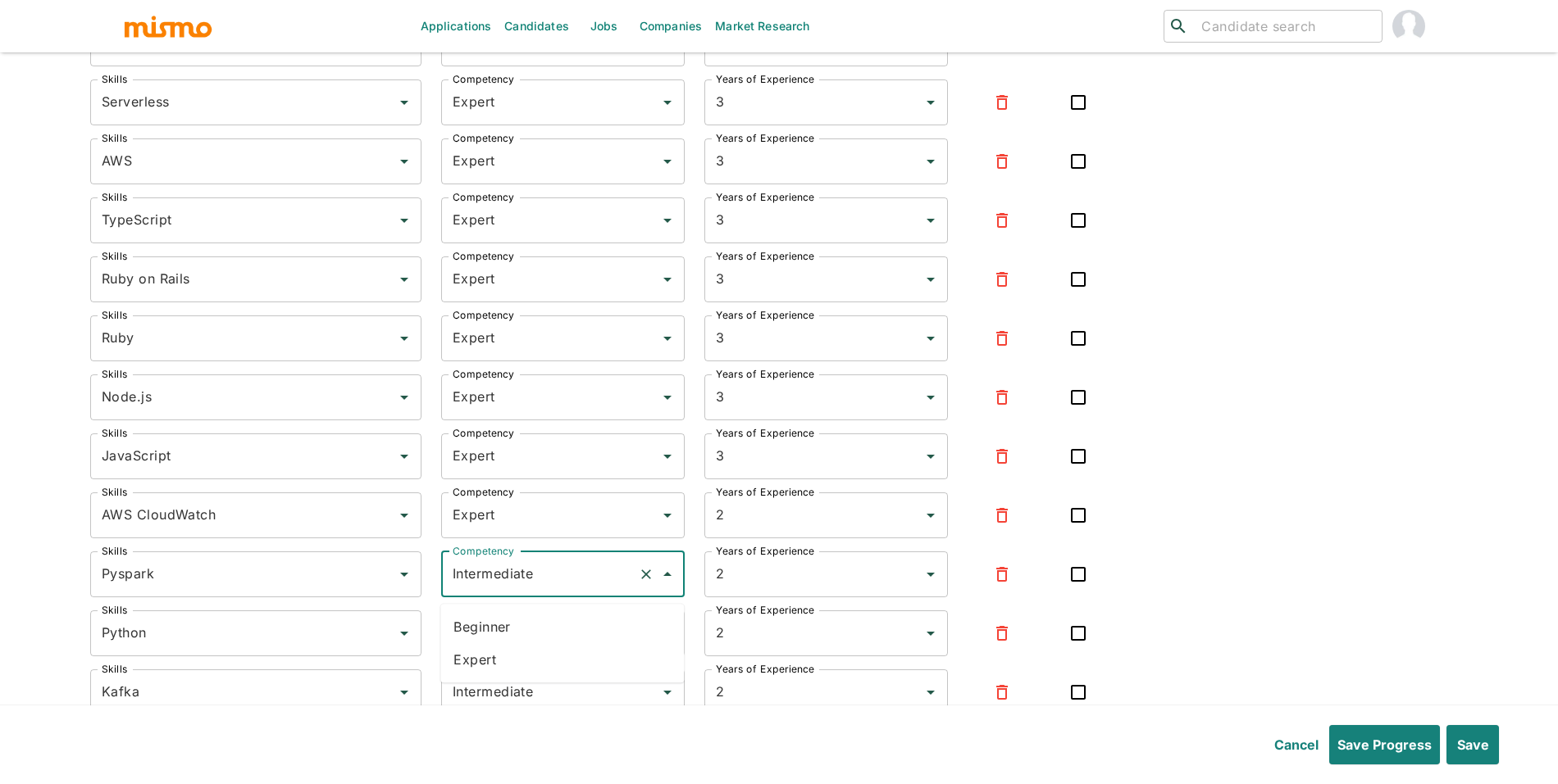
click at [524, 664] on li "Expert" at bounding box center [562, 659] width 243 height 33
click at [559, 649] on input "Intermediate" at bounding box center [540, 633] width 183 height 32
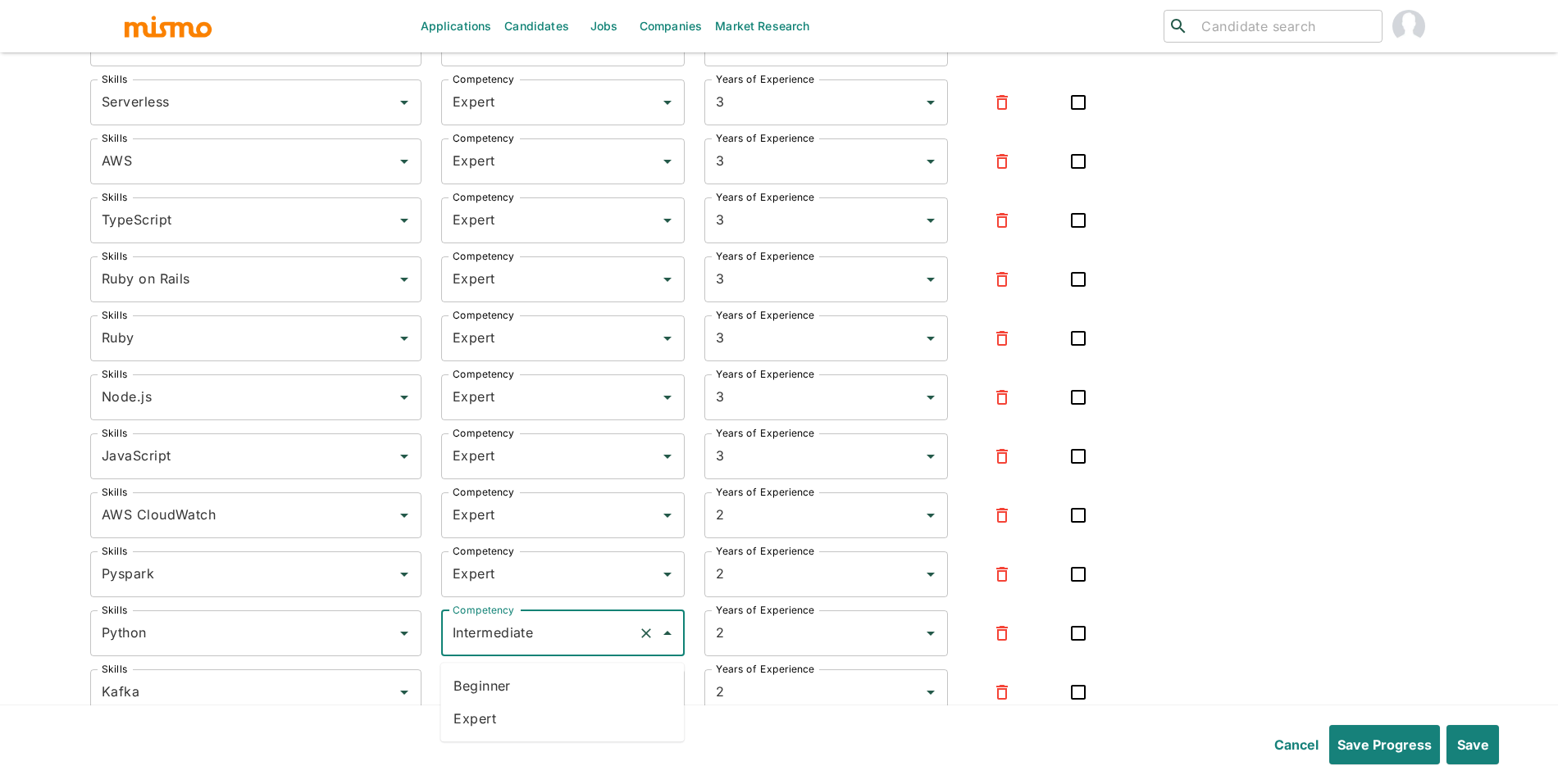
click at [533, 716] on li "Expert" at bounding box center [562, 718] width 243 height 33
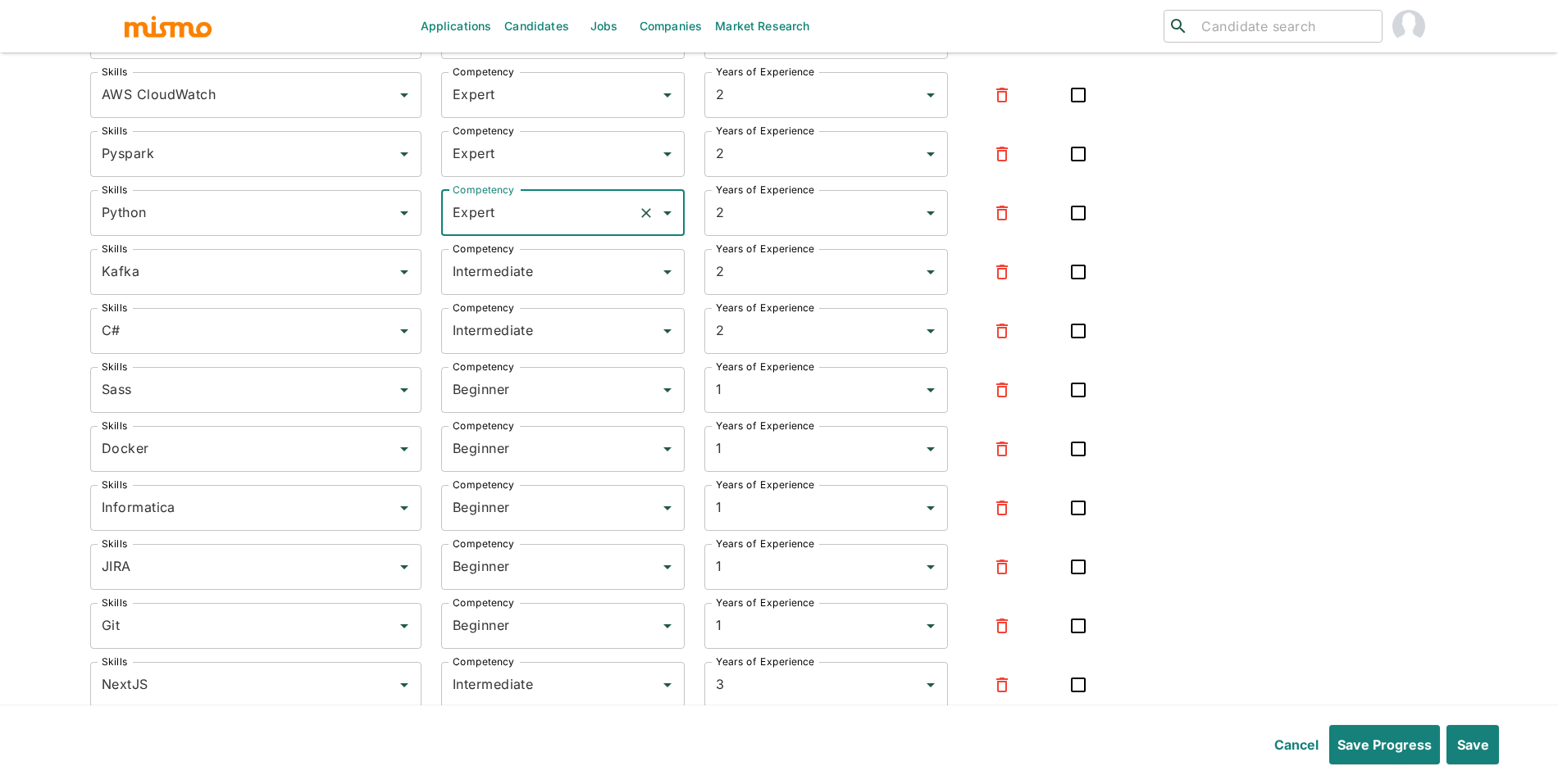
scroll to position [4075, 0]
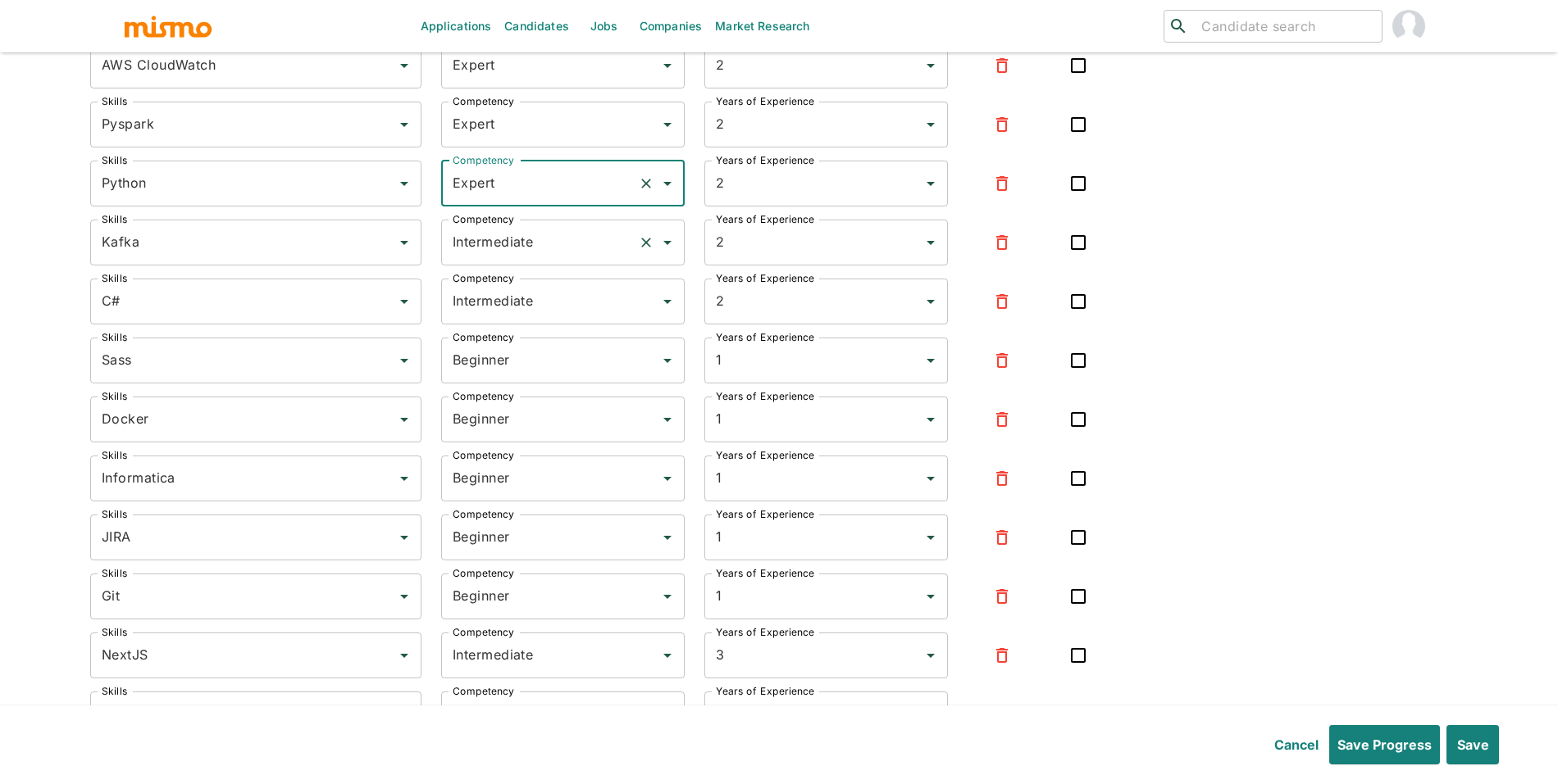
click at [554, 258] on input "Intermediate" at bounding box center [540, 242] width 183 height 32
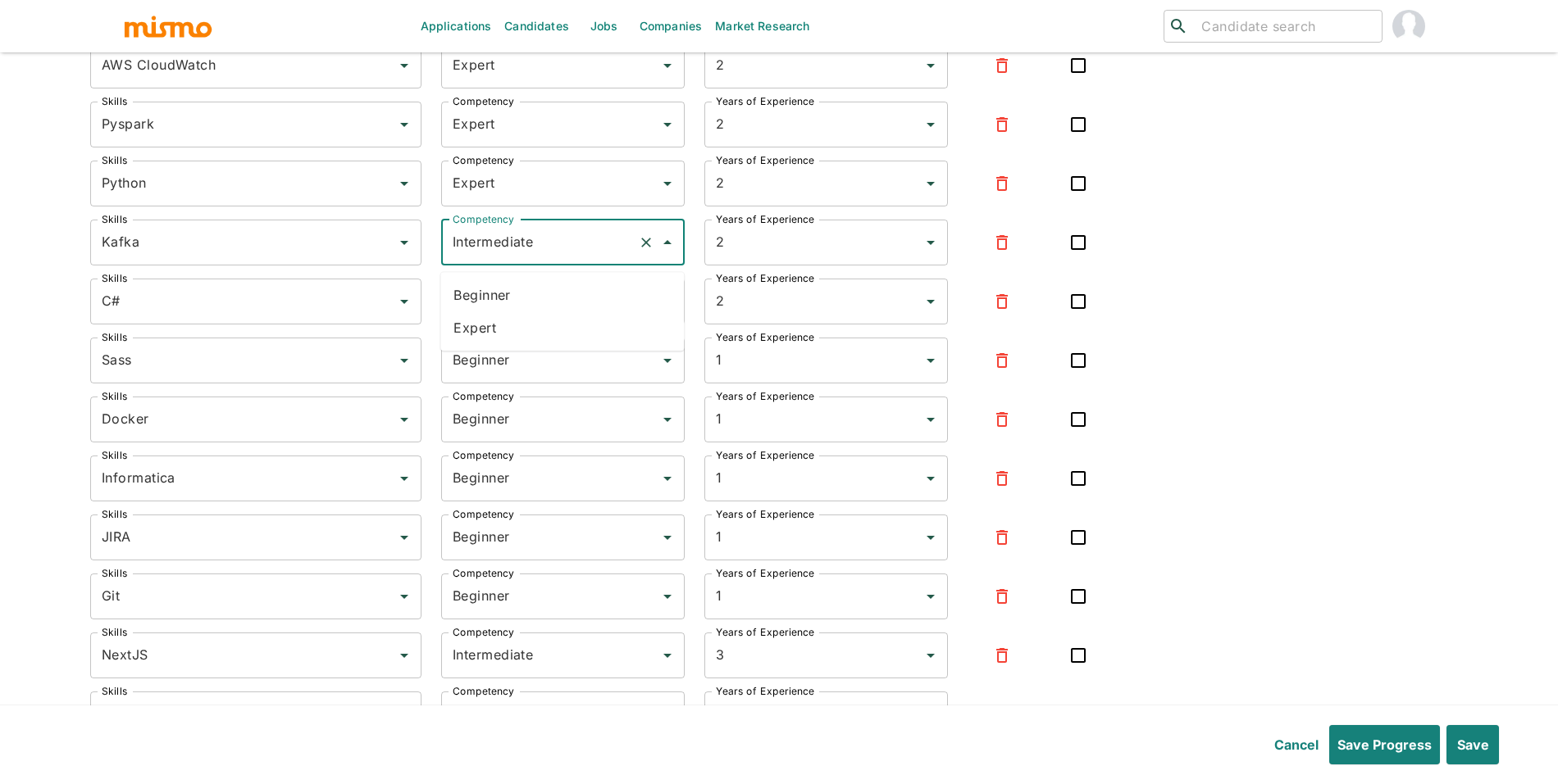
click at [541, 311] on li "Expert" at bounding box center [562, 327] width 243 height 33
click at [557, 305] on input "Intermediate" at bounding box center [540, 301] width 183 height 32
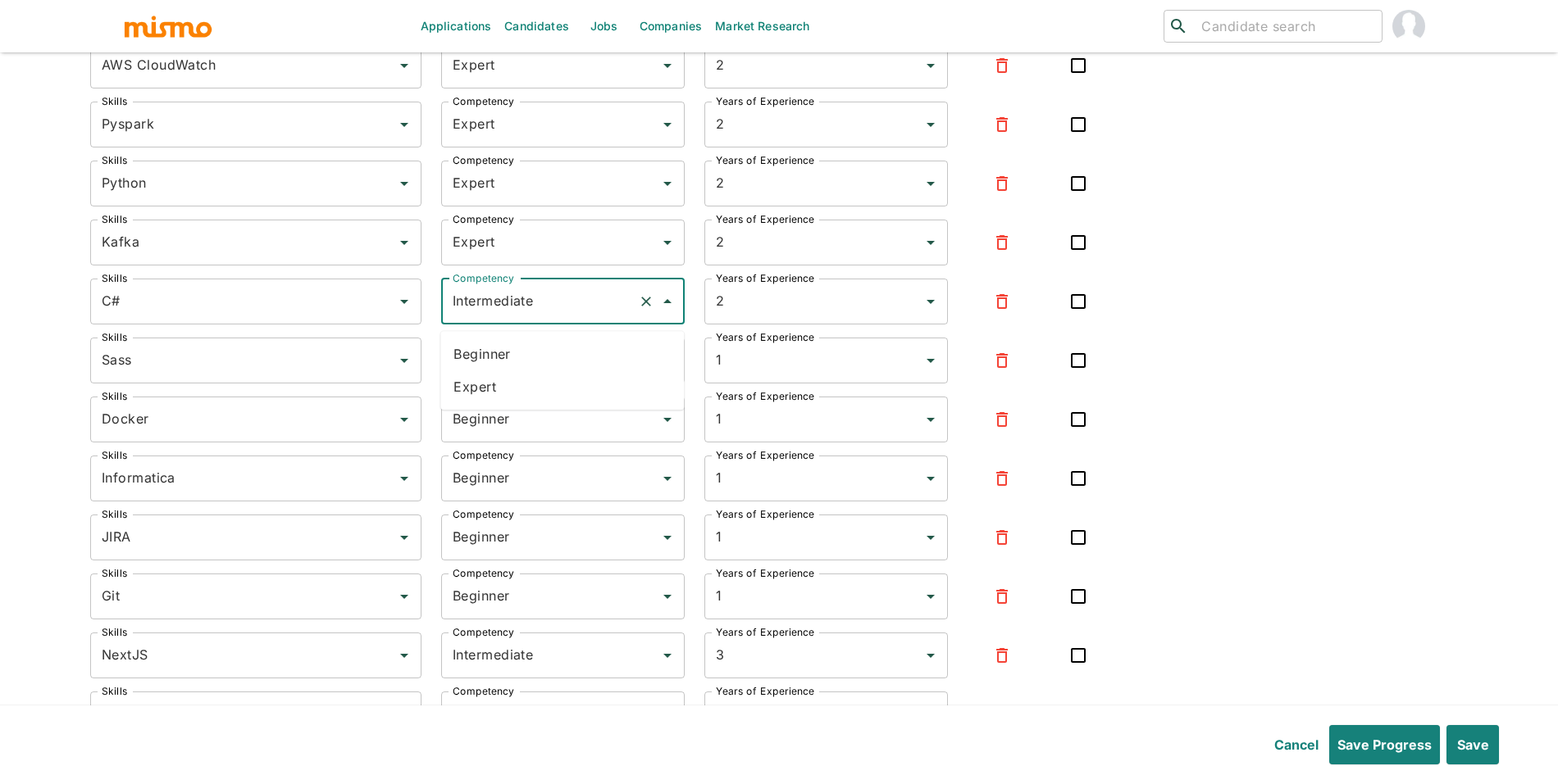
click at [546, 373] on li "Expert" at bounding box center [562, 386] width 243 height 33
click at [562, 374] on input "Beginner" at bounding box center [540, 360] width 183 height 32
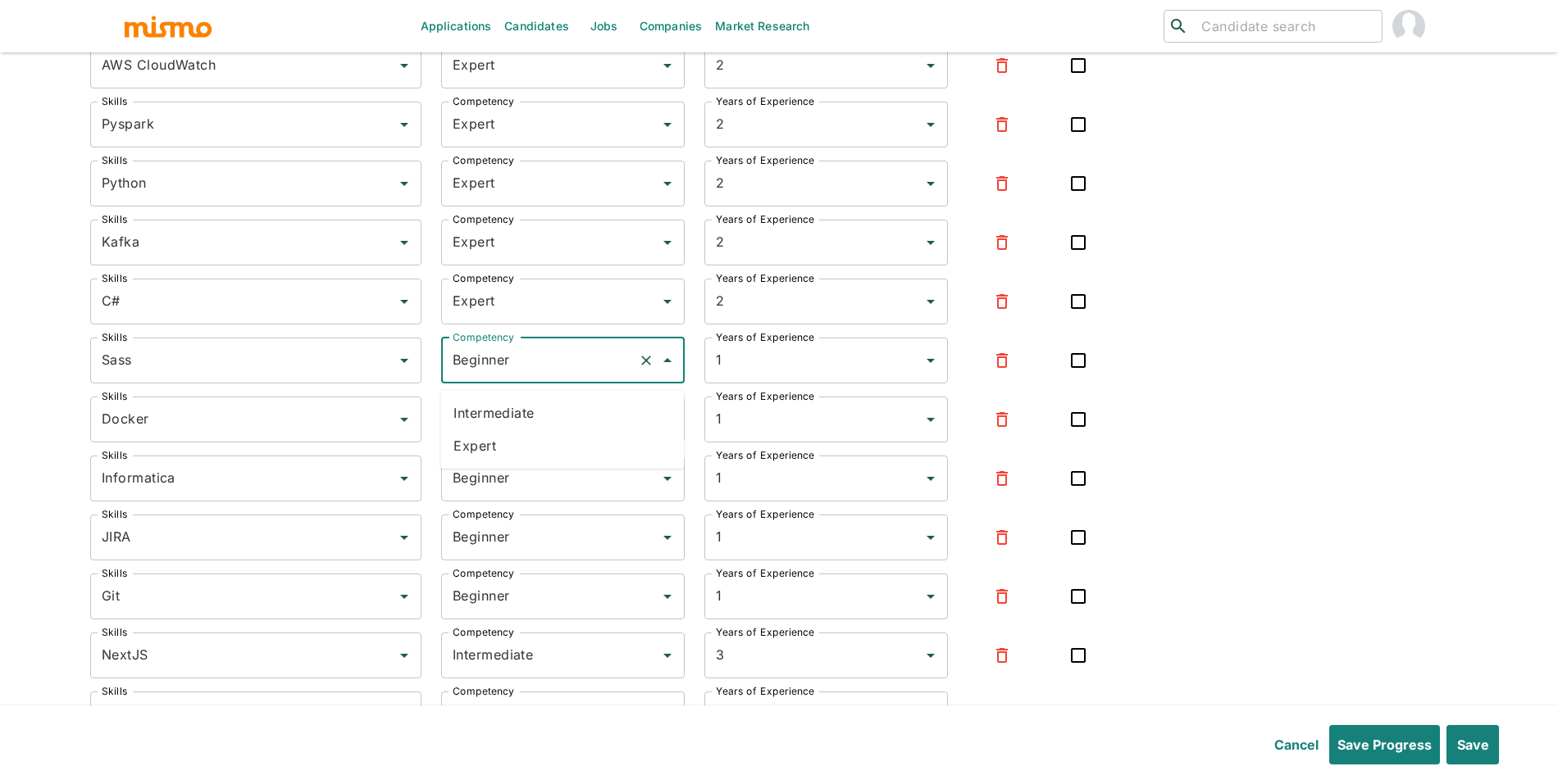
click at [534, 451] on li "Expert" at bounding box center [562, 445] width 243 height 33
click at [565, 442] on div "Beginner Competency" at bounding box center [563, 420] width 243 height 46
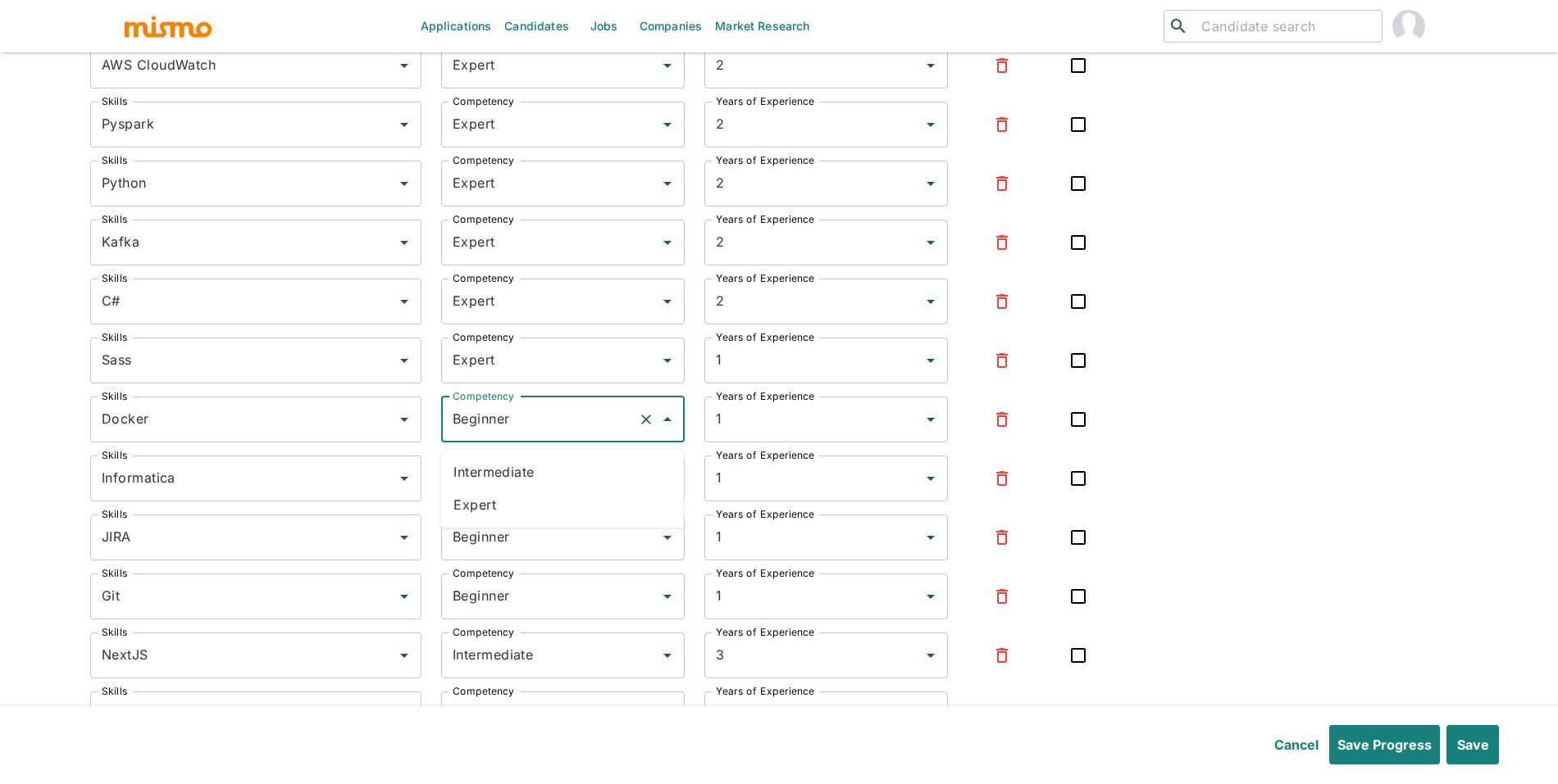
click at [549, 507] on li "Expert" at bounding box center [562, 504] width 243 height 33
click at [567, 492] on input "Beginner" at bounding box center [540, 479] width 183 height 32
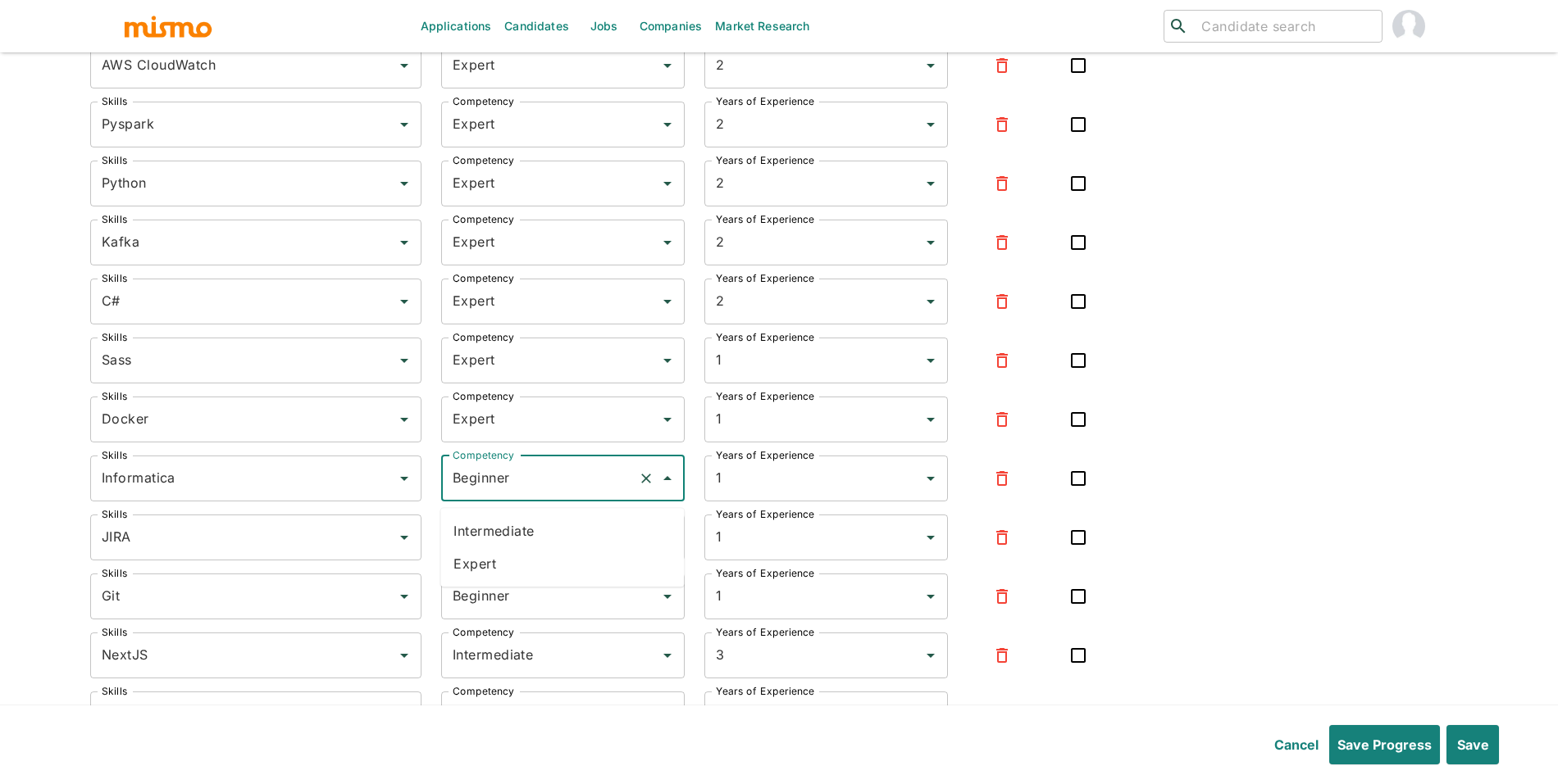
click at [992, 489] on icon "button" at bounding box center [1002, 479] width 20 height 20
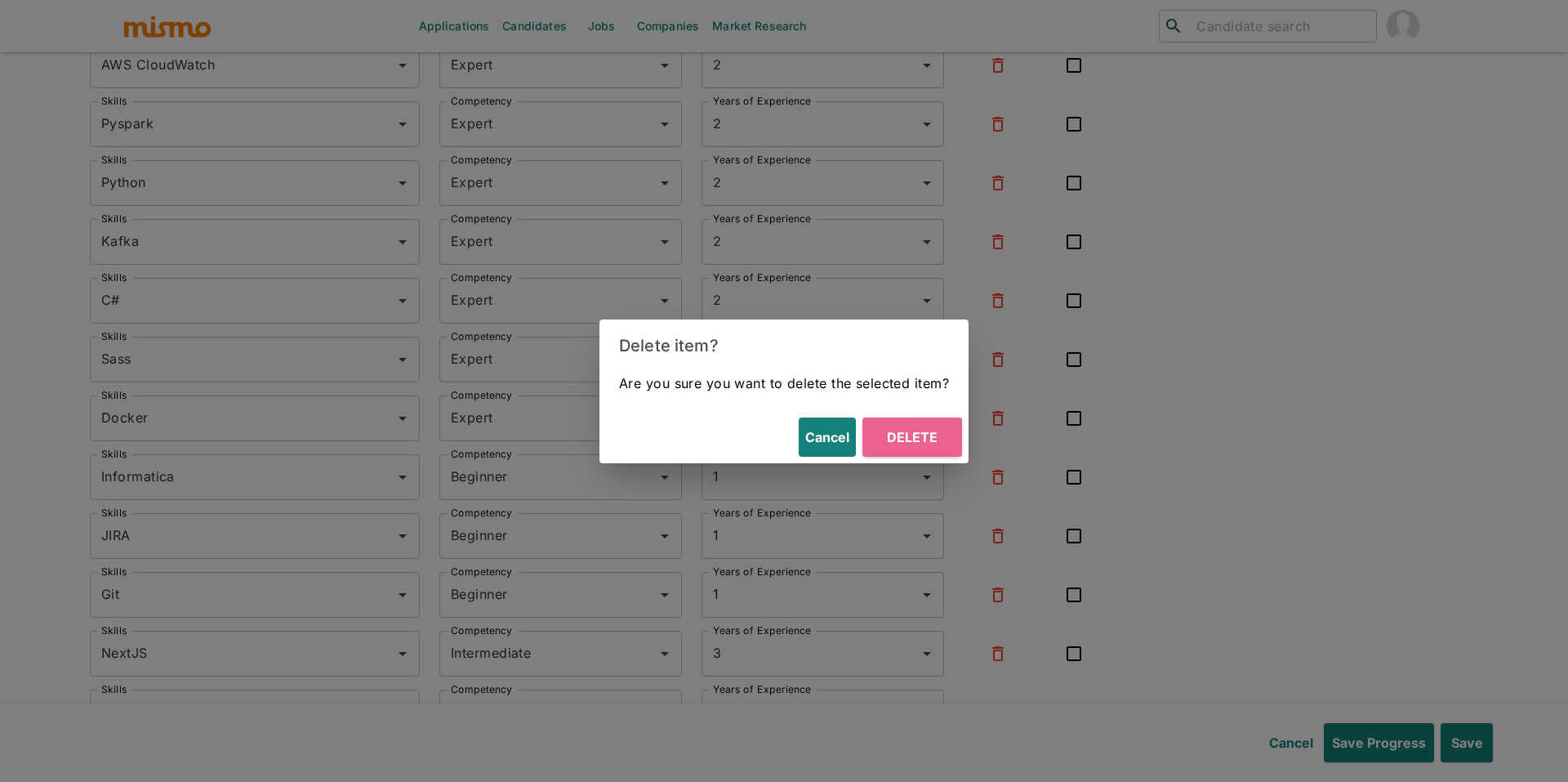
click at [902, 450] on button "Delete" at bounding box center [913, 437] width 100 height 39
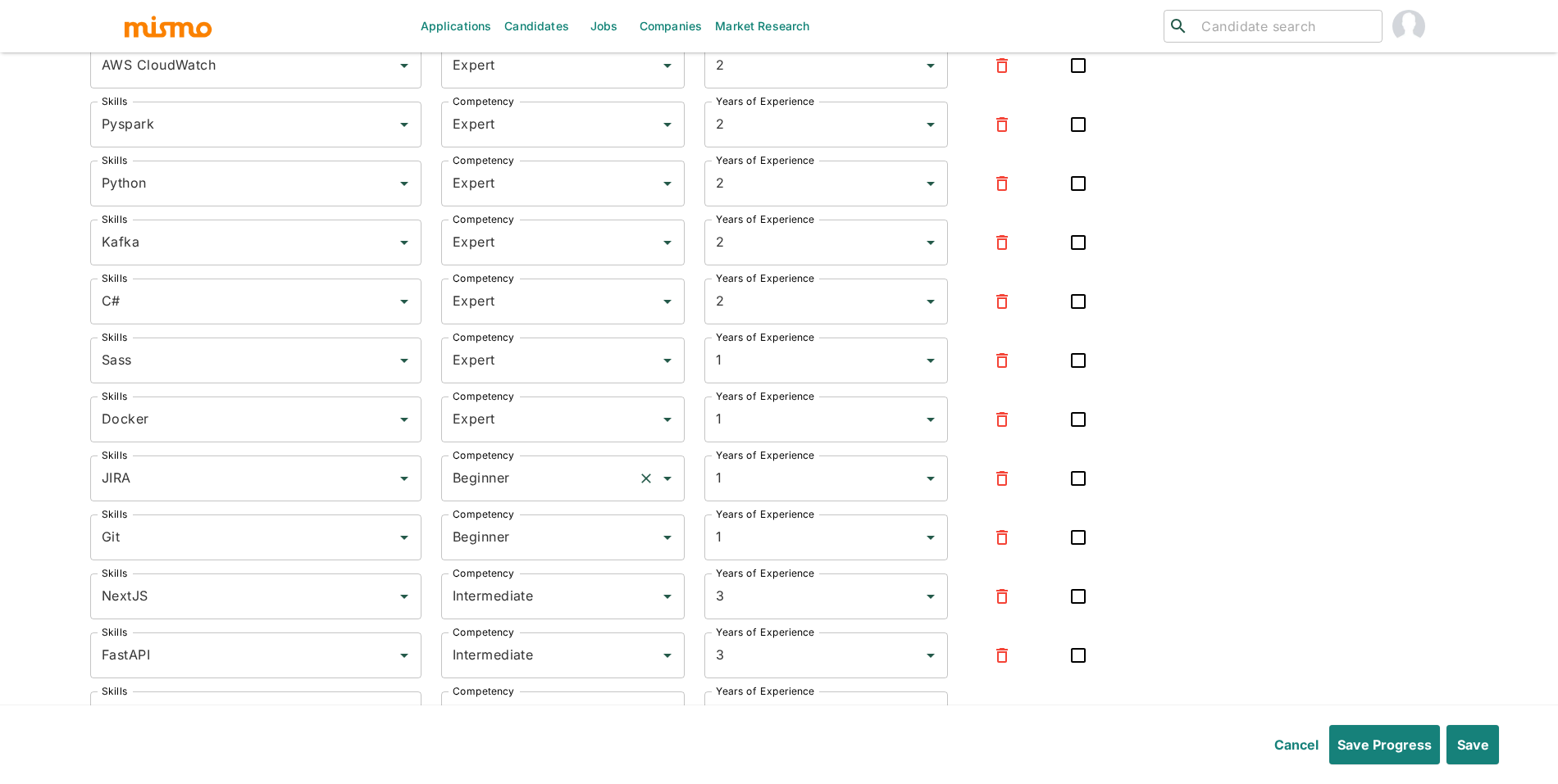
click at [557, 479] on input "Beginner" at bounding box center [540, 479] width 183 height 32
click at [520, 568] on li "Expert" at bounding box center [562, 563] width 243 height 33
click at [549, 542] on input "Beginner" at bounding box center [540, 538] width 183 height 32
click at [539, 607] on li "Expert" at bounding box center [562, 622] width 243 height 33
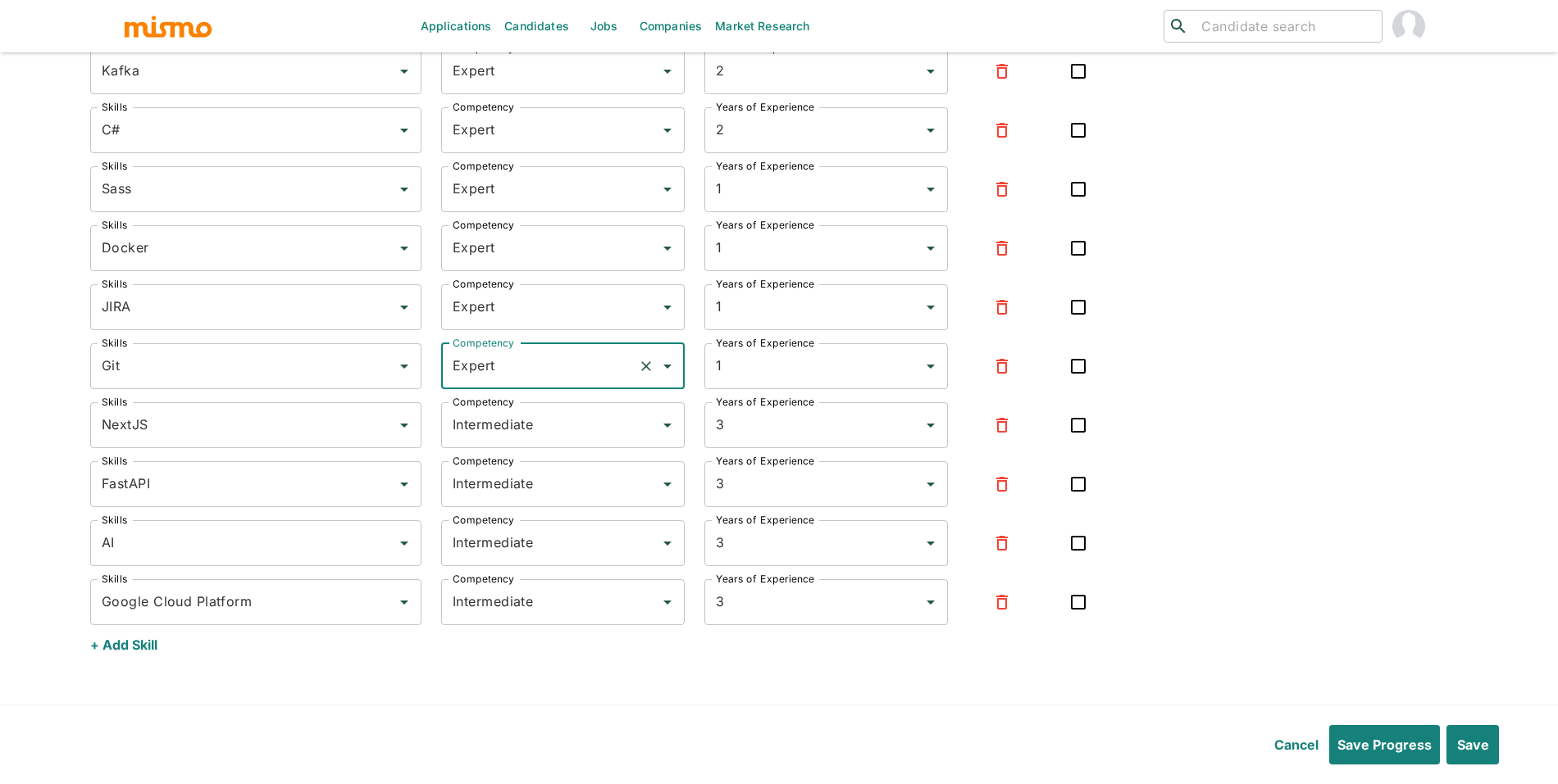
scroll to position [4255, 0]
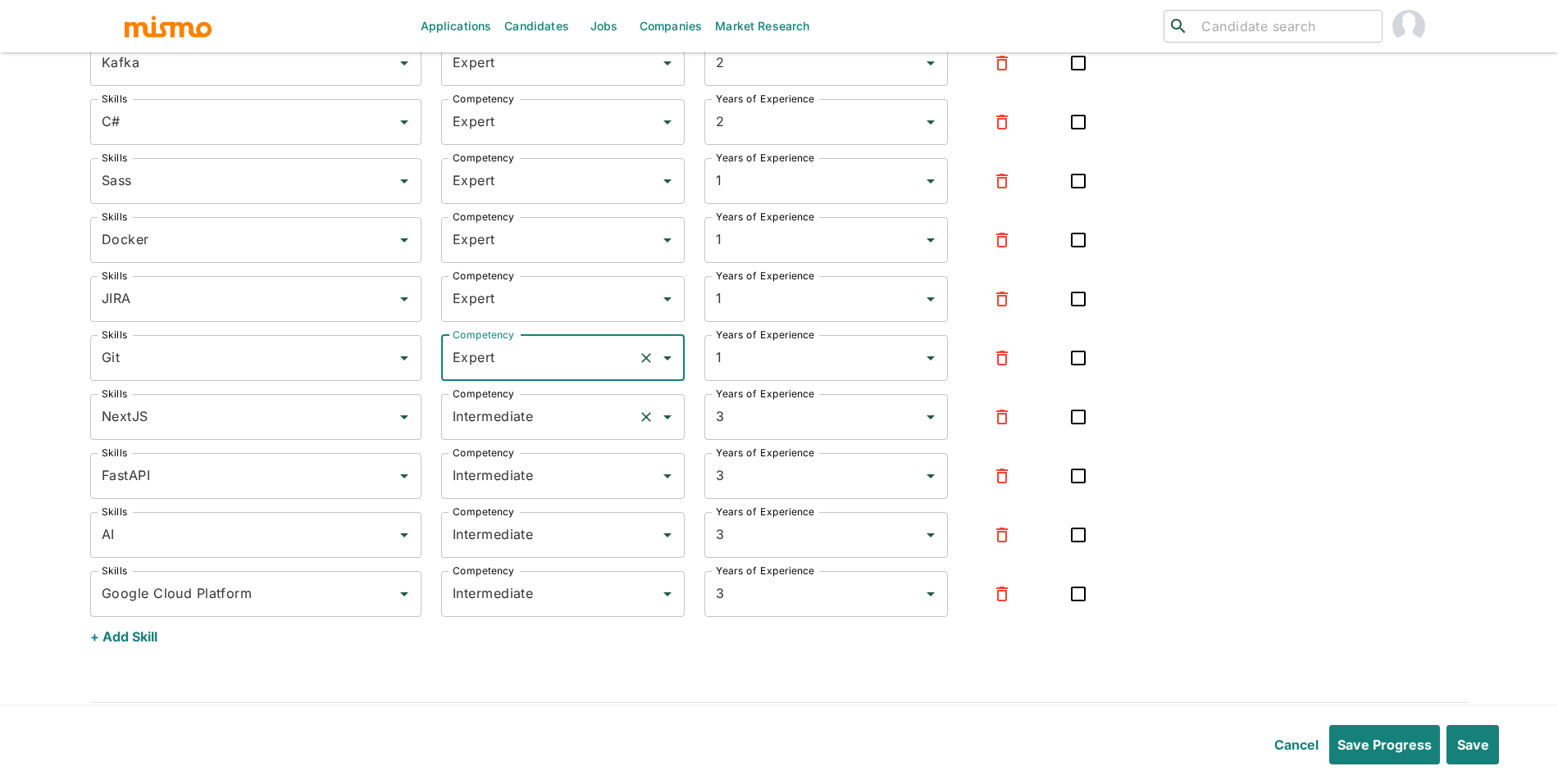
click at [529, 432] on input "Intermediate" at bounding box center [540, 418] width 183 height 32
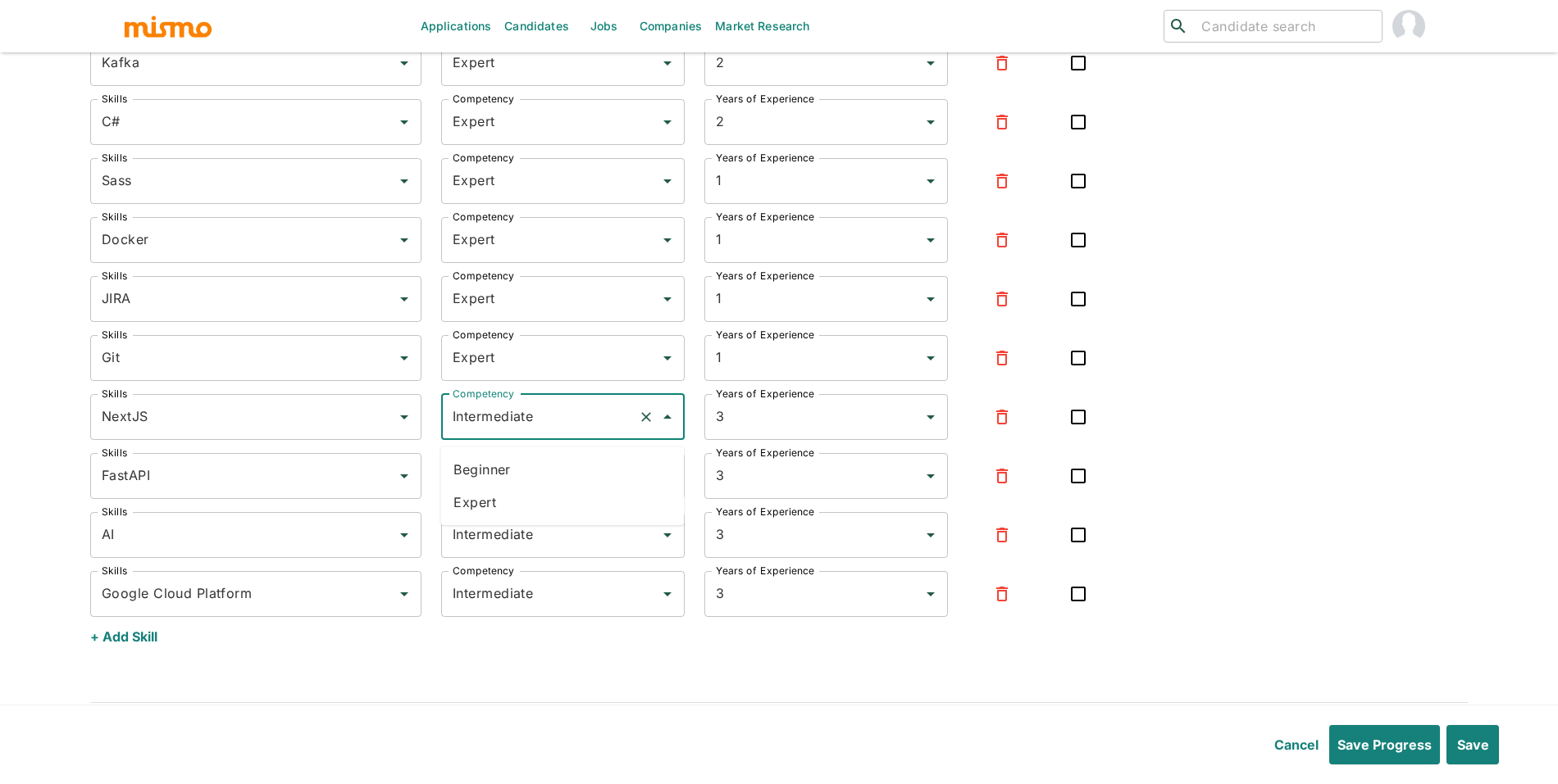
click at [519, 497] on li "Expert" at bounding box center [562, 501] width 243 height 33
click at [556, 491] on input "Intermediate" at bounding box center [540, 477] width 183 height 32
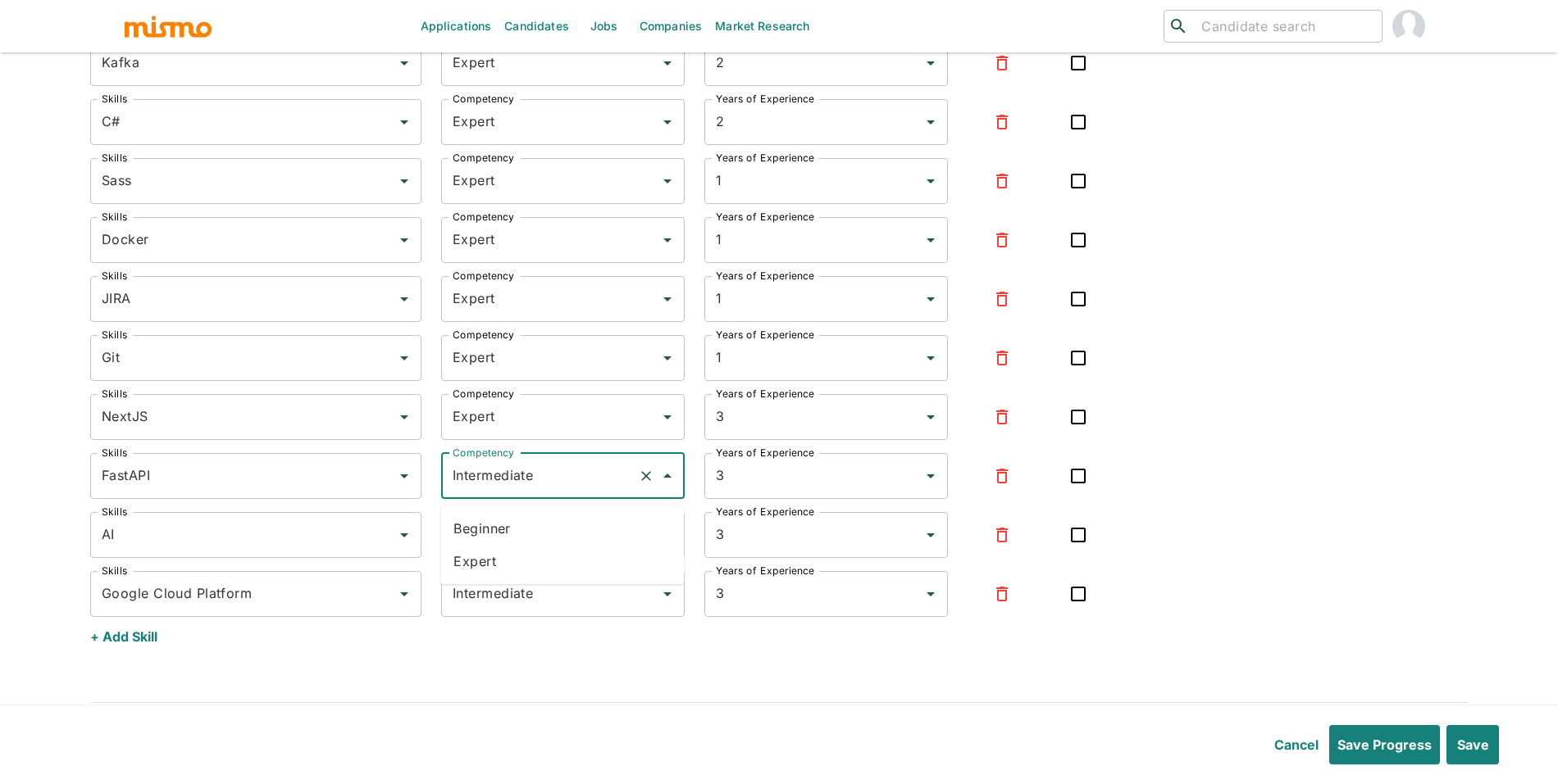
click at [549, 558] on li "Expert" at bounding box center [562, 560] width 243 height 33
click at [557, 549] on input "Intermediate" at bounding box center [540, 535] width 183 height 32
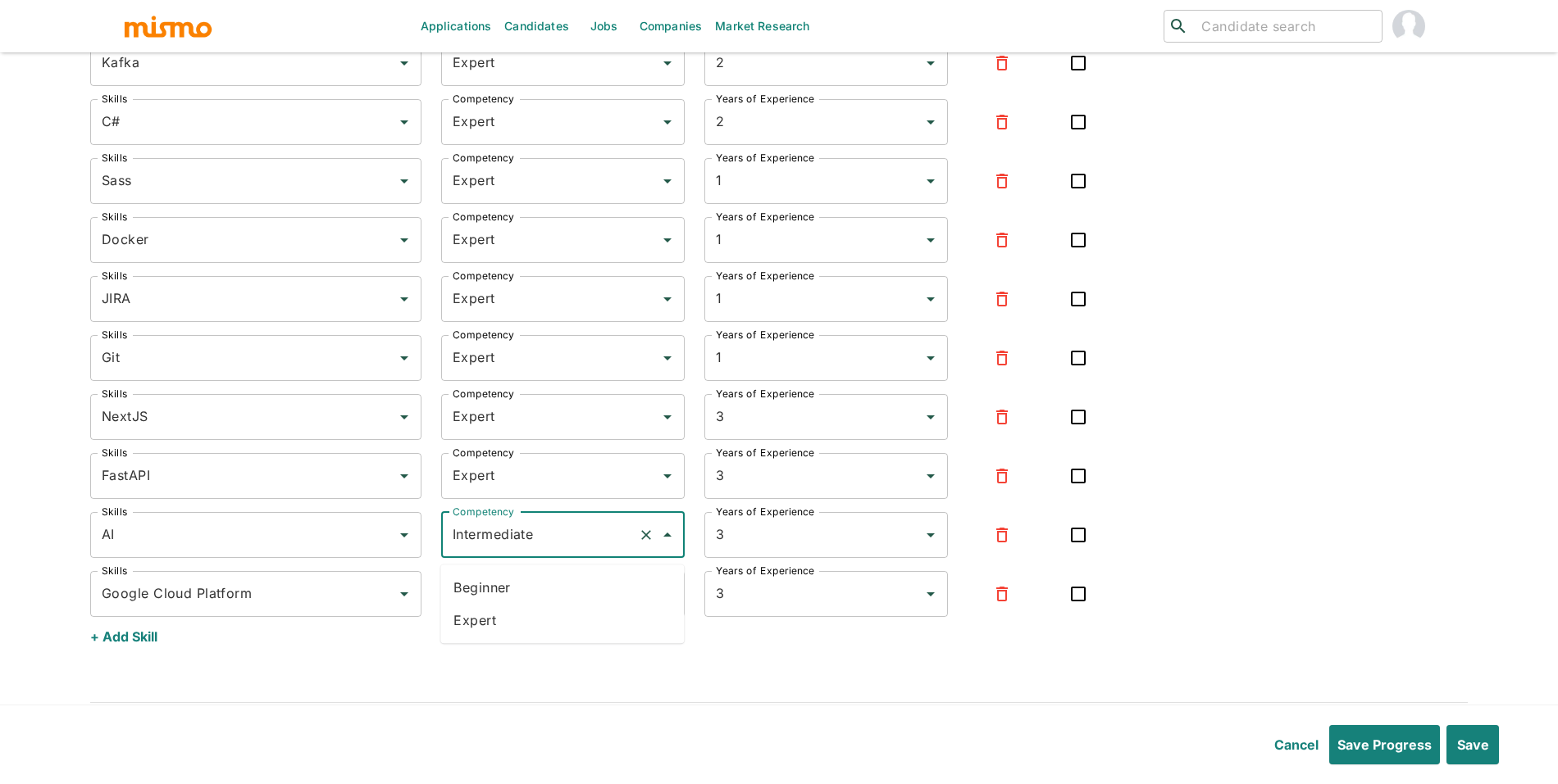
click at [539, 617] on li "Expert" at bounding box center [562, 620] width 243 height 33
click at [568, 604] on input "Intermediate" at bounding box center [540, 594] width 183 height 32
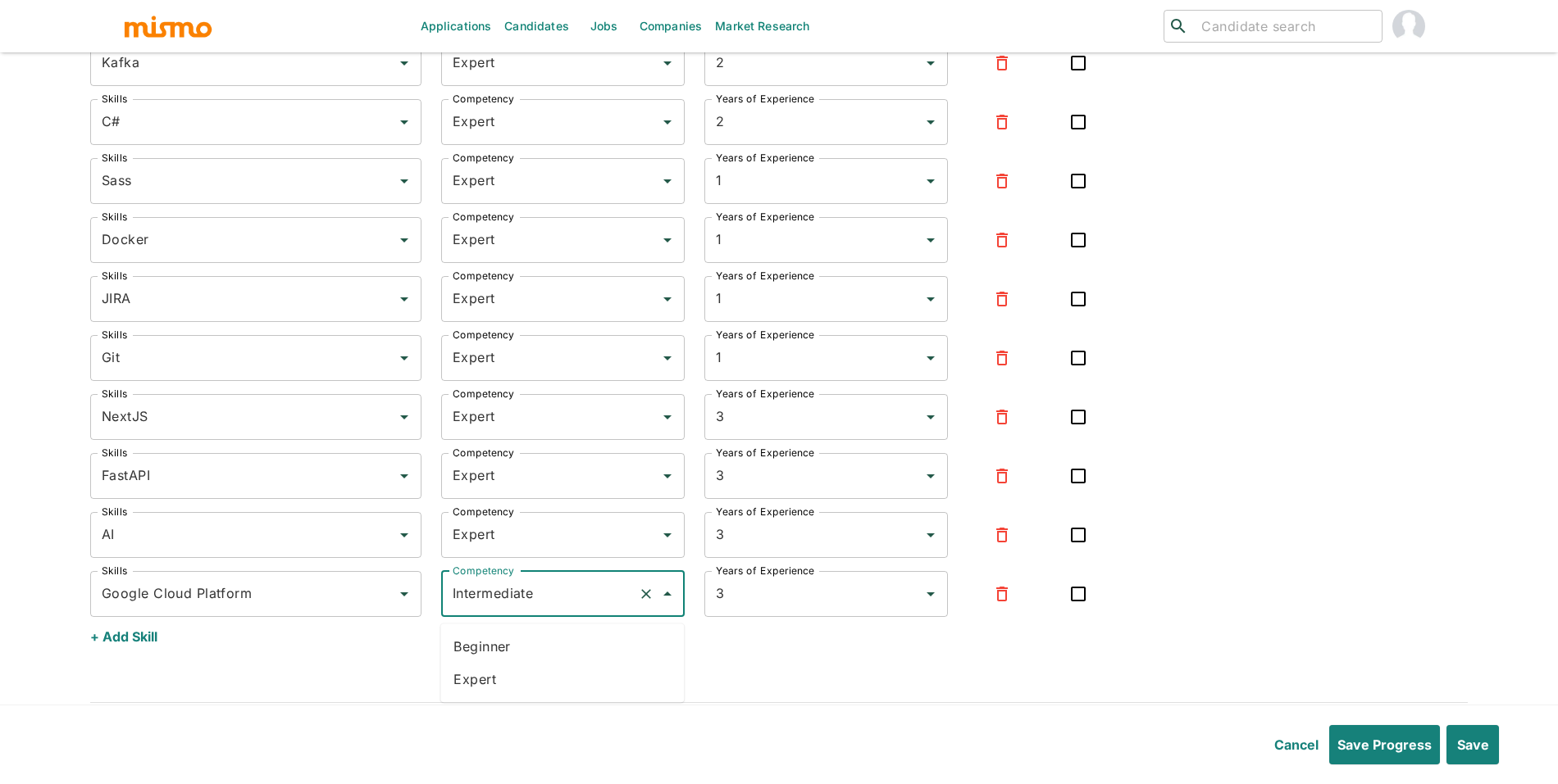
click at [544, 674] on li "Expert" at bounding box center [562, 679] width 243 height 33
click at [1474, 739] on button "Save" at bounding box center [1471, 745] width 55 height 39
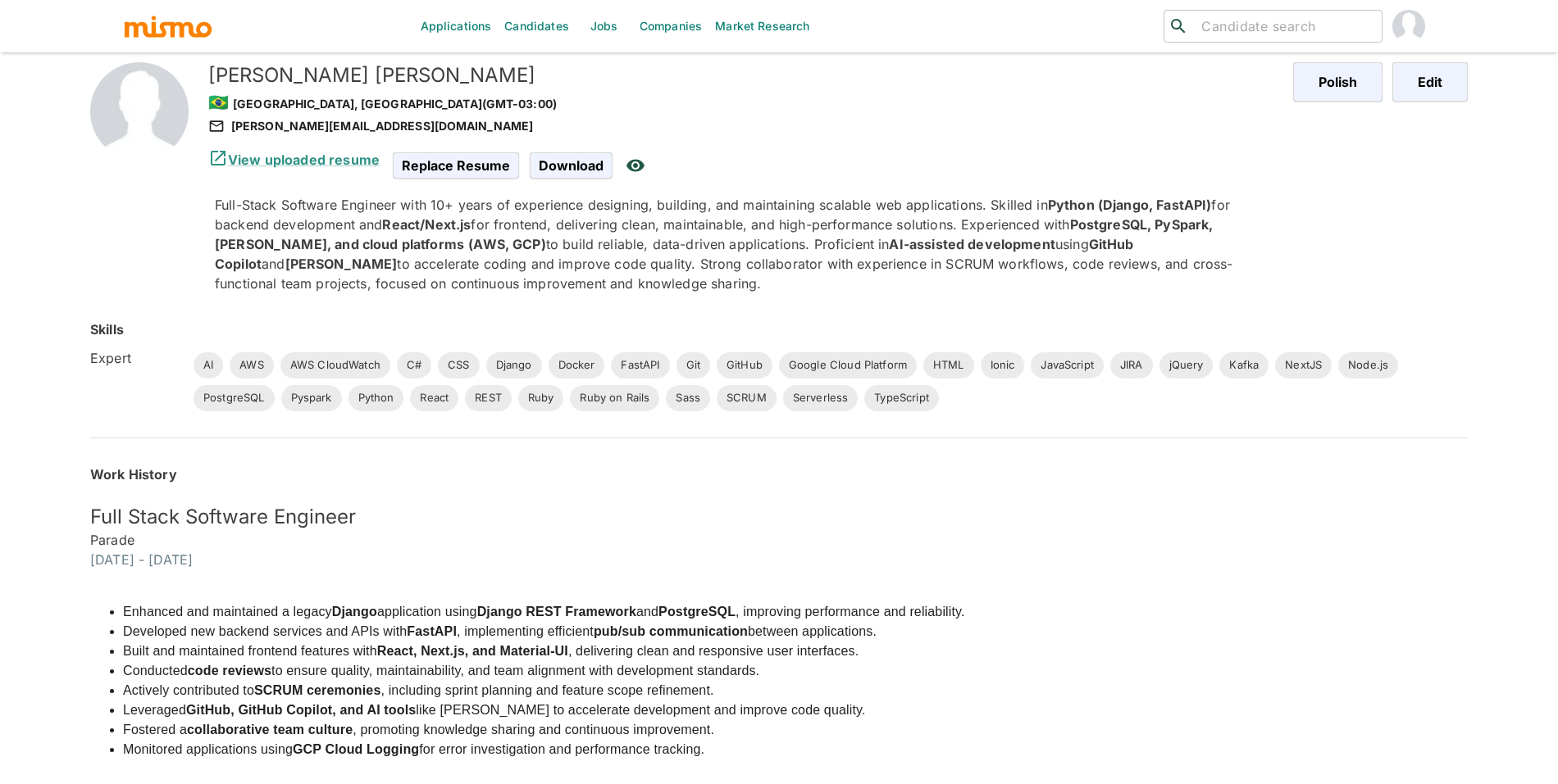
scroll to position [0, 0]
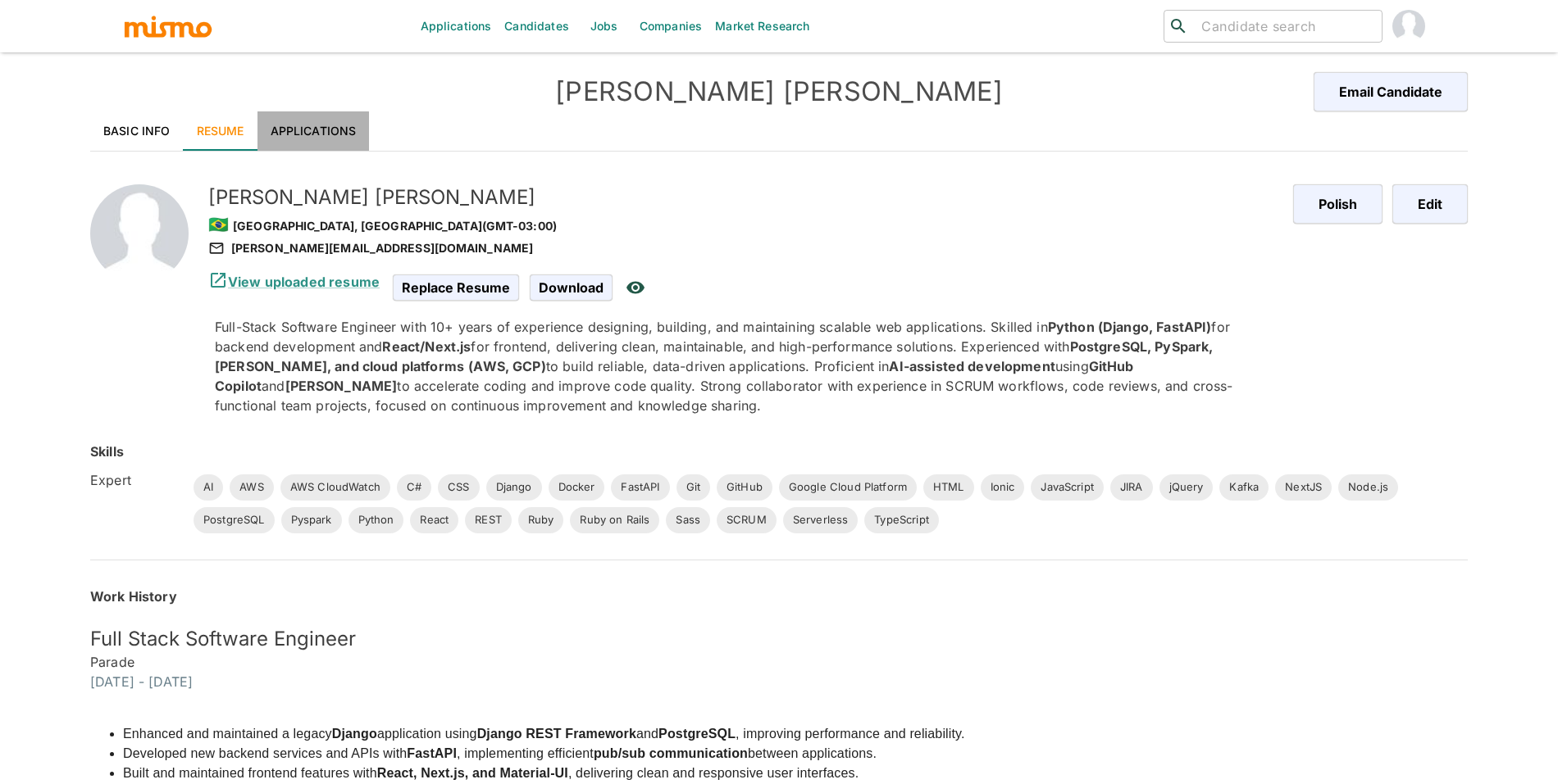
click at [298, 131] on link "Applications" at bounding box center [313, 131] width 112 height 39
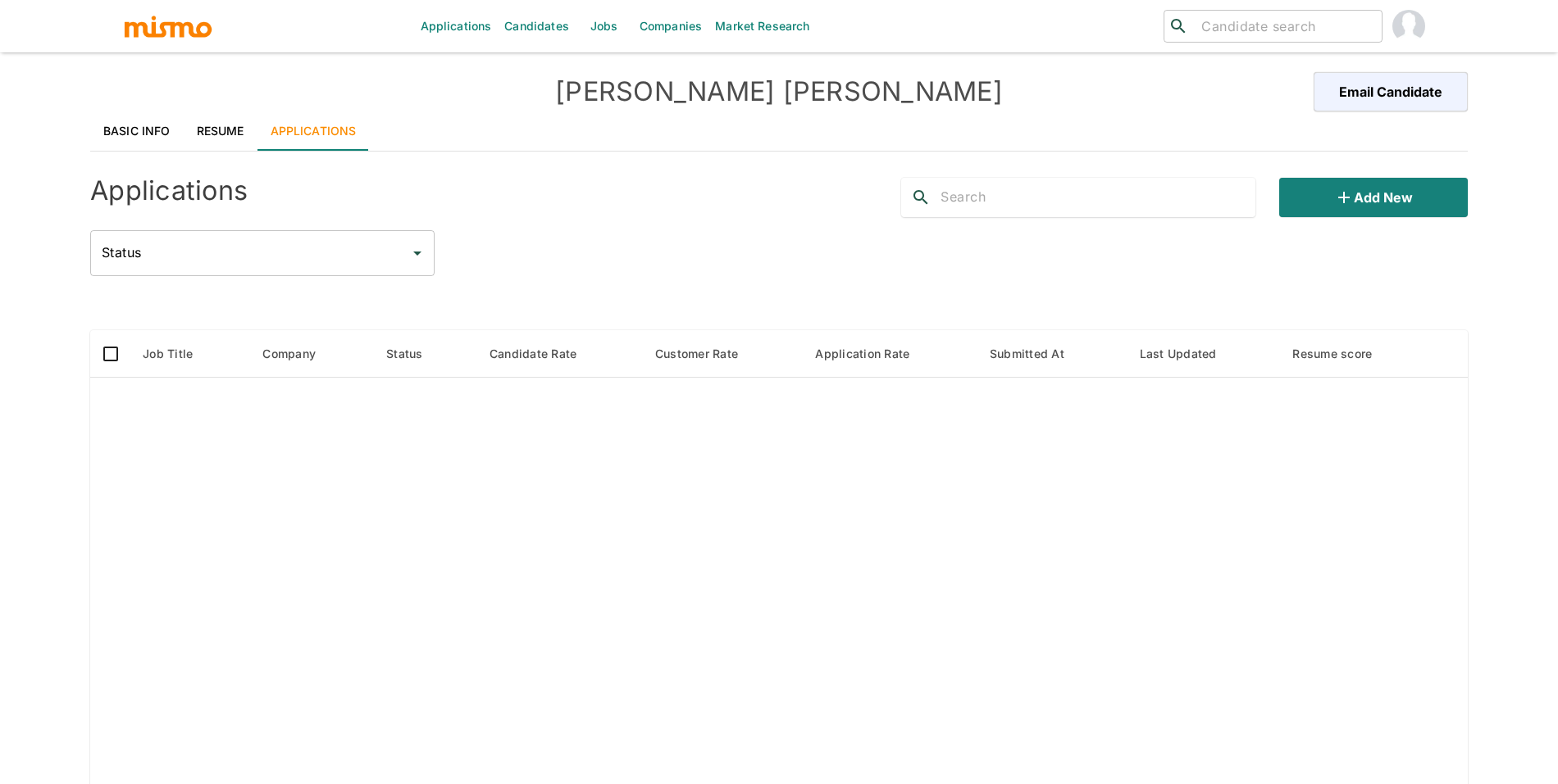
click at [135, 122] on link "Basic Info" at bounding box center [137, 131] width 94 height 39
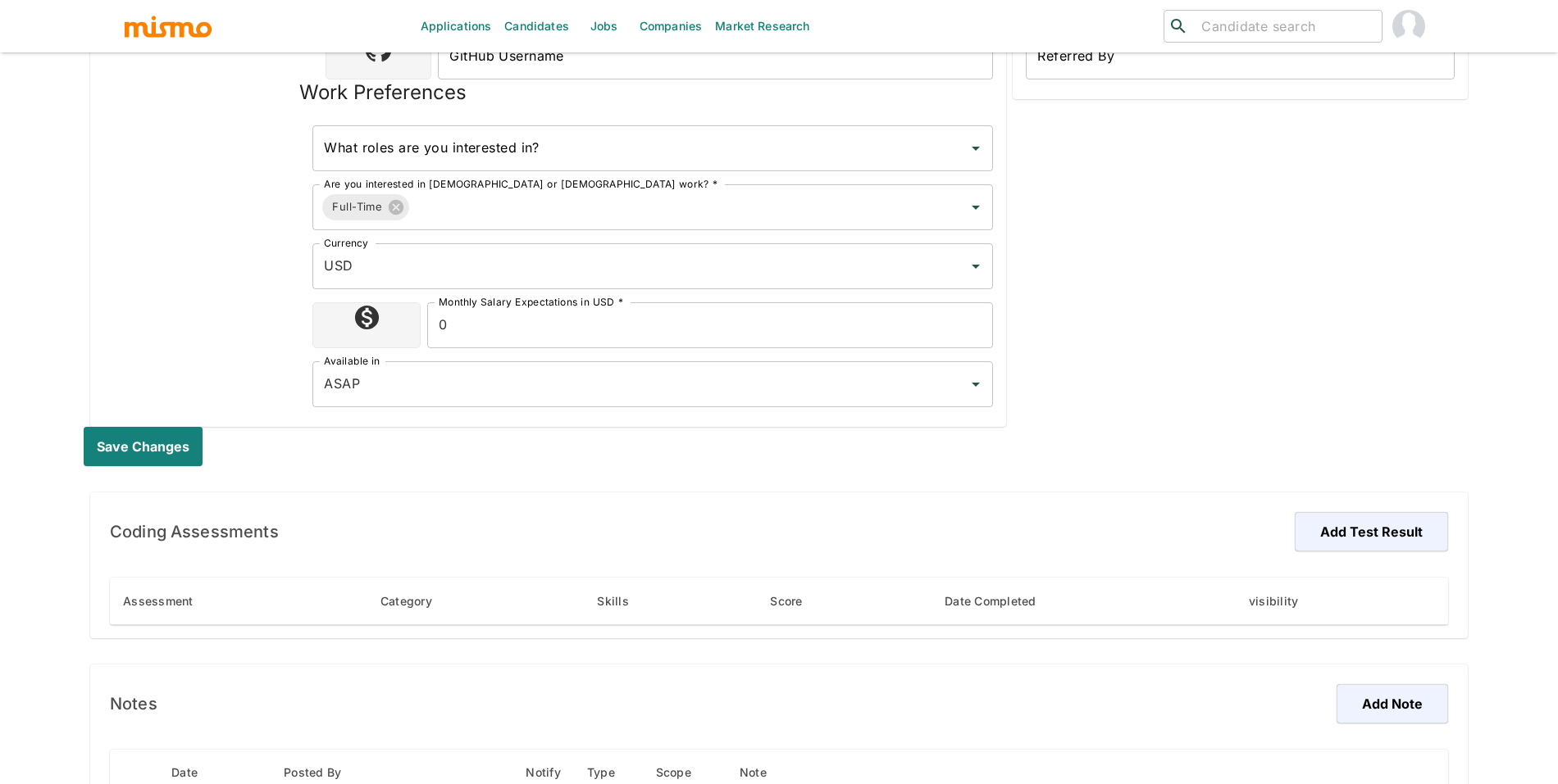
scroll to position [515, 0]
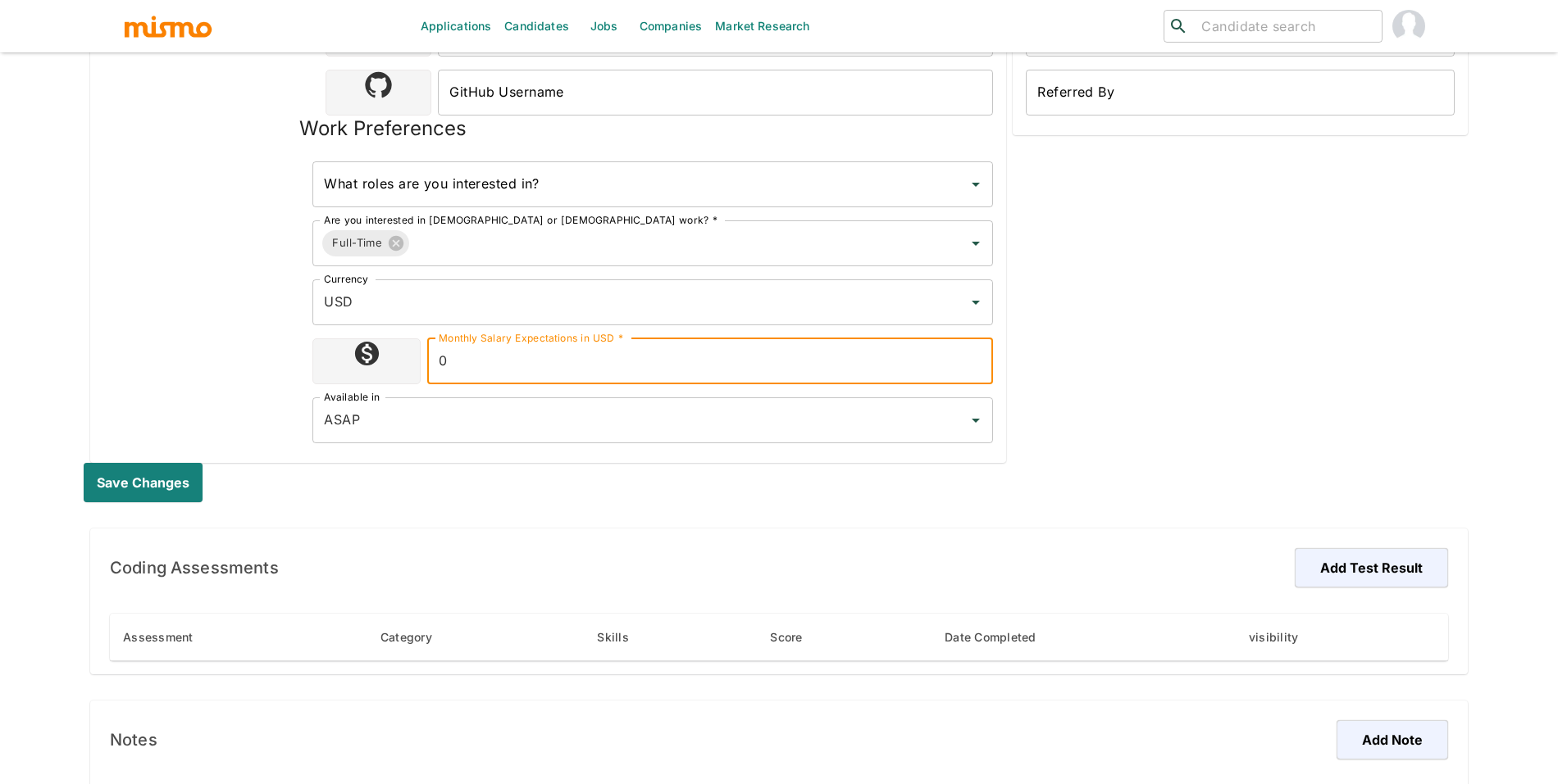
click at [673, 359] on input "0" at bounding box center [710, 361] width 566 height 46
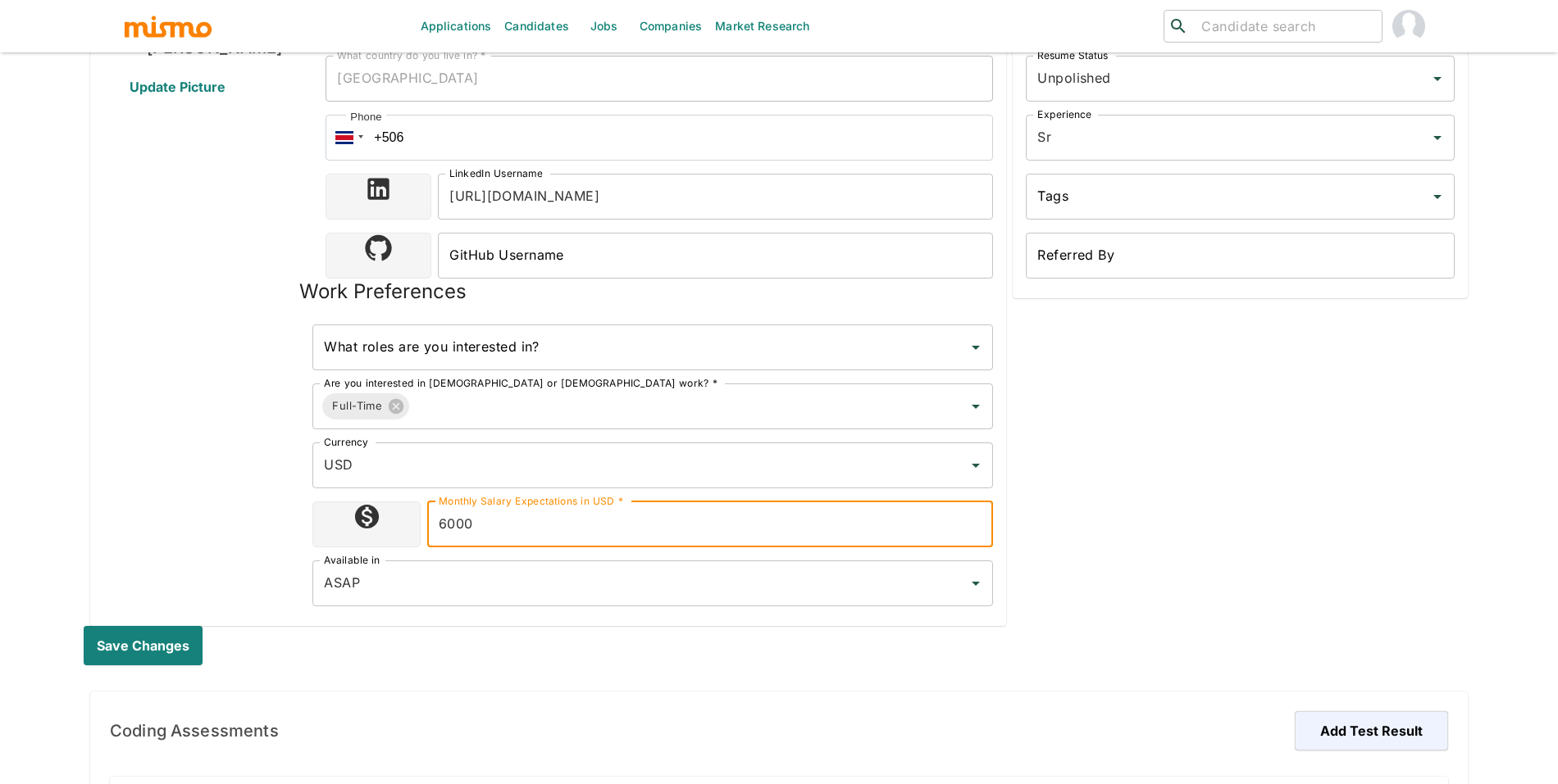
scroll to position [269, 0]
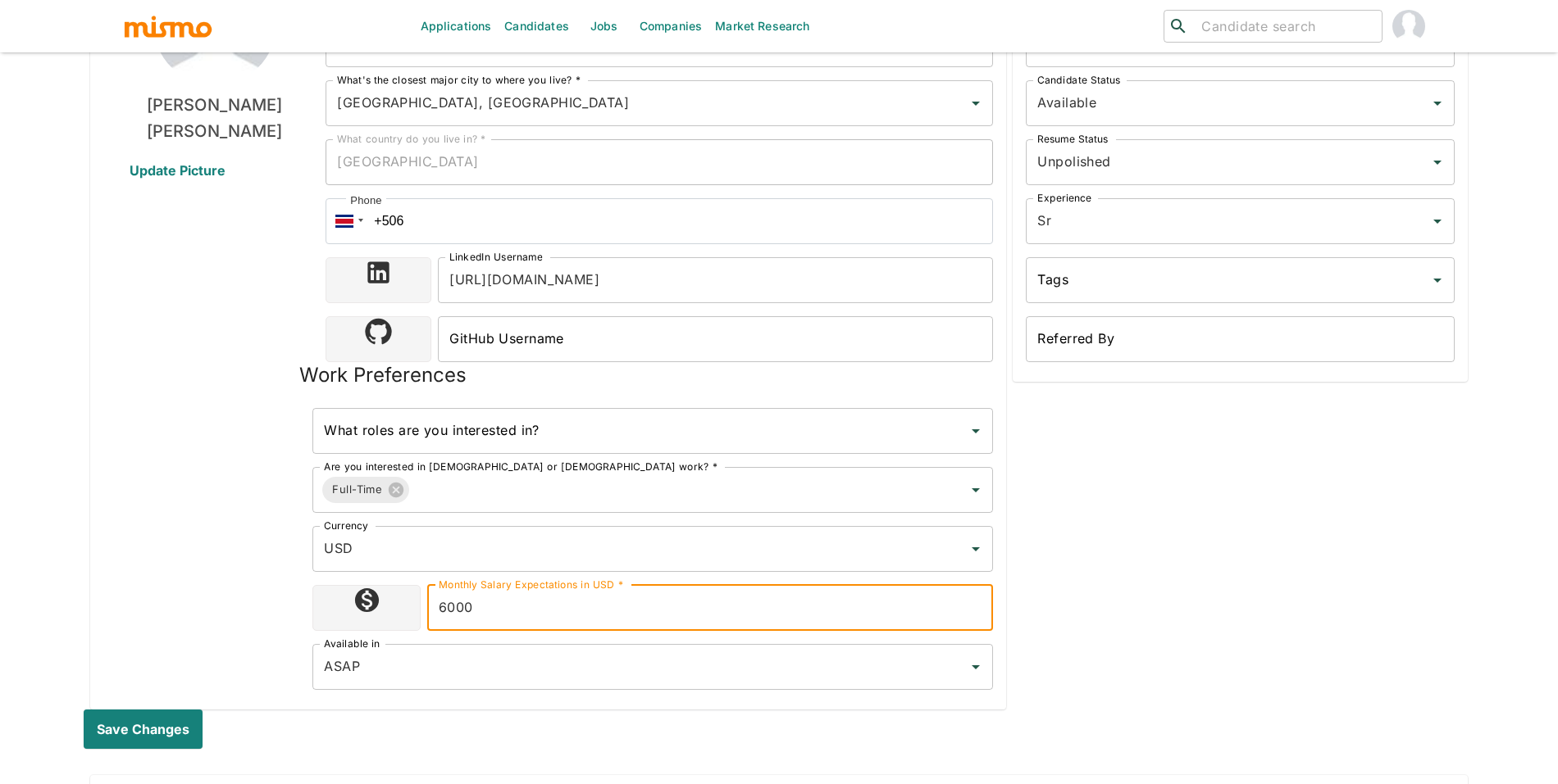
click at [493, 614] on input "6000" at bounding box center [710, 608] width 566 height 46
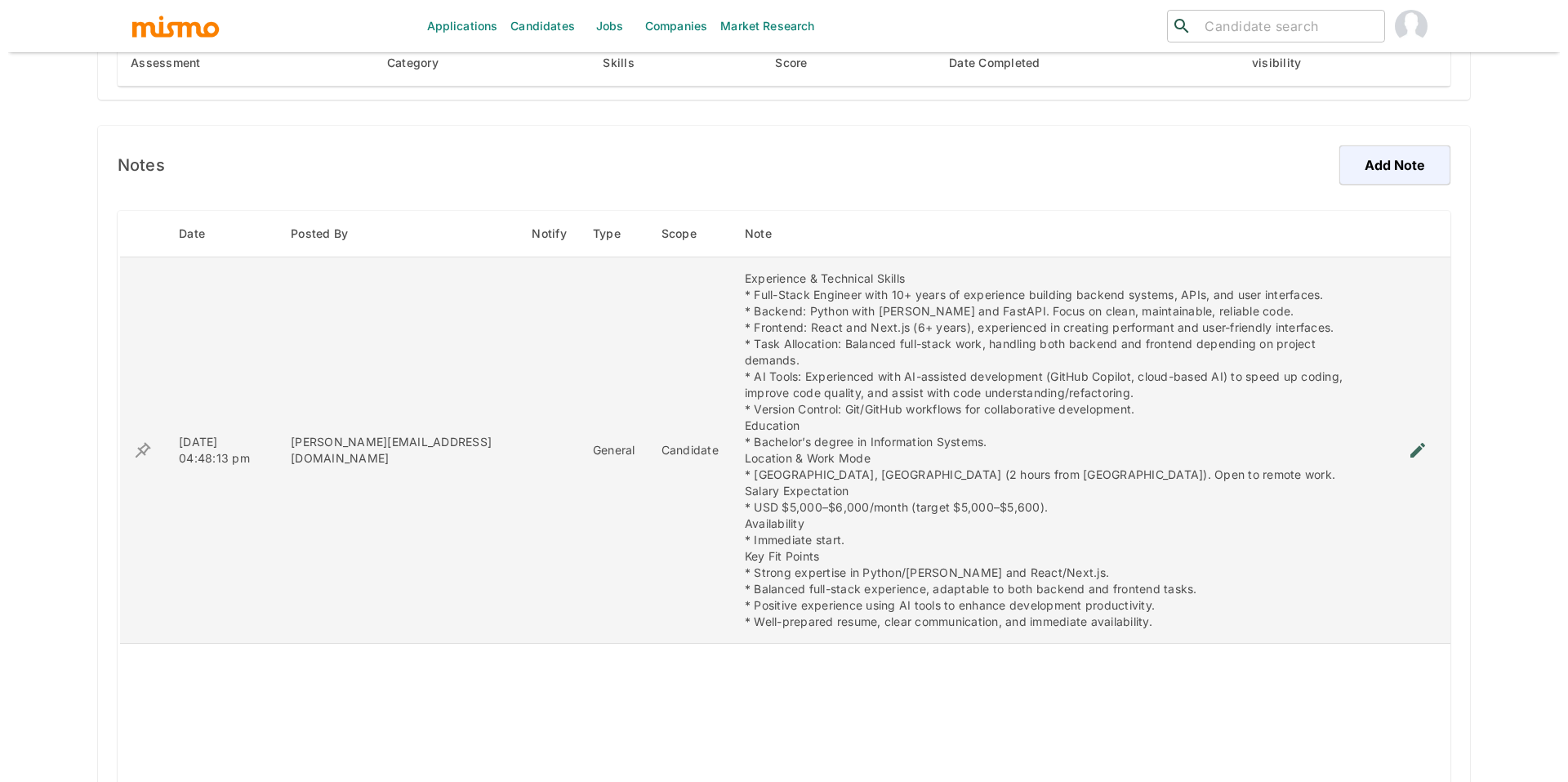
scroll to position [1074, 0]
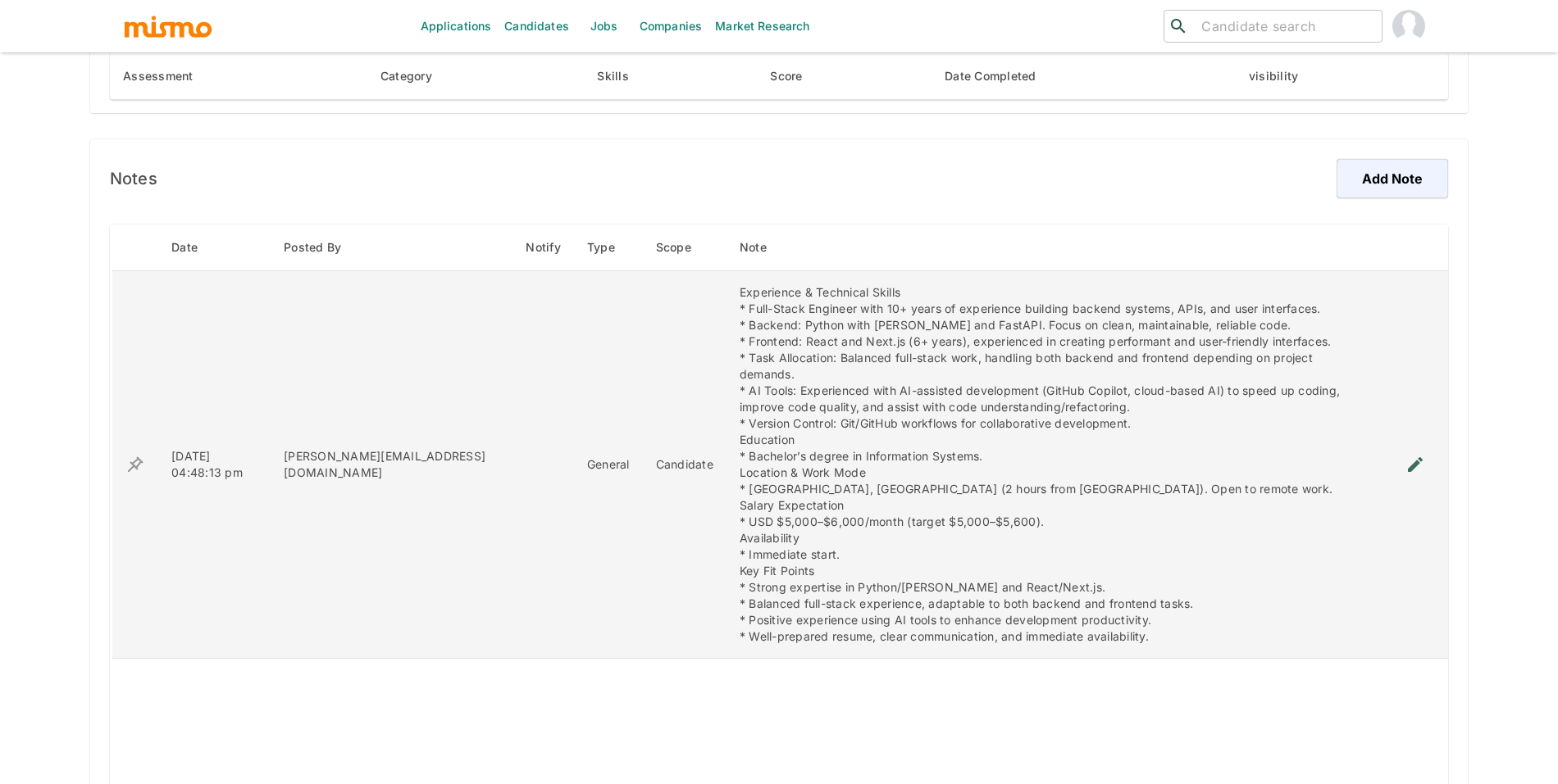
drag, startPoint x: 1377, startPoint y: 465, endPoint x: 1389, endPoint y: 465, distance: 12.0
click at [1382, 465] on tr "09/04/2025 04:48:13 pm maria@mismo.team General Candidate Experience & Technica…" at bounding box center [779, 465] width 1337 height 388
click at [1396, 464] on button "enhanced table" at bounding box center [1415, 465] width 39 height 39
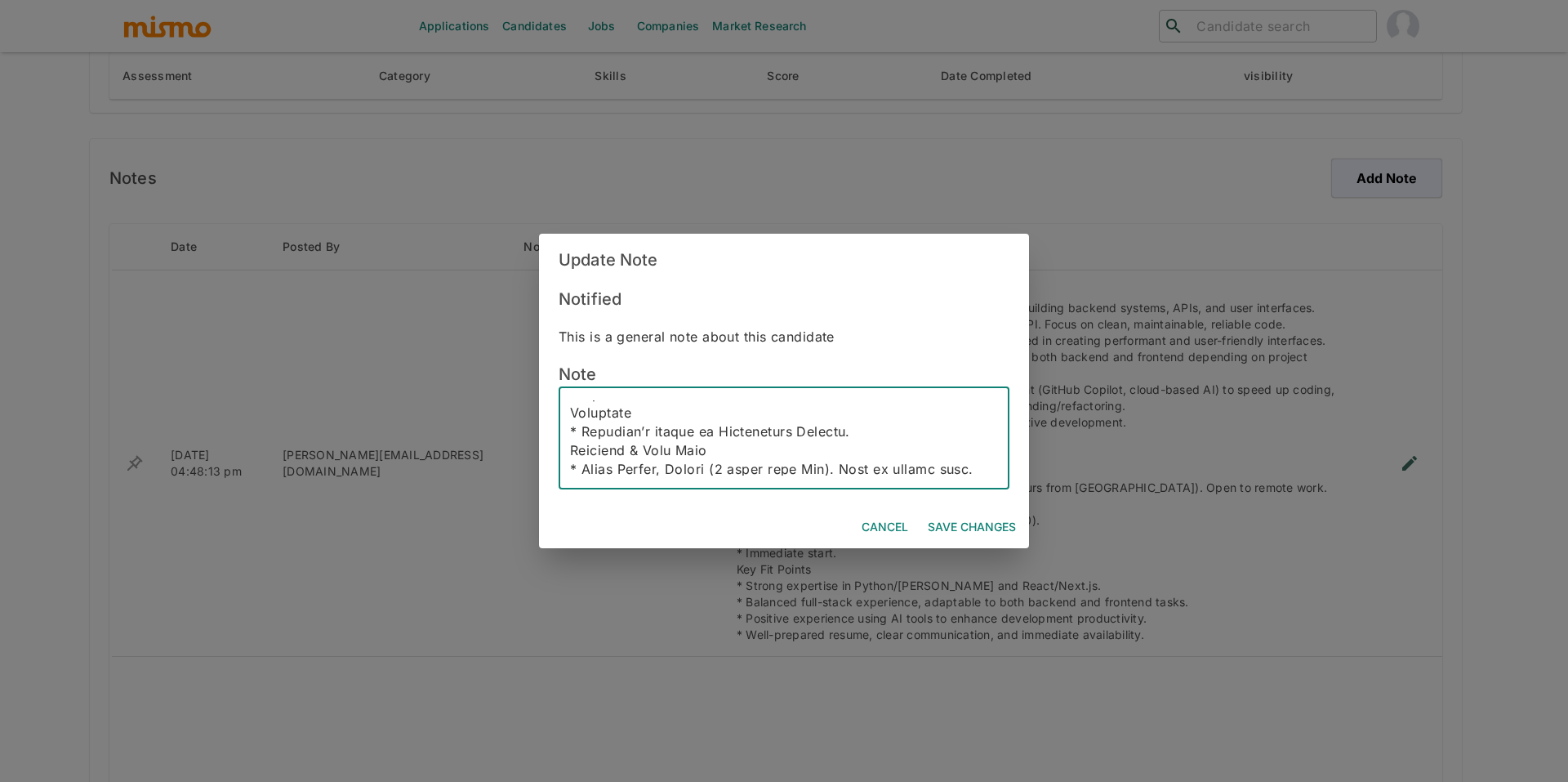
scroll to position [291, 0]
click at [796, 454] on textarea at bounding box center [784, 438] width 428 height 76
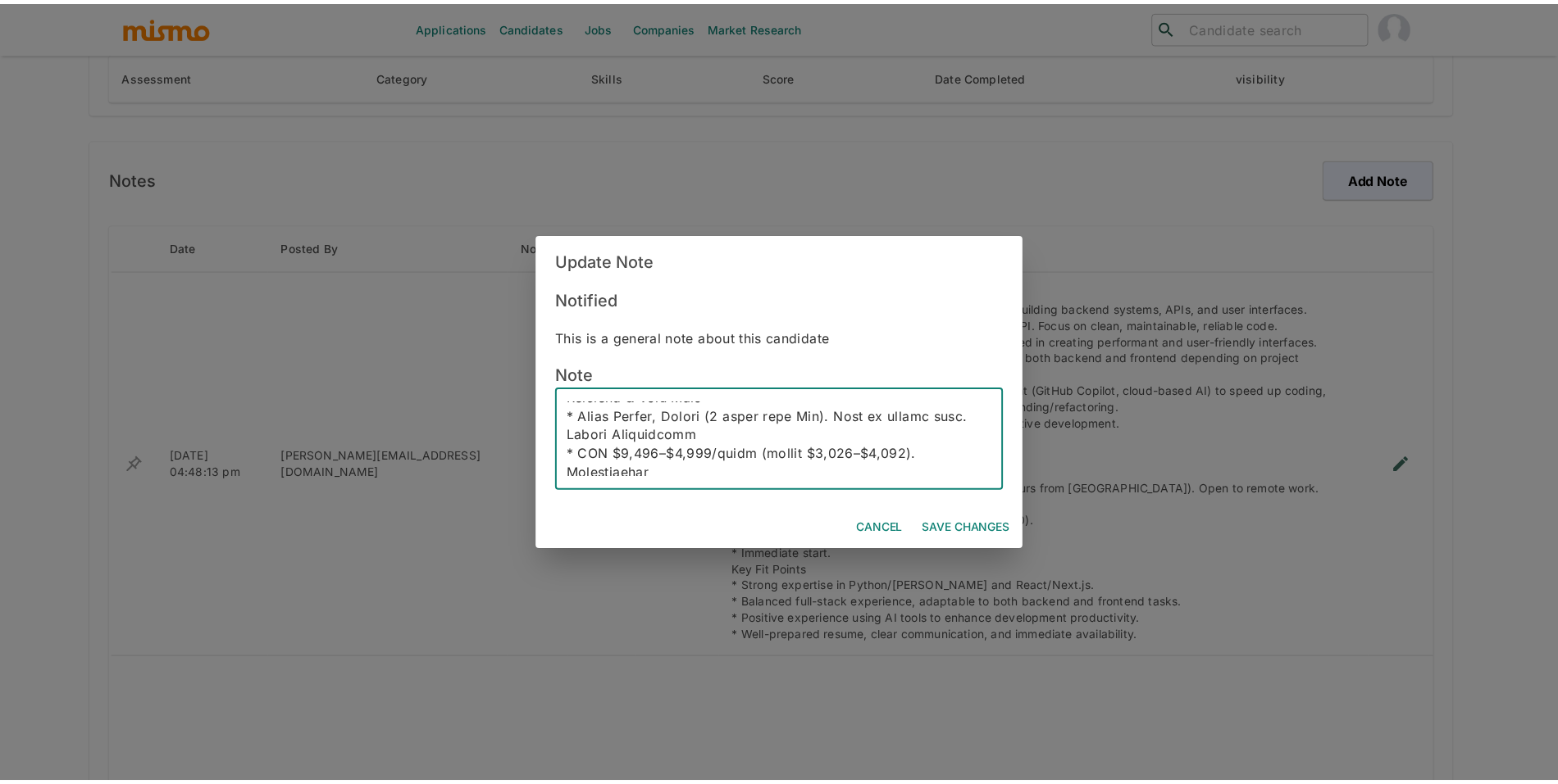
scroll to position [356, 0]
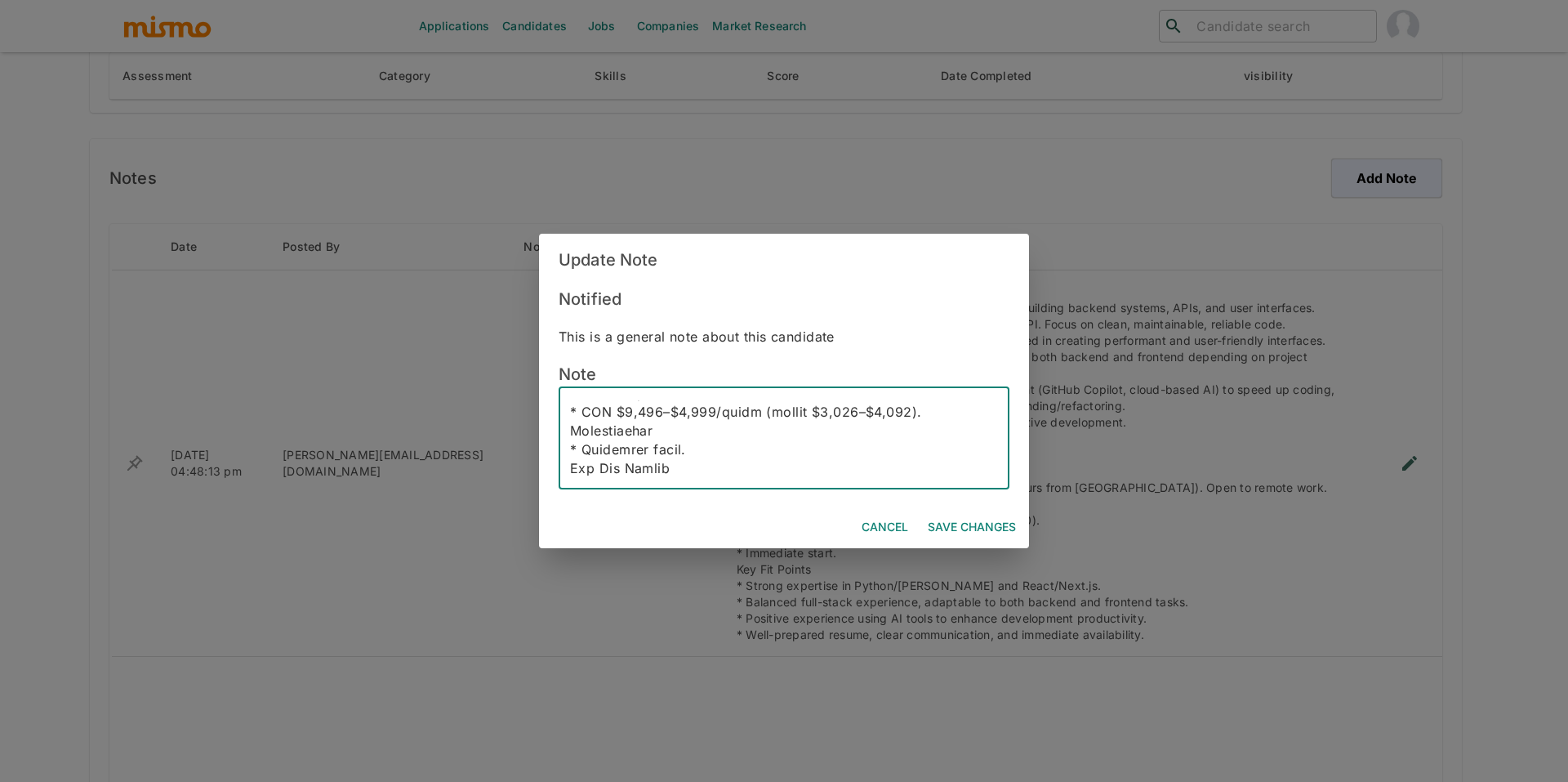
click at [781, 430] on textarea at bounding box center [784, 438] width 428 height 76
drag, startPoint x: 808, startPoint y: 430, endPoint x: 620, endPoint y: 429, distance: 188.0
click at [620, 429] on textarea at bounding box center [784, 438] width 428 height 76
click at [739, 426] on textarea at bounding box center [784, 438] width 428 height 76
click at [982, 532] on button "Save Changes" at bounding box center [971, 528] width 101 height 30
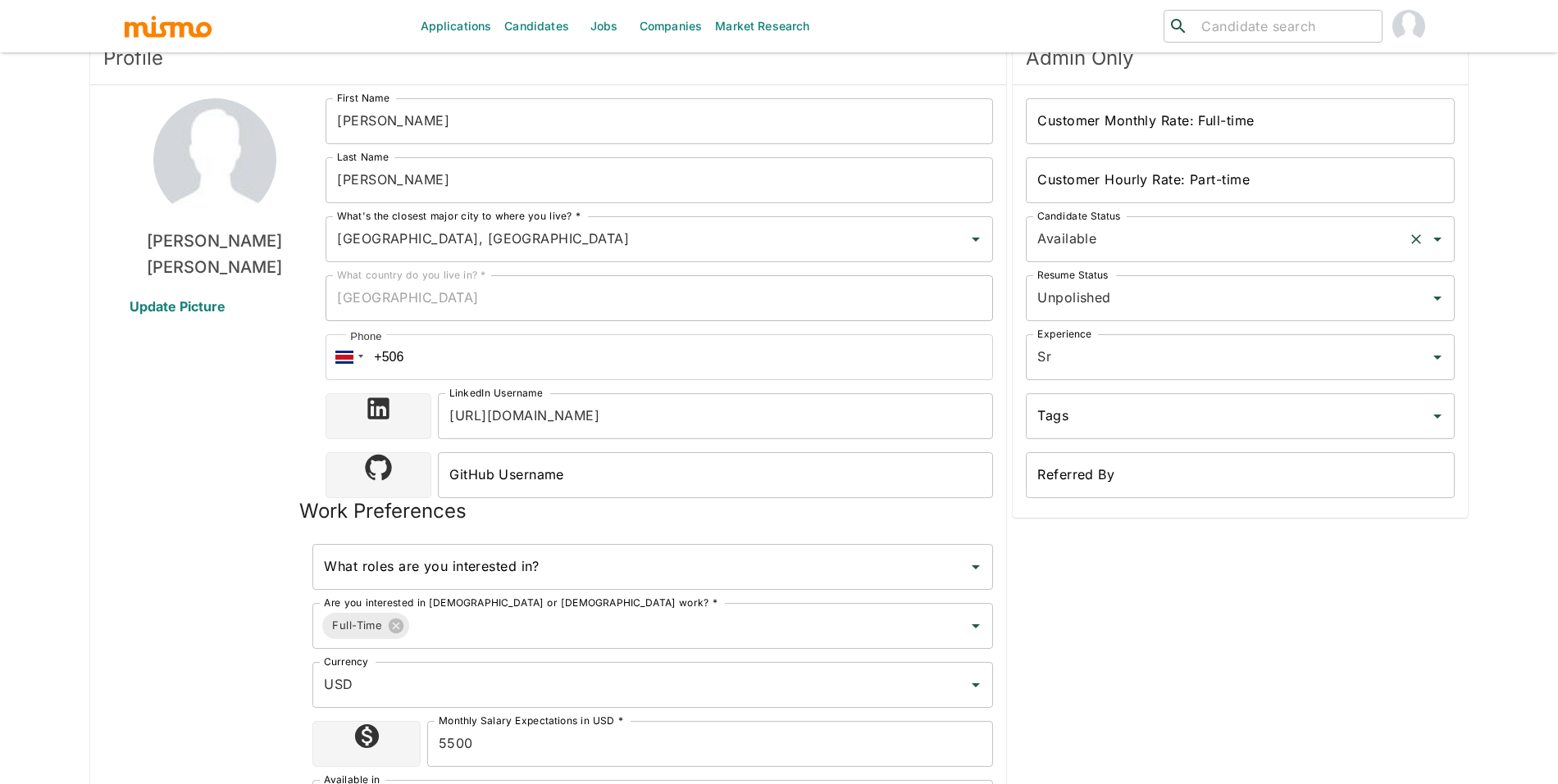
scroll to position [122, 0]
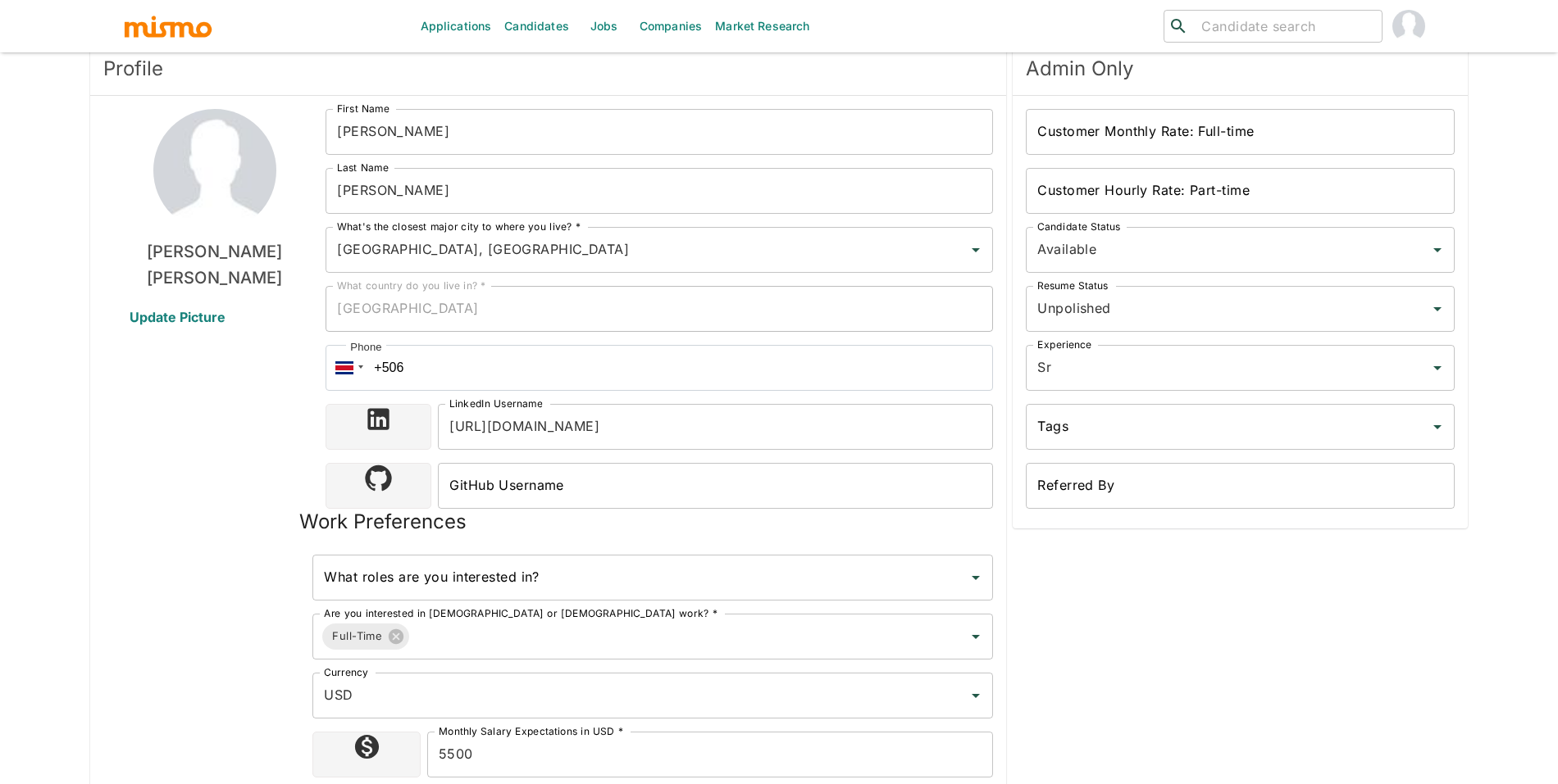
click at [1161, 118] on div "Customer Monthly Rate: Full-time Customer Monthly Rate: Full-time" at bounding box center [1240, 132] width 429 height 46
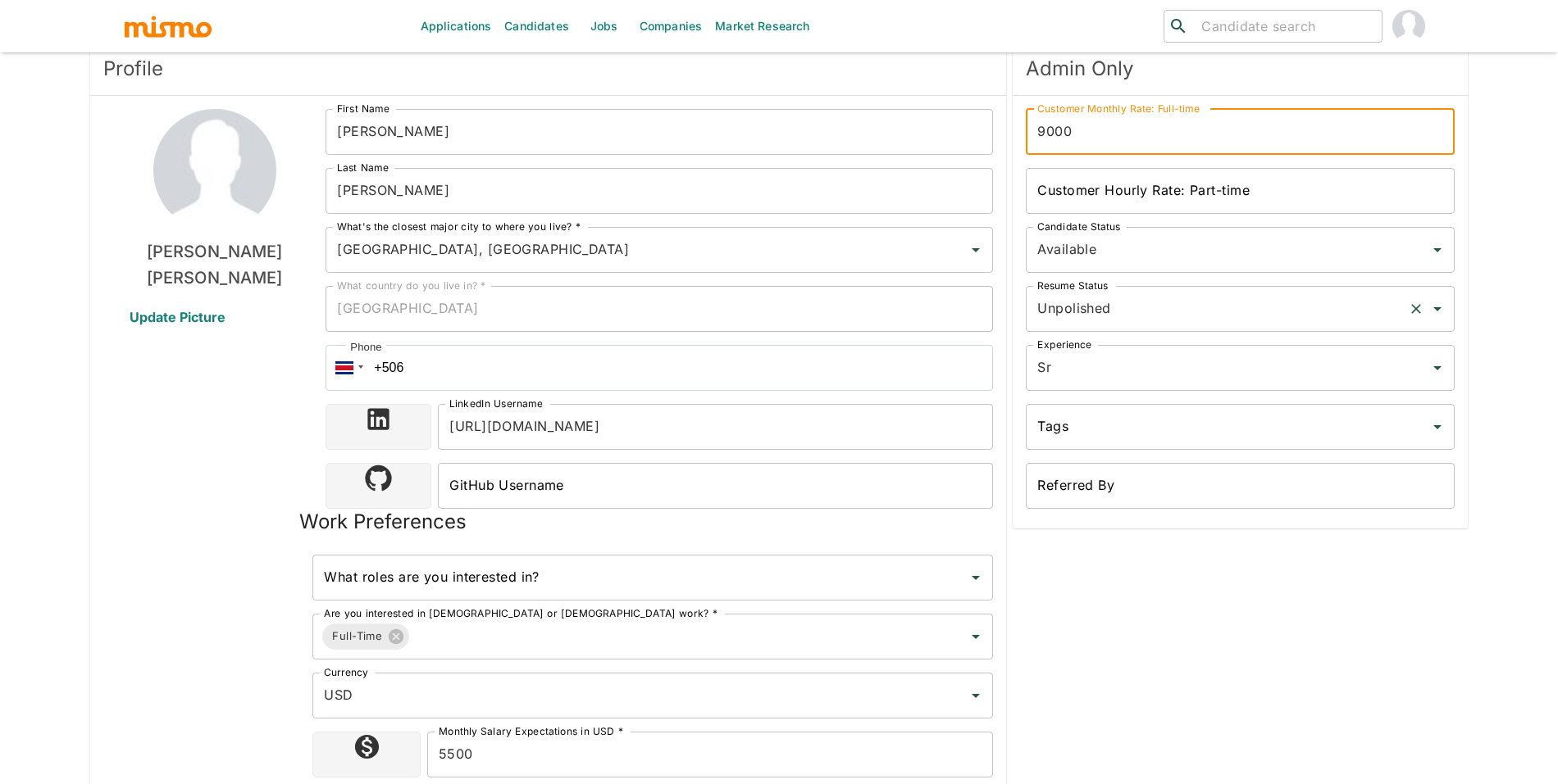
click at [1131, 307] on input "Unpolished" at bounding box center [1217, 309] width 369 height 32
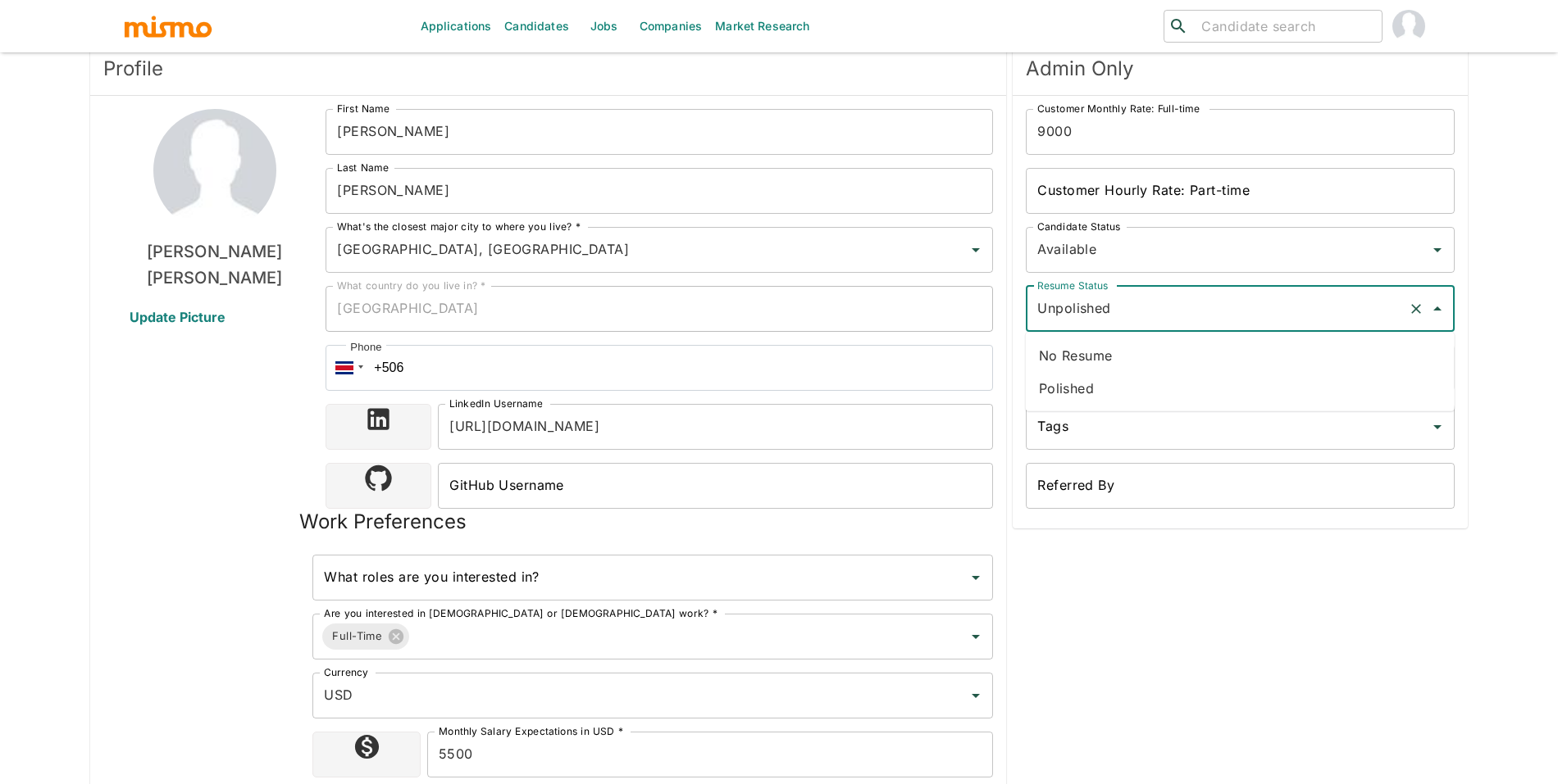
click at [1157, 364] on li "No Resume" at bounding box center [1240, 355] width 429 height 33
click at [1139, 312] on input "No Resume" at bounding box center [1217, 309] width 369 height 32
click at [1138, 389] on li "Polished" at bounding box center [1240, 388] width 429 height 33
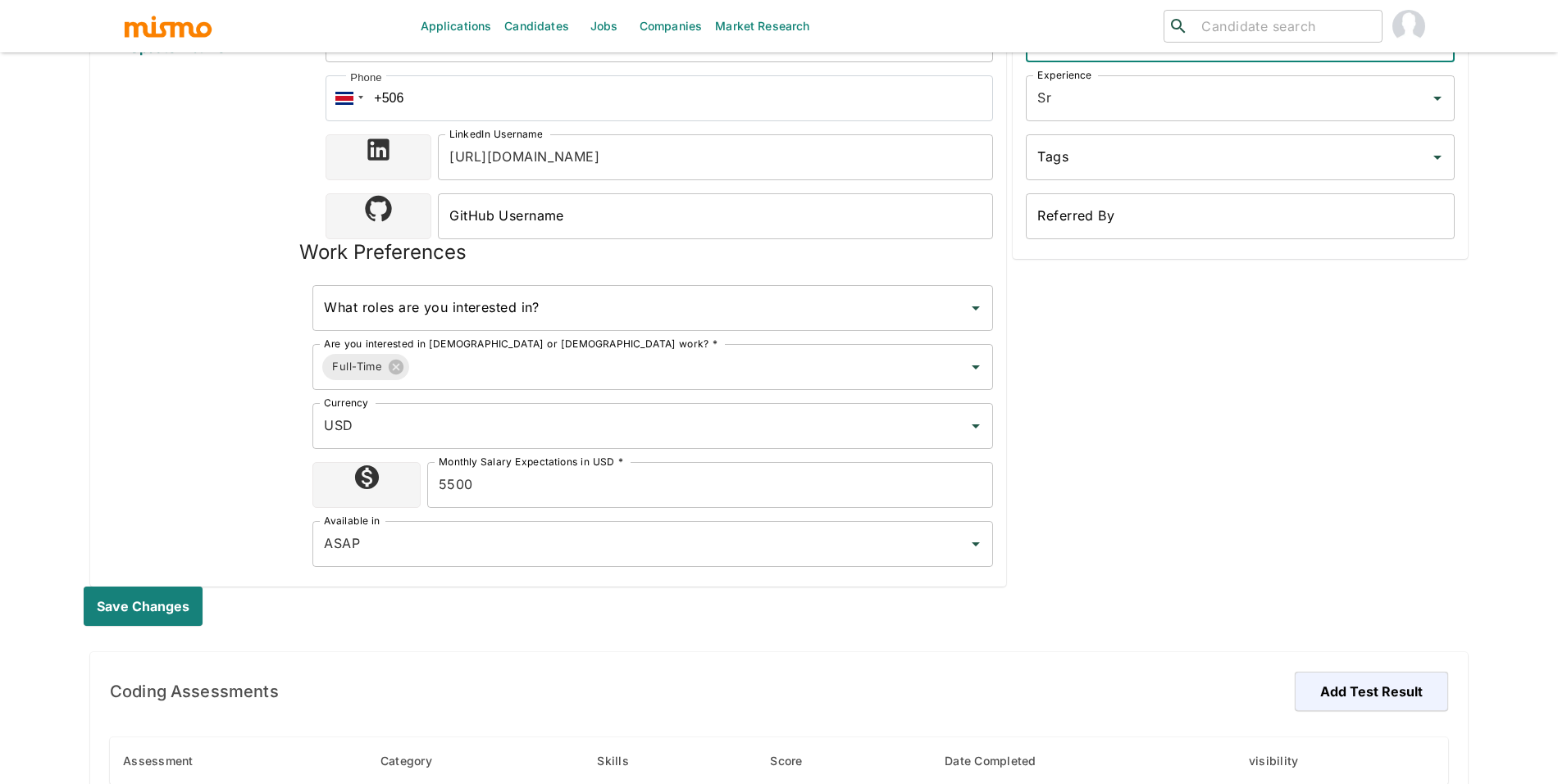
scroll to position [454, 0]
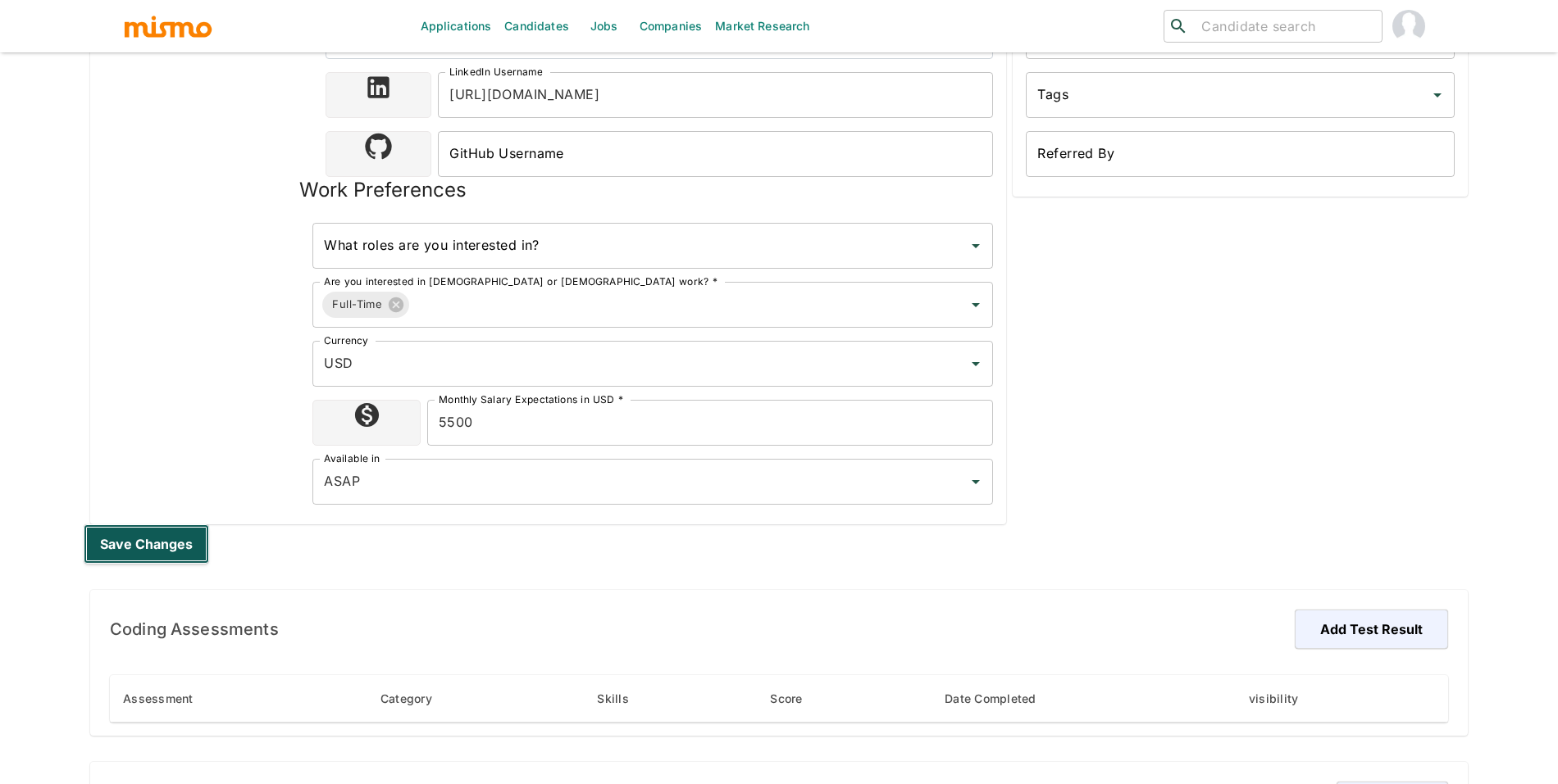
click at [171, 549] on button "Save changes" at bounding box center [146, 544] width 125 height 39
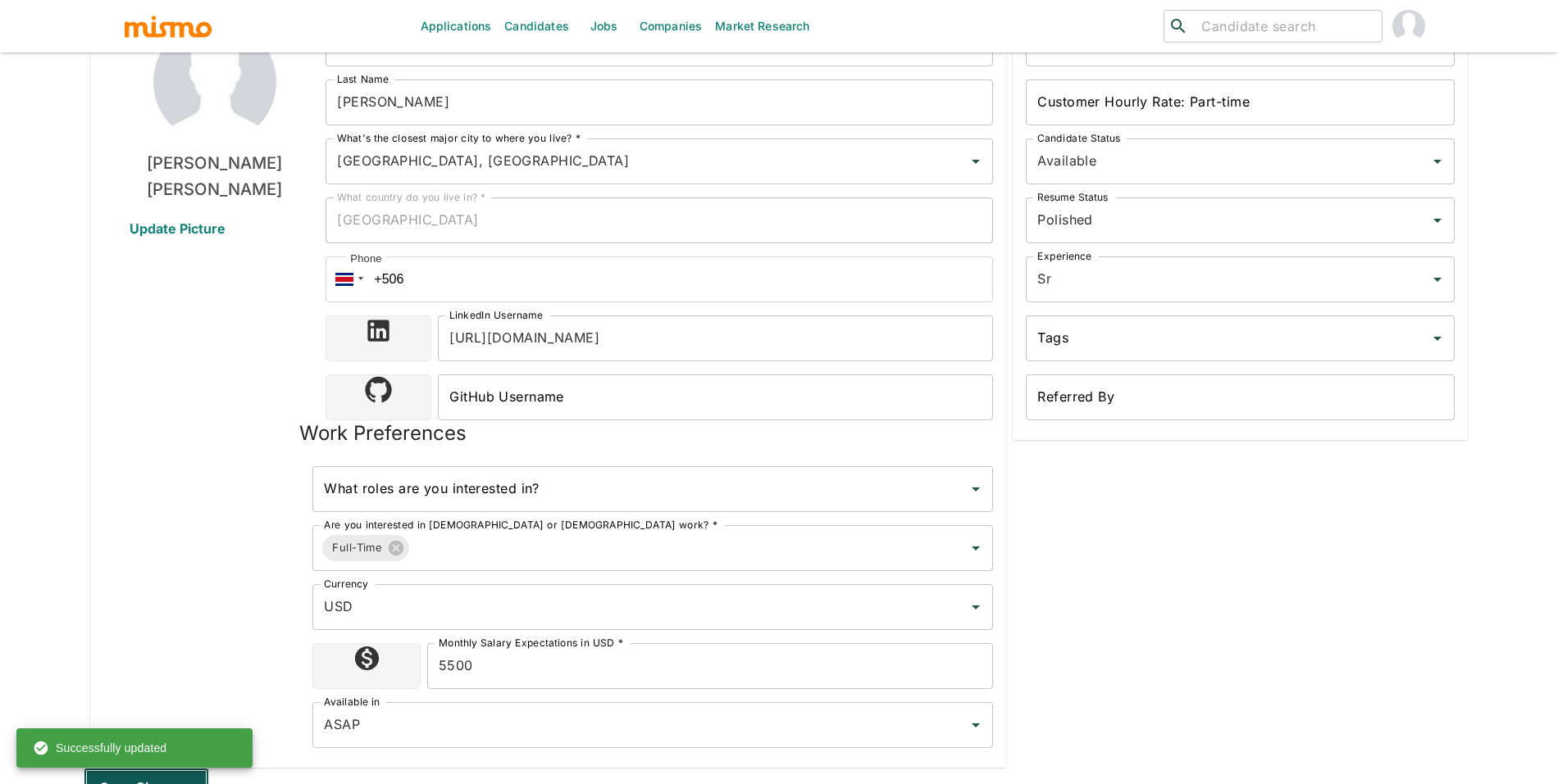
scroll to position [0, 0]
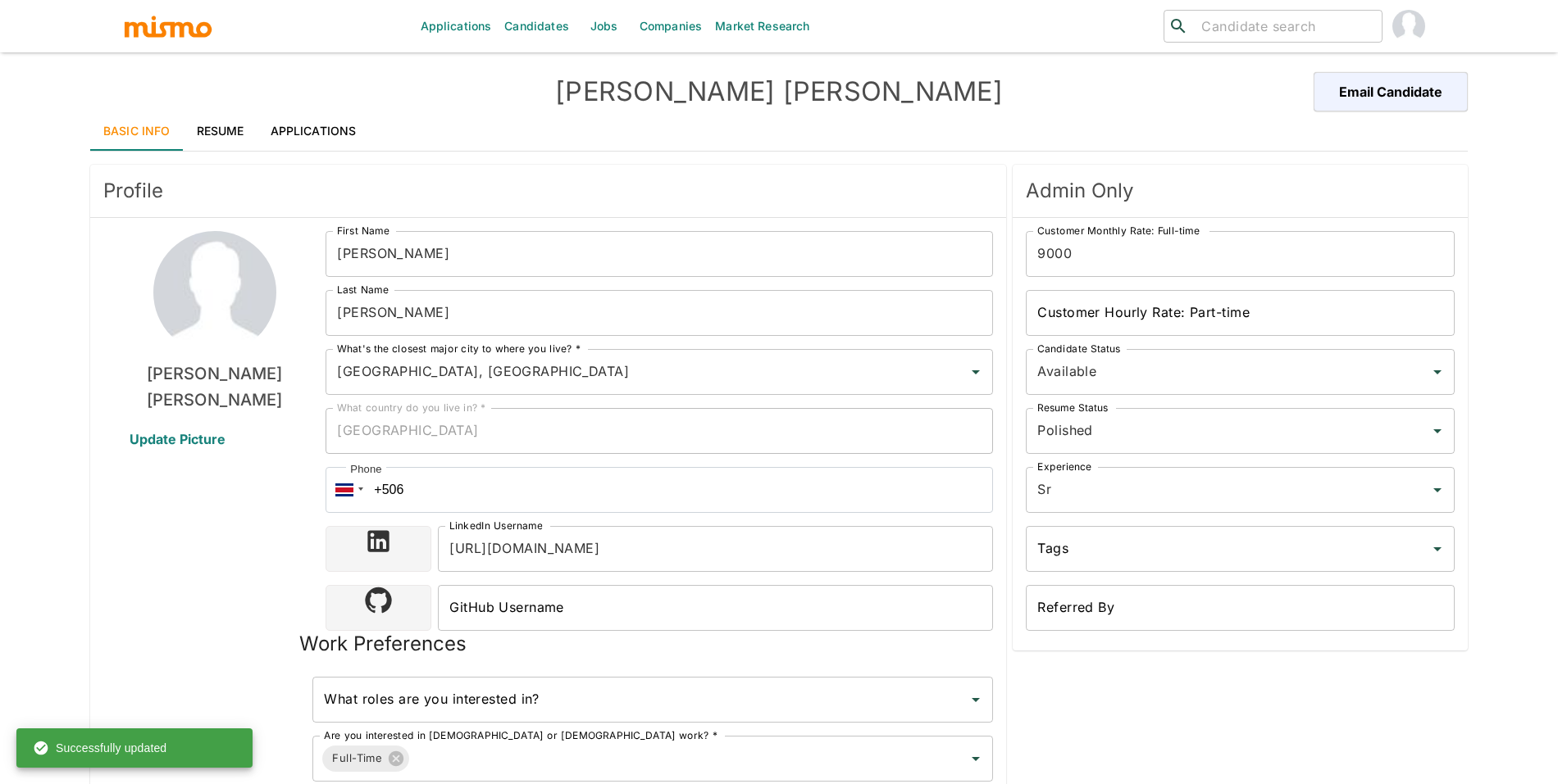
click at [305, 134] on link "Applications" at bounding box center [313, 131] width 112 height 39
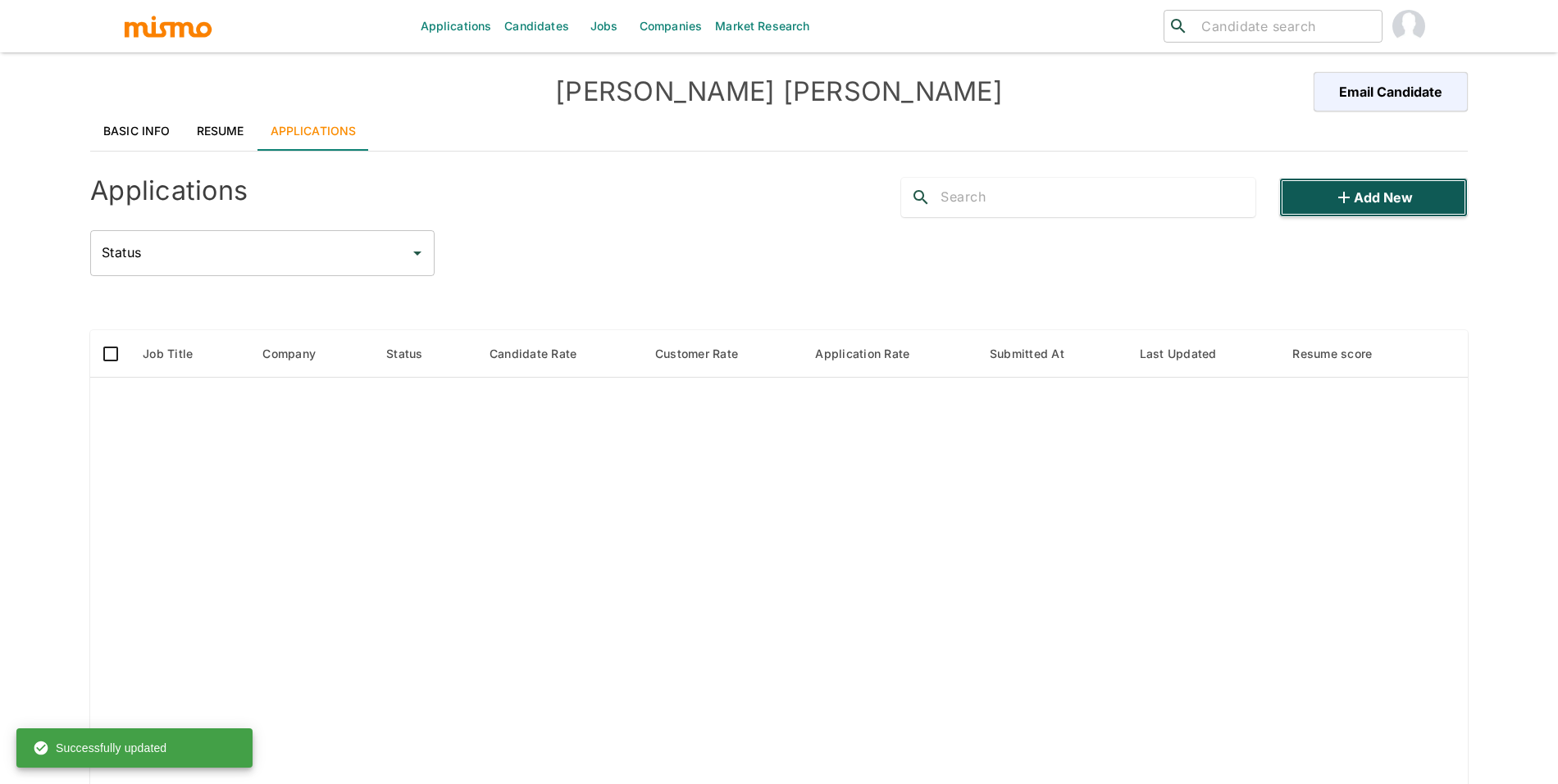
click at [1367, 205] on button "Add new" at bounding box center [1373, 198] width 188 height 39
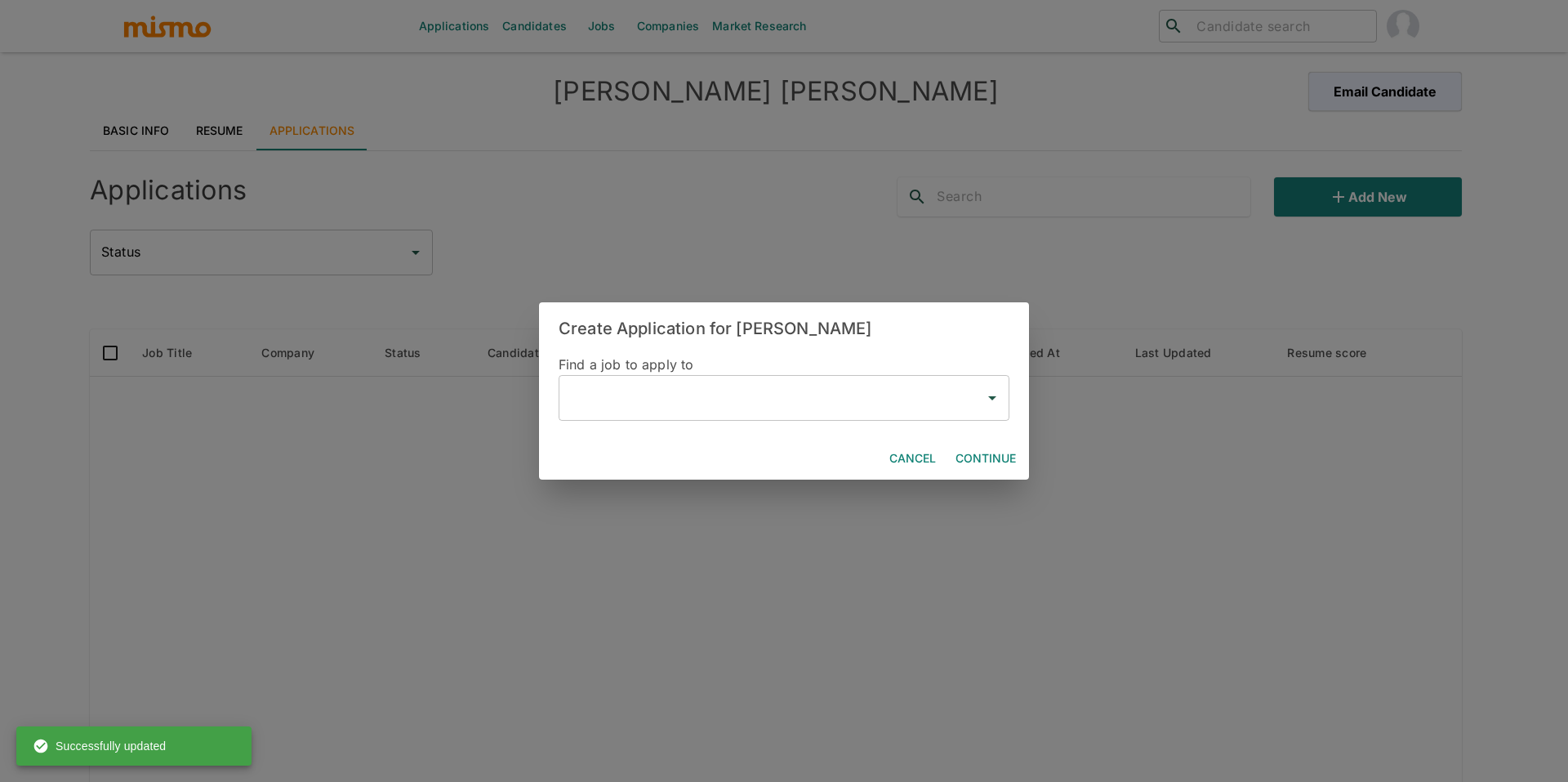
click at [756, 407] on input "text" at bounding box center [772, 398] width 411 height 31
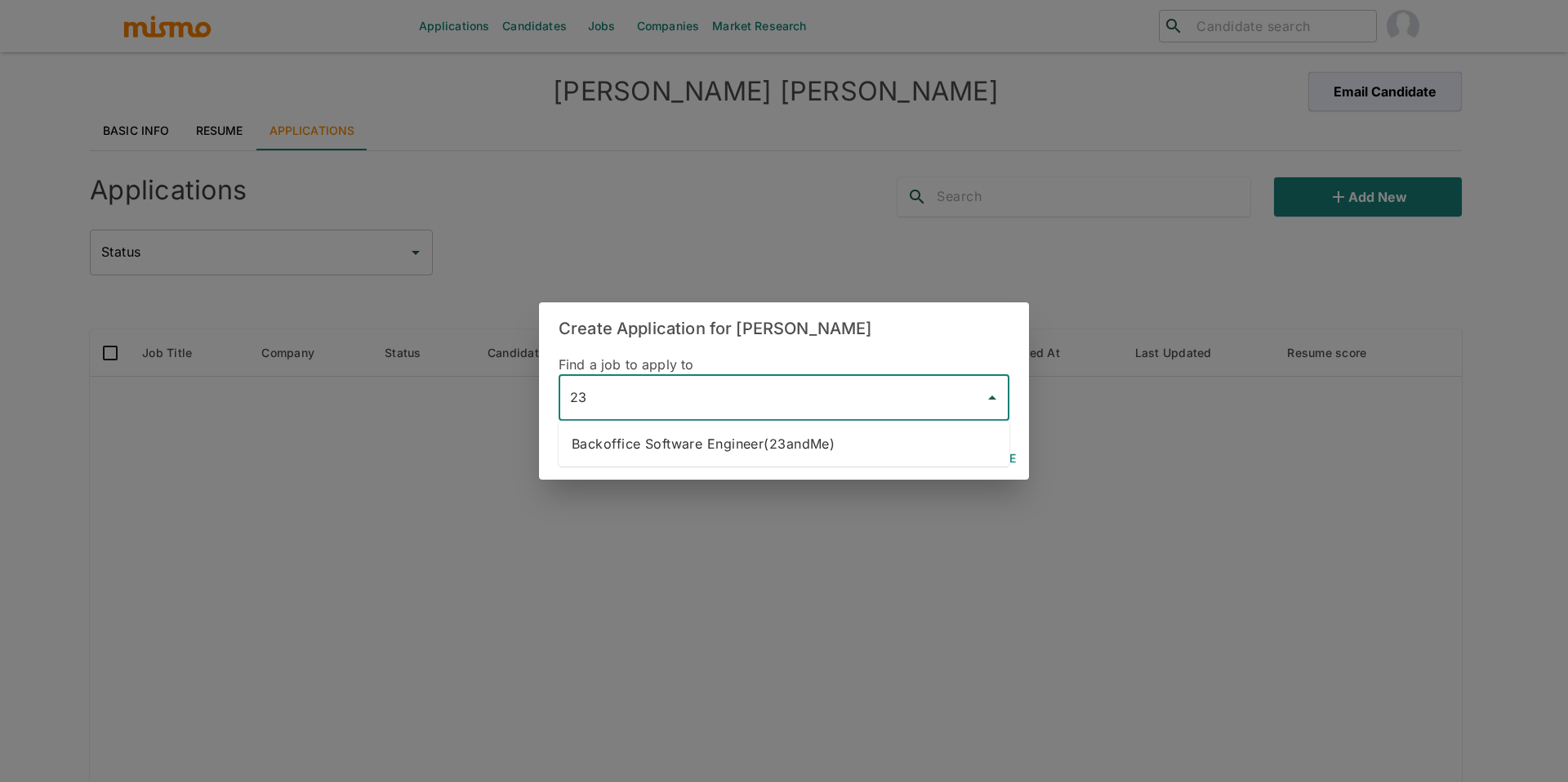
click at [770, 446] on li "Backoffice Software Engineer(23andMe)" at bounding box center [784, 443] width 451 height 32
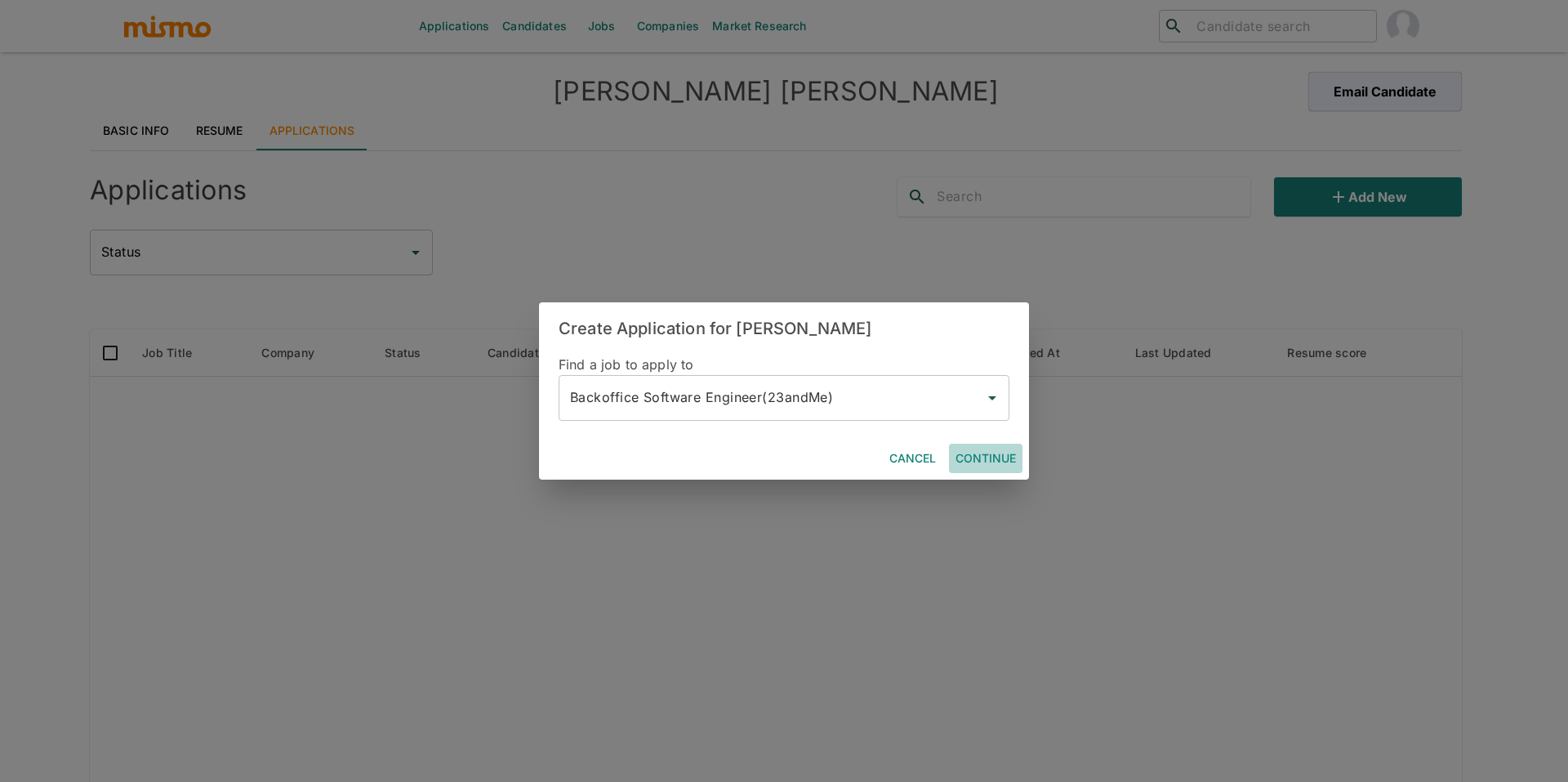
click at [998, 460] on button "Continue" at bounding box center [986, 459] width 74 height 30
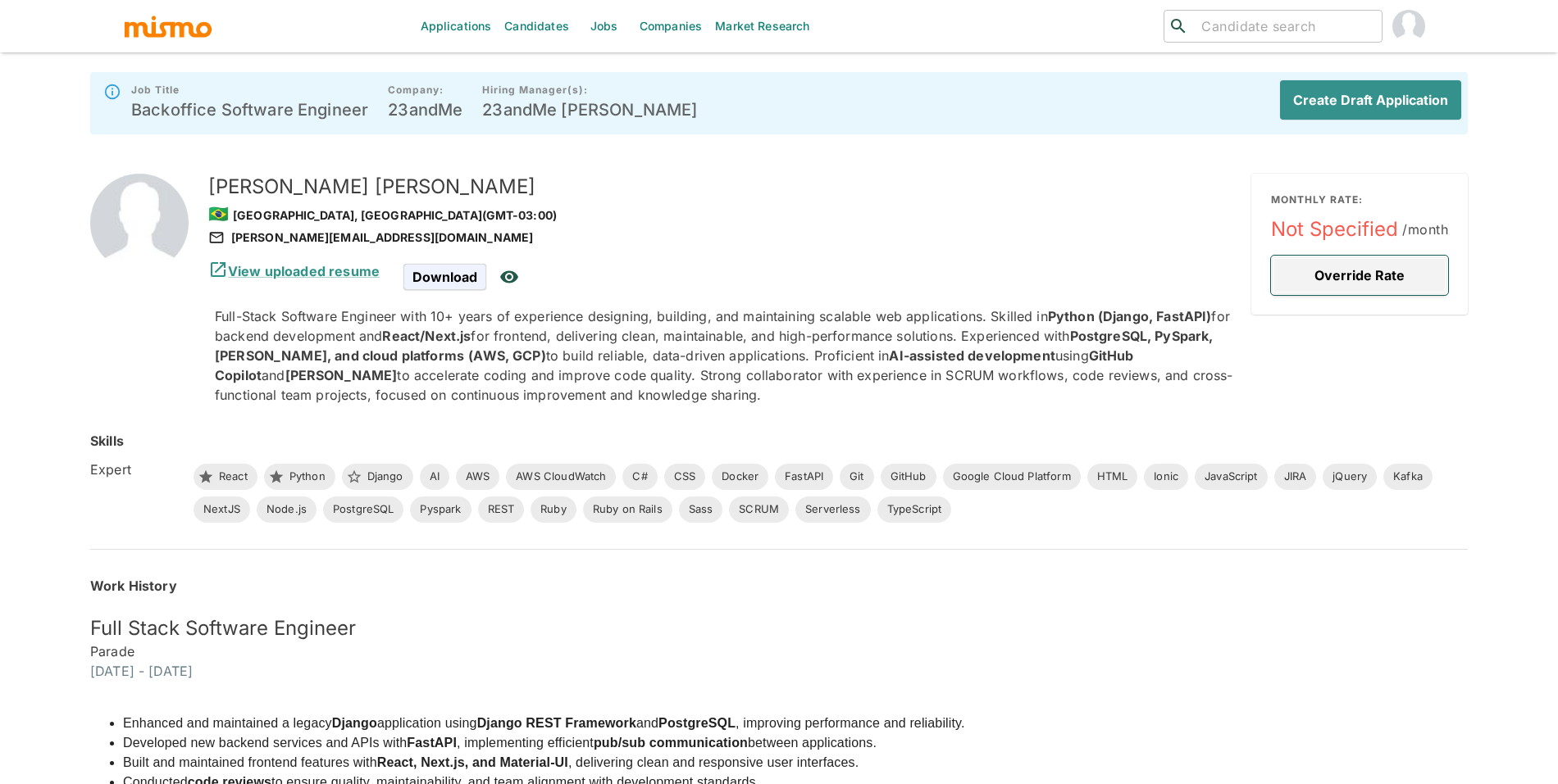
click at [1361, 281] on button "Override Rate" at bounding box center [1360, 276] width 177 height 39
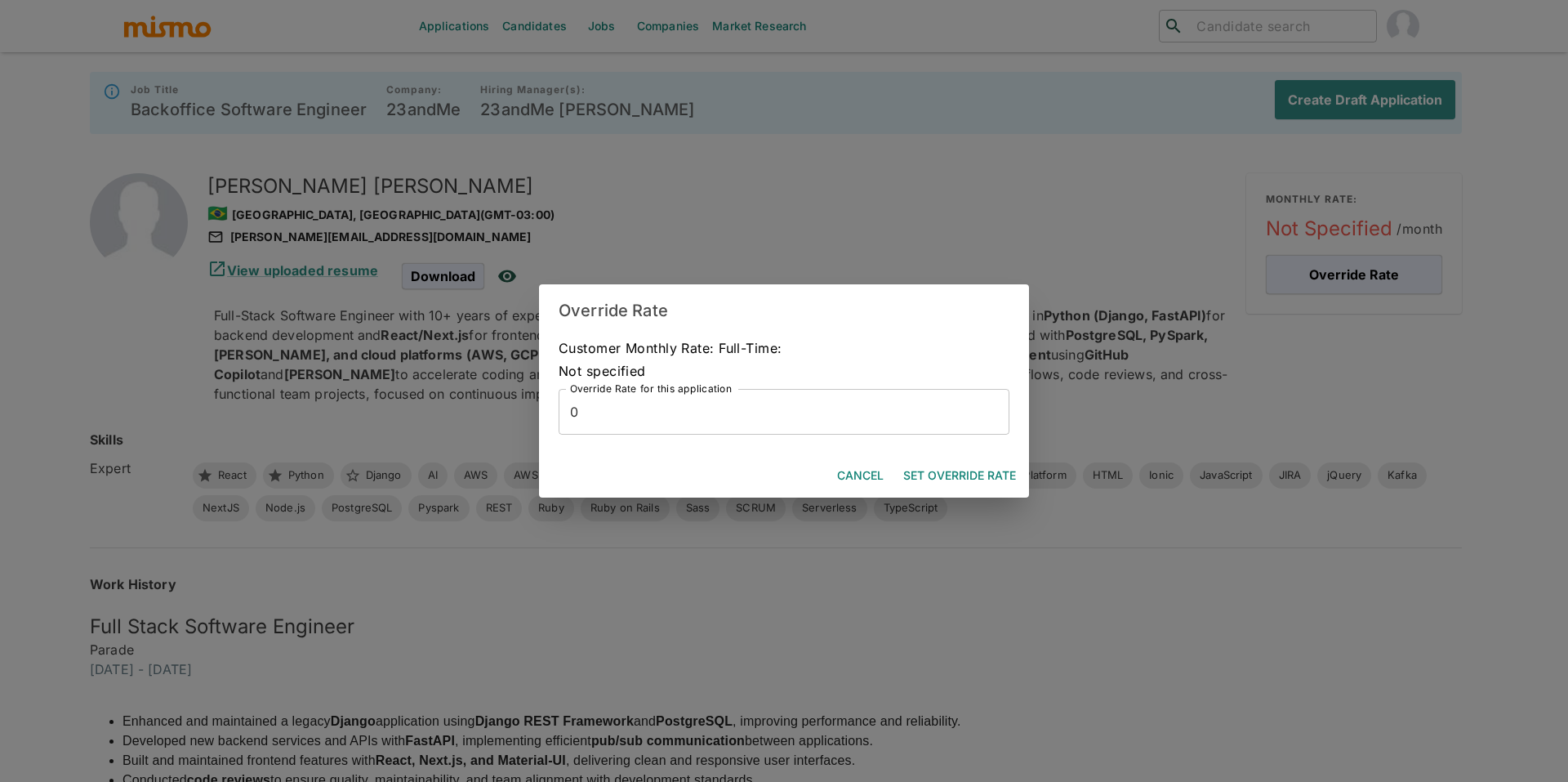
click at [756, 387] on div "Override Rate for this application 0 Override Rate for this application" at bounding box center [784, 410] width 451 height 56
click at [756, 416] on input "0" at bounding box center [784, 412] width 451 height 46
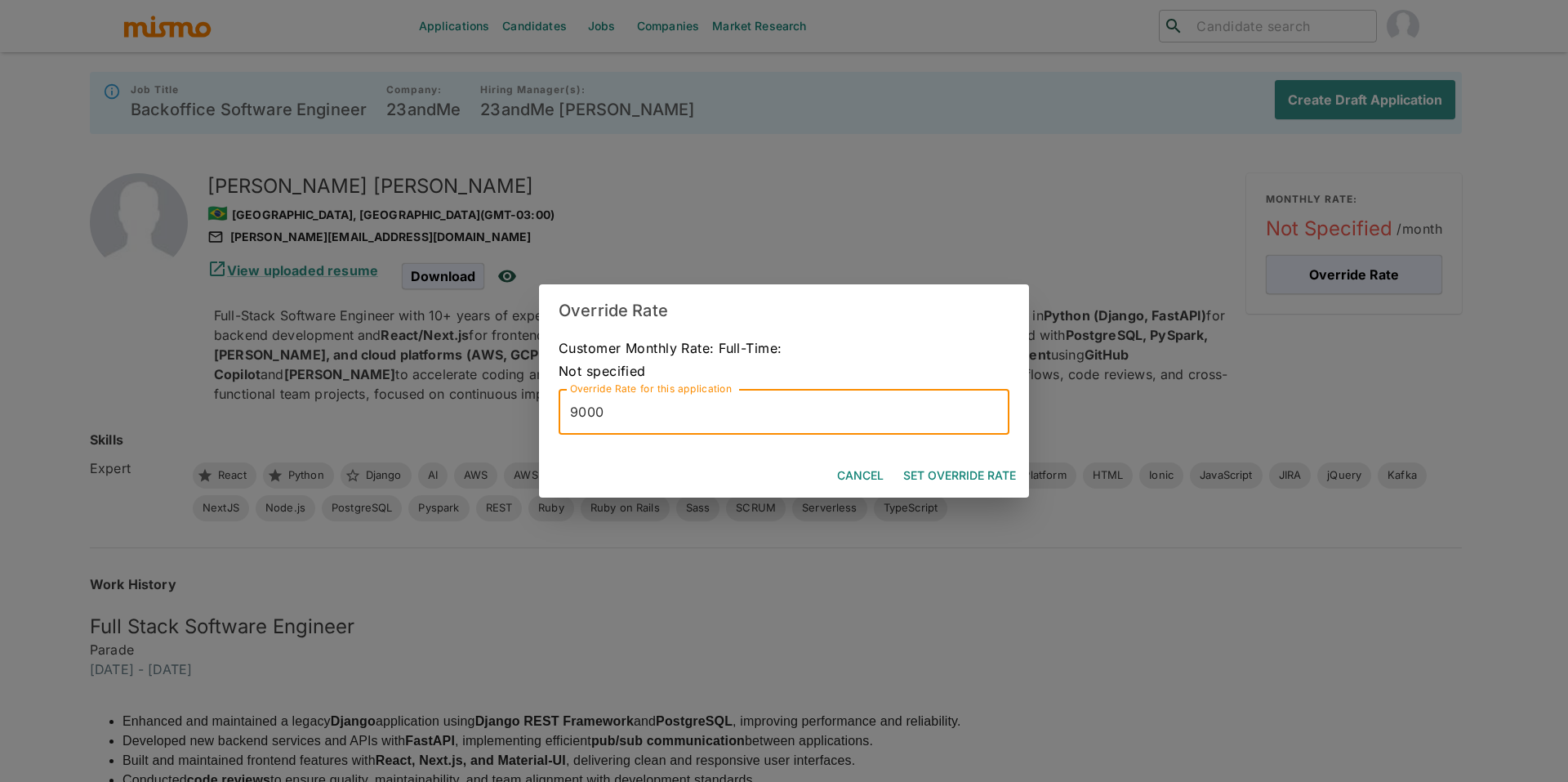
click at [907, 453] on div "Customer Monthly Rate: Full-Time: Not specified Override Rate for this applicat…" at bounding box center [784, 396] width 490 height 118
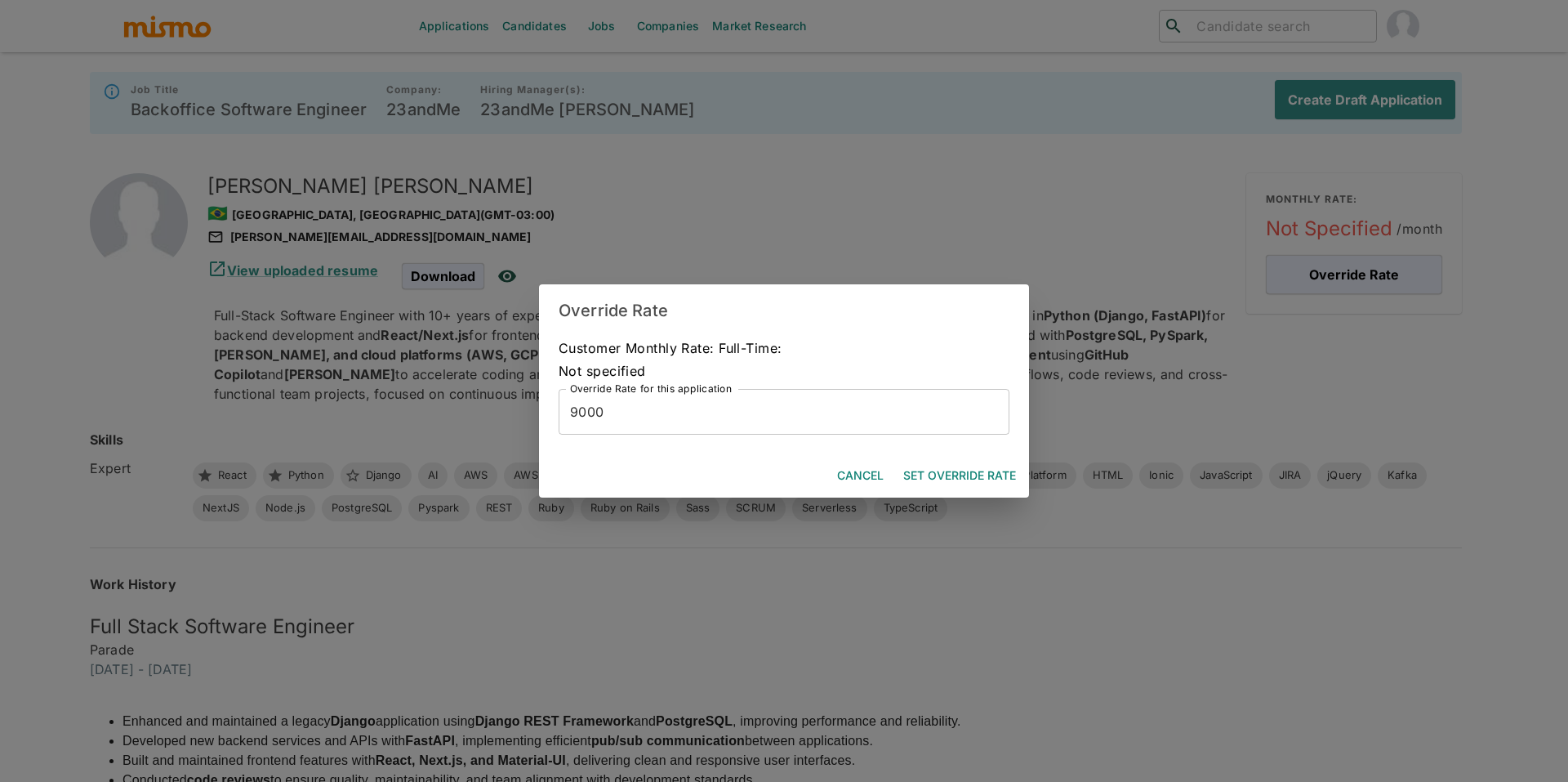
click at [920, 486] on button "Set Override Rate" at bounding box center [960, 475] width 126 height 30
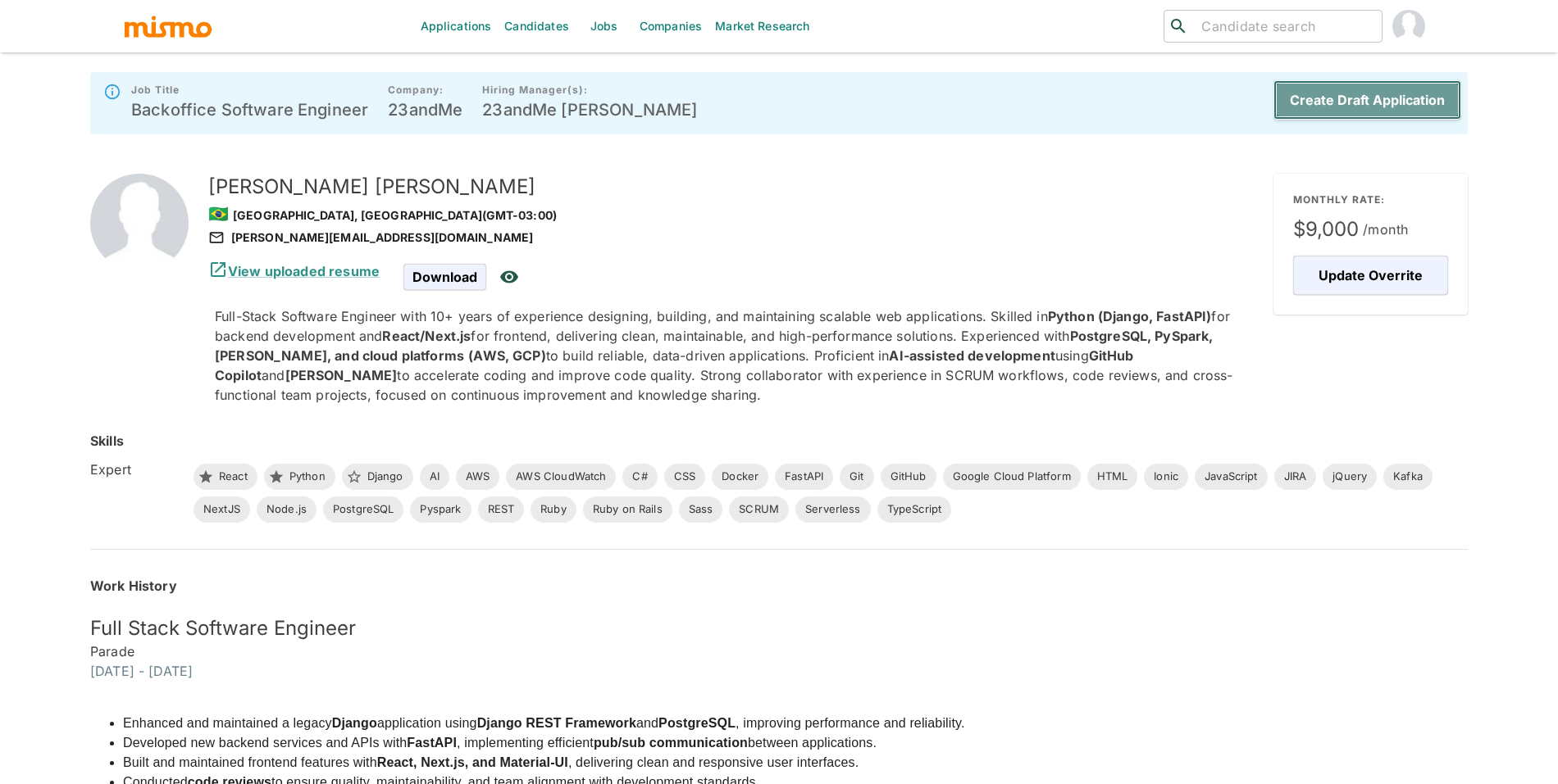
click at [1428, 100] on button "Create Draft Application" at bounding box center [1367, 100] width 188 height 39
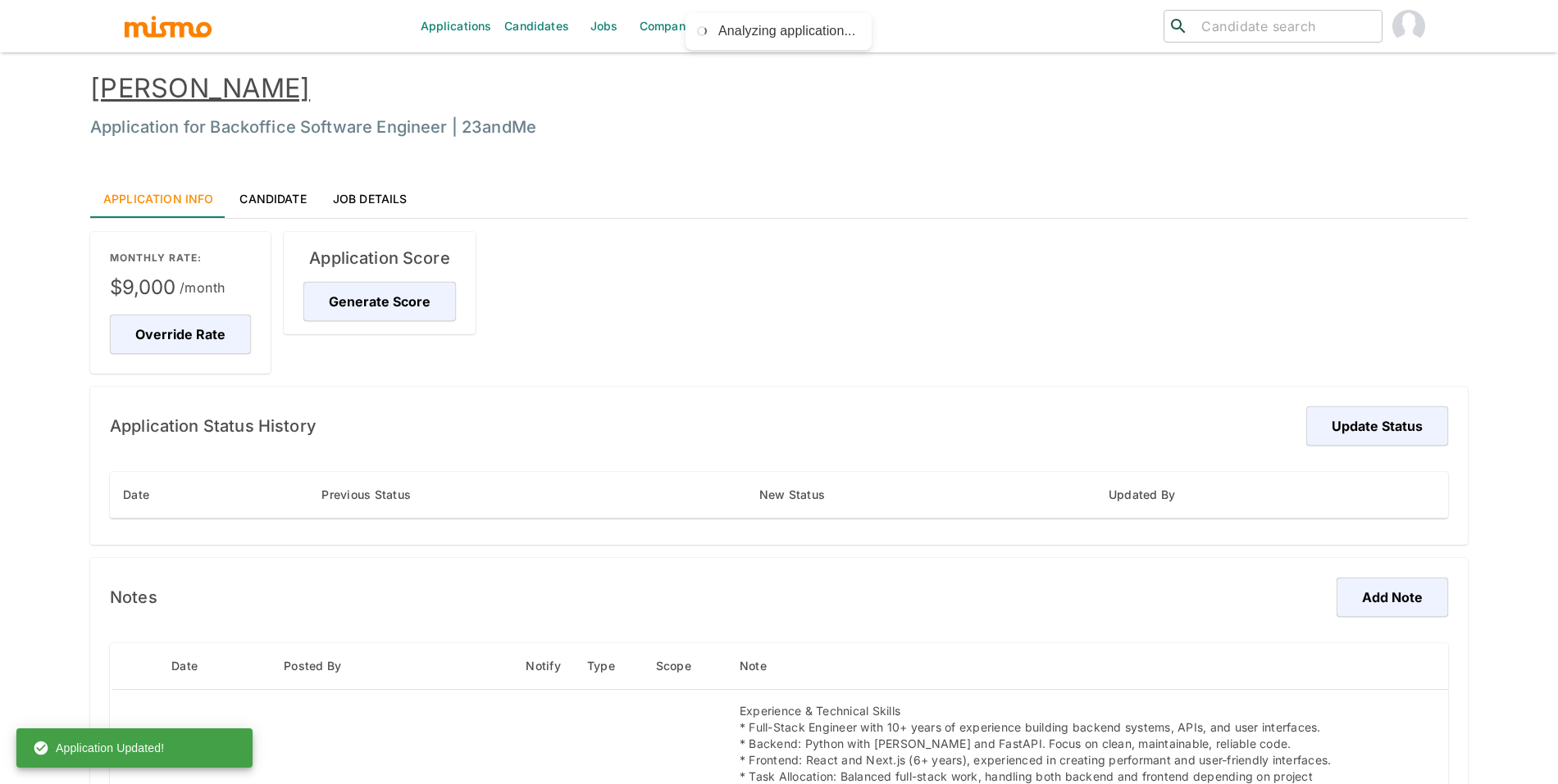
click at [462, 313] on div "Application Score Generate Score" at bounding box center [379, 283] width 192 height 102
click at [404, 311] on button "Generate Score" at bounding box center [382, 301] width 158 height 39
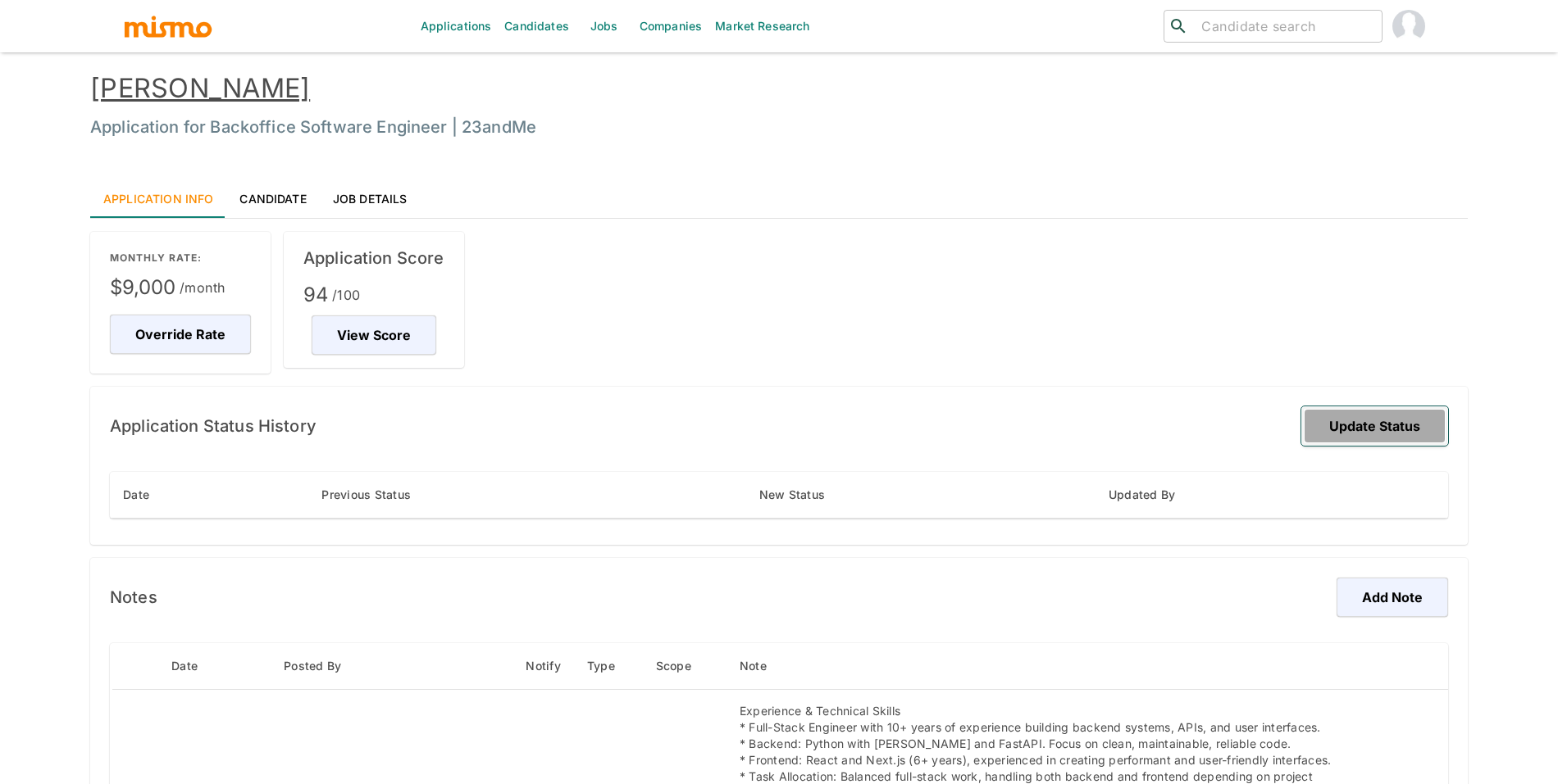
click at [1382, 434] on button "Update Status" at bounding box center [1374, 426] width 147 height 39
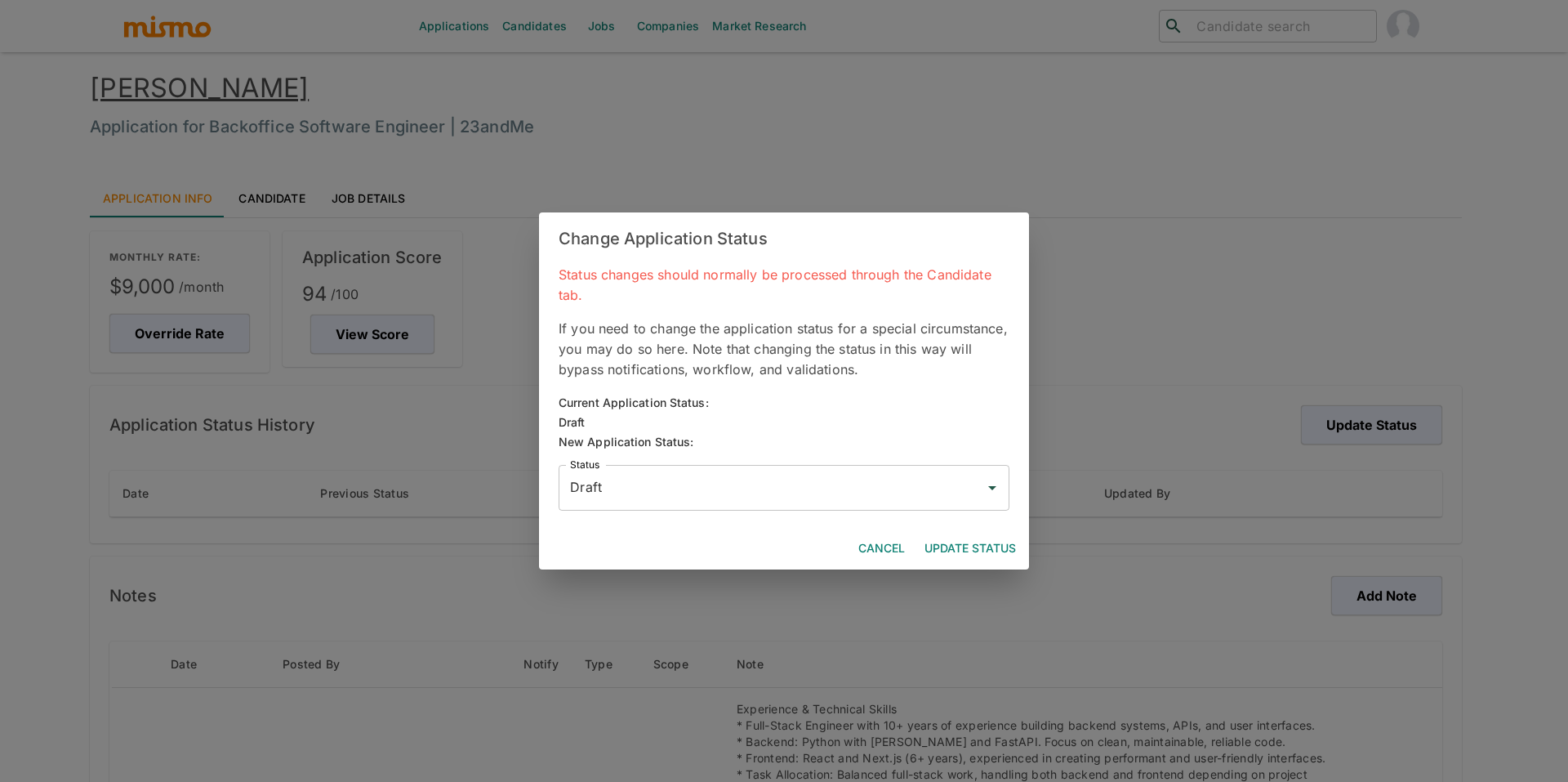
click at [853, 508] on div "Draft Status" at bounding box center [784, 487] width 451 height 46
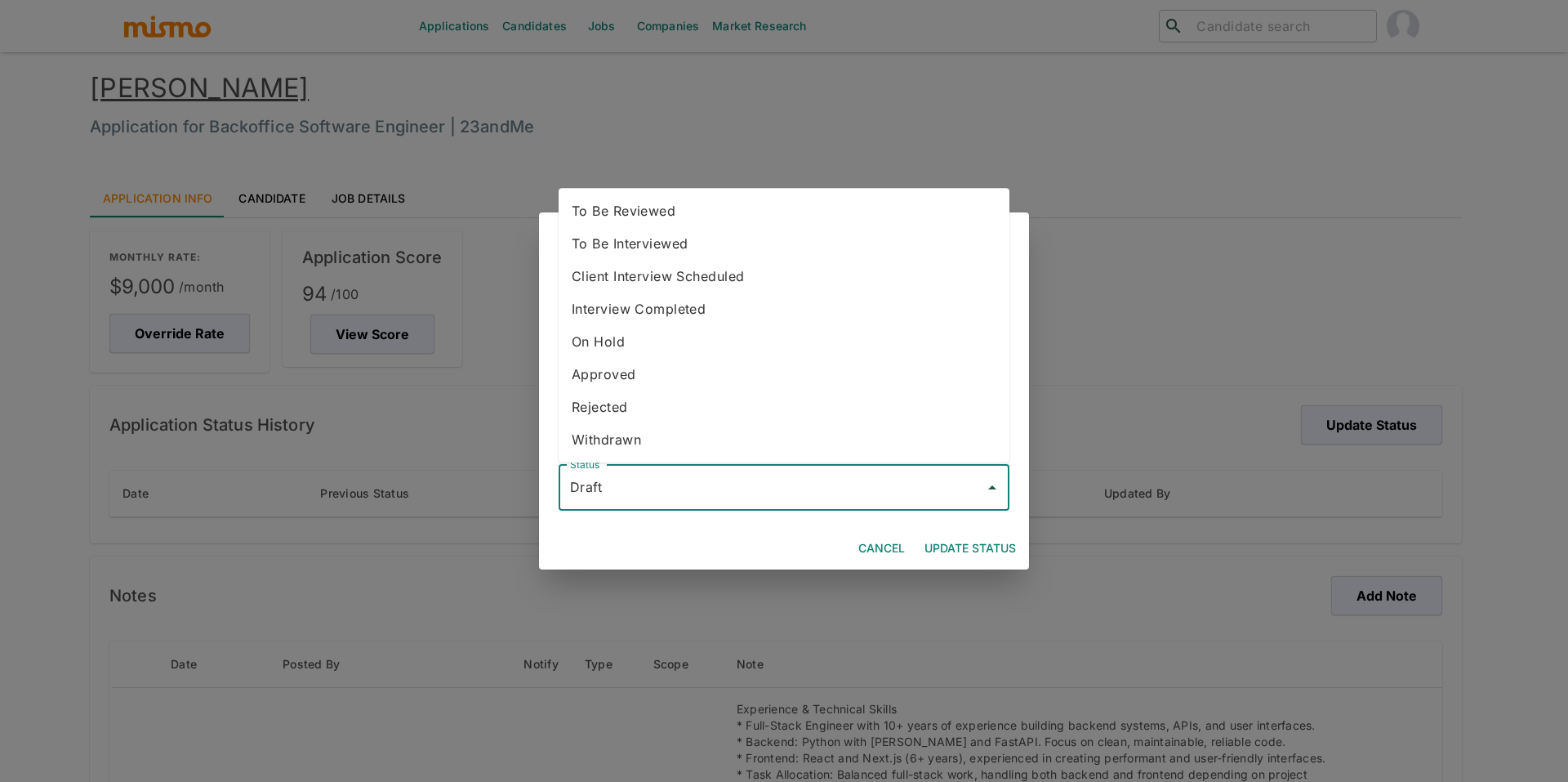
click at [737, 220] on li "To Be Reviewed" at bounding box center [784, 210] width 451 height 32
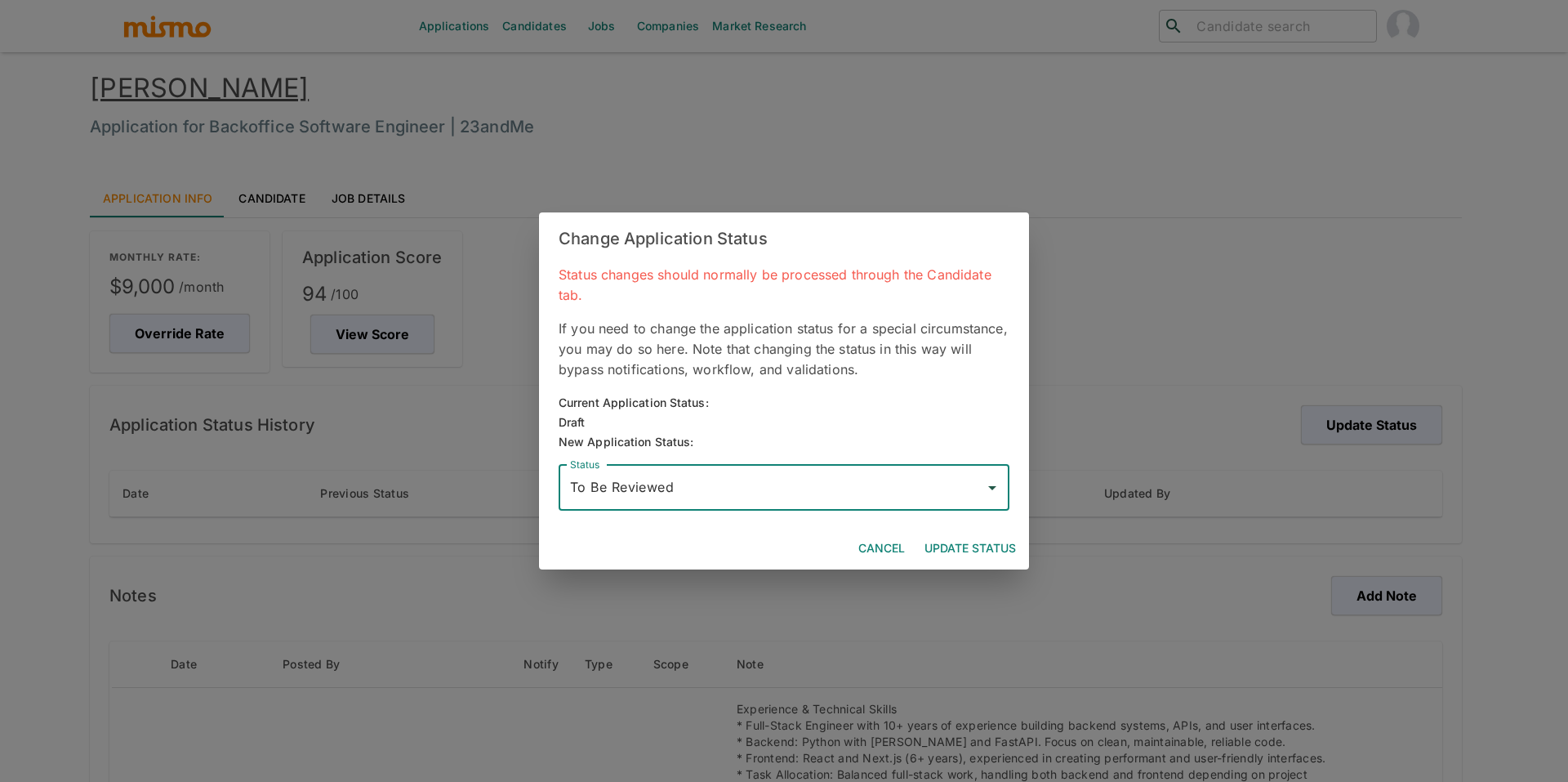
click at [967, 547] on button "Update Status" at bounding box center [970, 548] width 104 height 30
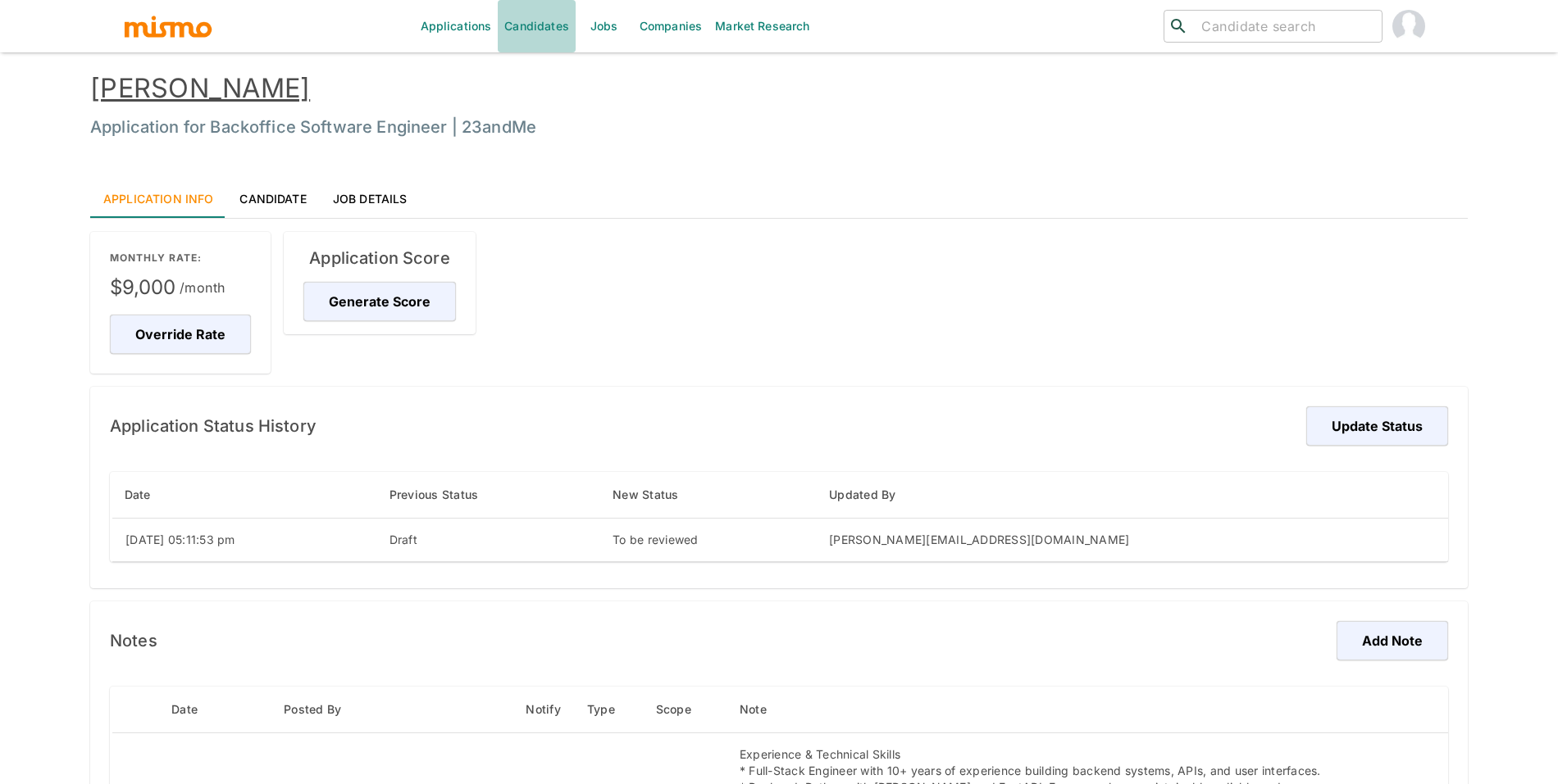
click at [542, 29] on link "Candidates" at bounding box center [536, 26] width 78 height 52
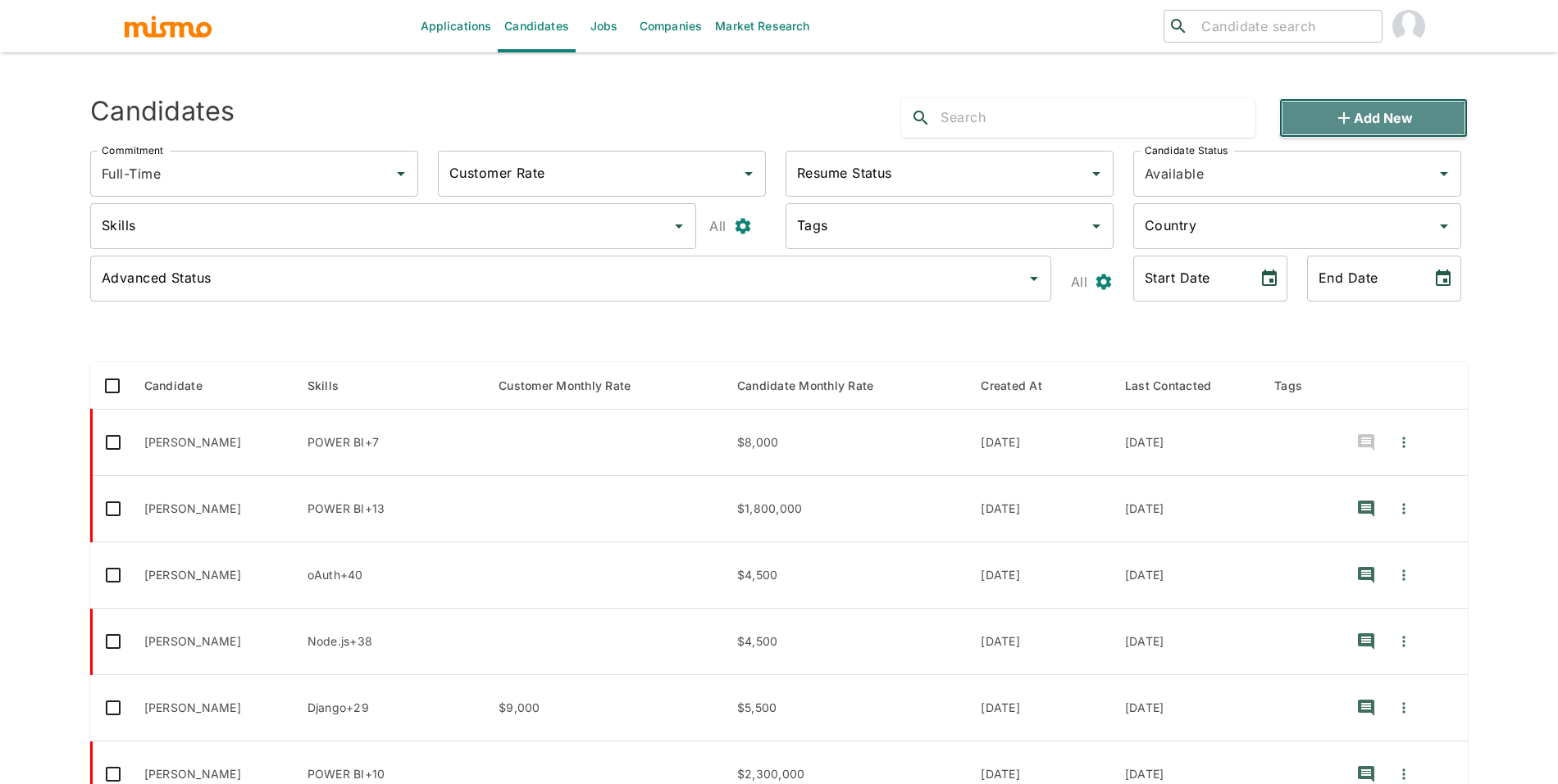
click at [1344, 106] on button "Add new" at bounding box center [1373, 118] width 188 height 39
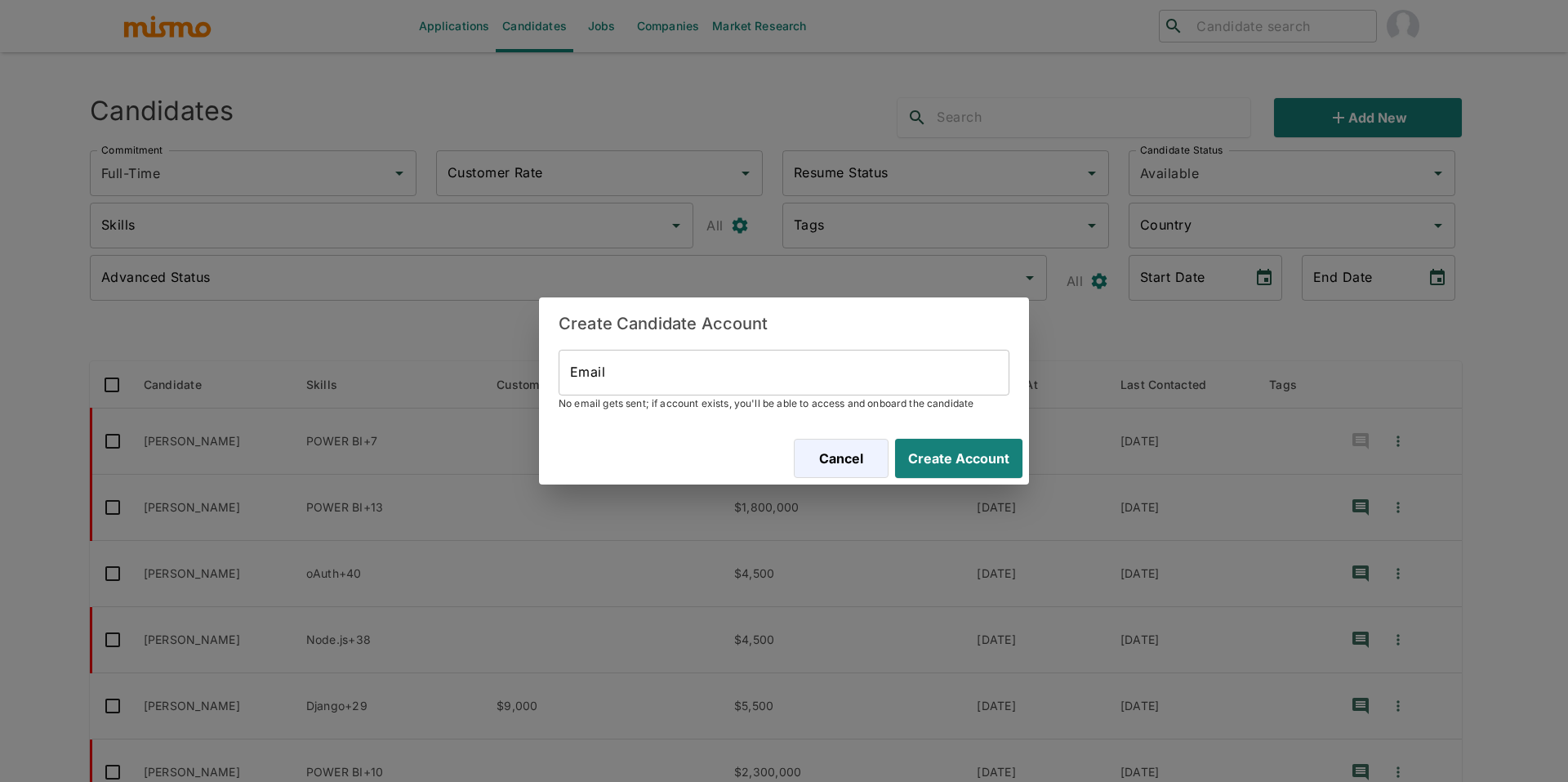
click at [888, 393] on input "Email" at bounding box center [784, 372] width 451 height 46
paste input "ingkevinsoto@gmail.com"
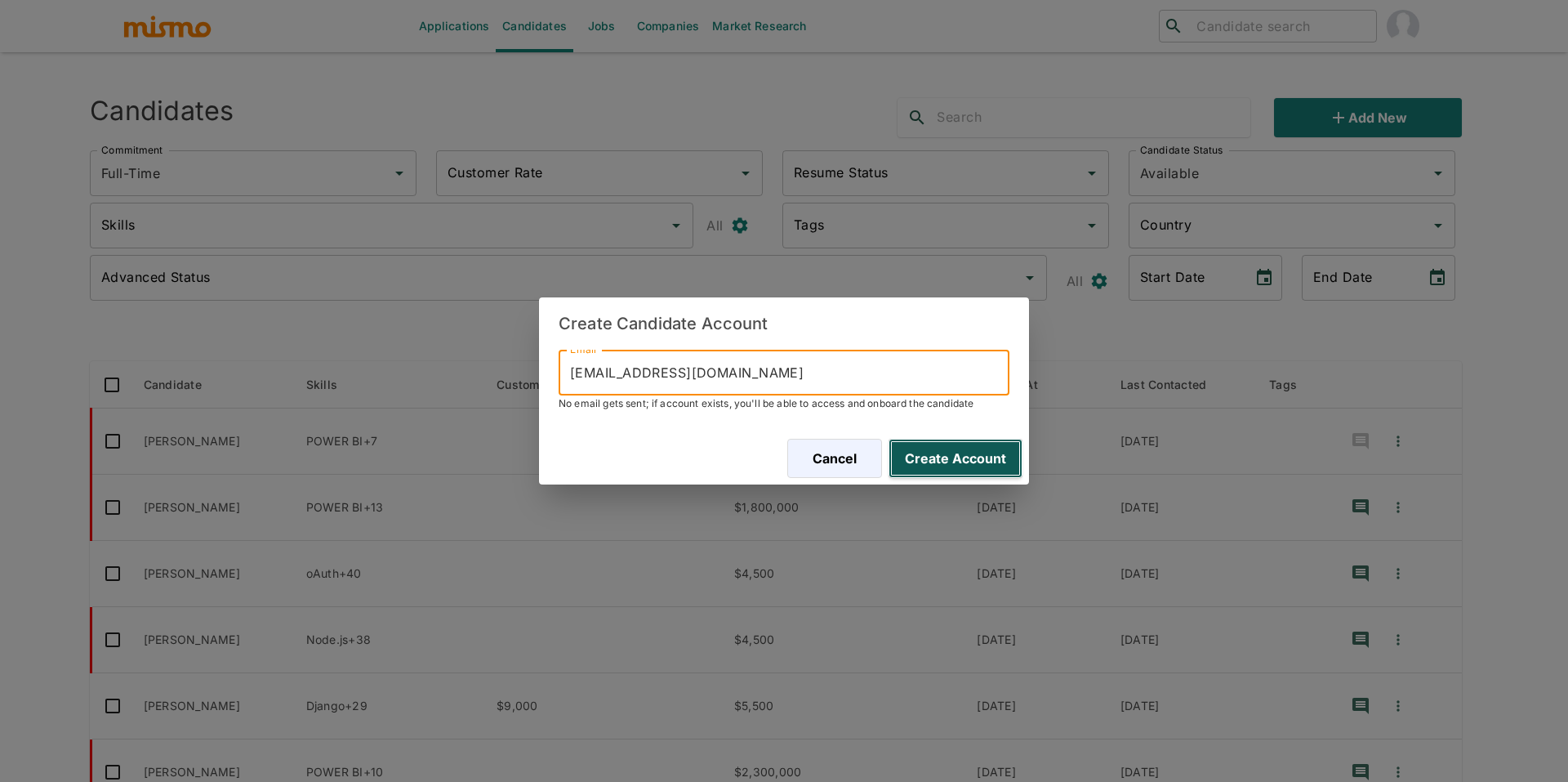
click at [946, 452] on button "Create Account" at bounding box center [955, 459] width 134 height 39
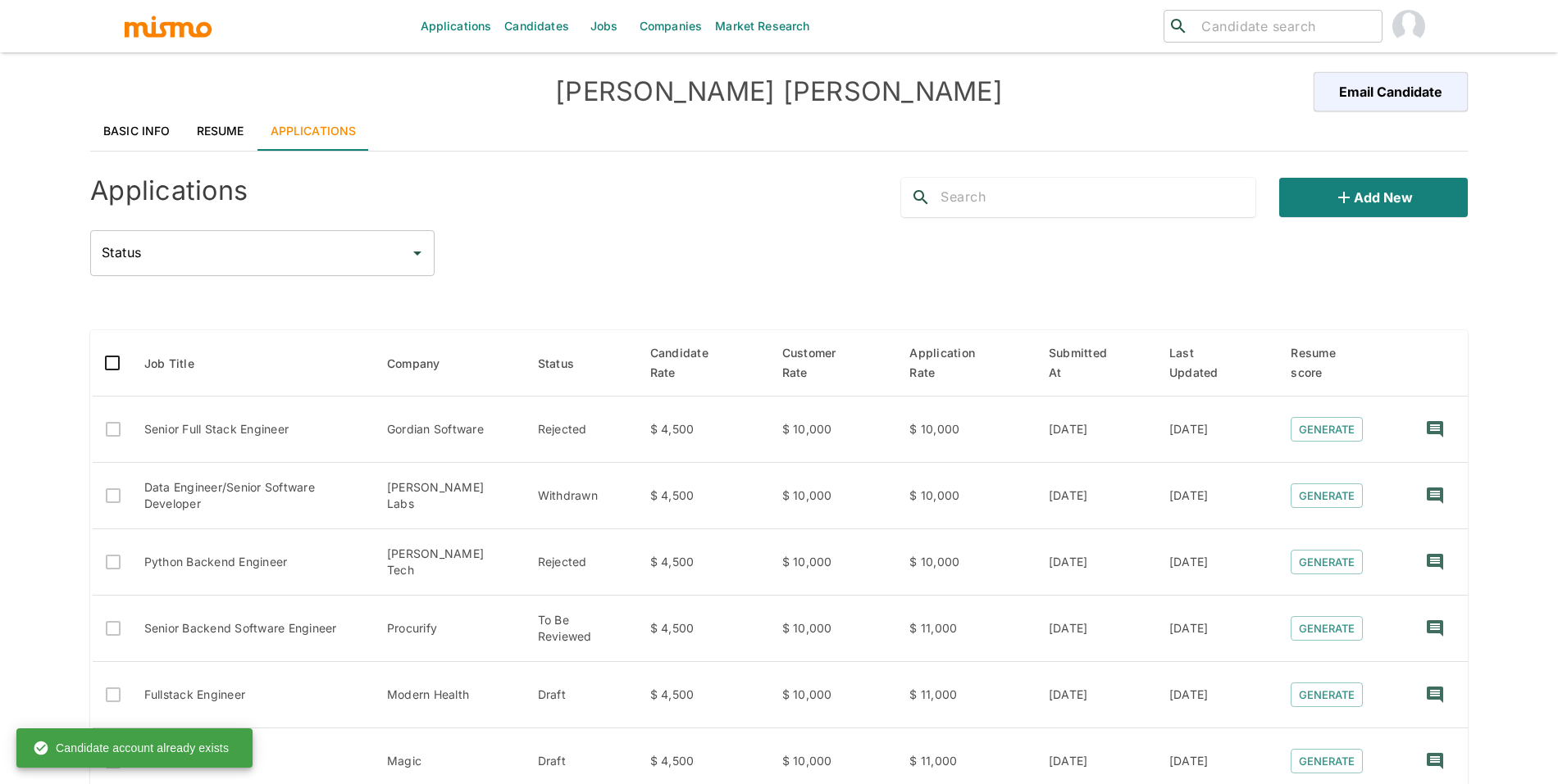
click at [184, 132] on link "Resume" at bounding box center [220, 131] width 74 height 39
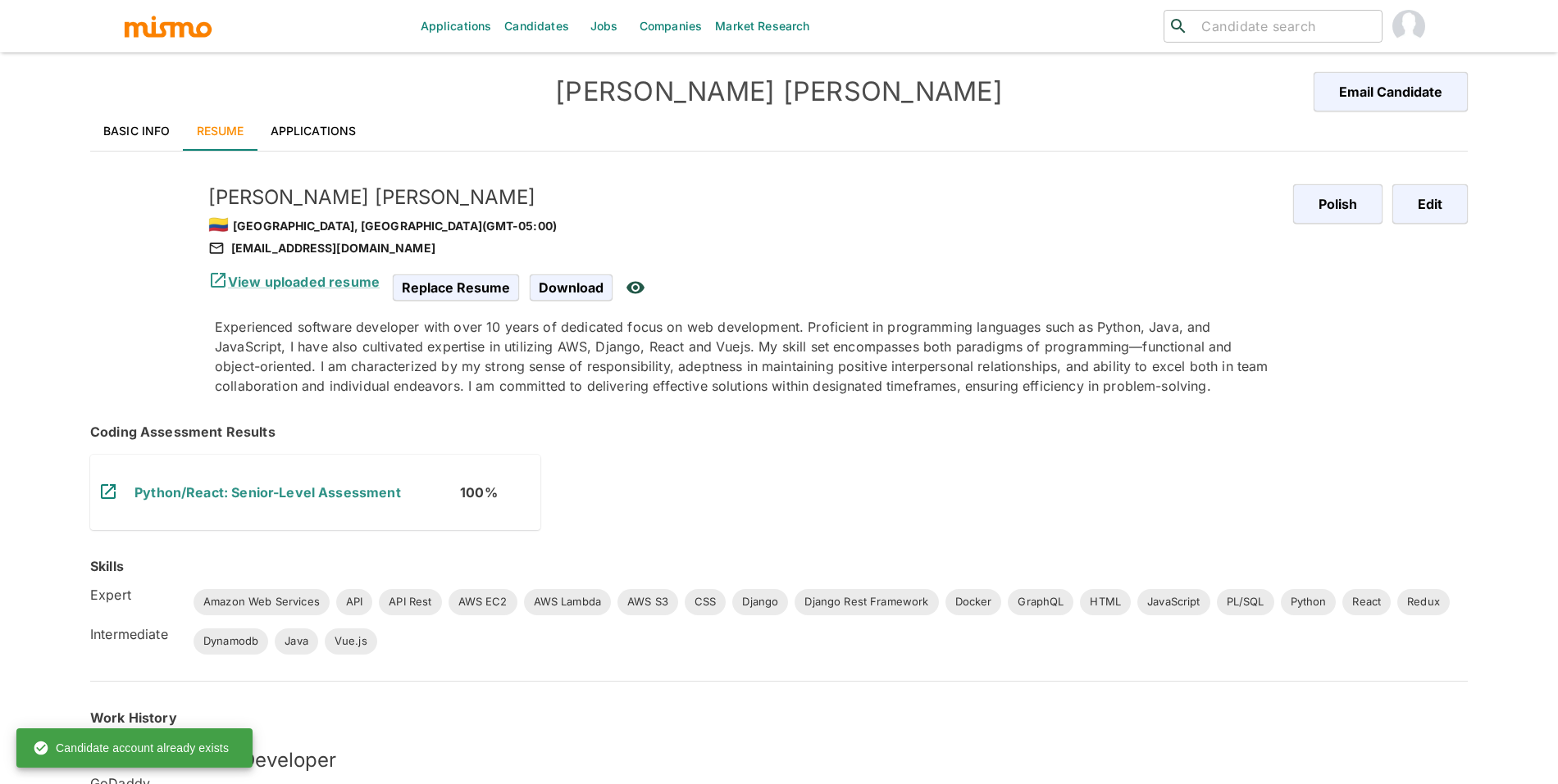
click at [147, 129] on link "Basic Info" at bounding box center [137, 131] width 94 height 39
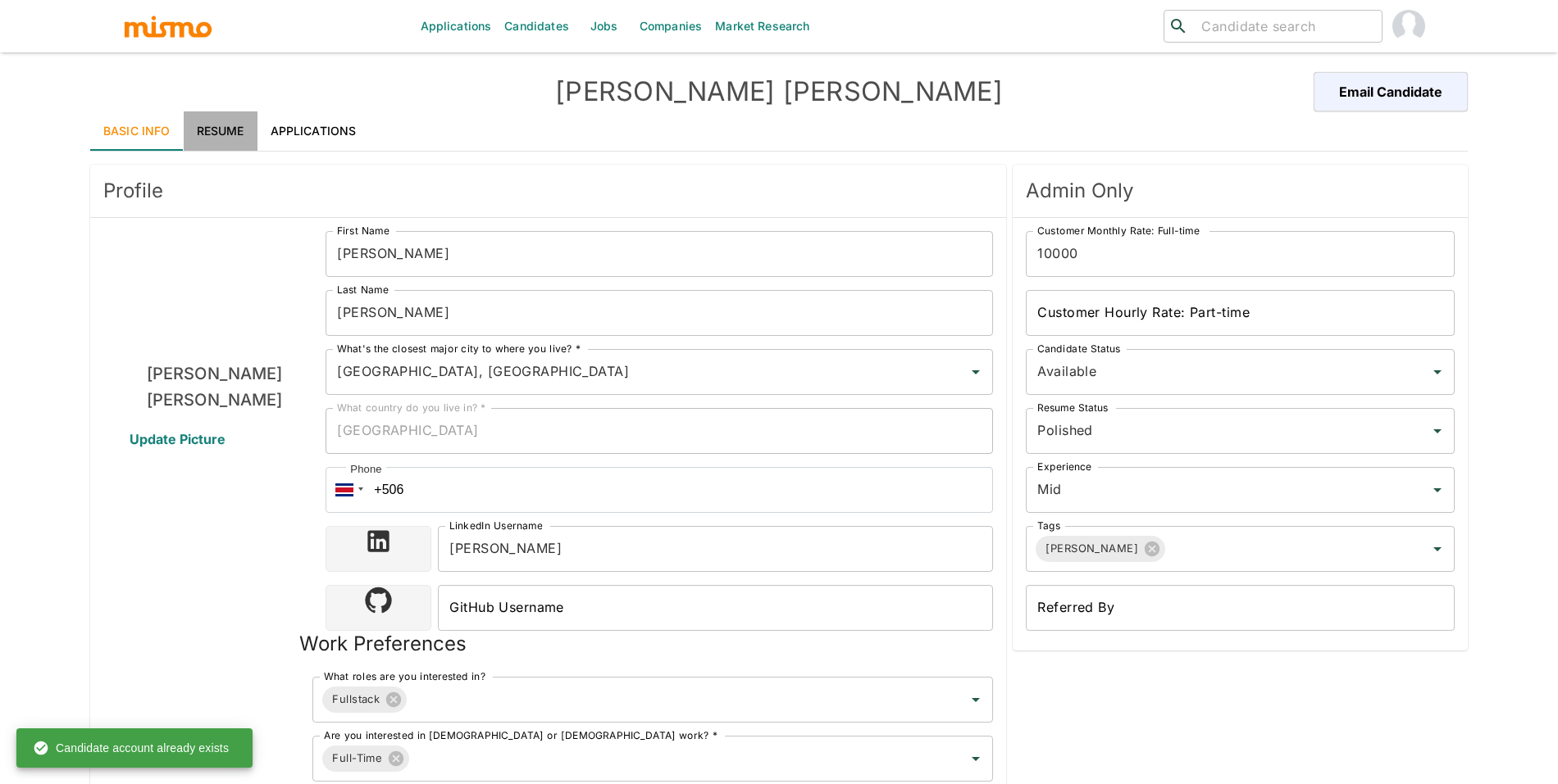
click at [246, 135] on link "Resume" at bounding box center [220, 131] width 74 height 39
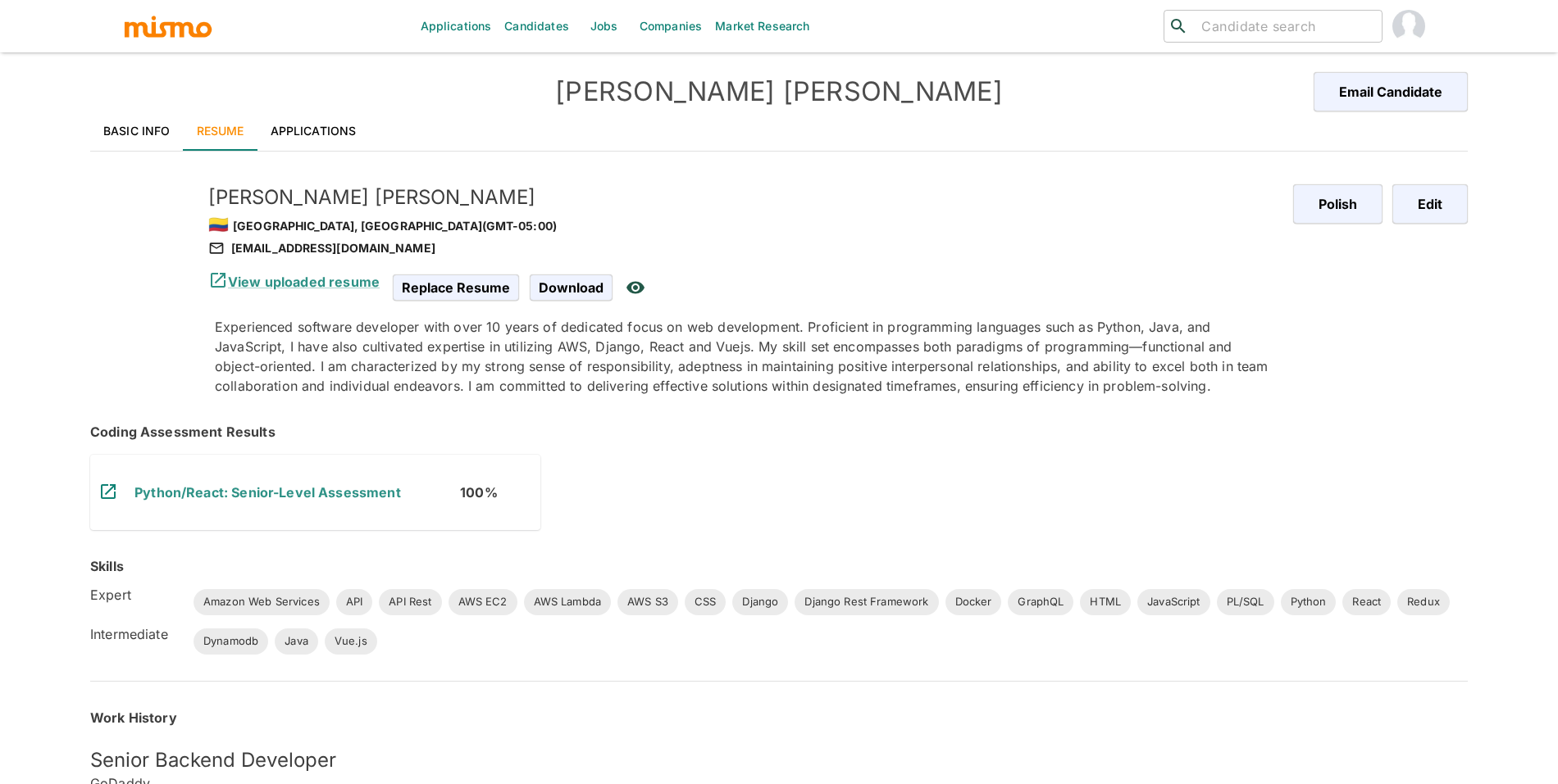
click at [154, 131] on link "Basic Info" at bounding box center [137, 131] width 94 height 39
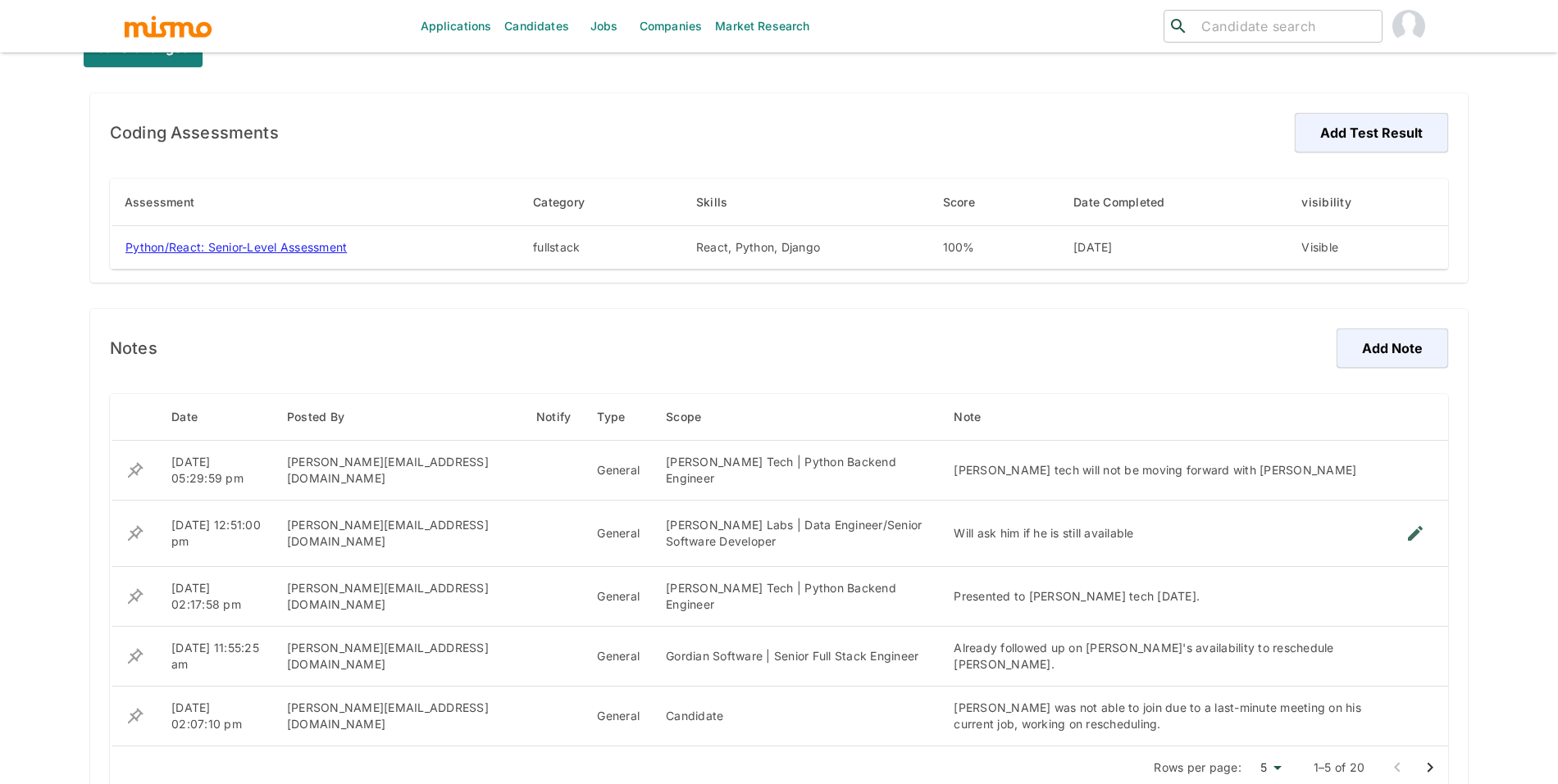
scroll to position [983, 0]
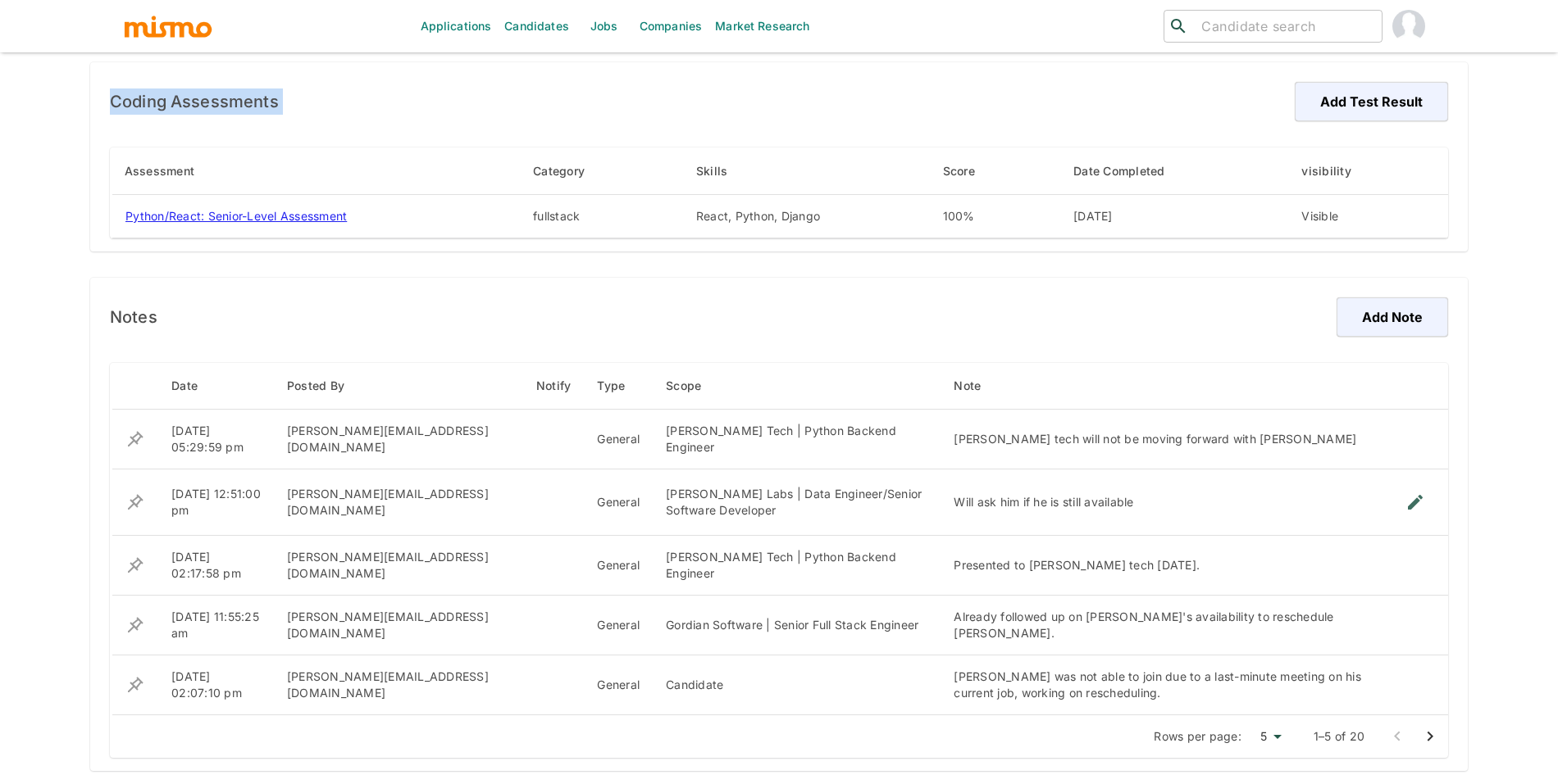
drag, startPoint x: 1554, startPoint y: 555, endPoint x: 1574, endPoint y: 229, distance: 326.6
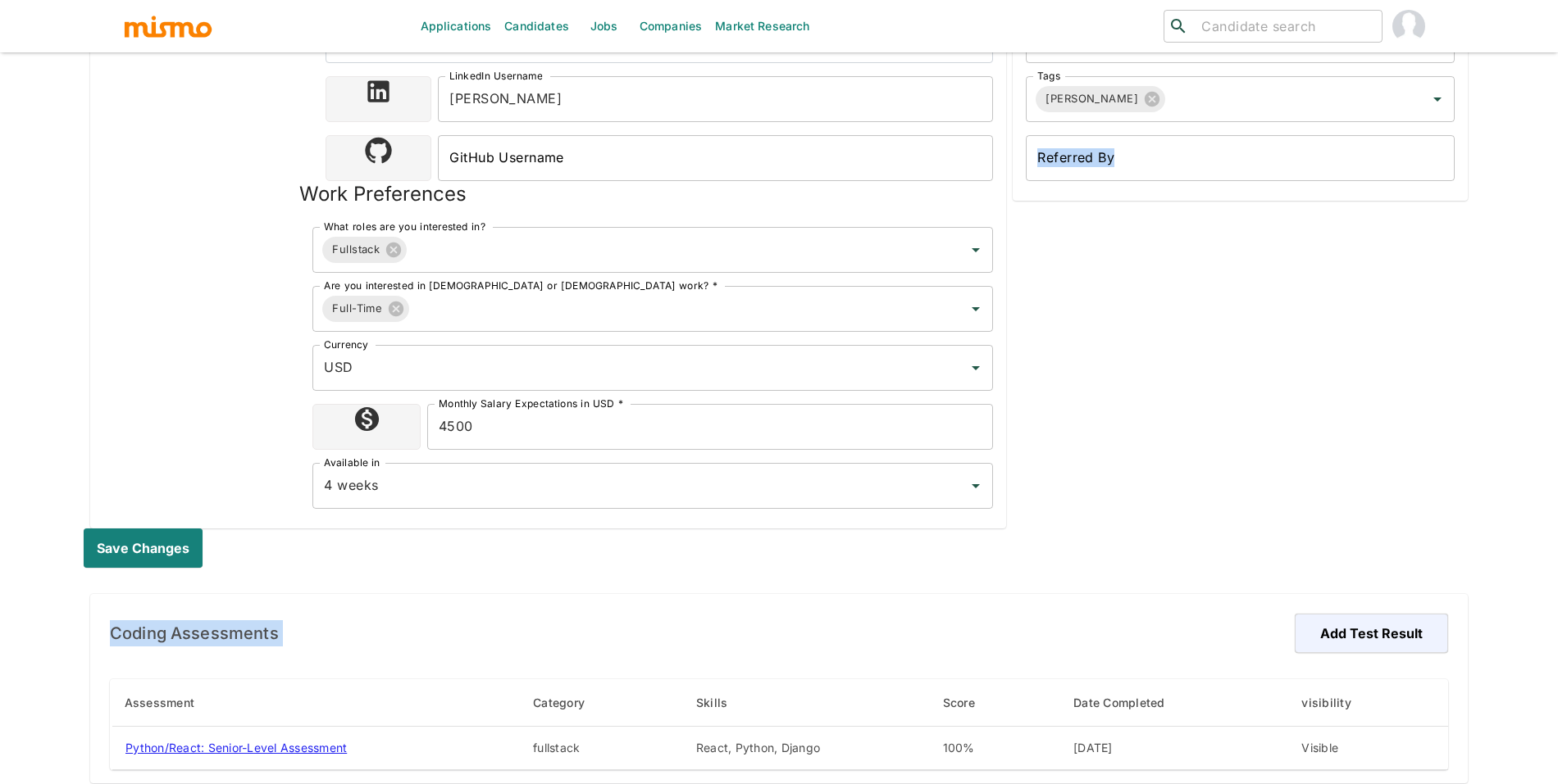
scroll to position [460, 0]
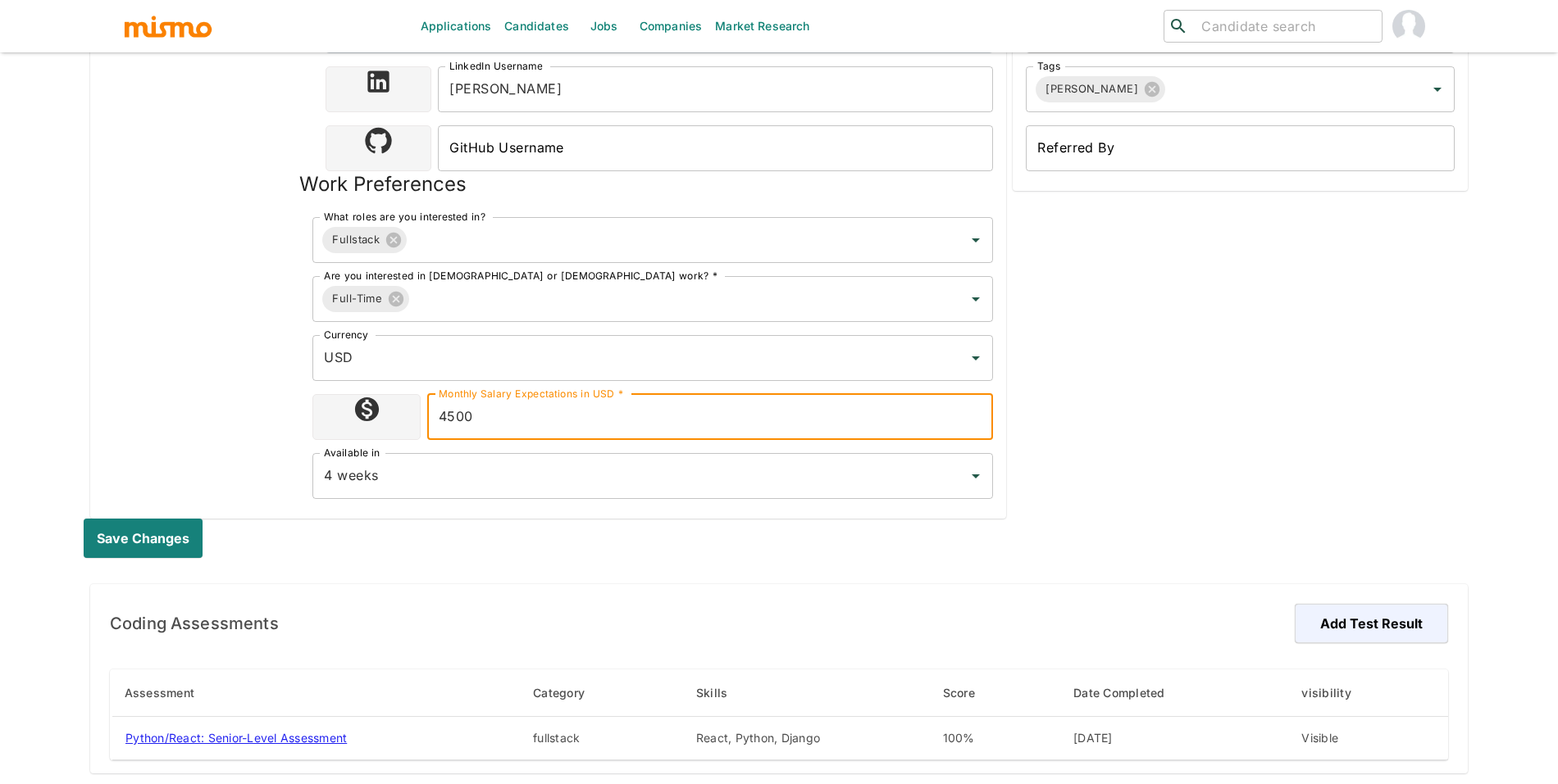
click at [632, 403] on input "4500" at bounding box center [710, 417] width 566 height 46
click at [1154, 393] on div "Admin Only Customer Monthly Rate: Full-time 10000 Customer Monthly Rate: Full-t…" at bounding box center [1237, 108] width 461 height 820
click at [825, 413] on input "4500" at bounding box center [710, 417] width 566 height 46
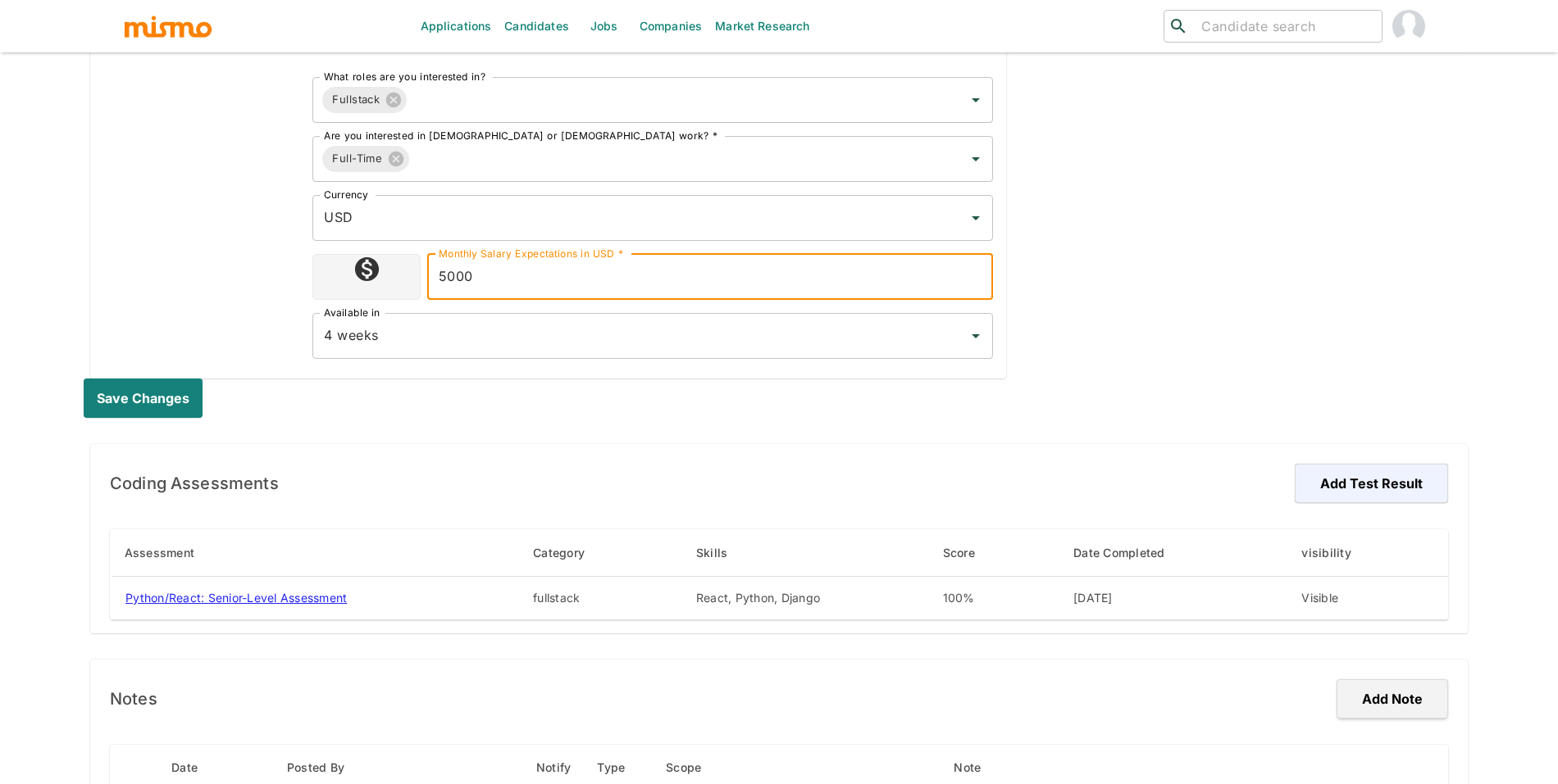
scroll to position [614, 0]
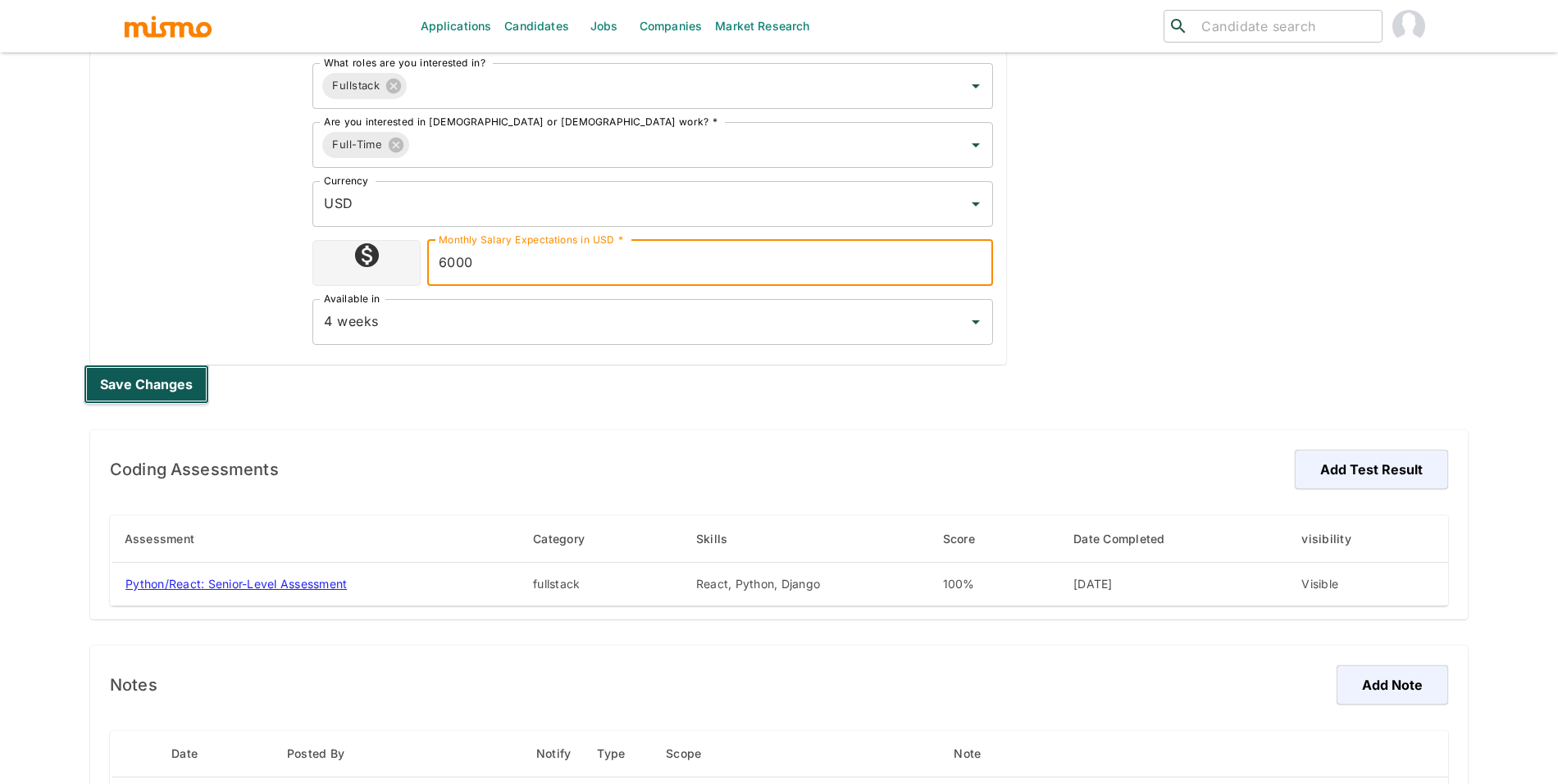
click at [149, 384] on button "Save changes" at bounding box center [146, 384] width 125 height 39
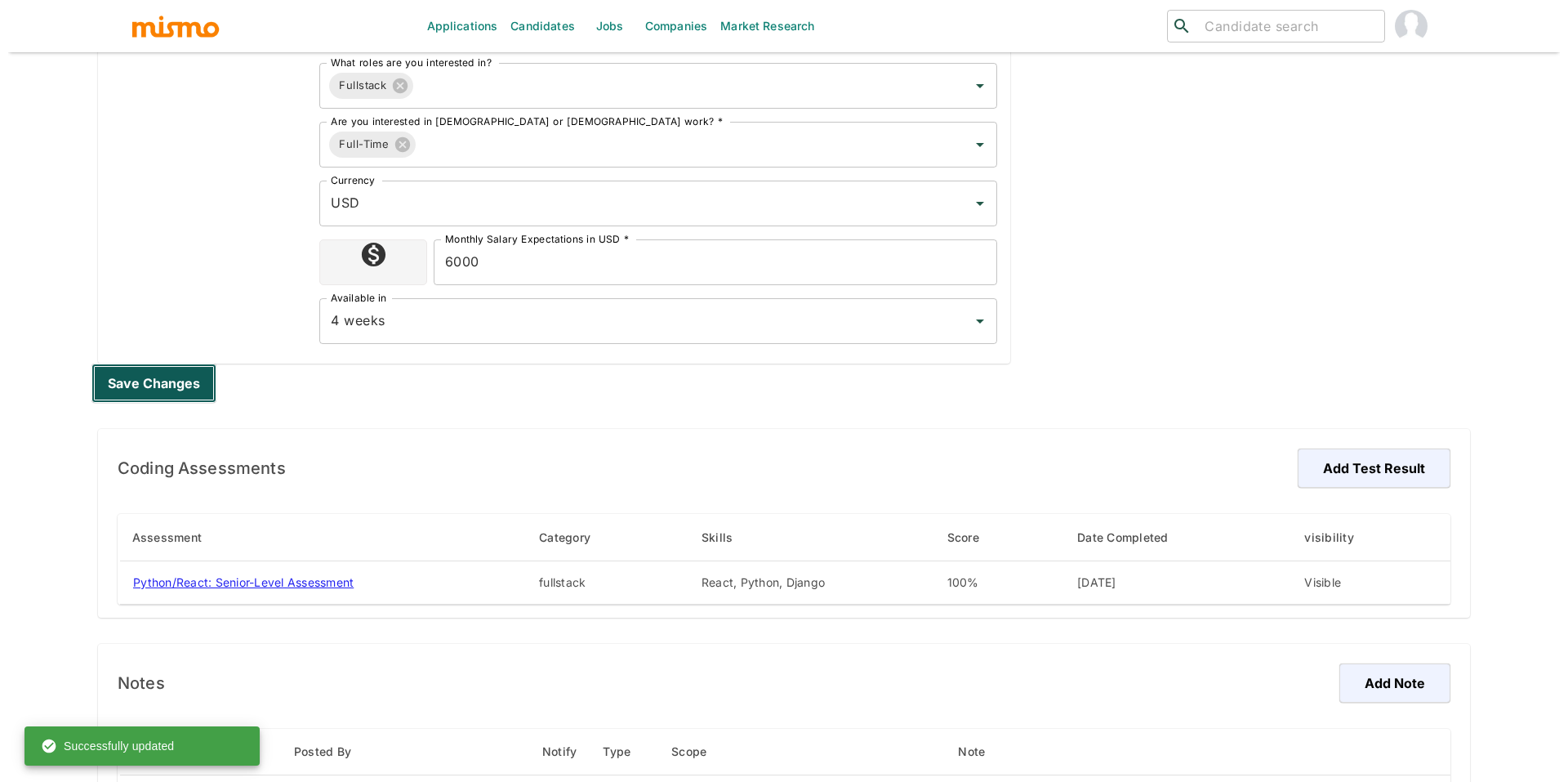
scroll to position [980, 0]
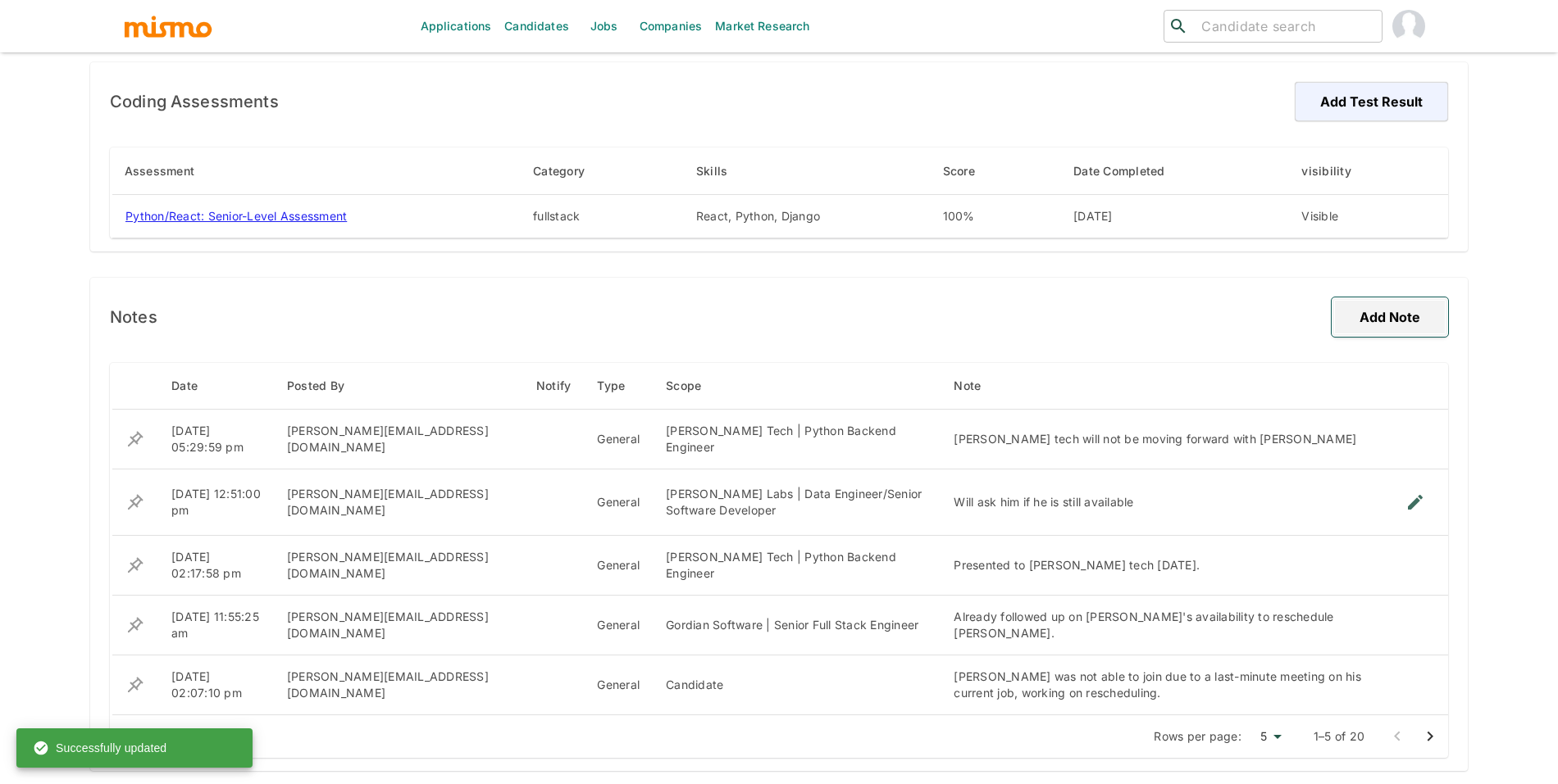
click at [1370, 326] on button "Add Note" at bounding box center [1389, 317] width 116 height 39
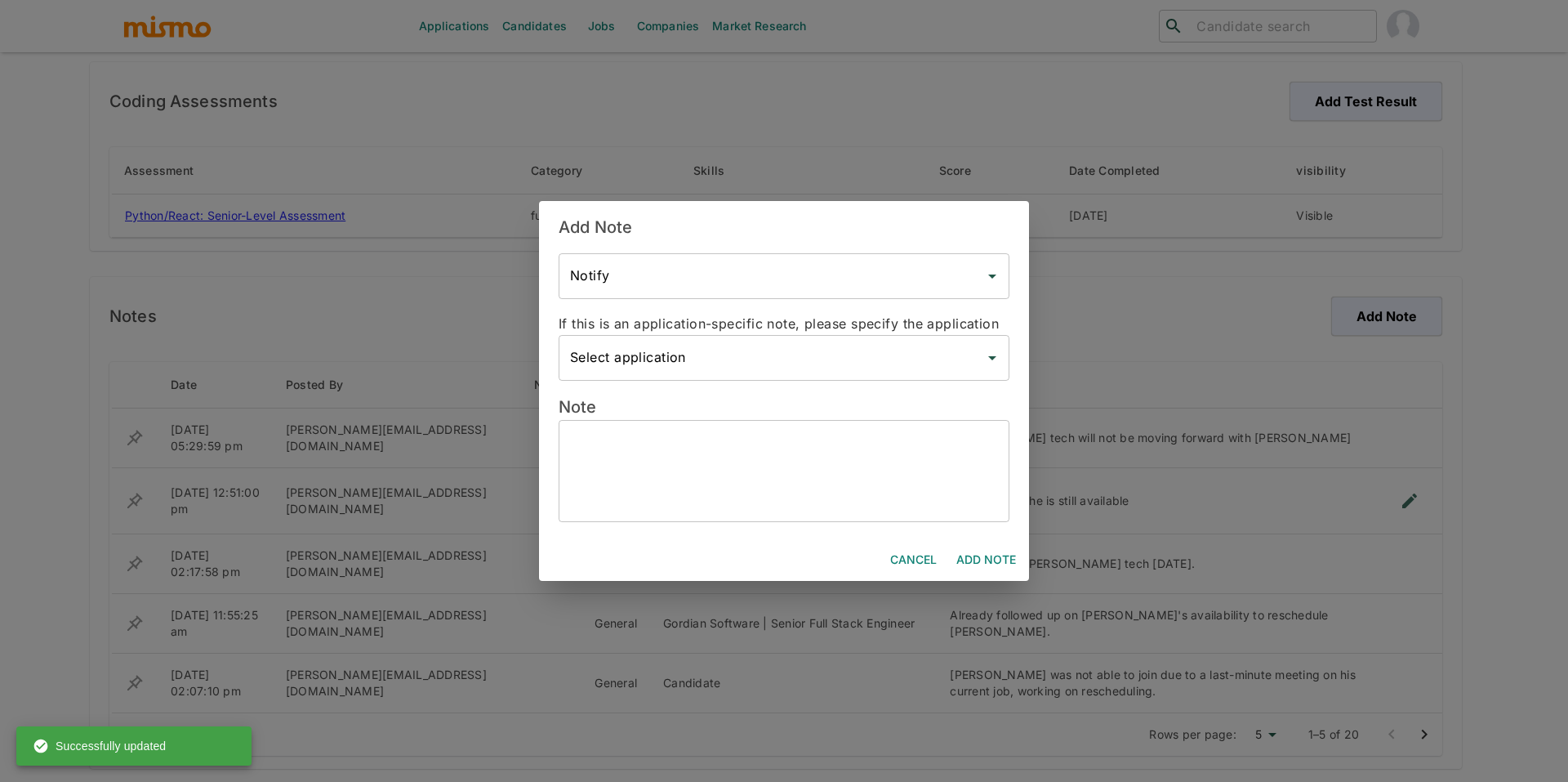
drag, startPoint x: 983, startPoint y: 425, endPoint x: 967, endPoint y: 438, distance: 20.6
click at [980, 430] on div "x ​" at bounding box center [784, 472] width 451 height 102
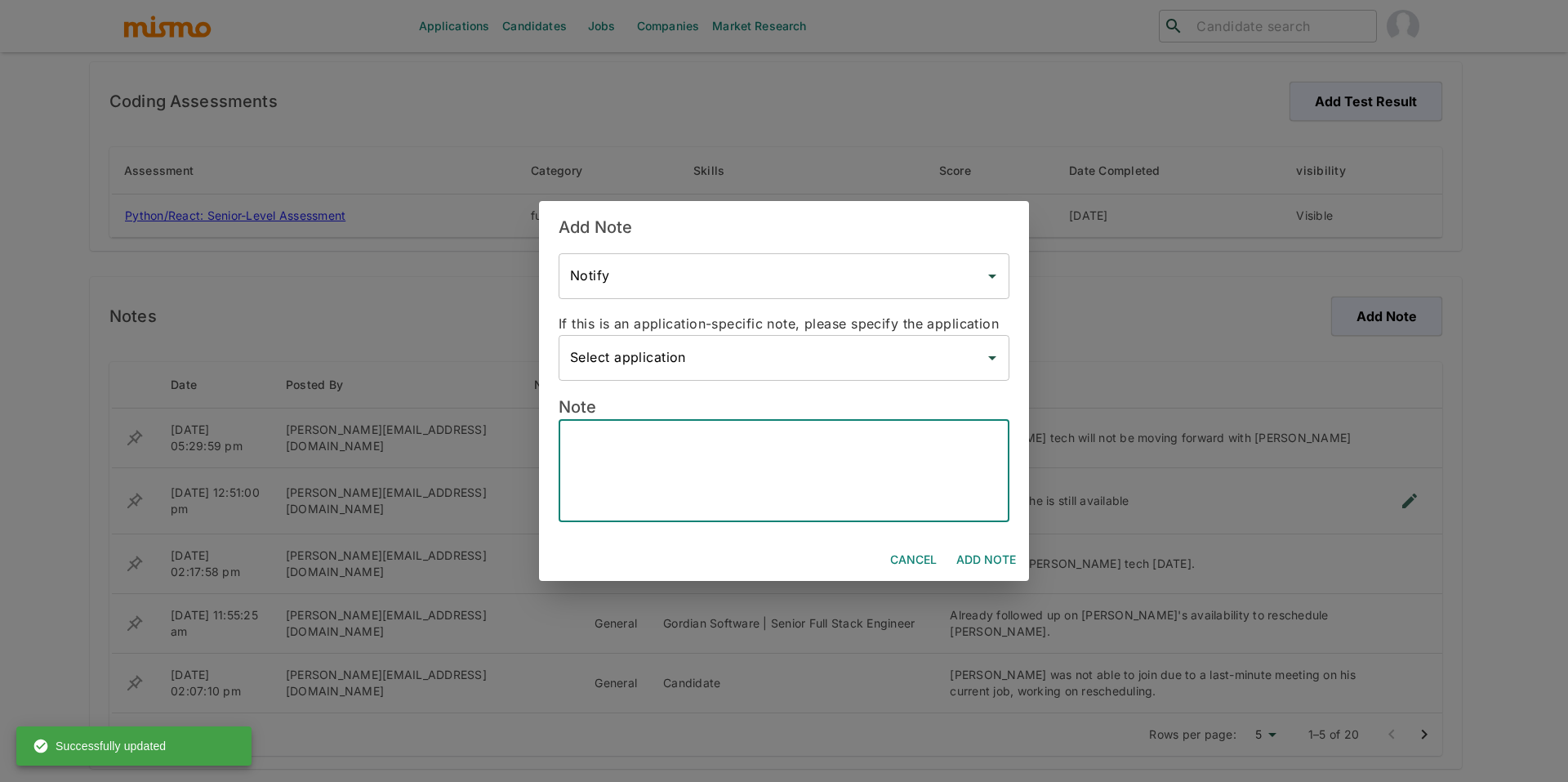
paste textarea "Current Situation Not actively looking, but recently considering a change. Woul…"
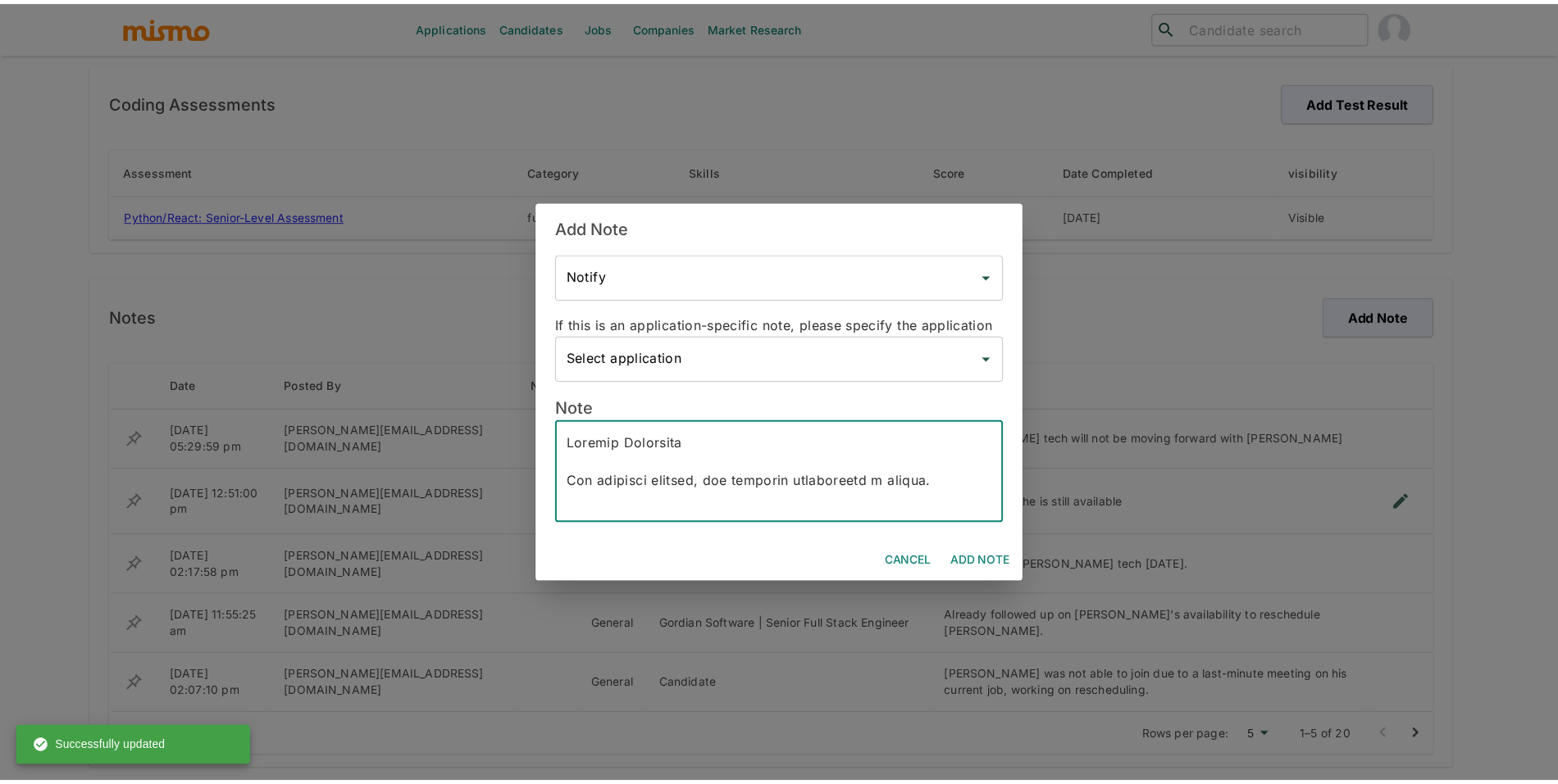
scroll to position [810, 0]
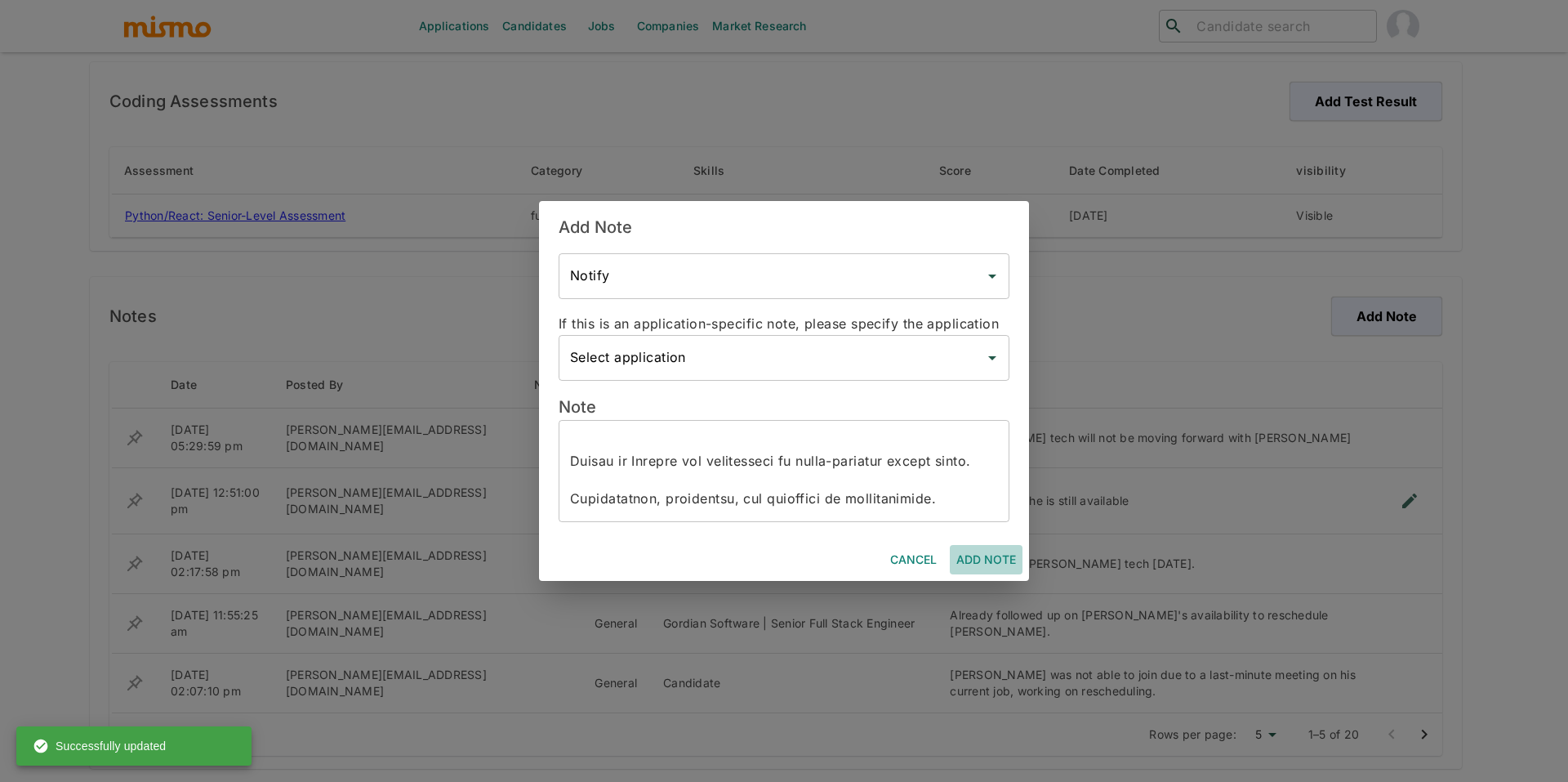
click at [995, 571] on button "Add Note" at bounding box center [987, 560] width 73 height 30
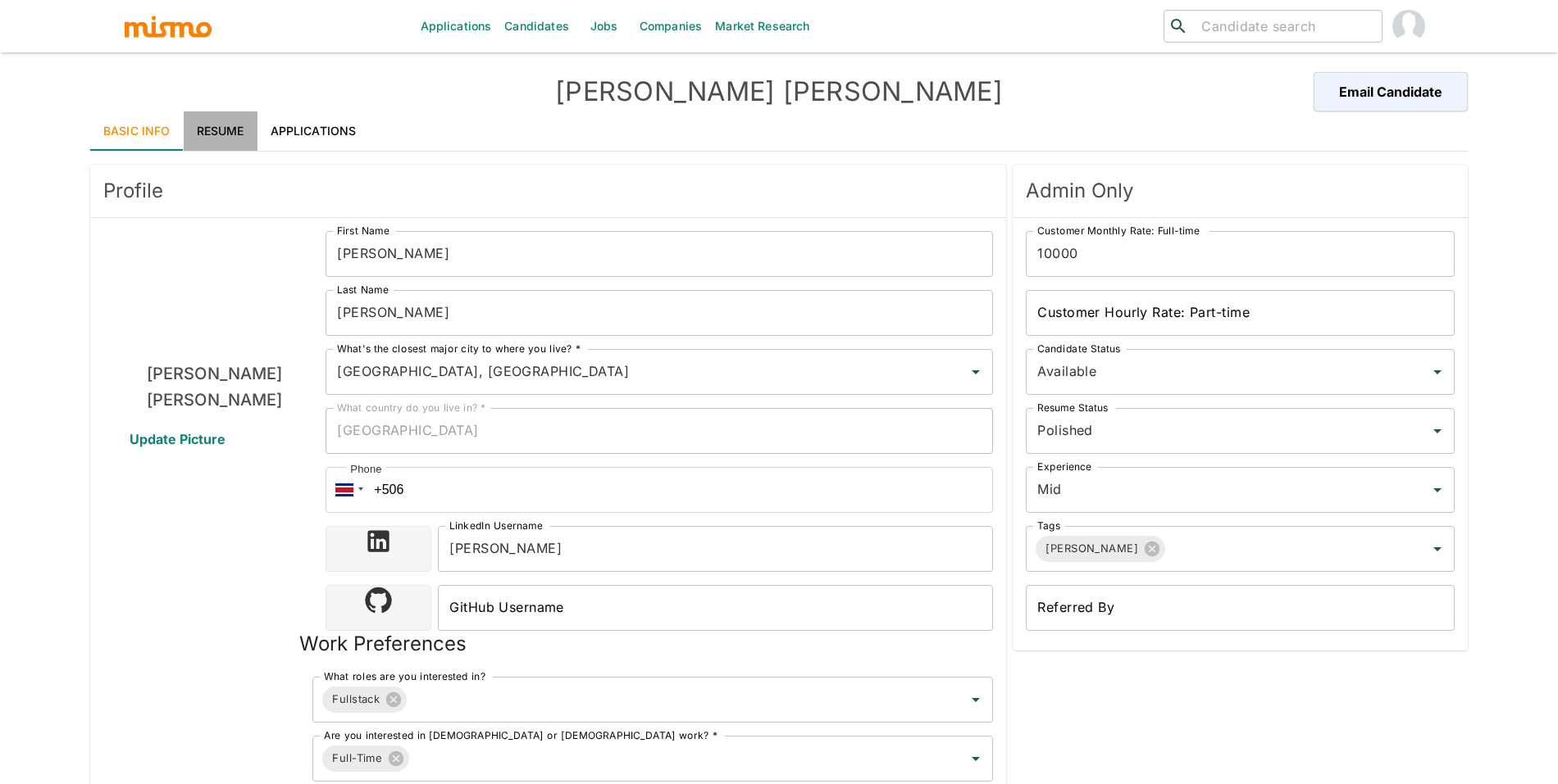
click at [222, 129] on link "Resume" at bounding box center [220, 131] width 74 height 39
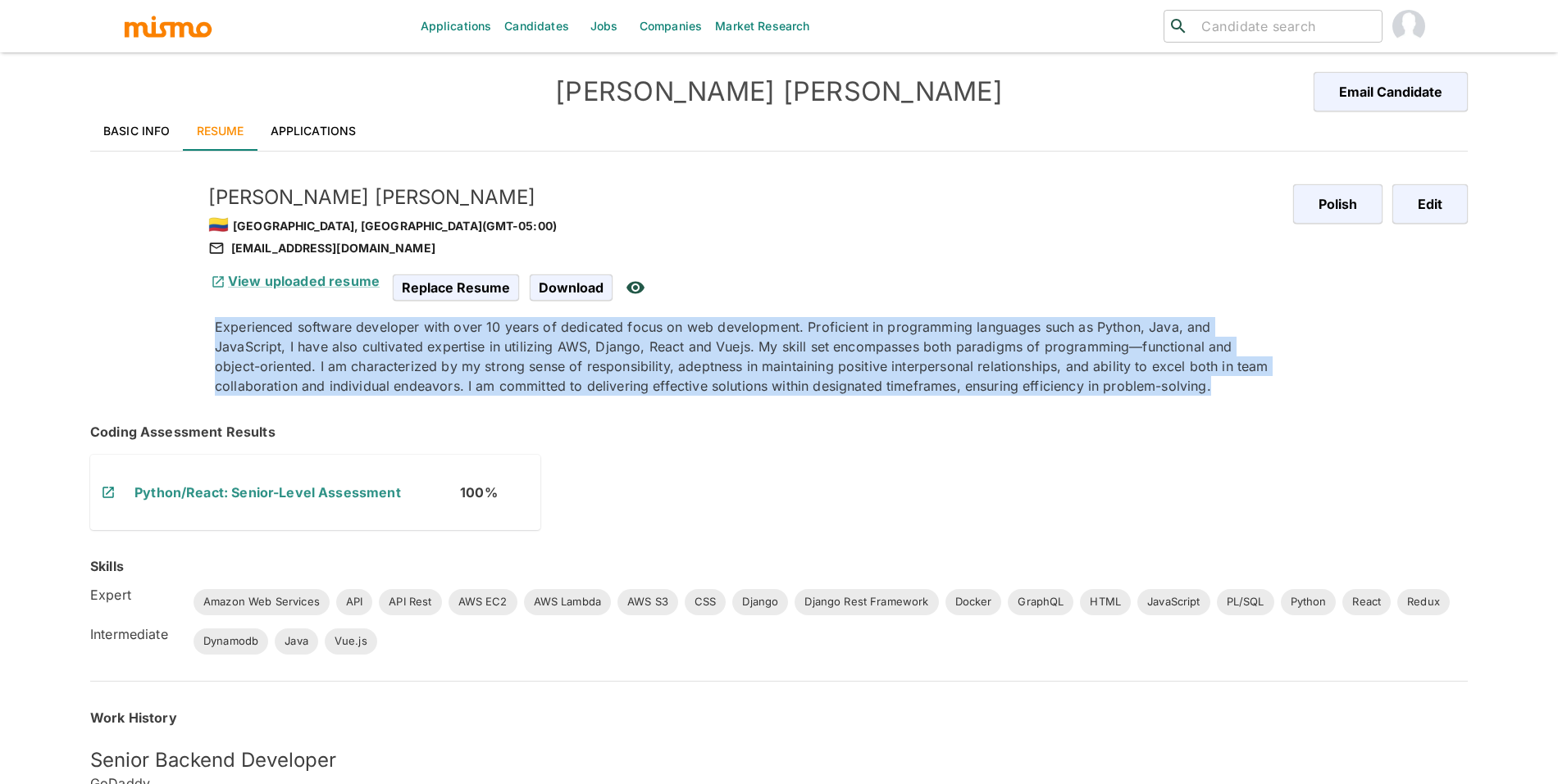
drag, startPoint x: 212, startPoint y: 318, endPoint x: 1251, endPoint y: 383, distance: 1041.0
click at [1251, 383] on div "Experienced software developer with over 10 years of dedicated focus on web dev…" at bounding box center [741, 350] width 1078 height 92
copy p "Experienced software developer with over 10 years of dedicated focus on web dev…"
